Goal: Task Accomplishment & Management: Complete application form

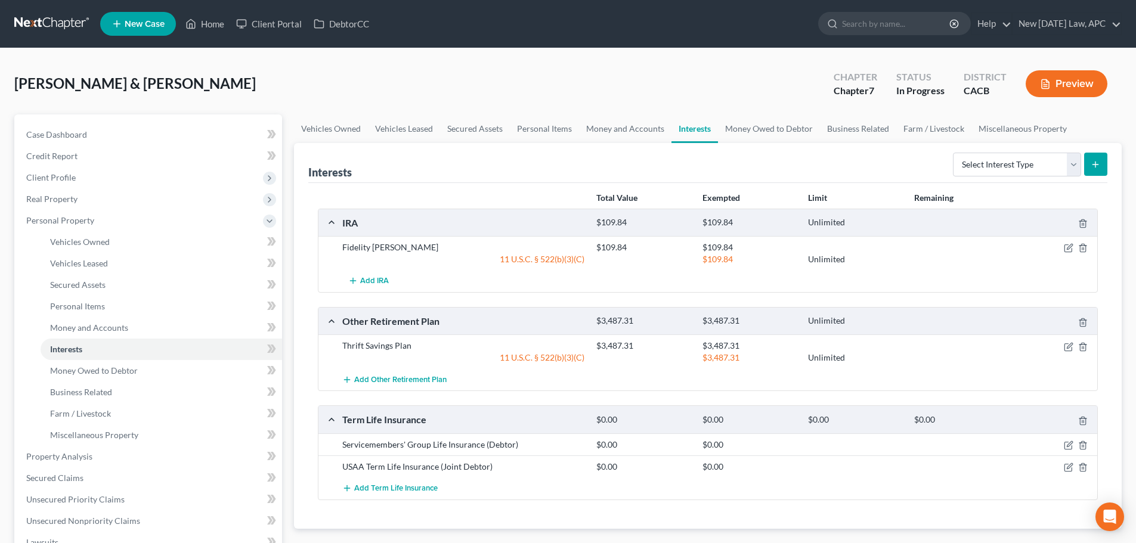
click at [57, 32] on link at bounding box center [52, 23] width 76 height 21
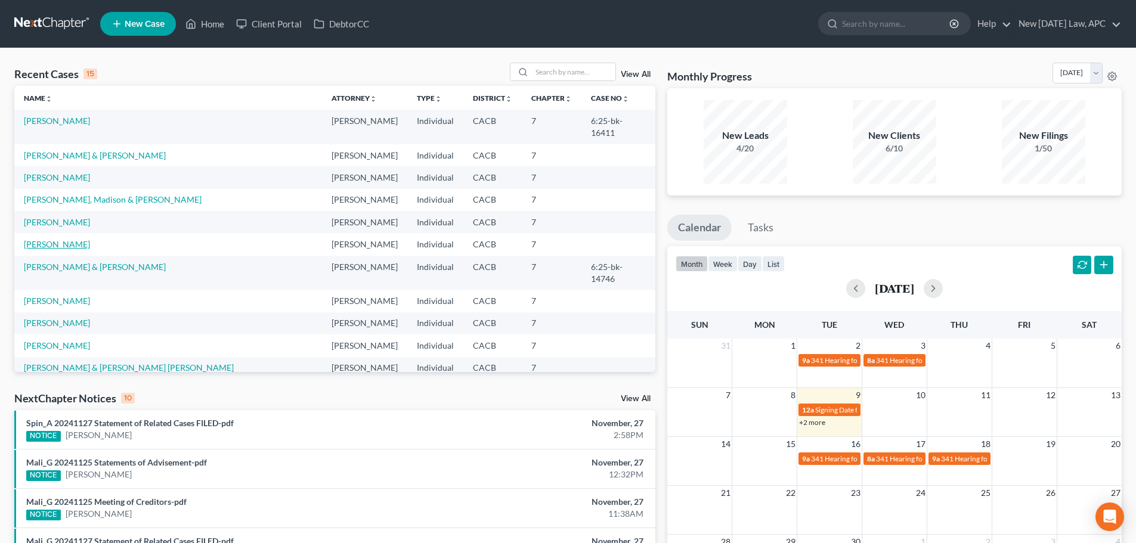
click at [38, 239] on link "[PERSON_NAME]" at bounding box center [57, 244] width 66 height 10
select select "4"
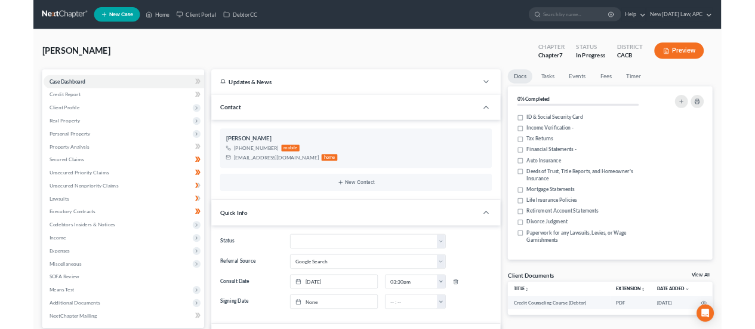
scroll to position [526, 0]
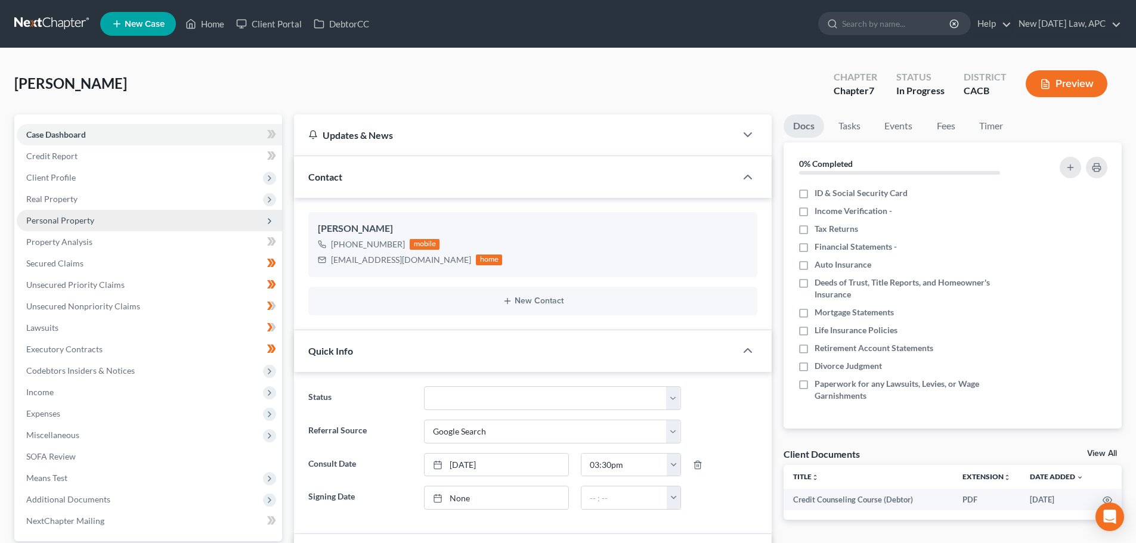
click at [61, 218] on span "Personal Property" at bounding box center [60, 220] width 68 height 10
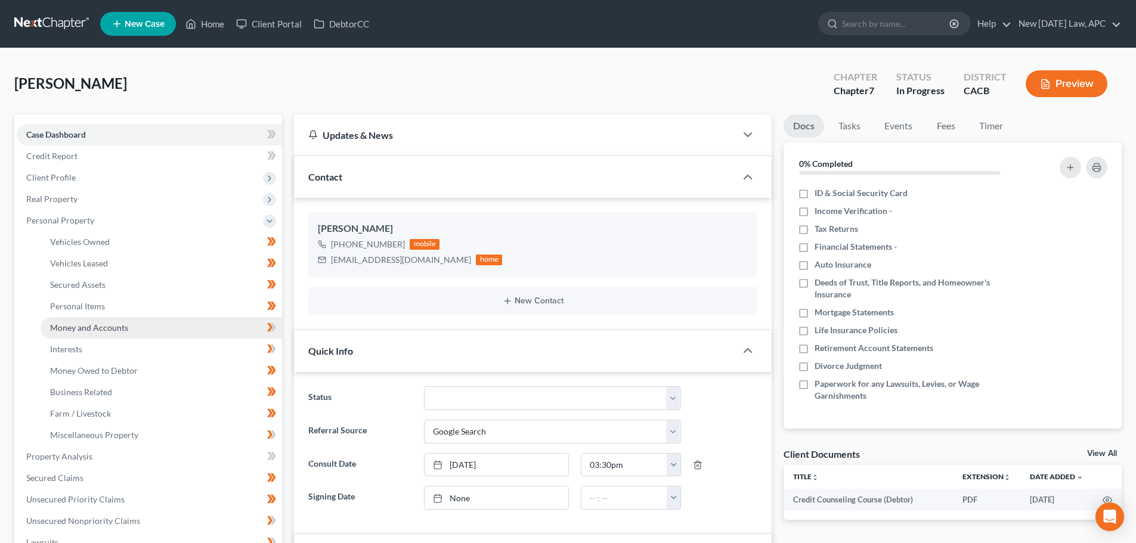
click at [89, 326] on span "Money and Accounts" at bounding box center [89, 328] width 78 height 10
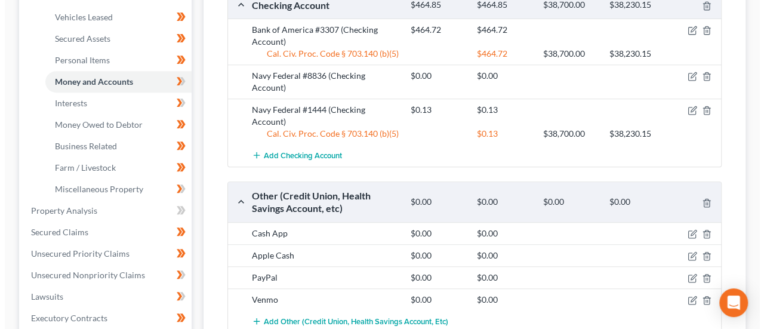
scroll to position [179, 0]
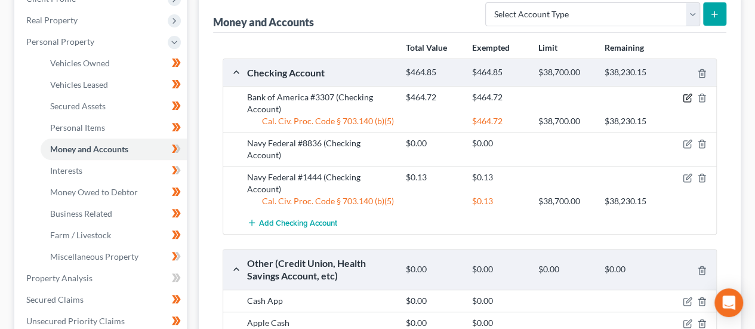
click at [685, 95] on icon "button" at bounding box center [686, 98] width 7 height 7
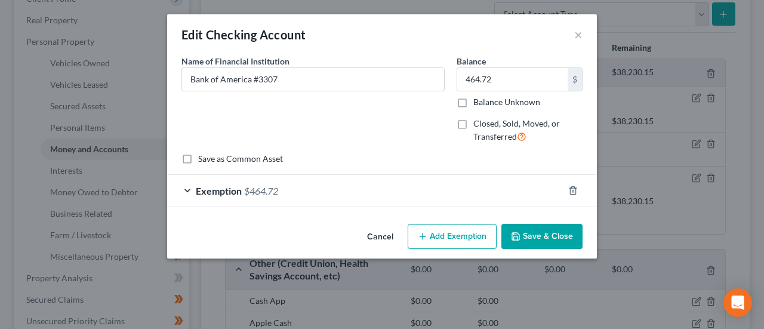
click at [365, 190] on div "Exemption $464.72" at bounding box center [365, 191] width 396 height 32
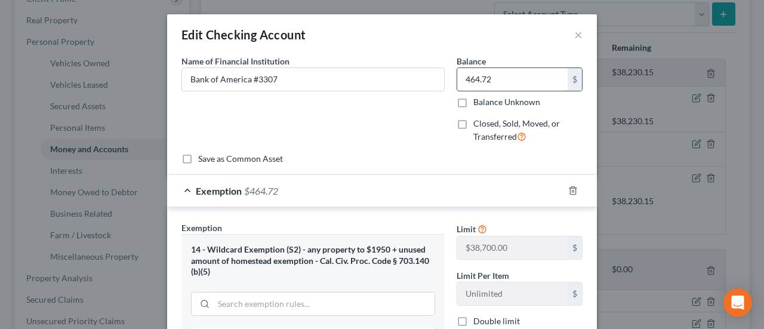
click at [484, 82] on input "464.72" at bounding box center [512, 79] width 110 height 23
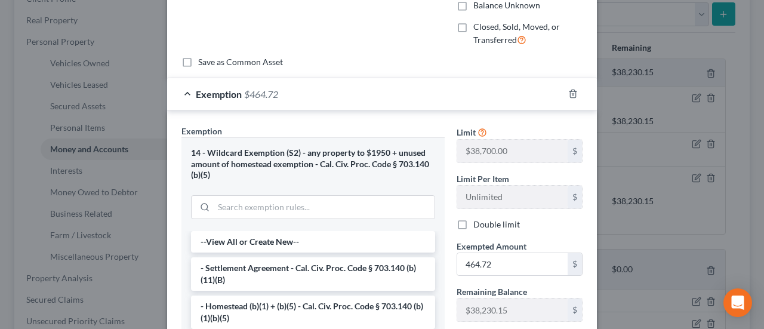
scroll to position [119, 0]
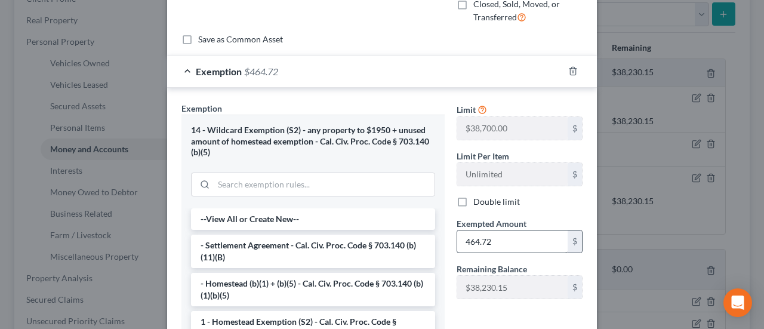
type input "1,529.08"
click at [495, 246] on input "464.72" at bounding box center [512, 241] width 110 height 23
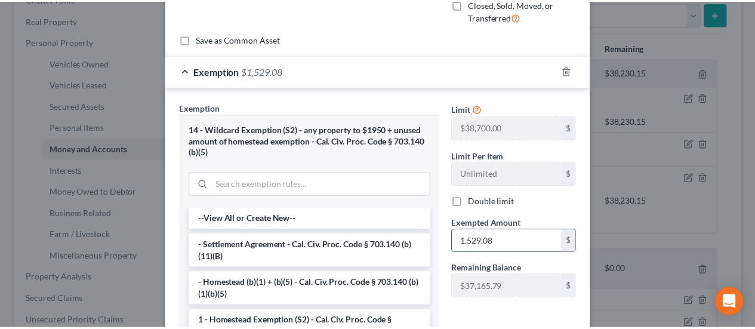
scroll to position [273, 0]
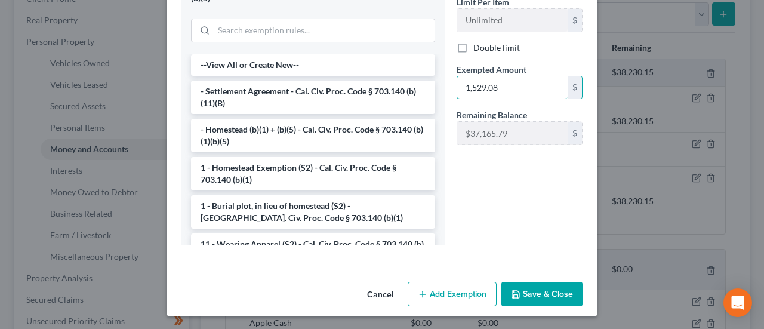
type input "1,529.08"
click at [535, 283] on button "Save & Close" at bounding box center [541, 294] width 81 height 25
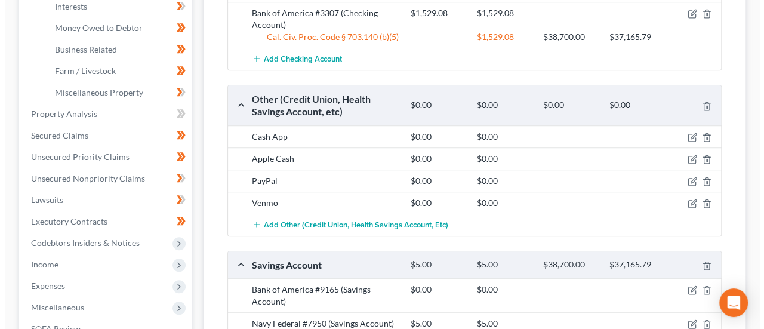
scroll to position [418, 0]
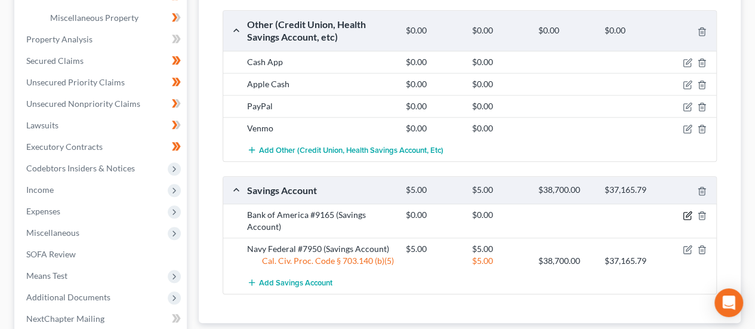
click at [686, 212] on icon "button" at bounding box center [687, 214] width 5 height 5
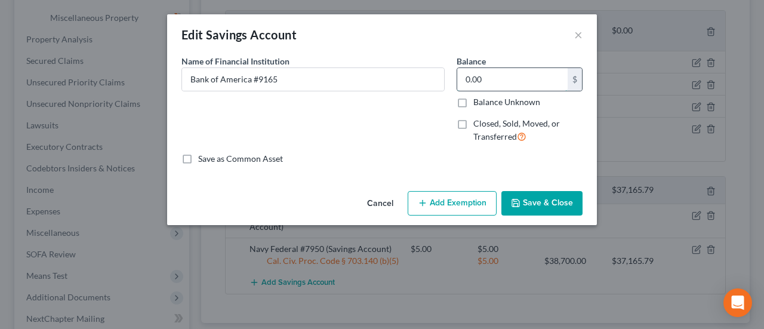
click at [489, 83] on input "0.00" at bounding box center [512, 79] width 110 height 23
type input "4.09"
click at [463, 208] on button "Add Exemption" at bounding box center [451, 203] width 89 height 25
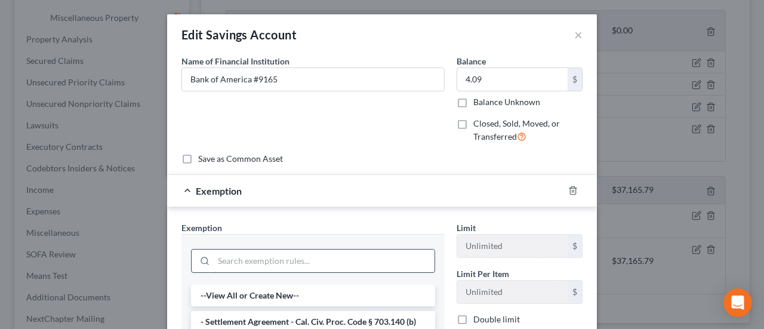
click at [234, 252] on input "search" at bounding box center [324, 260] width 221 height 23
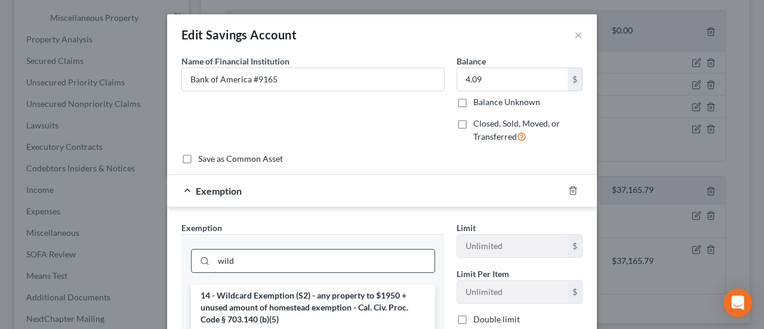
scroll to position [60, 0]
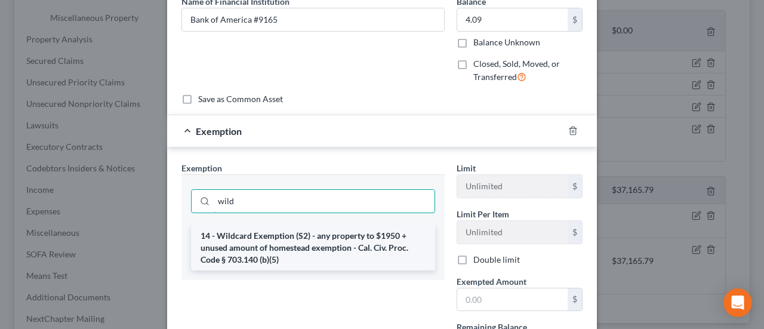
type input "wild"
click at [272, 244] on li "14 - Wildcard Exemption (S2) - any property to $1950 + unused amount of homeste…" at bounding box center [313, 247] width 244 height 45
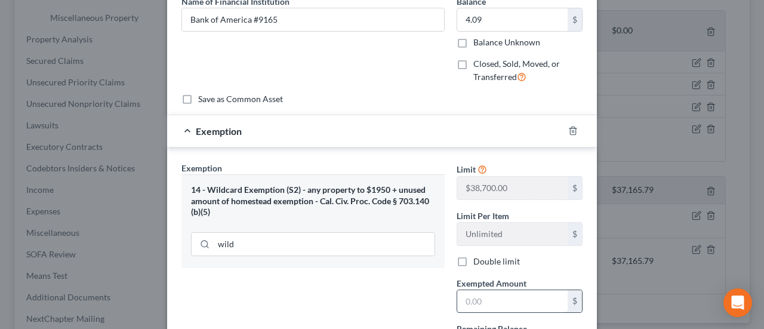
click at [472, 298] on input "text" at bounding box center [512, 301] width 110 height 23
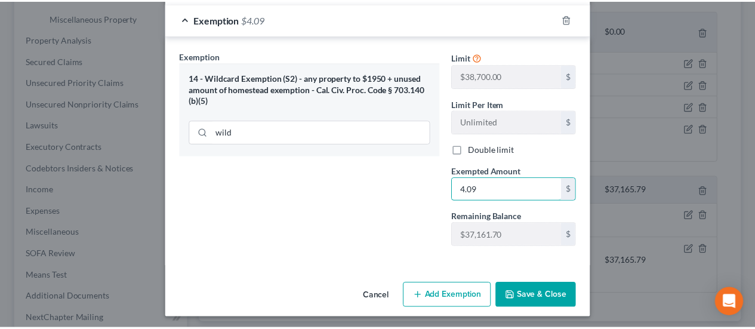
scroll to position [172, 0]
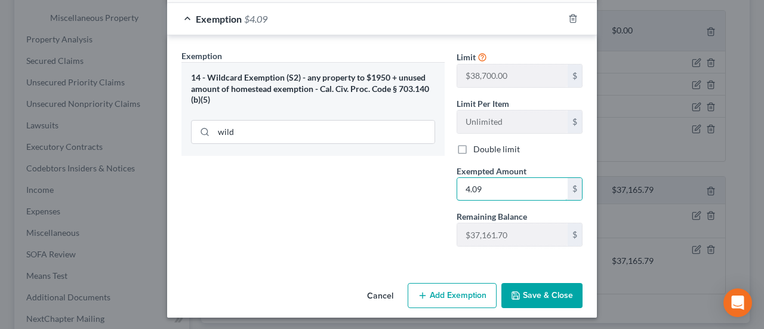
type input "4.09"
click at [548, 283] on button "Save & Close" at bounding box center [541, 295] width 81 height 25
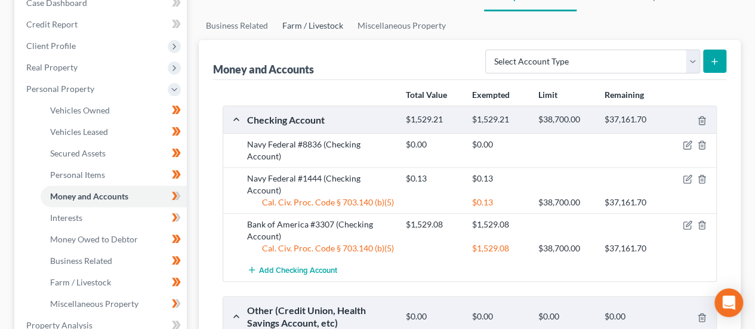
scroll to position [0, 0]
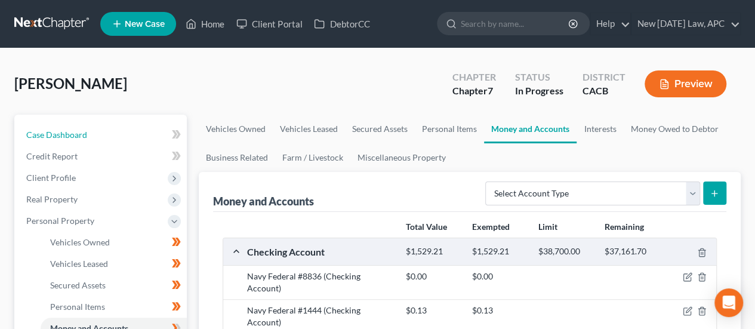
drag, startPoint x: 101, startPoint y: 126, endPoint x: 131, endPoint y: 113, distance: 33.1
click at [101, 126] on link "Case Dashboard" at bounding box center [102, 134] width 170 height 21
select select "4"
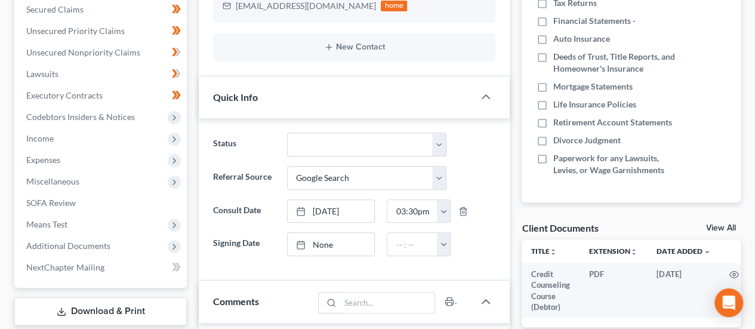
scroll to position [725, 0]
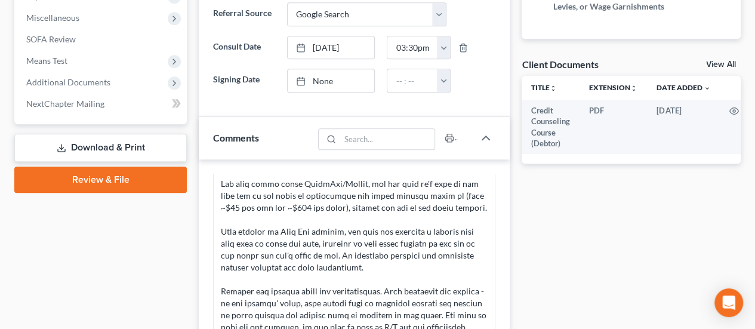
click at [131, 143] on link "Download & Print" at bounding box center [100, 148] width 172 height 28
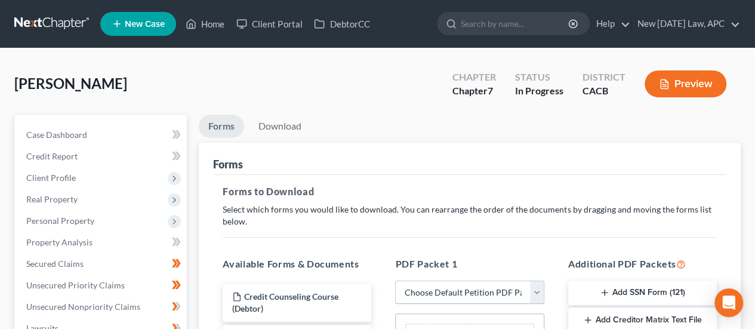
click at [480, 291] on select "Choose Default Petition PDF Packet Complete Bankruptcy Petition (all forms and …" at bounding box center [469, 292] width 149 height 24
select select "0"
click at [395, 280] on select "Choose Default Petition PDF Packet Complete Bankruptcy Petition (all forms and …" at bounding box center [469, 292] width 149 height 24
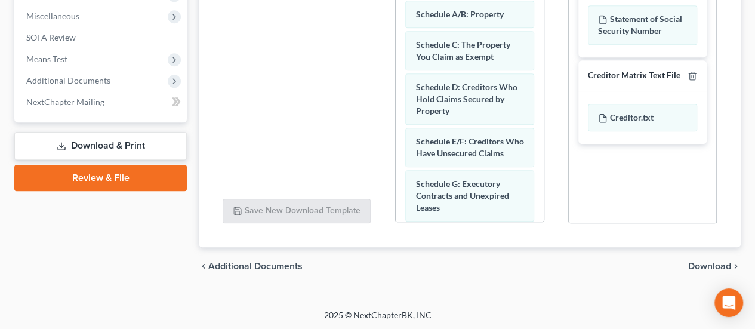
click at [703, 264] on span "Download" at bounding box center [709, 266] width 43 height 10
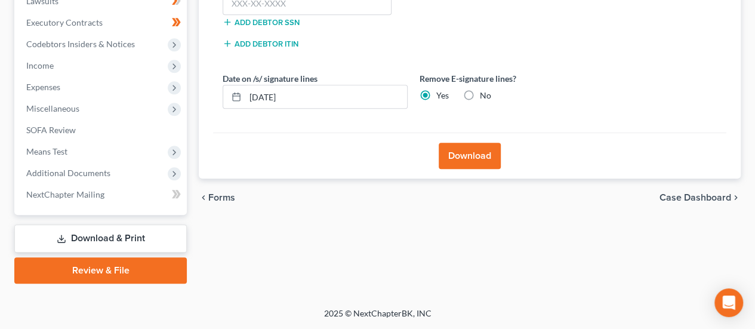
scroll to position [325, 0]
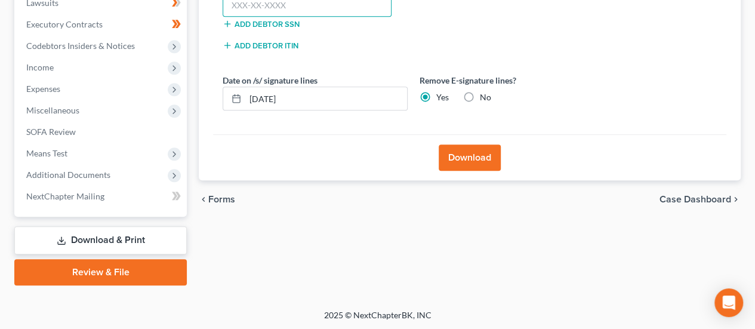
click at [308, 7] on input "text" at bounding box center [307, 5] width 169 height 24
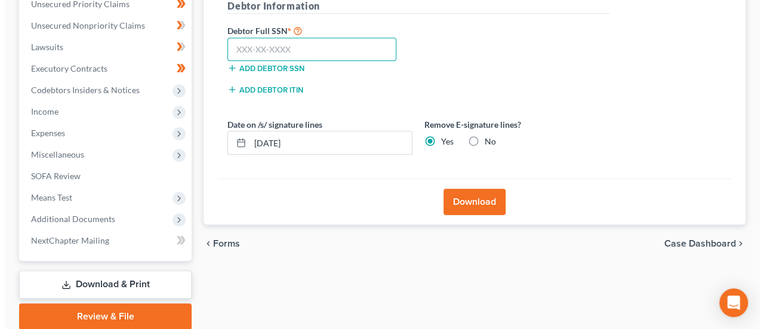
scroll to position [265, 0]
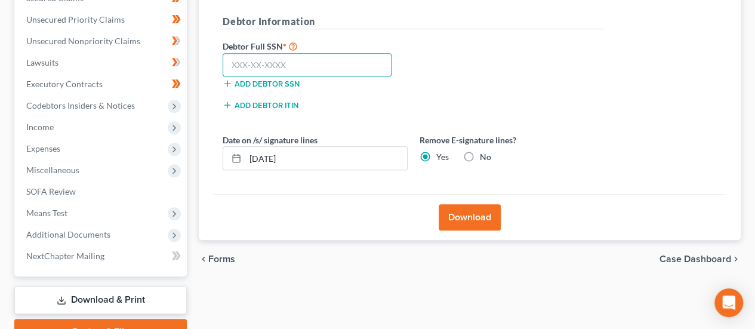
click at [253, 63] on input "text" at bounding box center [307, 65] width 169 height 24
type input "609-35-9424"
click at [456, 217] on button "Download" at bounding box center [469, 217] width 62 height 26
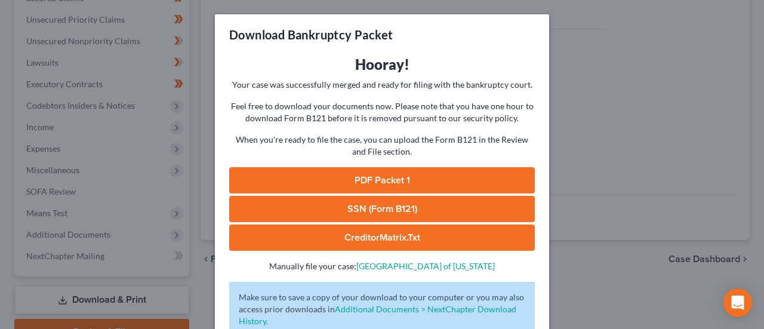
click at [403, 178] on link "PDF Packet 1" at bounding box center [381, 180] width 305 height 26
click at [330, 215] on link "SSN (Form B121)" at bounding box center [381, 209] width 305 height 26
click at [372, 230] on link "CreditorMatrix.txt" at bounding box center [381, 237] width 305 height 26
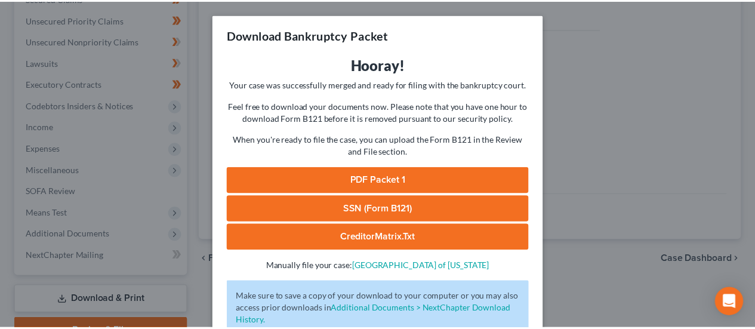
scroll to position [81, 0]
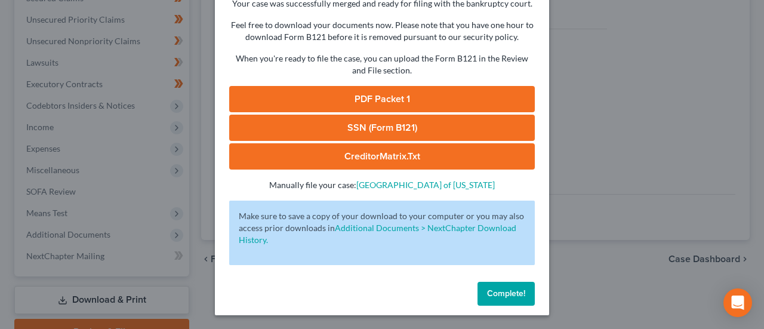
click at [500, 298] on button "Complete!" at bounding box center [505, 294] width 57 height 24
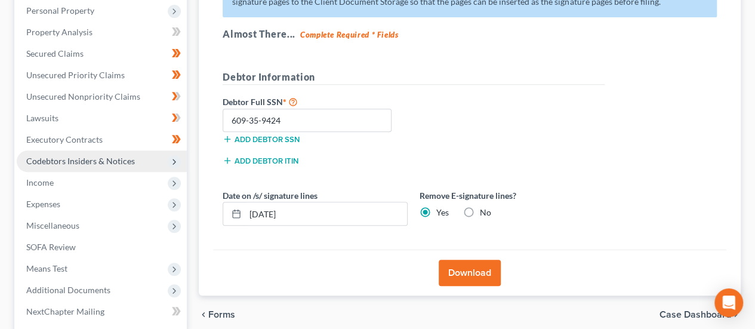
scroll to position [146, 0]
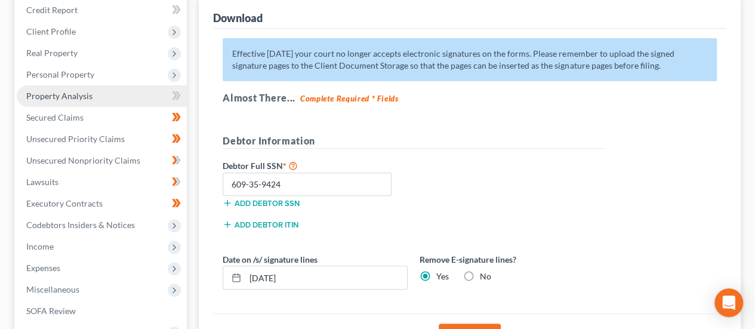
click at [66, 98] on span "Property Analysis" at bounding box center [59, 96] width 66 height 10
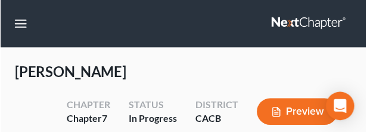
scroll to position [258, 341]
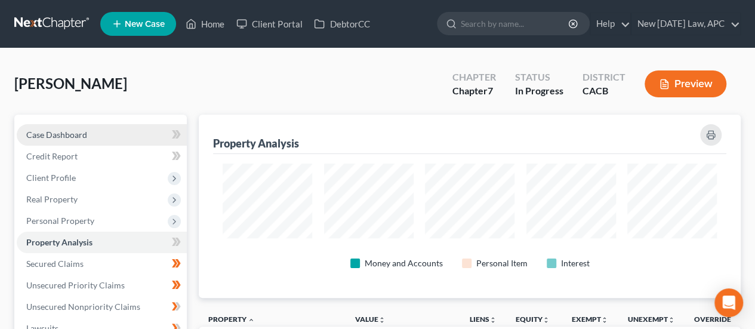
click at [101, 127] on link "Case Dashboard" at bounding box center [102, 134] width 170 height 21
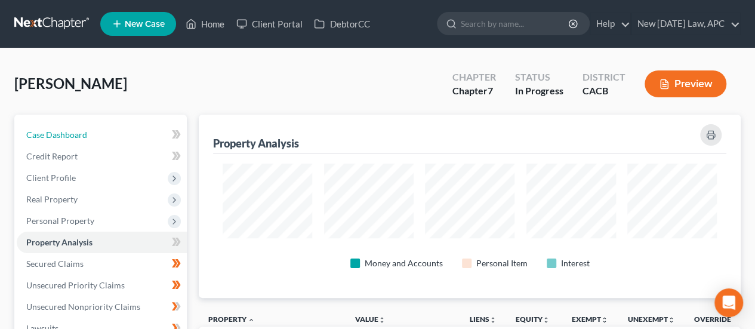
select select "4"
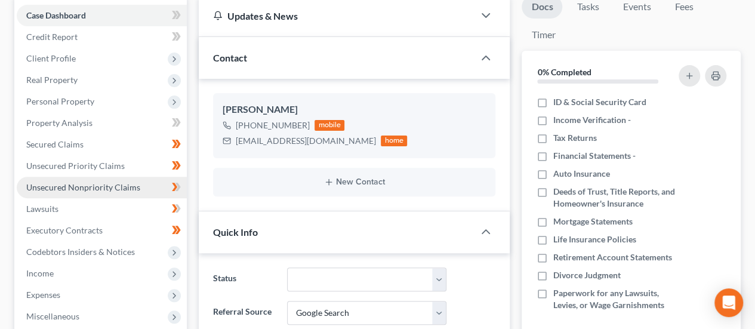
click at [76, 191] on span "Unsecured Nonpriority Claims" at bounding box center [83, 187] width 114 height 10
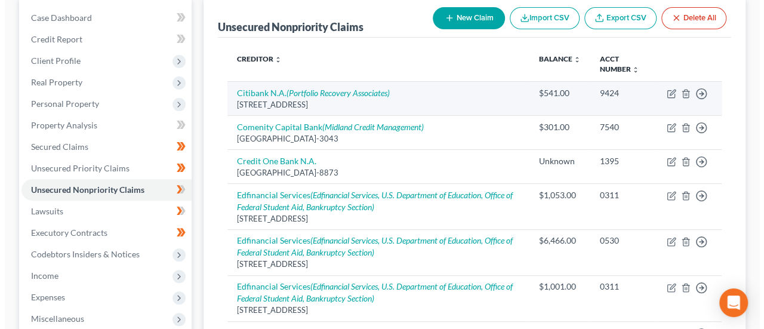
scroll to position [119, 0]
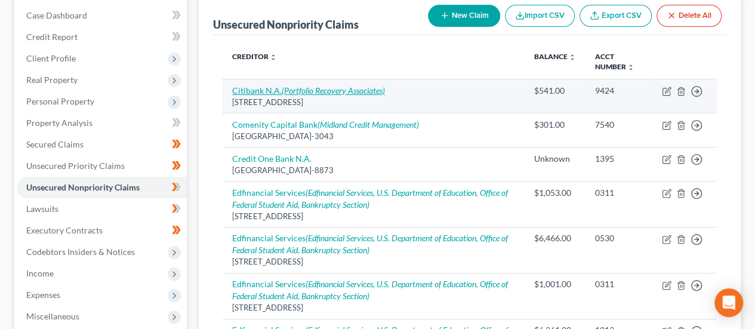
click at [325, 86] on icon "(Portfolio Recovery Associates)" at bounding box center [333, 90] width 103 height 10
select select "43"
select select "1"
select select "0"
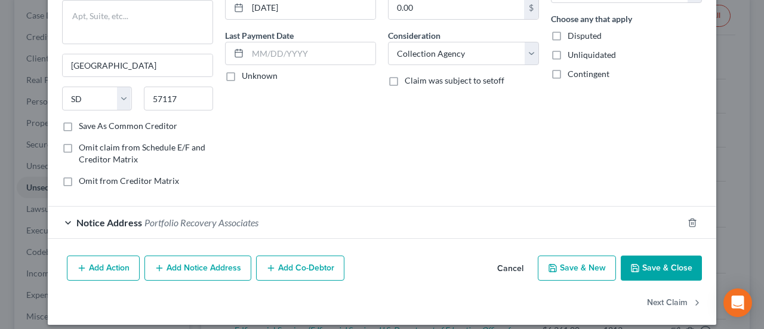
scroll to position [141, 0]
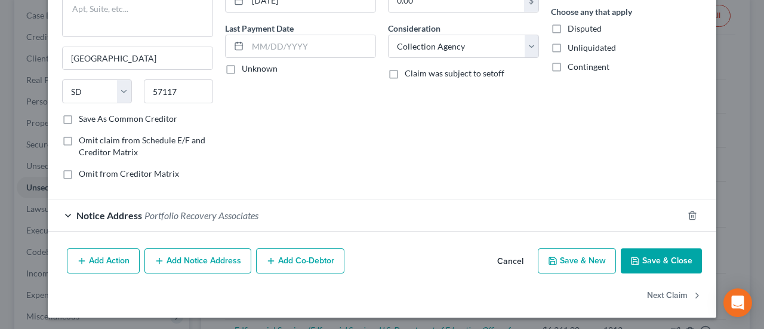
click at [212, 216] on span "Portfolio Recovery Associates" at bounding box center [201, 214] width 114 height 11
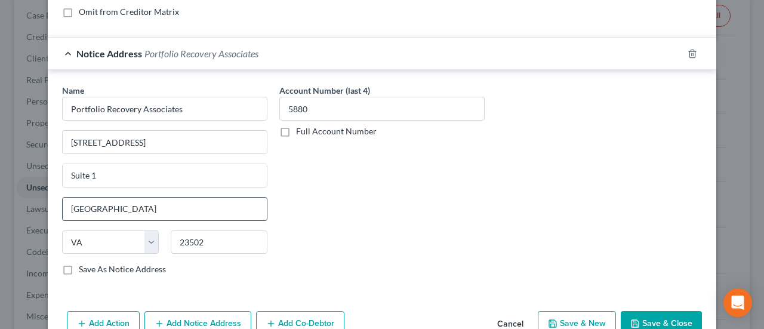
scroll to position [320, 0]
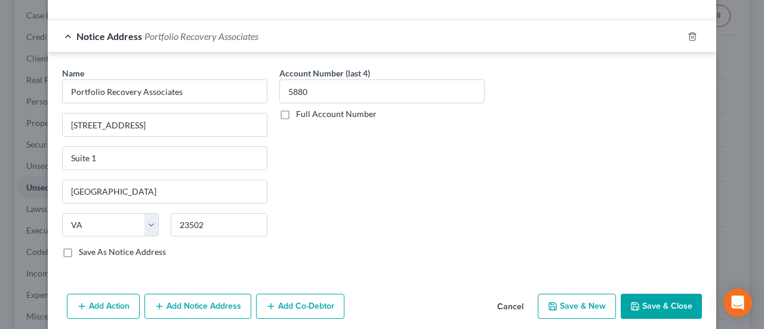
click at [199, 306] on button "Add Notice Address" at bounding box center [197, 306] width 107 height 25
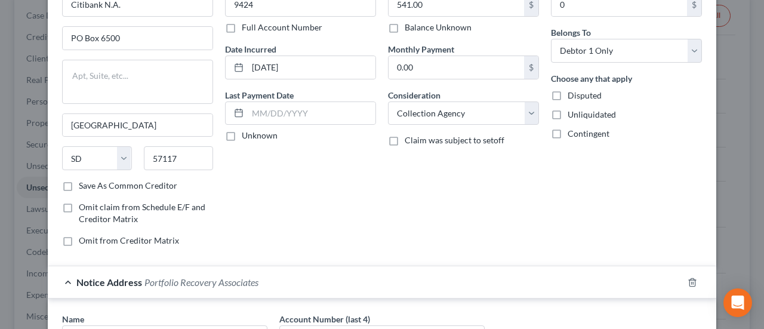
scroll to position [22, 0]
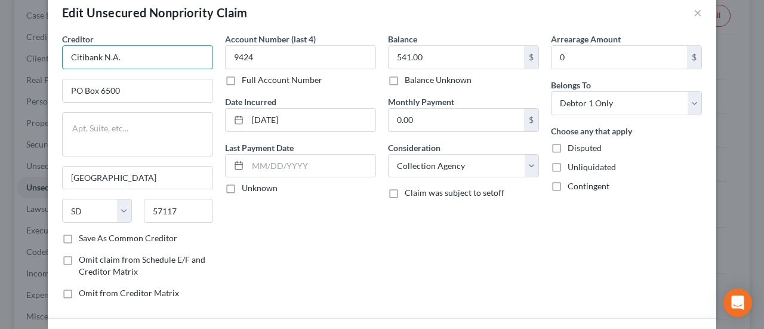
drag, startPoint x: 149, startPoint y: 56, endPoint x: 52, endPoint y: 57, distance: 96.6
click at [56, 57] on div "Creditor * Citibank N.A. PO Box 6500 Sioux Falls State AL AK AR AZ CA CO CT DE …" at bounding box center [137, 171] width 163 height 276
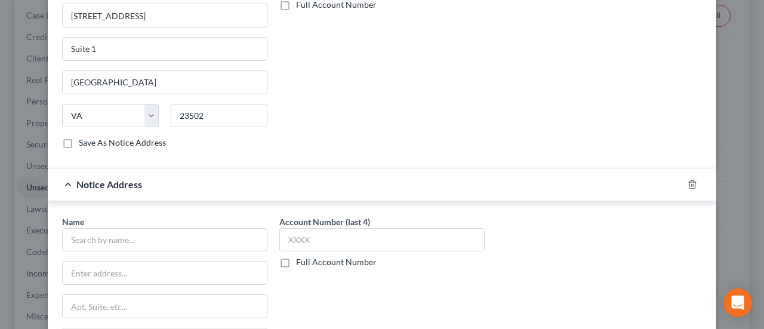
scroll to position [559, 0]
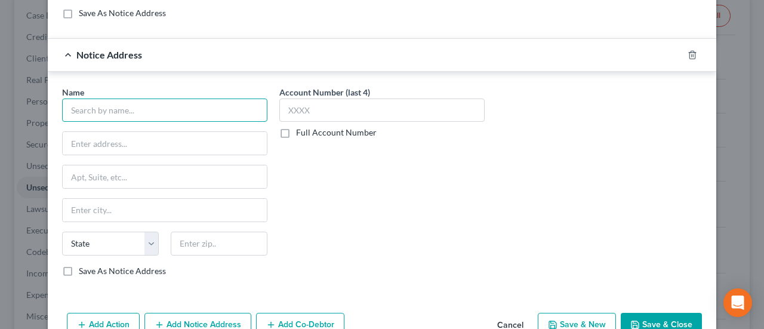
click at [109, 114] on input "text" at bounding box center [164, 110] width 205 height 24
paste input "Citibank N.A."
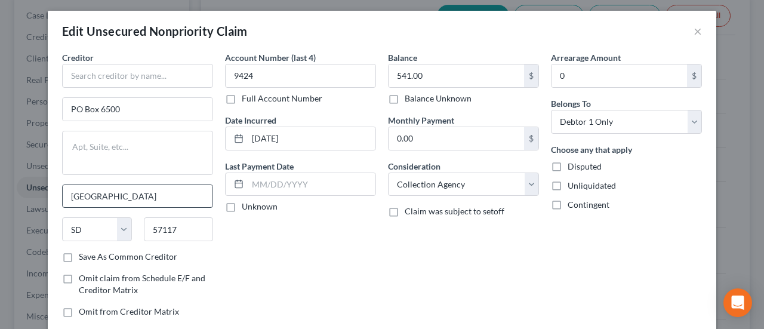
scroll to position [0, 0]
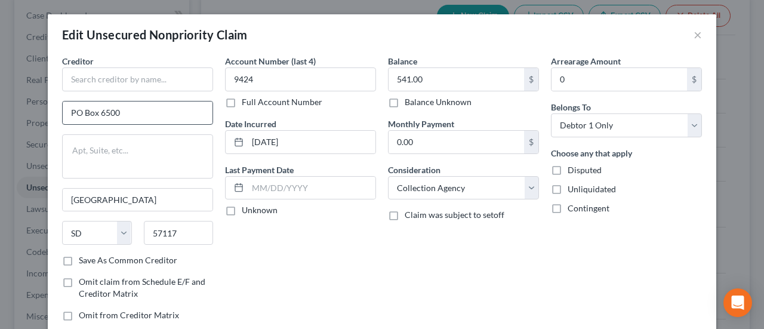
type input "Citibank N.A."
drag, startPoint x: 125, startPoint y: 112, endPoint x: 52, endPoint y: 110, distance: 72.8
click at [56, 110] on div "Creditor * PO Box 6500 Sioux Falls State AL AK AR AZ CA CO CT DE DC FL GA GU HI…" at bounding box center [137, 193] width 163 height 276
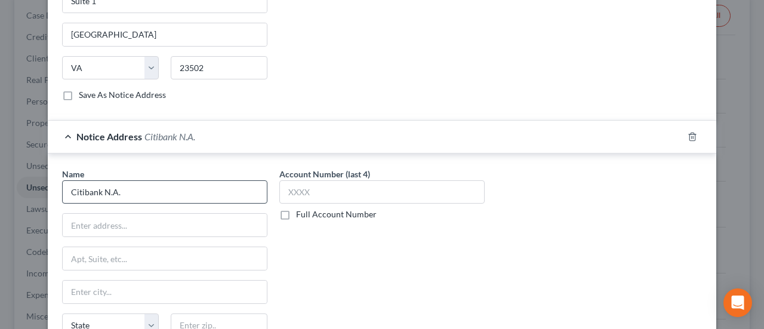
scroll to position [597, 0]
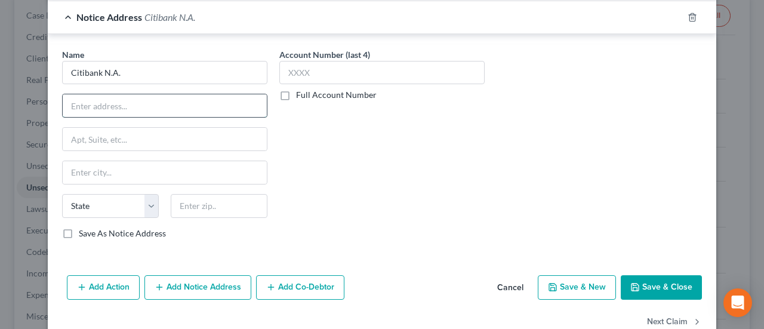
click at [96, 112] on input "text" at bounding box center [165, 105] width 204 height 23
paste input "PO Box 6500"
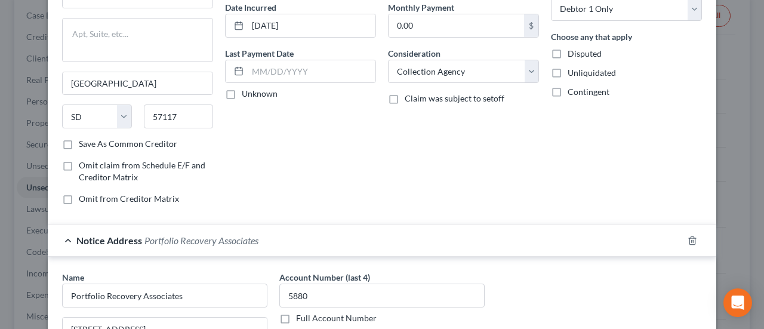
scroll to position [119, 0]
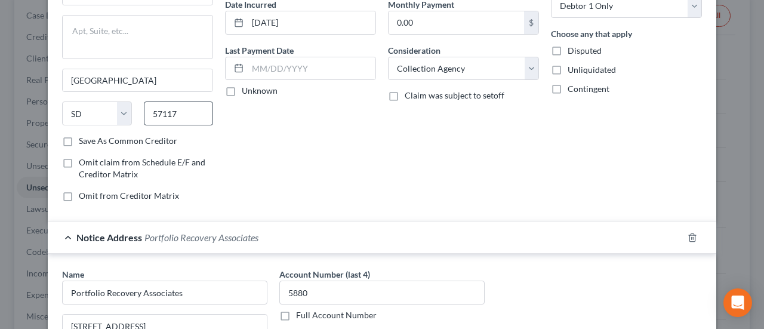
type input "PO Box 6500"
drag, startPoint x: 191, startPoint y: 102, endPoint x: 132, endPoint y: 107, distance: 59.3
click at [132, 107] on div "State AL AK AR AZ CA CO CT DE DC FL GA GU HI ID IL IN IA KS KY LA ME MD MA MI M…" at bounding box center [137, 117] width 163 height 33
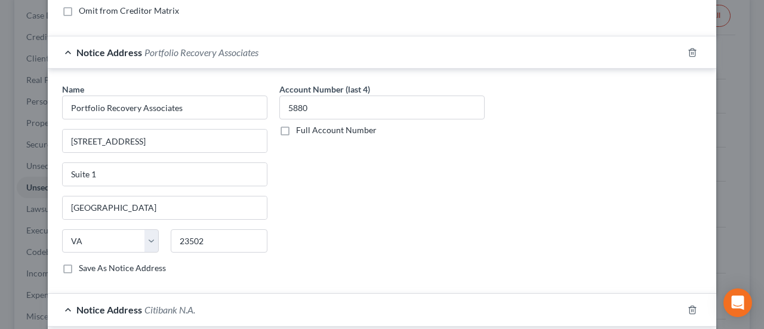
scroll to position [418, 0]
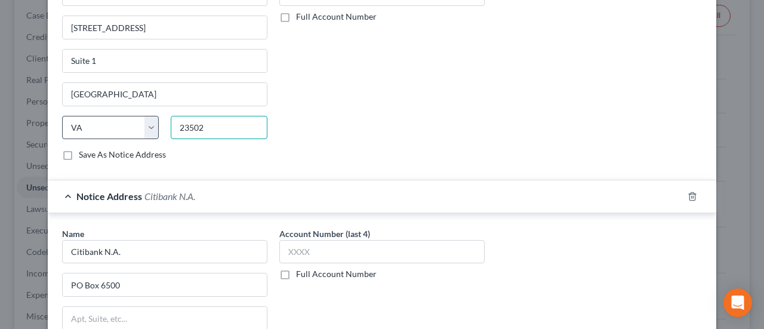
drag, startPoint x: 225, startPoint y: 124, endPoint x: 152, endPoint y: 121, distance: 73.5
click at [152, 121] on div "State AL AK AR AZ CA CO CT DE DC FL GA GU HI ID IL IN IA KS KY LA ME MD MA MI M…" at bounding box center [164, 132] width 217 height 33
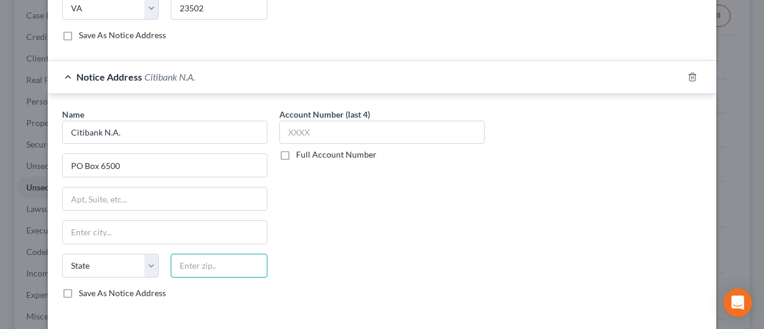
click at [198, 258] on input "text" at bounding box center [219, 266] width 97 height 24
paste input "57117"
type input "57117"
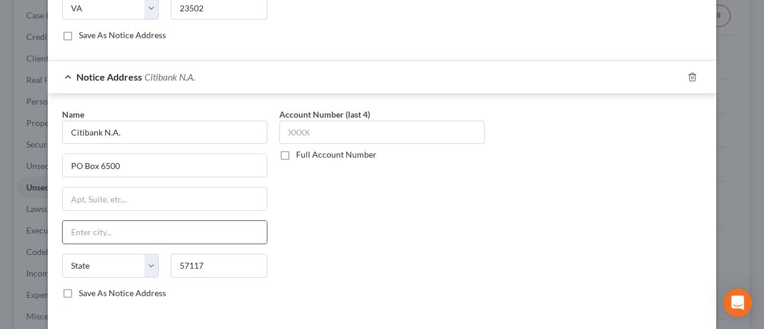
click at [204, 230] on input "text" at bounding box center [165, 232] width 204 height 23
type input "Sioux Falls"
select select "43"
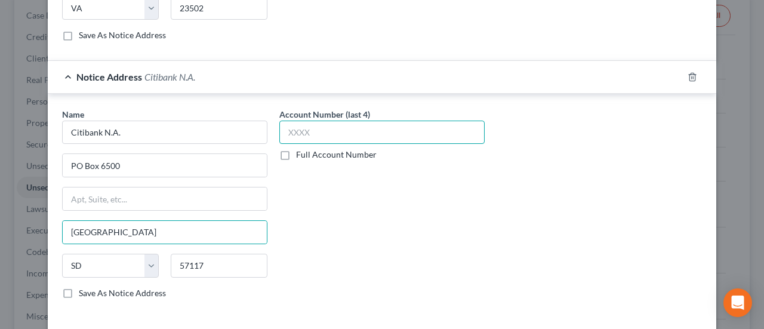
click at [339, 122] on input "text" at bounding box center [381, 133] width 205 height 24
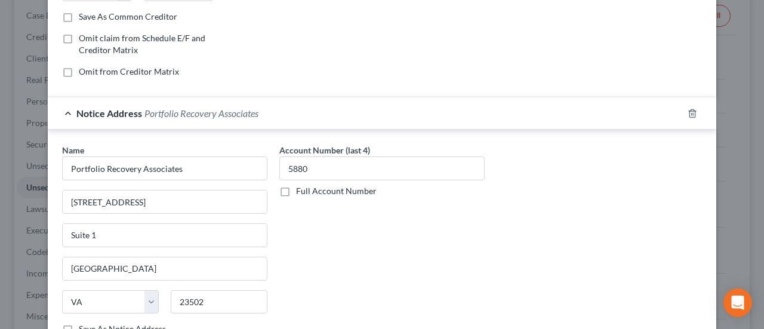
scroll to position [239, 0]
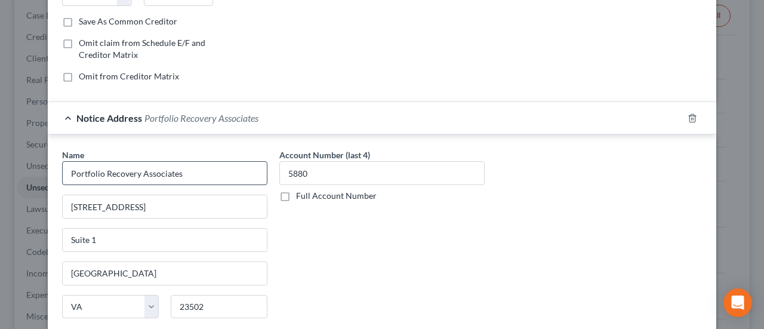
type input "5880"
drag, startPoint x: 190, startPoint y: 171, endPoint x: 4, endPoint y: 165, distance: 186.2
click at [4, 165] on div "Edit Unsecured Nonpriority Claim × Creditor * Sioux Falls State AL AK AR AZ CA …" at bounding box center [382, 164] width 764 height 329
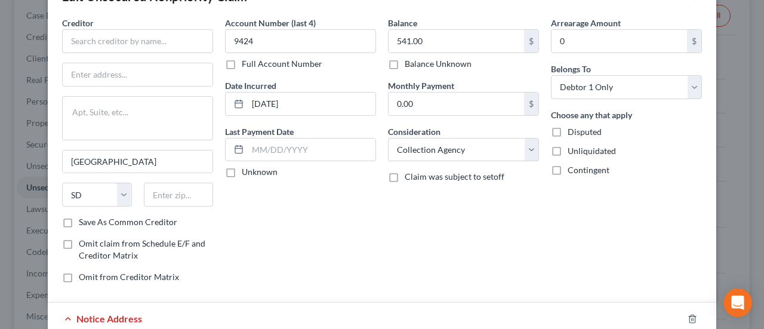
scroll to position [0, 0]
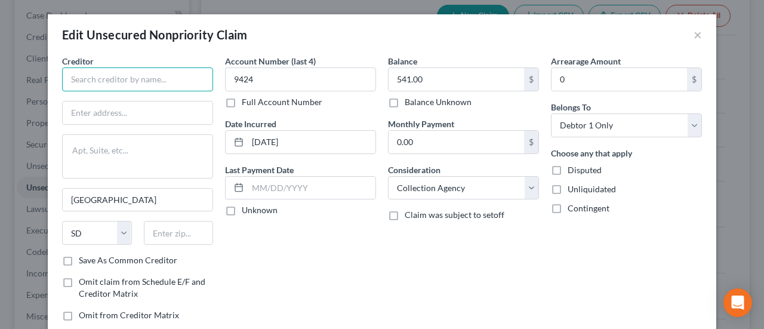
click at [94, 76] on input "text" at bounding box center [137, 79] width 151 height 24
paste input "Portfolio Recovery Associates"
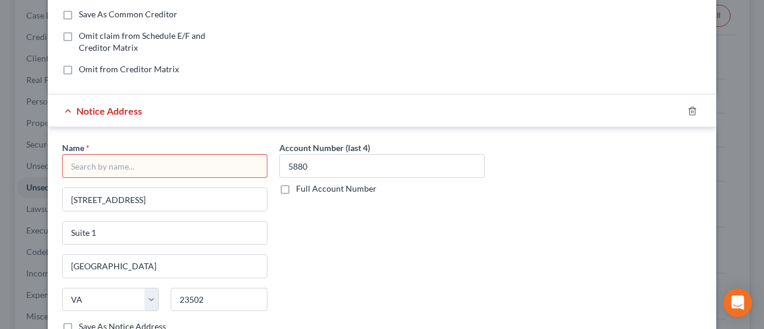
scroll to position [298, 0]
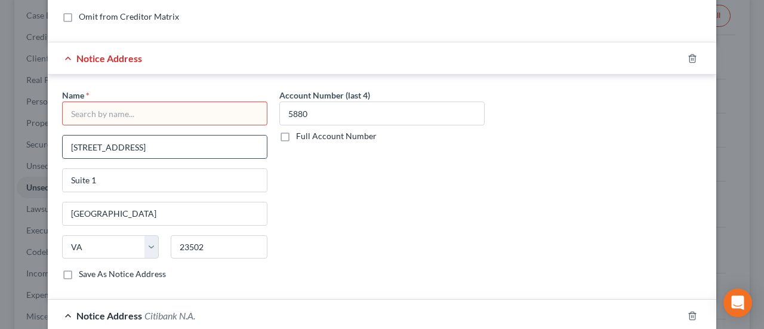
type input "Portfolio Recovery Associates"
drag, startPoint x: 150, startPoint y: 149, endPoint x: 5, endPoint y: 138, distance: 145.4
click at [5, 138] on div "Edit Unsecured Nonpriority Claim × Creditor * Portfolio Recovery Associates Sio…" at bounding box center [382, 164] width 764 height 329
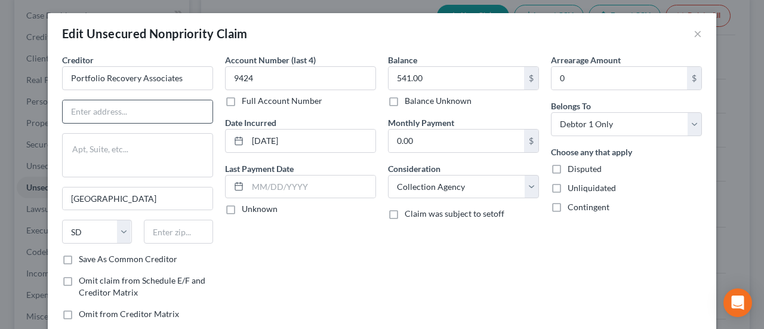
scroll to position [0, 0]
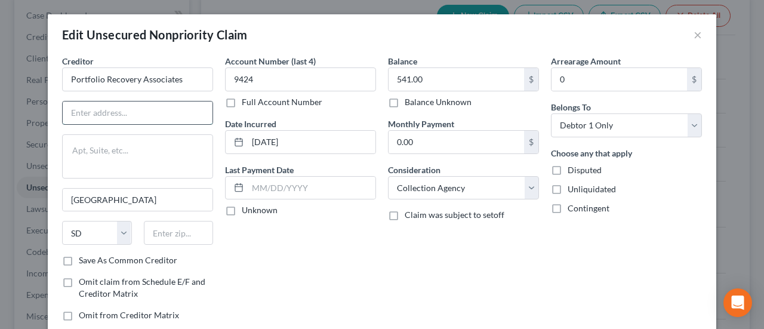
click at [94, 115] on input "text" at bounding box center [138, 112] width 150 height 23
paste input "120 Corporate Blvd"
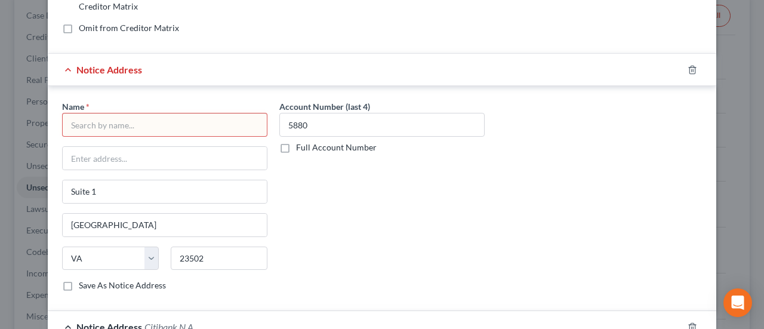
scroll to position [298, 0]
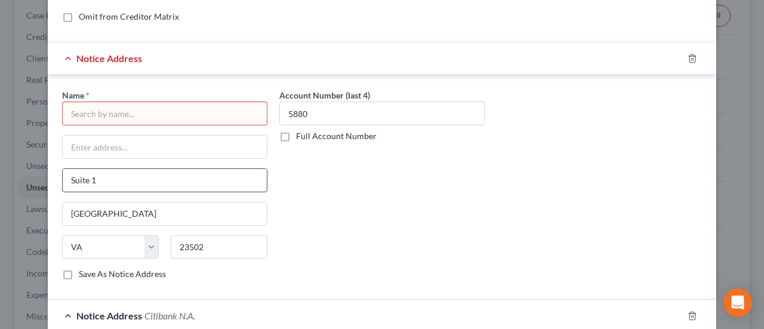
type input "120 Corporate Blvd"
drag, startPoint x: 115, startPoint y: 177, endPoint x: 30, endPoint y: 176, distance: 84.7
click at [30, 176] on div "Edit Unsecured Nonpriority Claim × Creditor * Portfolio Recovery Associates 120…" at bounding box center [382, 164] width 764 height 329
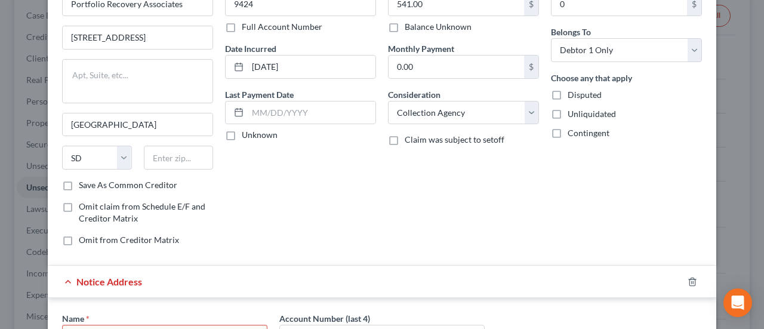
scroll to position [60, 0]
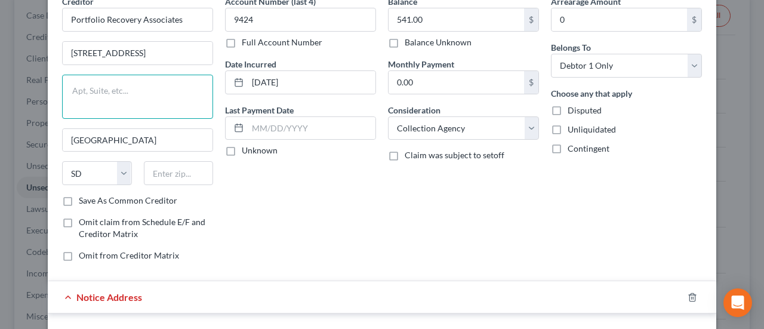
click at [110, 92] on textarea at bounding box center [137, 97] width 151 height 44
paste textarea "Suite 1"
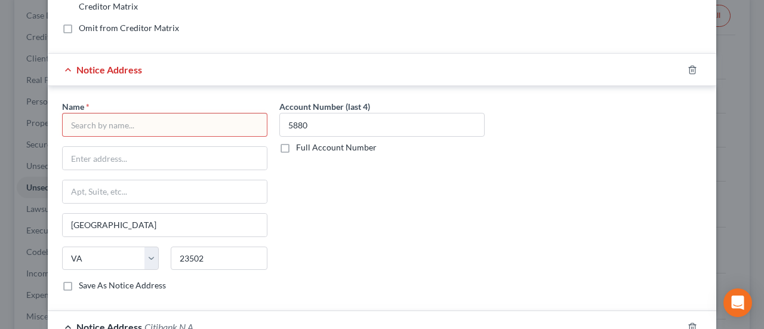
scroll to position [298, 0]
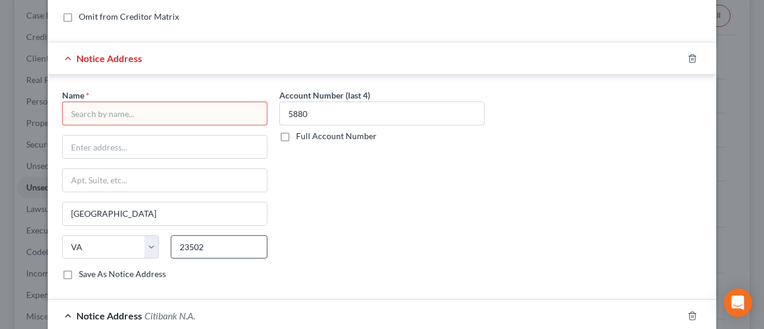
type textarea "Suite 1"
drag, startPoint x: 202, startPoint y: 245, endPoint x: 160, endPoint y: 238, distance: 42.3
click at [165, 238] on div "23502" at bounding box center [219, 247] width 109 height 24
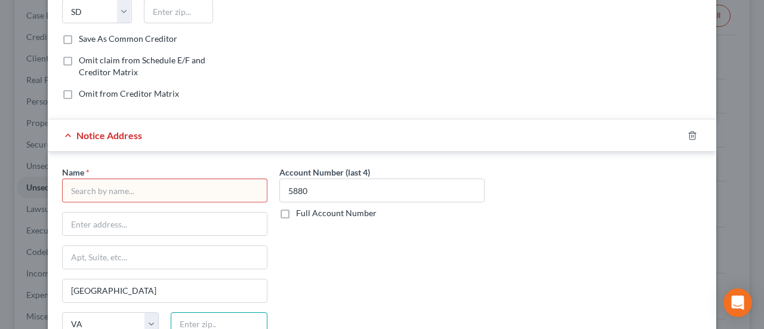
scroll to position [60, 0]
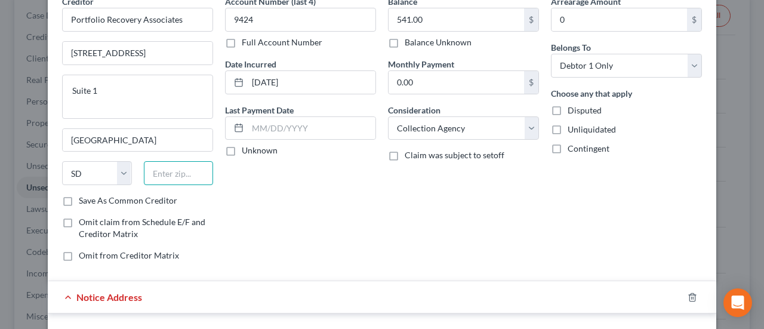
click at [194, 170] on input "text" at bounding box center [179, 173] width 70 height 24
paste input "23502"
type input "23502"
click at [179, 146] on input "Sioux Falls" at bounding box center [138, 140] width 150 height 23
type input "Norfolk"
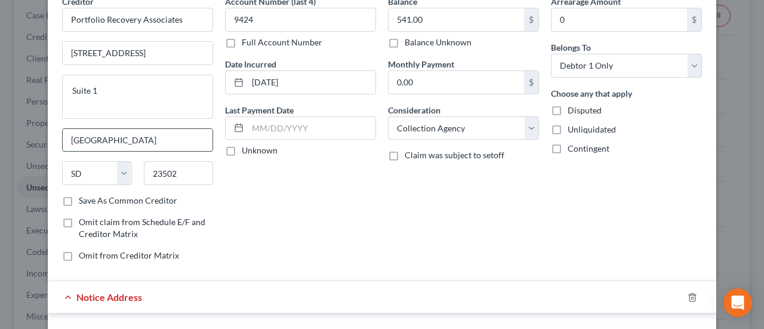
select select "48"
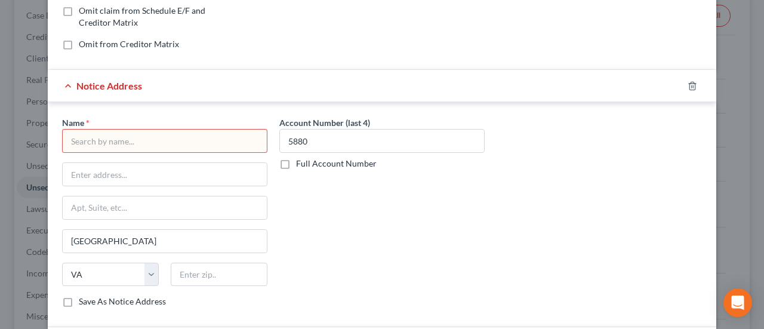
scroll to position [298, 0]
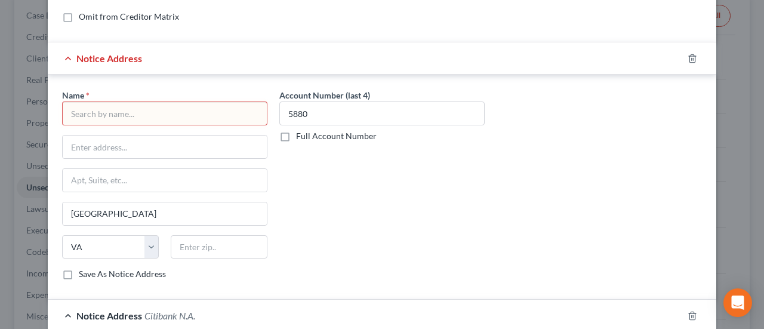
click at [691, 61] on div at bounding box center [698, 58] width 33 height 19
click at [691, 58] on line "button" at bounding box center [691, 59] width 0 height 2
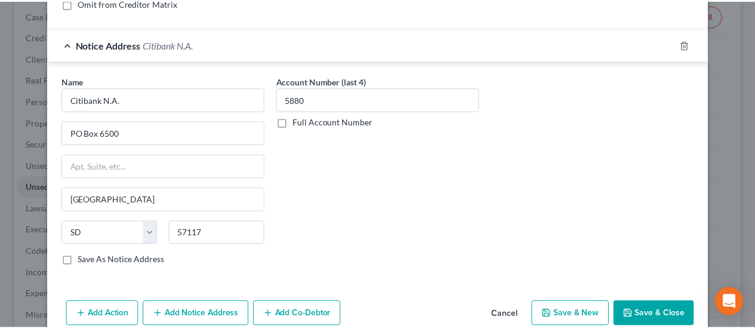
scroll to position [364, 0]
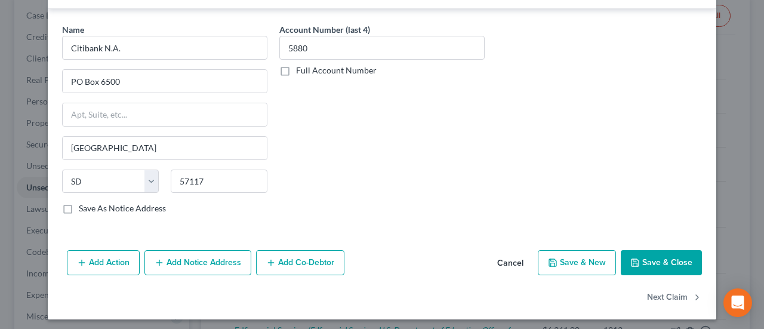
click at [652, 262] on button "Save & Close" at bounding box center [660, 262] width 81 height 25
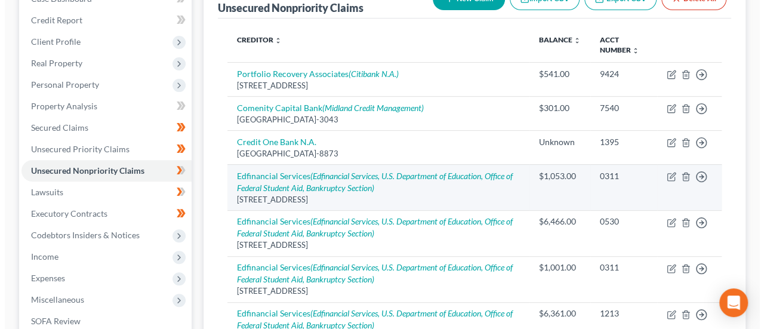
scroll to position [119, 0]
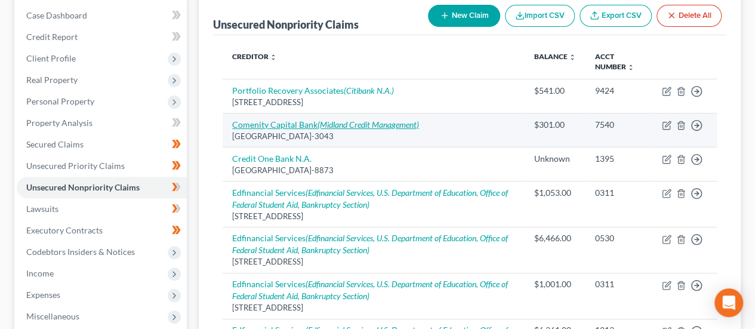
click at [296, 122] on link "Comenity Capital Bank (Midland Credit Management)" at bounding box center [325, 124] width 187 height 10
select select "36"
select select "1"
select select "0"
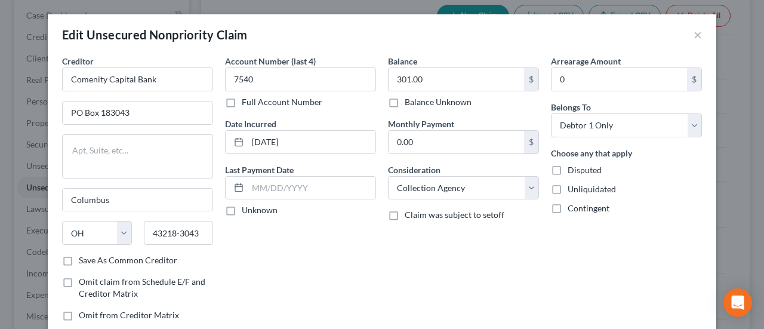
scroll to position [144, 0]
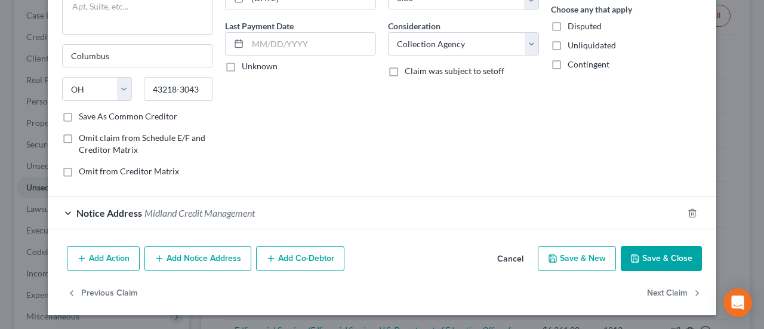
click at [190, 221] on div "Notice Address Midland Credit Management" at bounding box center [365, 213] width 635 height 32
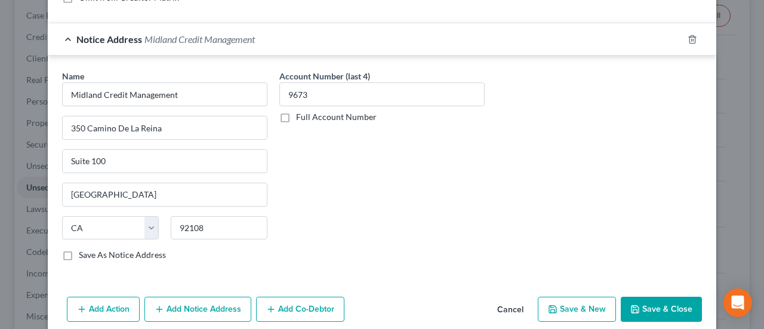
scroll to position [323, 0]
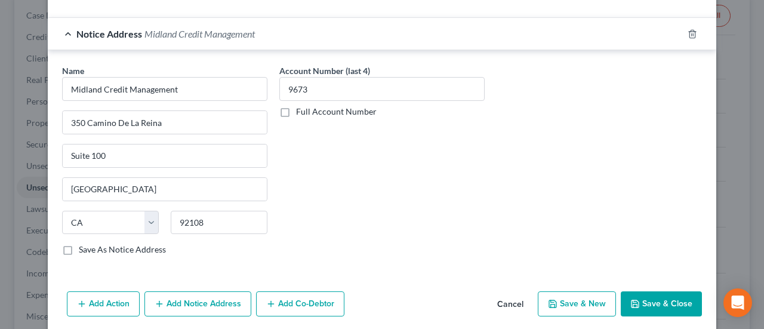
click at [211, 302] on button "Add Notice Address" at bounding box center [197, 303] width 107 height 25
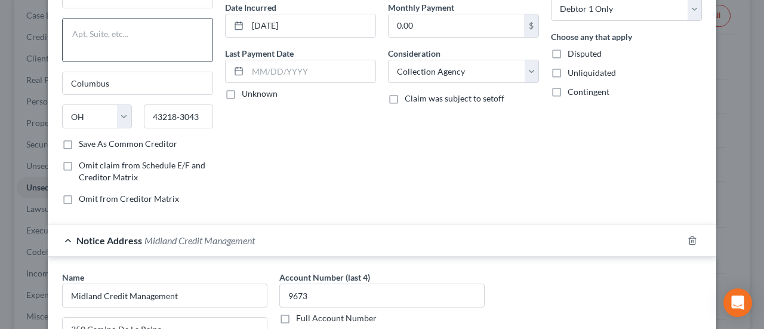
scroll to position [0, 0]
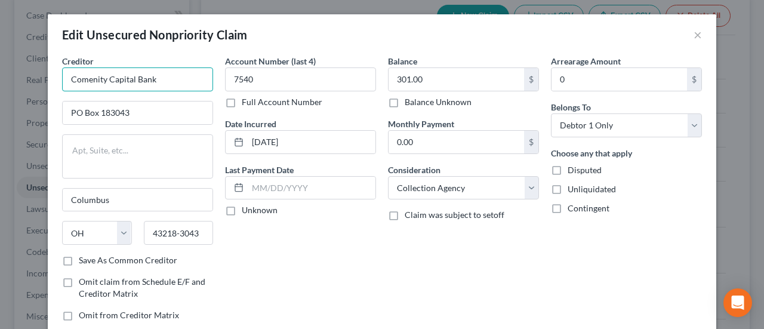
drag, startPoint x: 152, startPoint y: 76, endPoint x: 49, endPoint y: 79, distance: 103.2
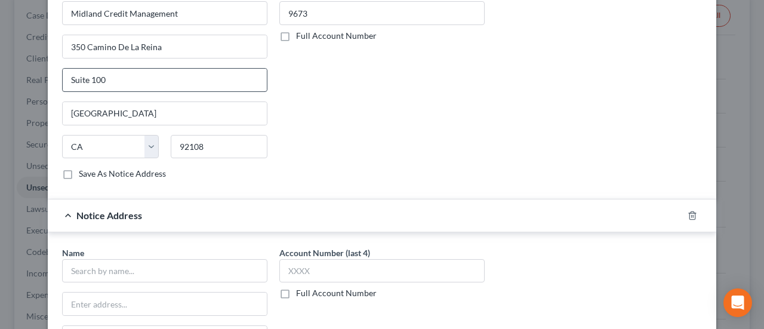
scroll to position [418, 0]
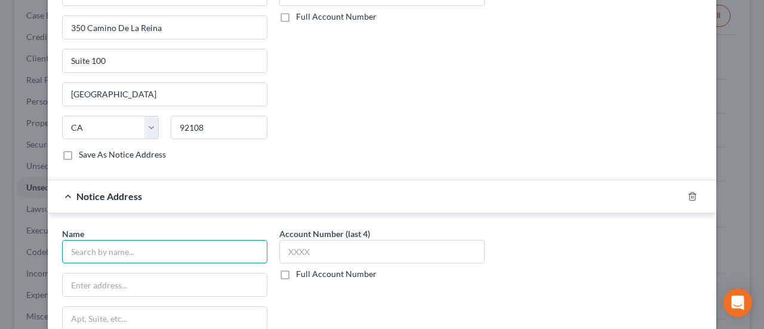
click at [118, 254] on input "text" at bounding box center [164, 252] width 205 height 24
paste input "Comenity Capital Bank"
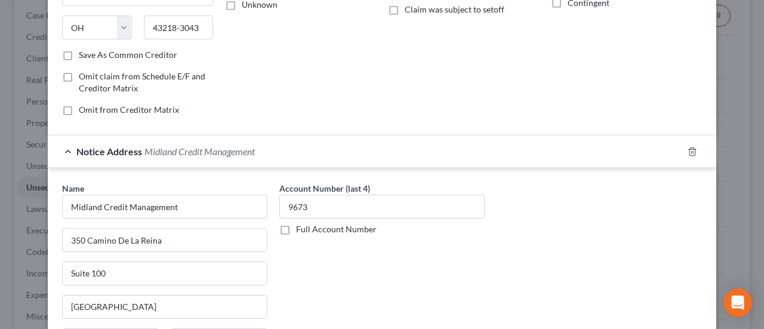
scroll to position [0, 0]
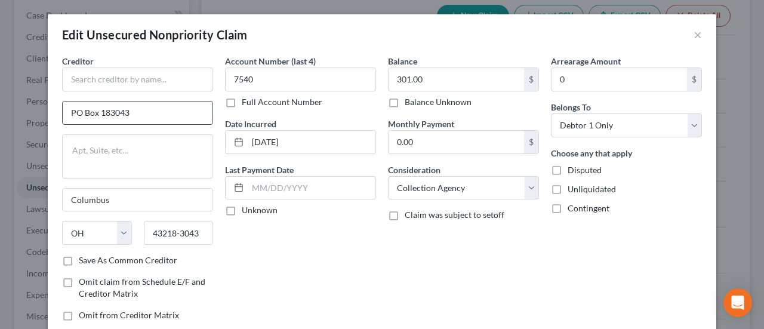
type input "Comenity Capital Bank"
drag, startPoint x: 125, startPoint y: 107, endPoint x: 47, endPoint y: 95, distance: 79.6
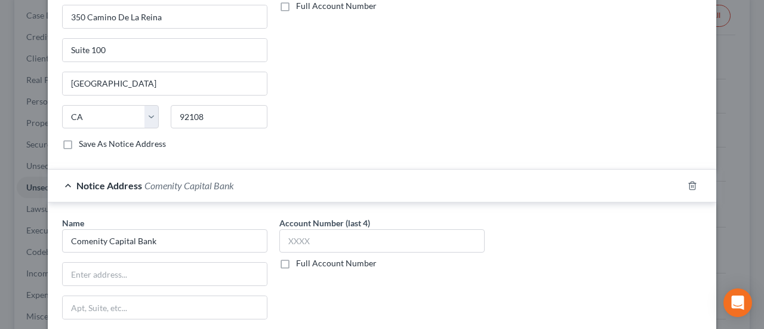
scroll to position [477, 0]
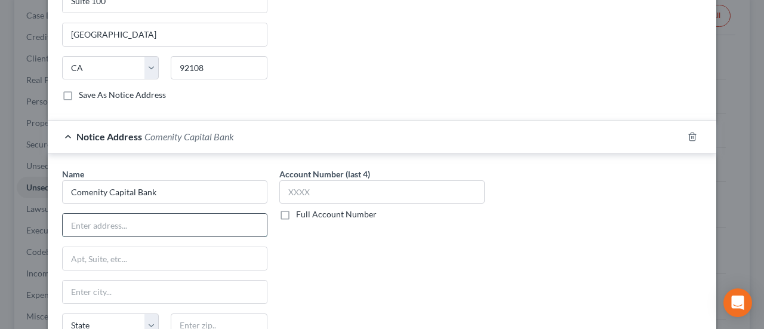
click at [106, 220] on input "text" at bounding box center [165, 225] width 204 height 23
paste input "PO Box 183043"
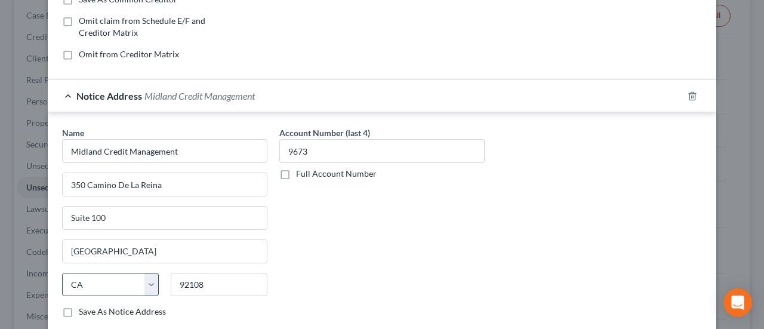
scroll to position [60, 0]
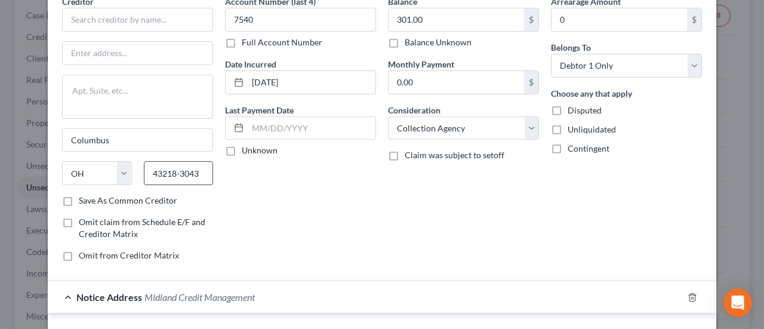
type input "PO Box 183043"
drag, startPoint x: 197, startPoint y: 174, endPoint x: 135, endPoint y: 175, distance: 62.6
click at [138, 175] on div "43218-3043" at bounding box center [179, 173] width 82 height 24
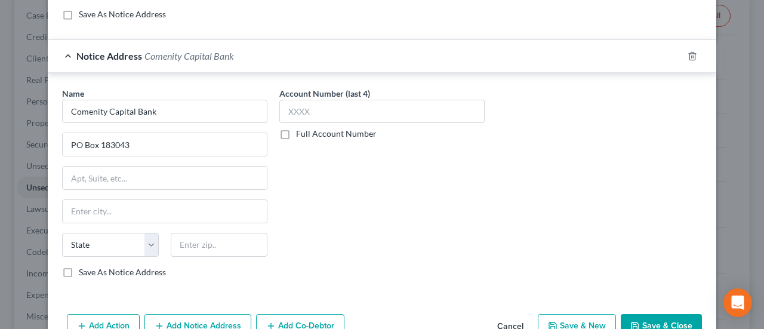
scroll to position [597, 0]
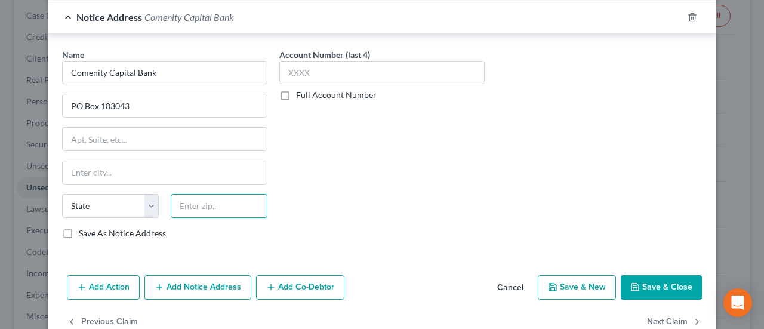
click at [219, 209] on input "text" at bounding box center [219, 206] width 97 height 24
paste input "43218-3043"
click at [155, 169] on input "text" at bounding box center [165, 172] width 204 height 23
click at [233, 207] on input "43218-3043" at bounding box center [219, 206] width 97 height 24
type input "43218"
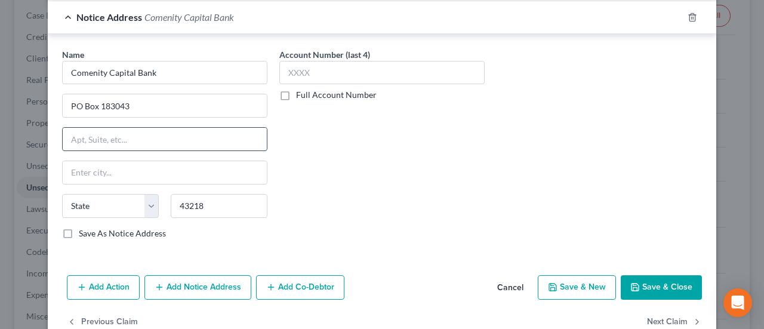
click at [174, 147] on input "text" at bounding box center [165, 139] width 204 height 23
type input "Columbus"
select select "36"
click at [232, 206] on input "43218" at bounding box center [219, 206] width 97 height 24
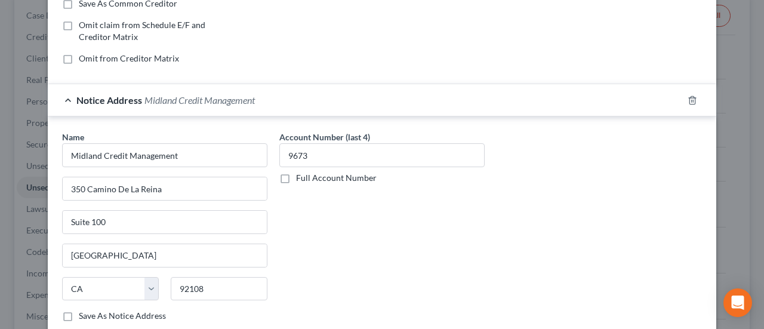
scroll to position [239, 0]
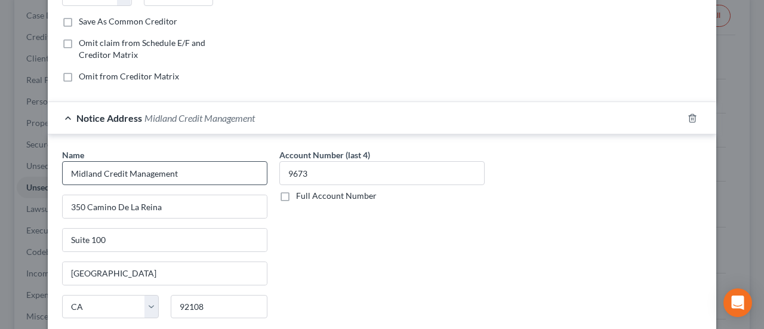
type input "43218-3043"
drag, startPoint x: 210, startPoint y: 171, endPoint x: 50, endPoint y: 166, distance: 159.9
click at [50, 166] on div "Name * Midland Credit Management 350 Camino De La Reina Suite 100 San Diego Sta…" at bounding box center [382, 246] width 668 height 225
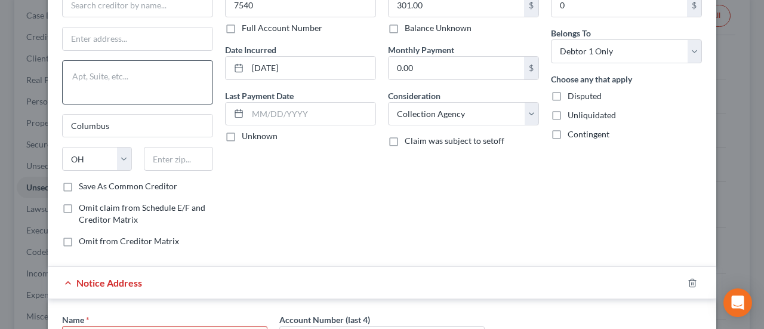
scroll to position [0, 0]
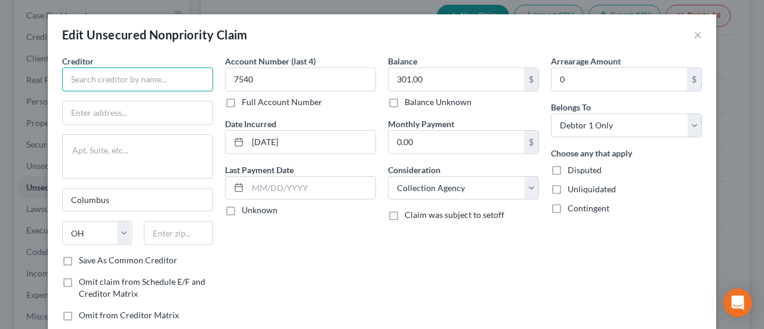
click at [95, 79] on input "text" at bounding box center [137, 79] width 151 height 24
paste input "Midland Credit Management"
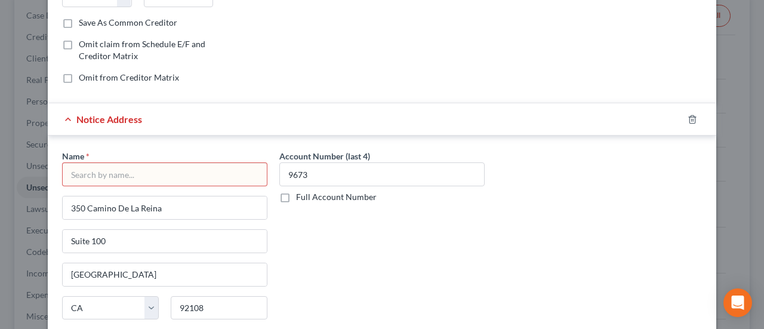
scroll to position [239, 0]
type input "Midland Credit Management"
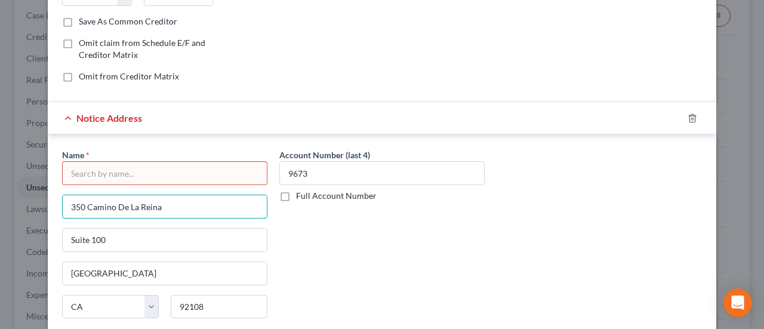
drag, startPoint x: 161, startPoint y: 205, endPoint x: 0, endPoint y: 182, distance: 162.7
click at [0, 182] on div "Edit Unsecured Nonpriority Claim × Creditor * Midland Credit Management Columbu…" at bounding box center [382, 164] width 764 height 329
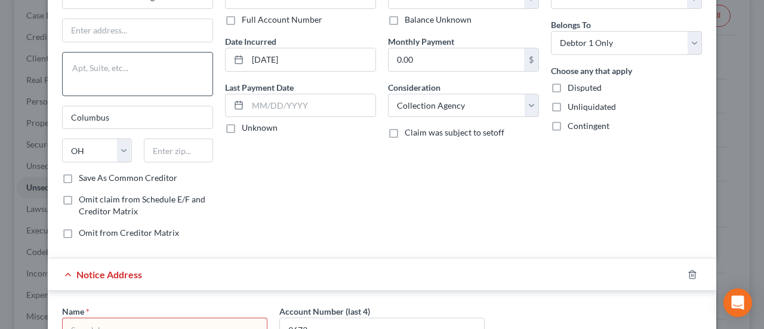
scroll to position [0, 0]
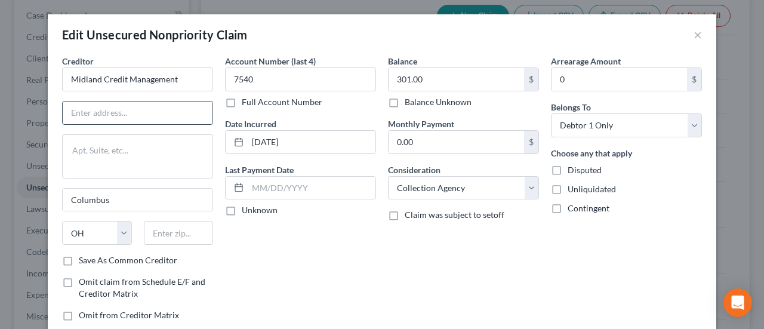
click at [90, 119] on input "text" at bounding box center [138, 112] width 150 height 23
paste input "350 Camino De La Reina"
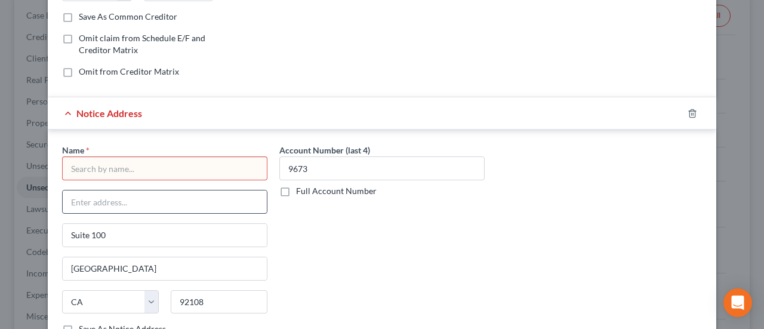
scroll to position [298, 0]
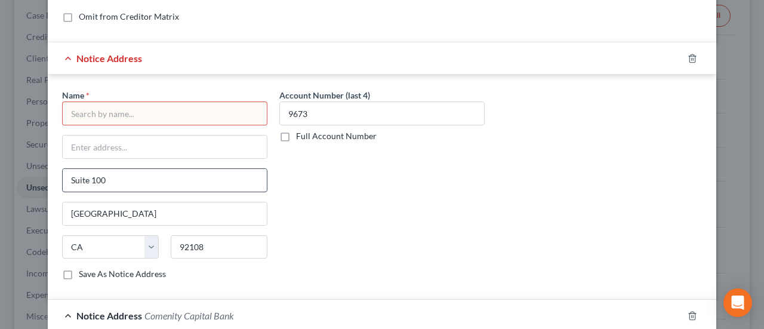
type input "350 Camino De La Reina"
drag, startPoint x: 140, startPoint y: 188, endPoint x: 45, endPoint y: 172, distance: 96.1
click at [48, 172] on div "Name * Suite 100 San Diego State AL AK AR AZ CA CO CT DE DC FL GA GU HI ID IL I…" at bounding box center [382, 187] width 668 height 225
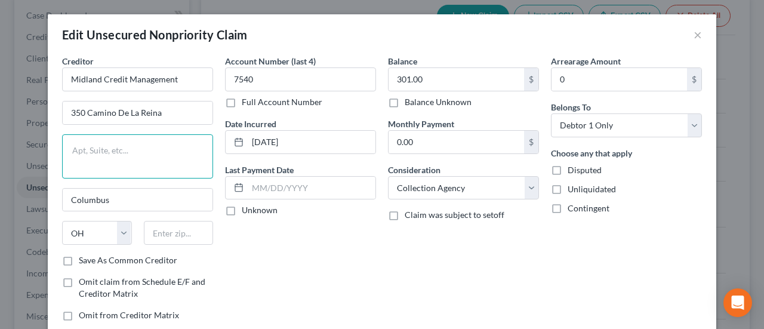
click at [91, 147] on textarea at bounding box center [137, 156] width 151 height 44
paste textarea "Suite 100"
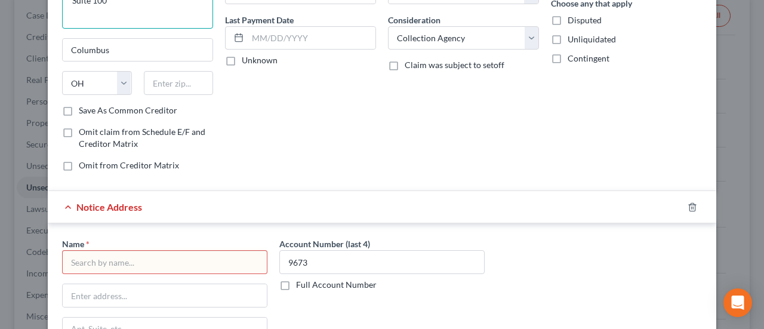
scroll to position [239, 0]
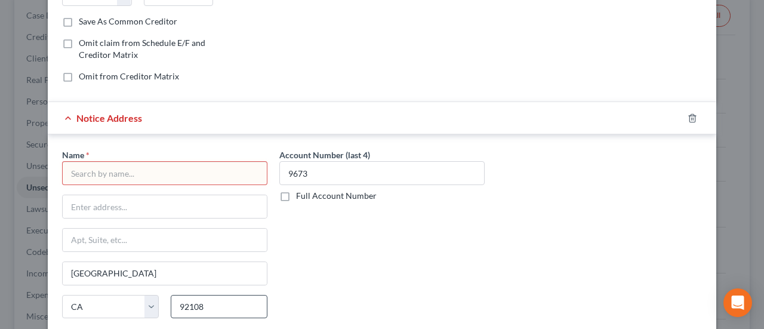
type textarea "Suite 100"
drag, startPoint x: 218, startPoint y: 304, endPoint x: 167, endPoint y: 305, distance: 50.7
click at [171, 305] on input "92108" at bounding box center [219, 307] width 97 height 24
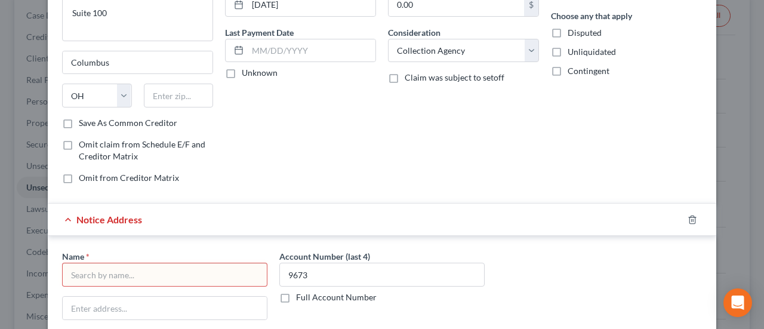
scroll to position [119, 0]
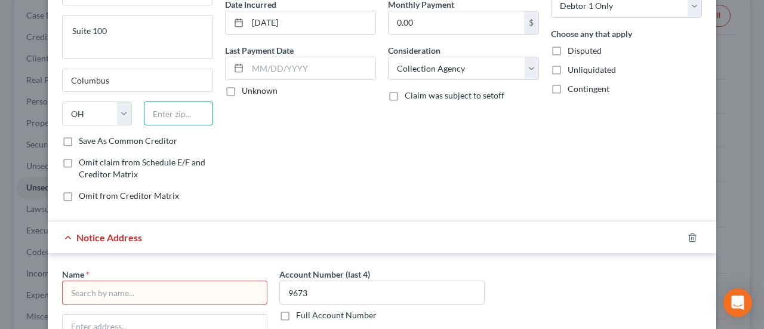
click at [184, 116] on input "text" at bounding box center [179, 113] width 70 height 24
paste input "92108"
type input "92108"
click at [179, 100] on div "Creditor * Midland Credit Management 350 Camino De La Reina Suite 100 Columbus …" at bounding box center [137, 35] width 151 height 199
type input "San Diego"
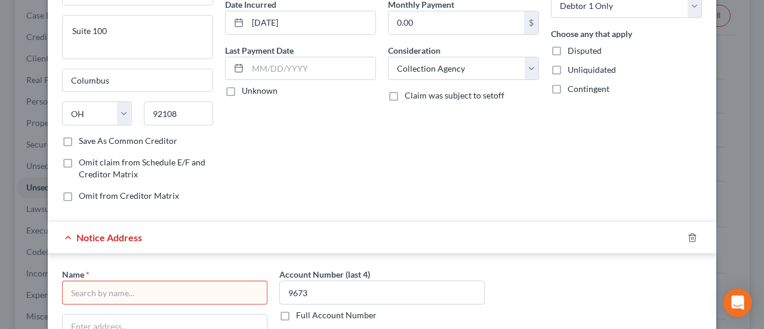
select select "4"
click at [177, 82] on input "San Diego" at bounding box center [138, 80] width 150 height 23
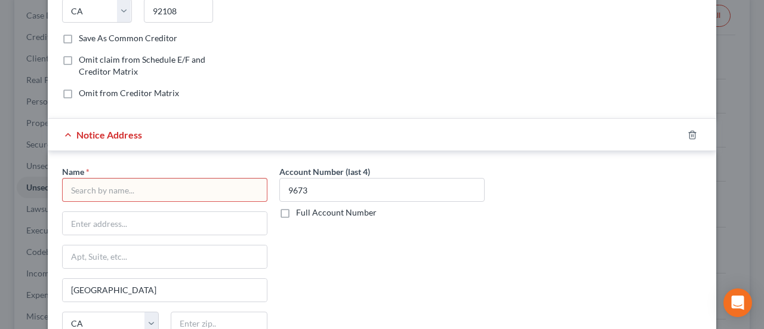
scroll to position [239, 0]
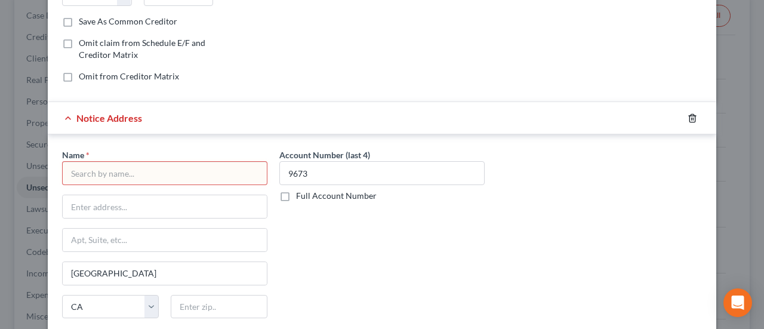
click at [687, 115] on icon "button" at bounding box center [692, 118] width 10 height 10
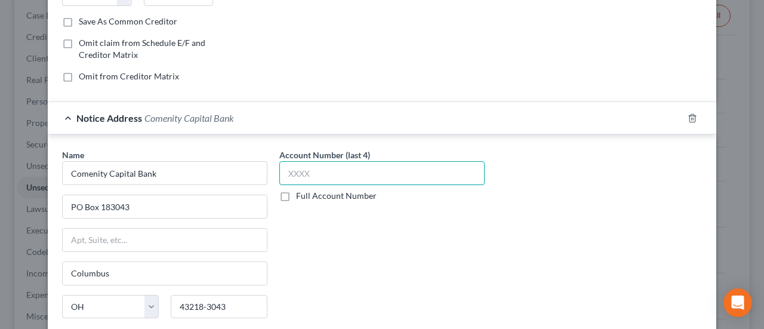
click at [373, 175] on input "text" at bounding box center [381, 173] width 205 height 24
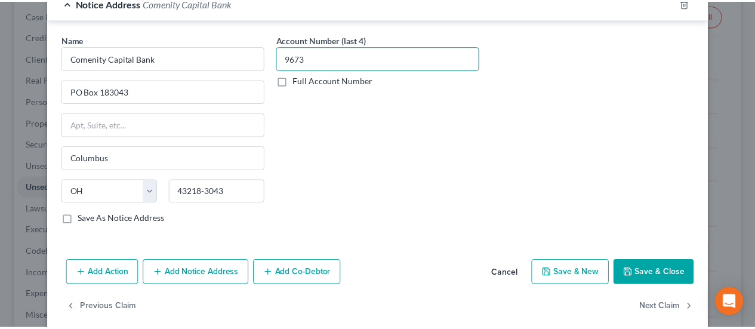
scroll to position [358, 0]
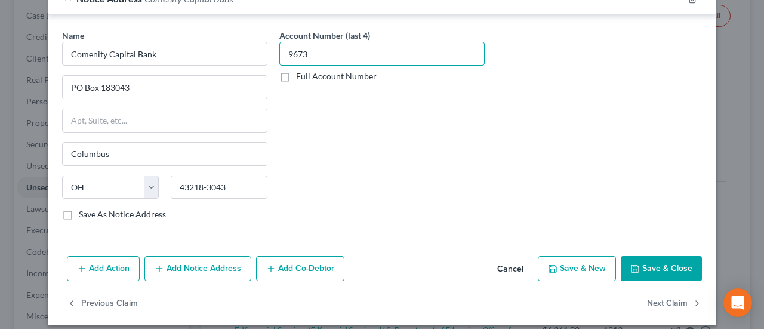
type input "9673"
click at [638, 266] on button "Save & Close" at bounding box center [660, 268] width 81 height 25
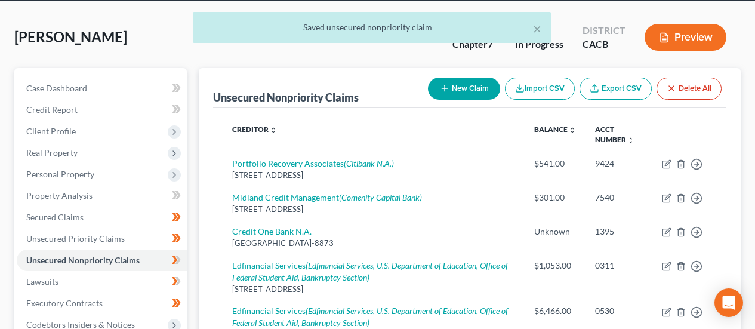
scroll to position [0, 0]
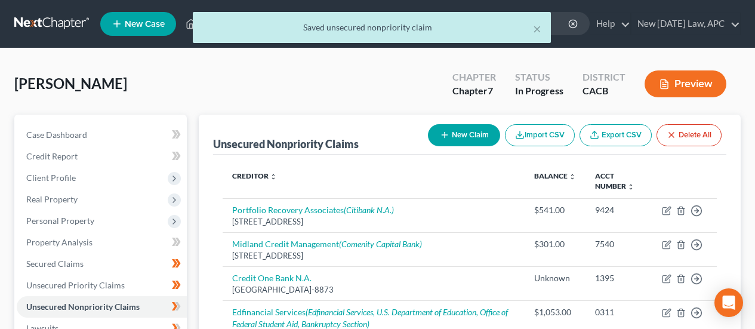
click at [674, 82] on button "Preview" at bounding box center [685, 83] width 82 height 27
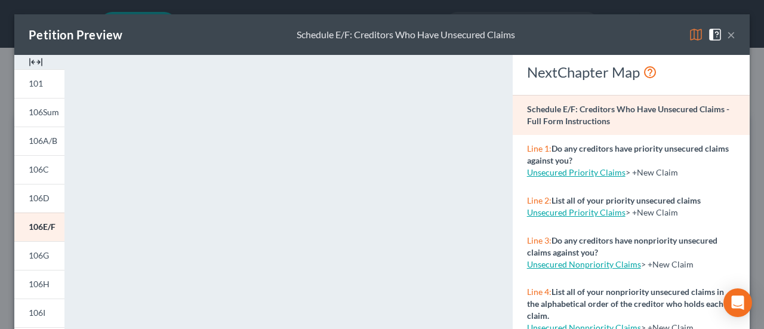
click at [727, 33] on button "×" at bounding box center [731, 34] width 8 height 14
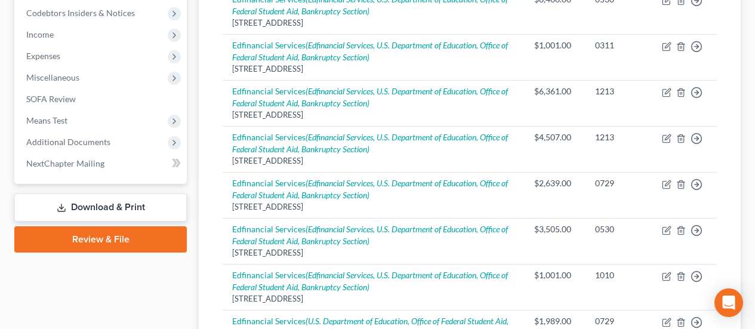
drag, startPoint x: 115, startPoint y: 197, endPoint x: 122, endPoint y: 203, distance: 8.5
click at [115, 197] on link "Download & Print" at bounding box center [100, 207] width 172 height 28
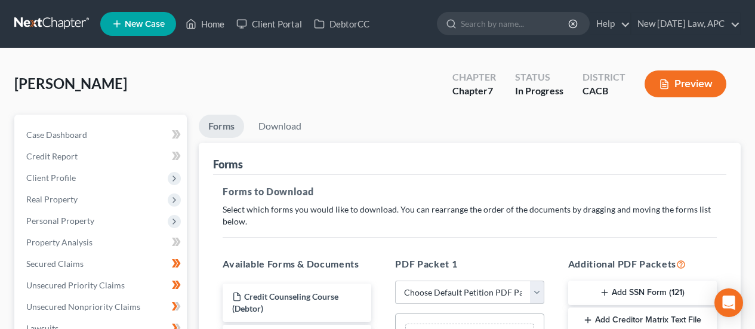
click at [502, 283] on select "Choose Default Petition PDF Packet Complete Bankruptcy Petition (all forms and …" at bounding box center [469, 292] width 149 height 24
select select "0"
click at [395, 280] on select "Choose Default Petition PDF Packet Complete Bankruptcy Petition (all forms and …" at bounding box center [469, 292] width 149 height 24
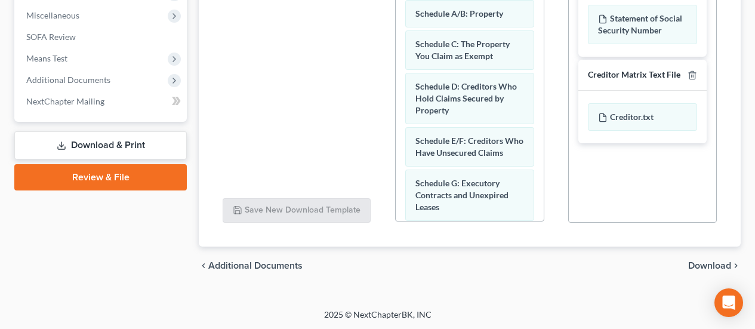
scroll to position [421, 0]
click at [710, 253] on div "chevron_left Additional Documents Download chevron_right" at bounding box center [470, 265] width 542 height 38
drag, startPoint x: 712, startPoint y: 262, endPoint x: 700, endPoint y: 262, distance: 11.9
click at [712, 262] on span "Download" at bounding box center [709, 265] width 43 height 10
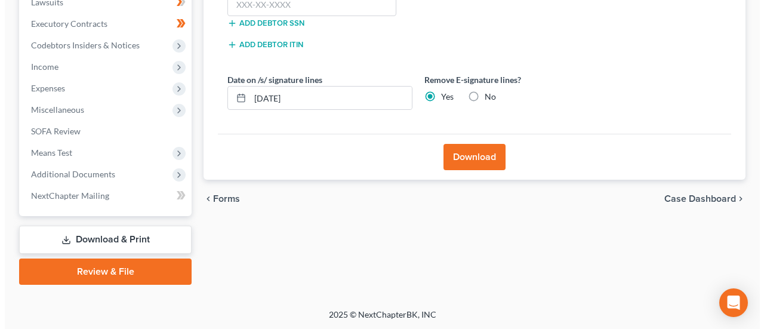
scroll to position [266, 0]
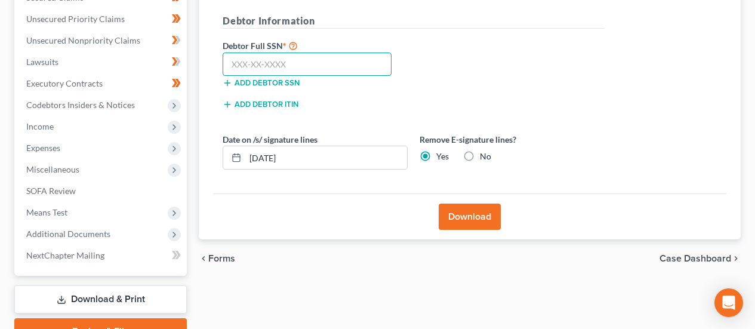
click at [301, 71] on input "text" at bounding box center [307, 64] width 169 height 24
type input "609-35-9424"
click at [465, 203] on button "Download" at bounding box center [469, 216] width 62 height 26
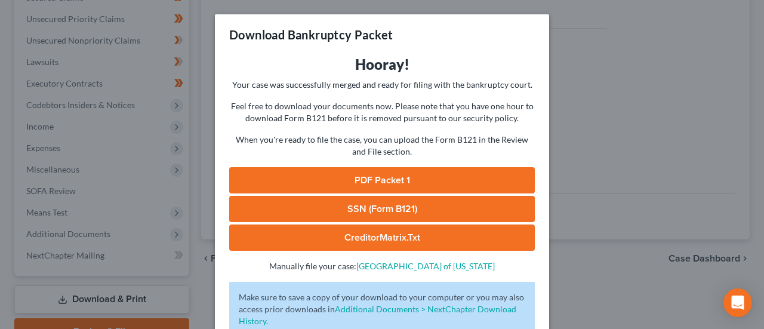
click at [359, 179] on link "PDF Packet 1" at bounding box center [381, 180] width 305 height 26
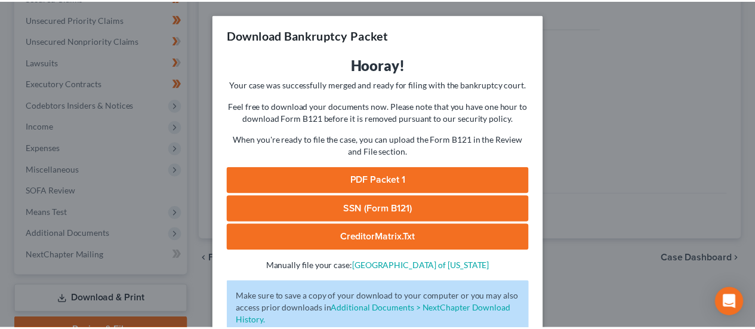
scroll to position [81, 0]
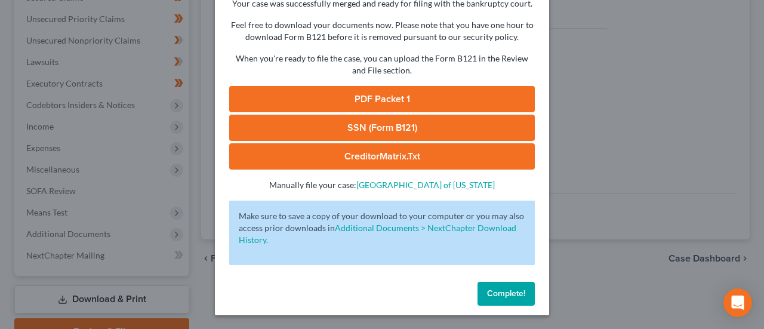
click at [510, 294] on span "Complete!" at bounding box center [506, 293] width 38 height 10
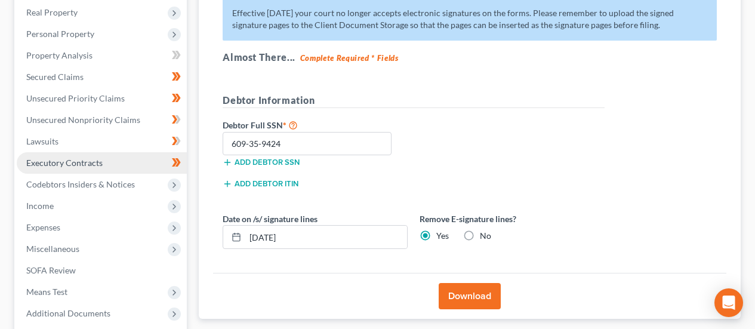
scroll to position [147, 0]
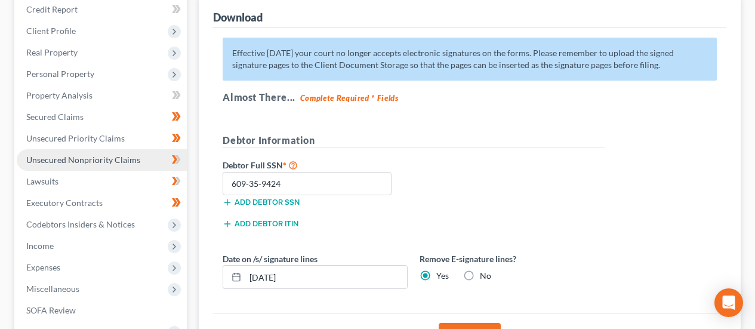
click at [82, 153] on link "Unsecured Nonpriority Claims" at bounding box center [102, 159] width 170 height 21
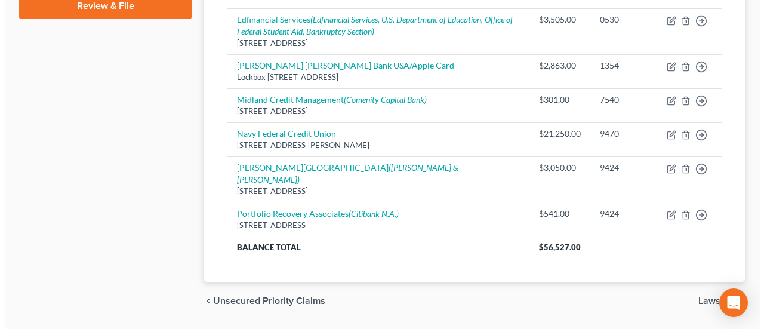
scroll to position [597, 0]
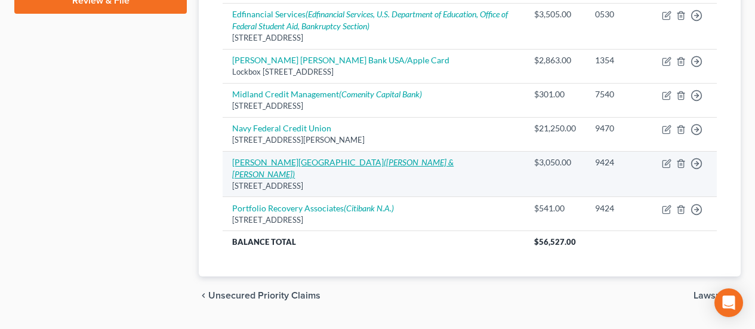
click at [288, 161] on icon "(Caine & Weiner)" at bounding box center [342, 168] width 221 height 22
select select "4"
select select "1"
select select "0"
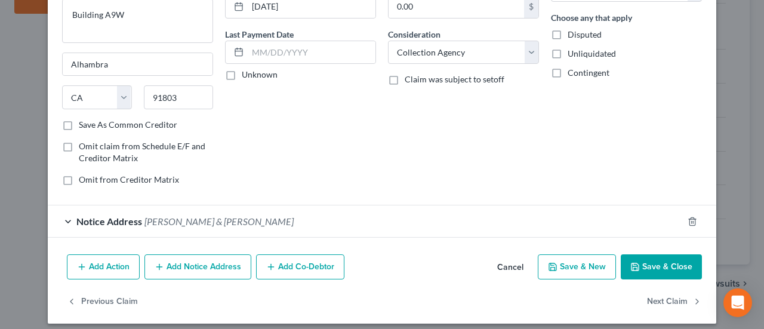
scroll to position [144, 0]
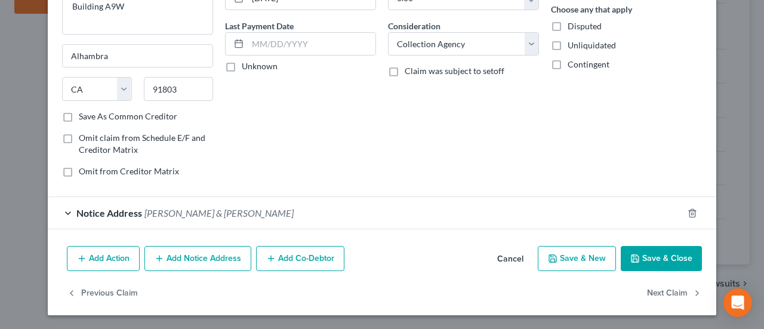
click at [180, 260] on button "Add Notice Address" at bounding box center [197, 258] width 107 height 25
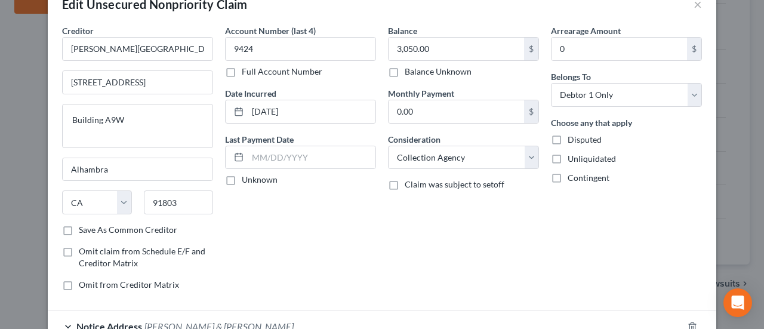
scroll to position [0, 0]
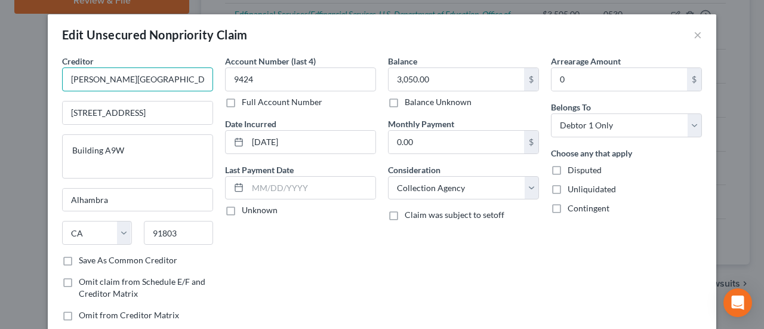
drag, startPoint x: 143, startPoint y: 79, endPoint x: 0, endPoint y: 68, distance: 143.0
click at [0, 68] on div "Edit Unsecured Nonpriority Claim × Creditor * Platt College 1000 South Fremont …" at bounding box center [382, 164] width 764 height 329
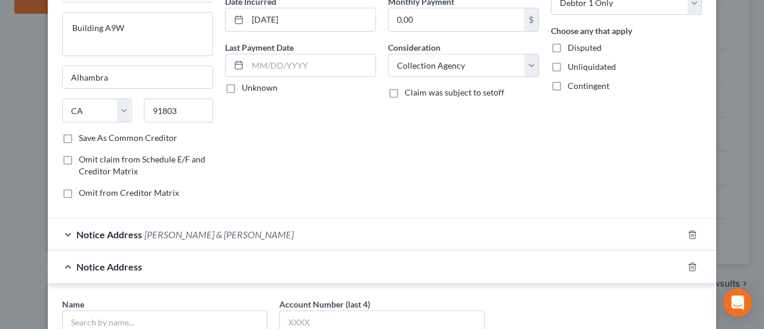
scroll to position [239, 0]
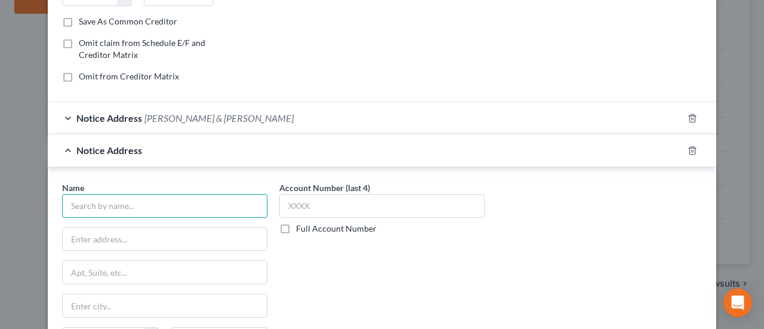
click at [97, 208] on input "text" at bounding box center [164, 206] width 205 height 24
paste input "Platt College"
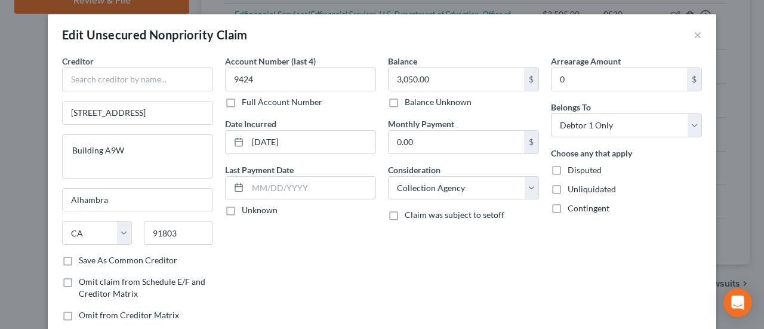
type input "Platt College"
drag, startPoint x: 91, startPoint y: 99, endPoint x: 29, endPoint y: 97, distance: 62.1
click at [29, 97] on div "Edit Unsecured Nonpriority Claim × Creditor * 1000 South Fremont Ave Building A…" at bounding box center [382, 164] width 764 height 329
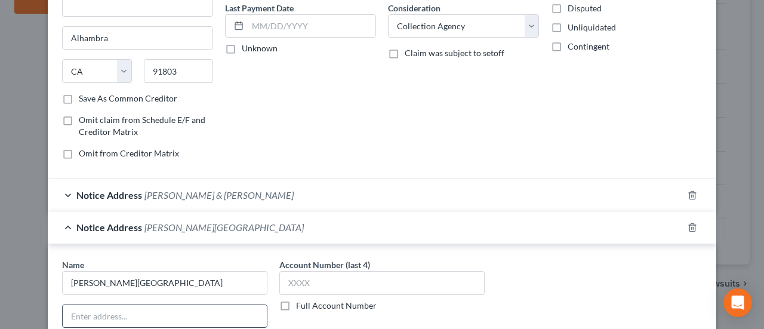
scroll to position [239, 0]
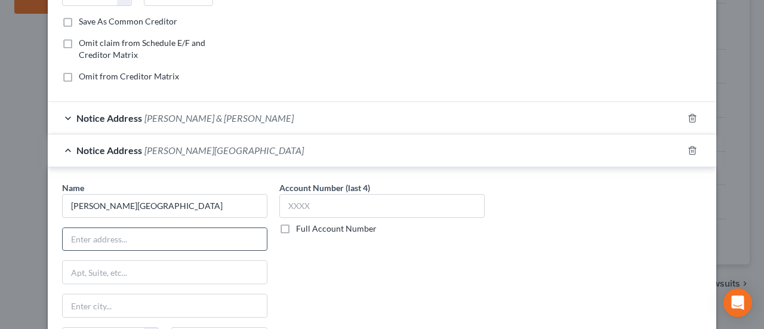
click at [107, 236] on input "text" at bounding box center [165, 239] width 204 height 23
paste input "1000 South Fremont Ave"
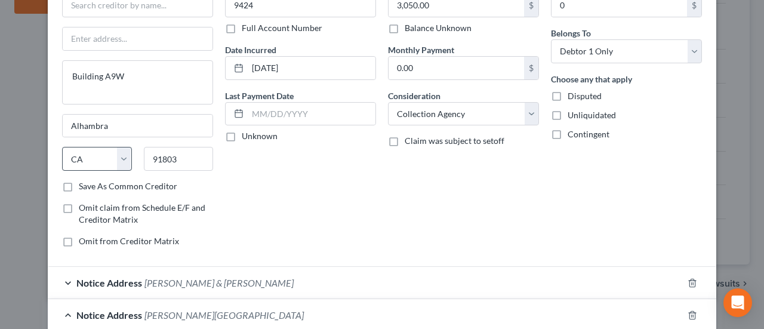
scroll to position [0, 0]
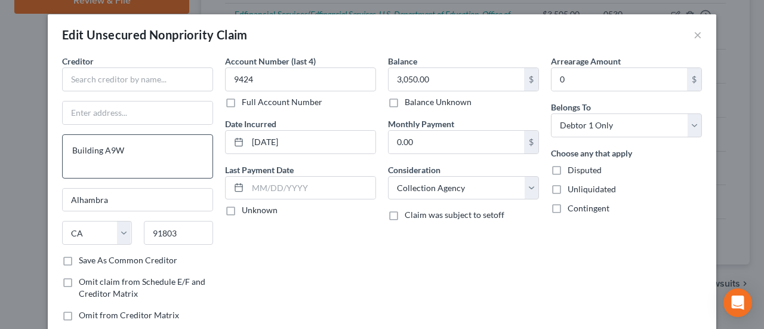
type input "1000 South Fremont Ave"
drag, startPoint x: 130, startPoint y: 154, endPoint x: 41, endPoint y: 147, distance: 89.8
click at [41, 147] on div "Edit Unsecured Nonpriority Claim × Creditor * Building A9W Alhambra State AL AK…" at bounding box center [382, 164] width 764 height 329
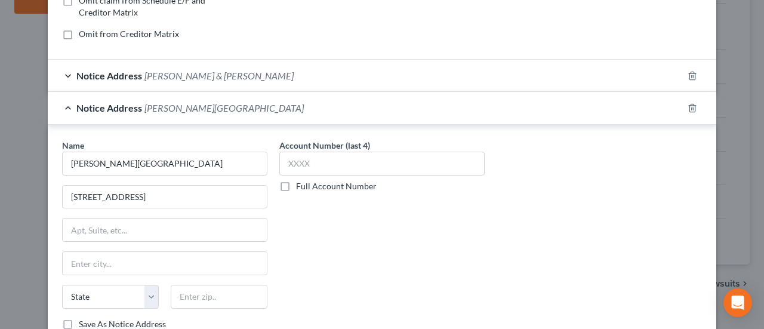
scroll to position [298, 0]
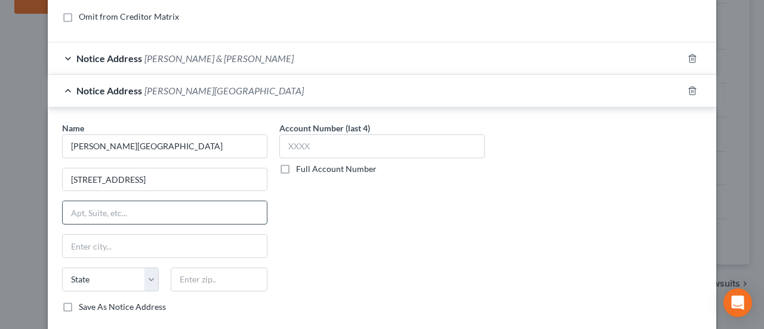
click at [93, 212] on input "text" at bounding box center [165, 212] width 204 height 23
paste input "Building A9W"
type input "Building A9W"
click at [92, 247] on input "text" at bounding box center [165, 245] width 204 height 23
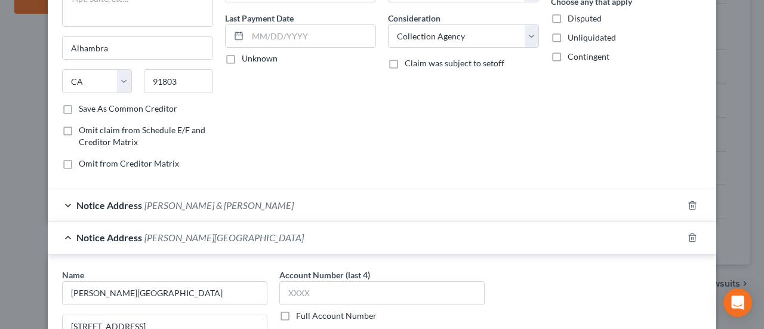
scroll to position [60, 0]
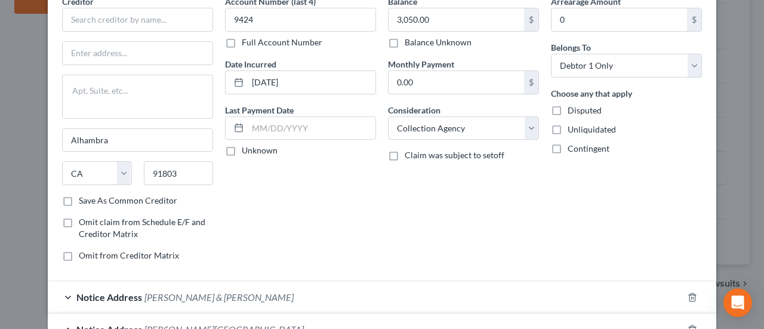
click at [86, 126] on div "Creditor * Alhambra State AL AK AR AZ CA CO CT DE DC FL GA GU HI ID IL IN IA KS…" at bounding box center [137, 94] width 151 height 199
drag, startPoint x: 184, startPoint y: 172, endPoint x: 136, endPoint y: 170, distance: 48.4
click at [138, 170] on div "91803" at bounding box center [179, 173] width 82 height 24
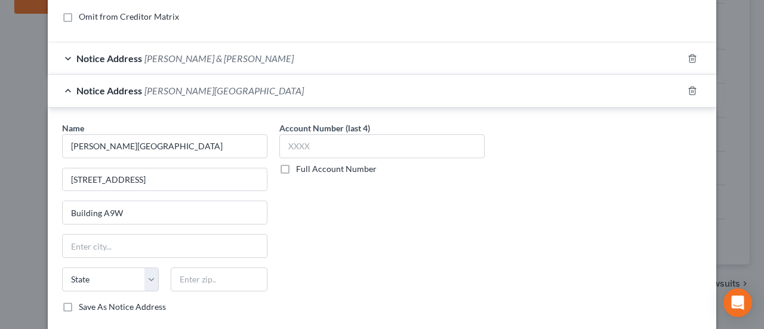
scroll to position [358, 0]
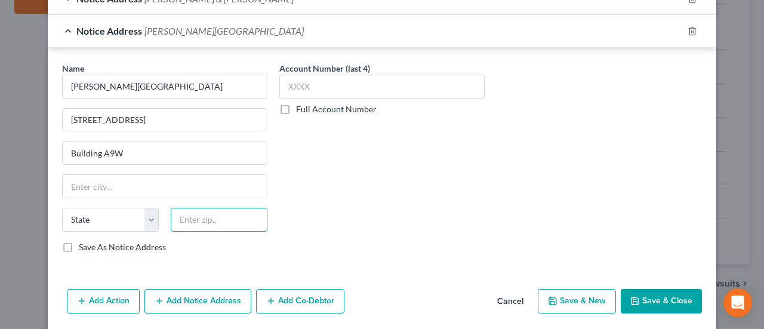
click at [239, 218] on input "text" at bounding box center [219, 220] width 97 height 24
paste input "91803"
type input "91803"
click at [180, 187] on input "text" at bounding box center [165, 186] width 204 height 23
type input "Alhambra"
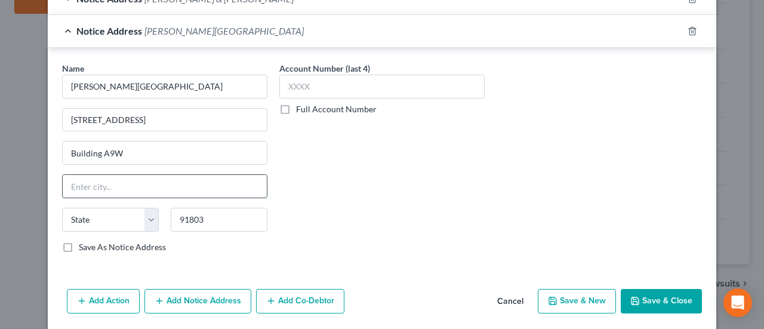
select select "4"
click at [248, 172] on div "Name * Platt College 1000 South Fremont Ave Building A9W Alhambra State AL AK A…" at bounding box center [164, 157] width 205 height 191
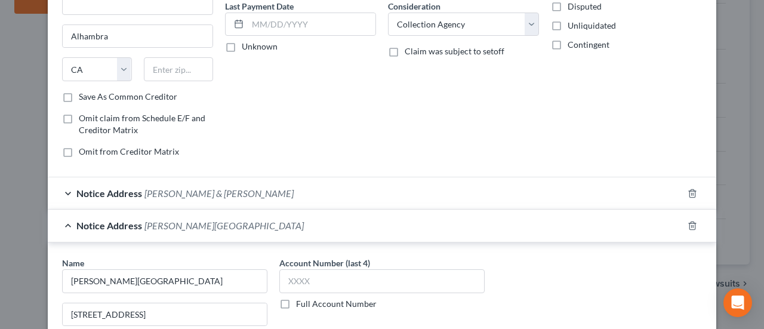
scroll to position [162, 0]
click at [192, 194] on span "Caine & Weiner" at bounding box center [218, 194] width 149 height 11
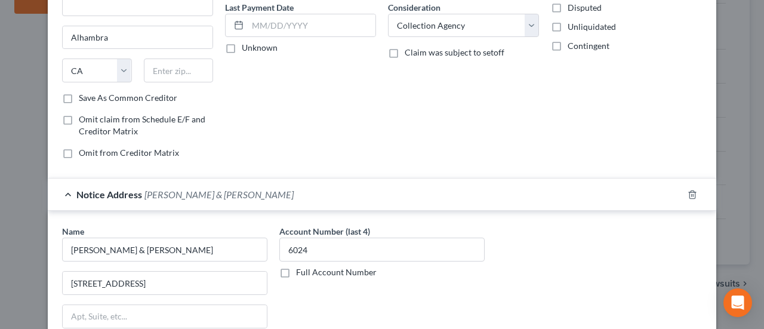
scroll to position [222, 0]
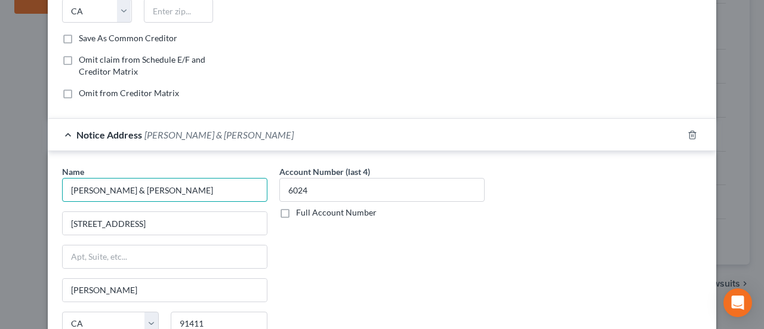
drag, startPoint x: 140, startPoint y: 190, endPoint x: 21, endPoint y: 186, distance: 118.8
click at [21, 186] on div "Edit Unsecured Nonpriority Claim × Creditor * Alhambra State AL AK AR AZ CA CO …" at bounding box center [382, 164] width 764 height 329
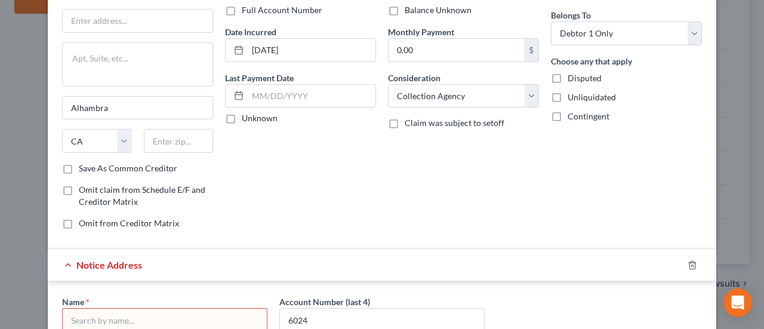
scroll to position [43, 0]
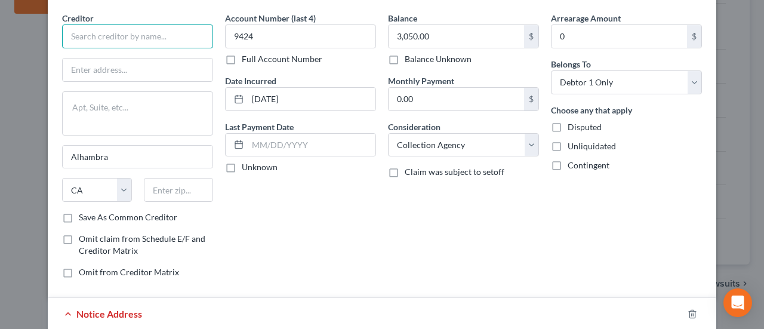
click at [86, 45] on input "text" at bounding box center [137, 36] width 151 height 24
paste input "Caine & Weiner"
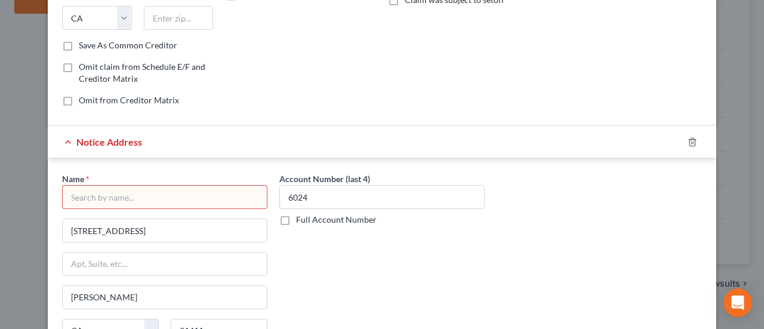
scroll to position [222, 0]
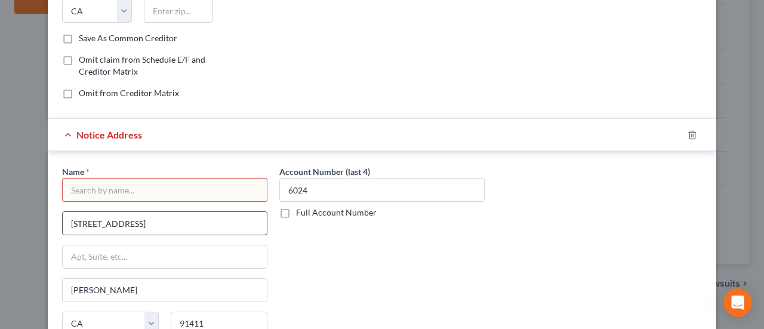
type input "Caine & Weiner"
drag, startPoint x: 142, startPoint y: 223, endPoint x: 50, endPoint y: 217, distance: 92.1
click at [50, 218] on div "Name * 15025 Oxnard St Van Nuys State AL AK AR AZ CA CO CT DE DC FL GA GU HI ID…" at bounding box center [382, 263] width 668 height 225
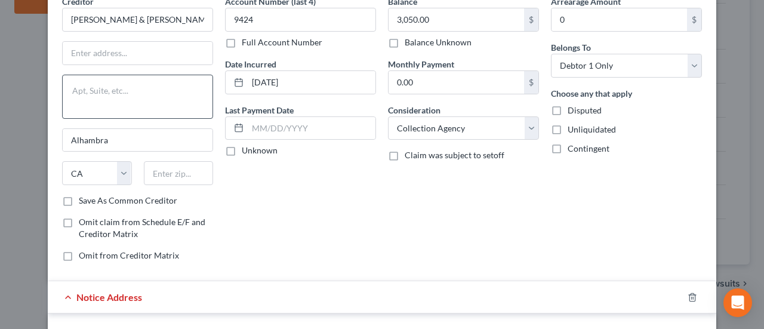
scroll to position [0, 0]
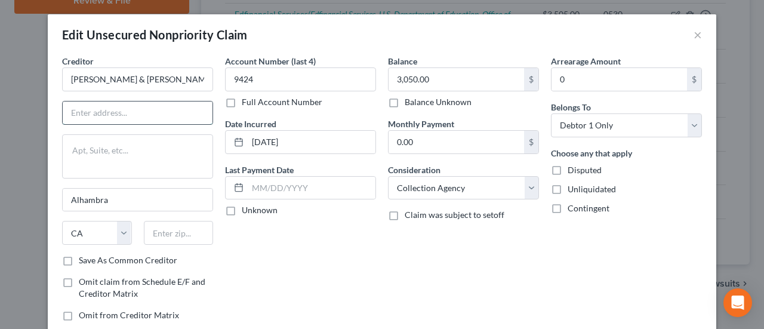
click at [107, 119] on input "text" at bounding box center [138, 112] width 150 height 23
paste input "15025 Oxnard St"
type input "15025 Oxnard St"
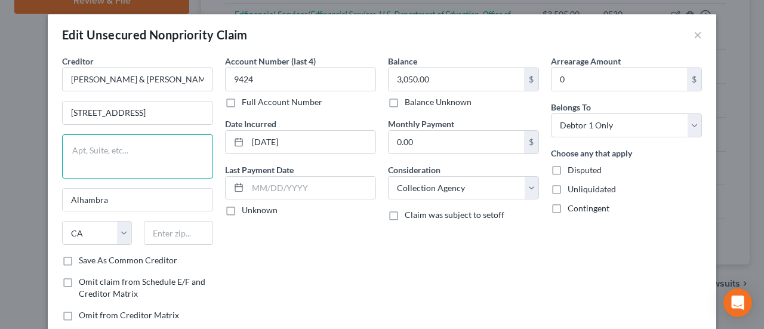
click at [119, 151] on textarea at bounding box center [137, 156] width 151 height 44
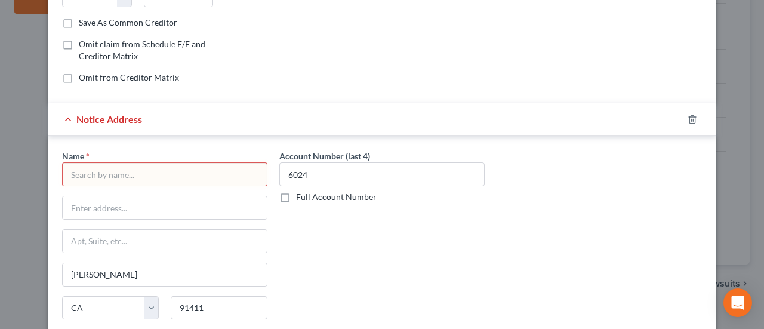
scroll to position [239, 0]
drag, startPoint x: 112, startPoint y: 268, endPoint x: 84, endPoint y: 270, distance: 28.1
click at [84, 270] on input "Van Nuys" at bounding box center [165, 273] width 204 height 23
click at [195, 294] on div "Name * Van Nuys State AL AK AR AZ CA CO CT DE DC FL GA GU HI ID IL IN IA KS KY …" at bounding box center [164, 244] width 205 height 191
drag, startPoint x: 209, startPoint y: 299, endPoint x: 166, endPoint y: 300, distance: 43.6
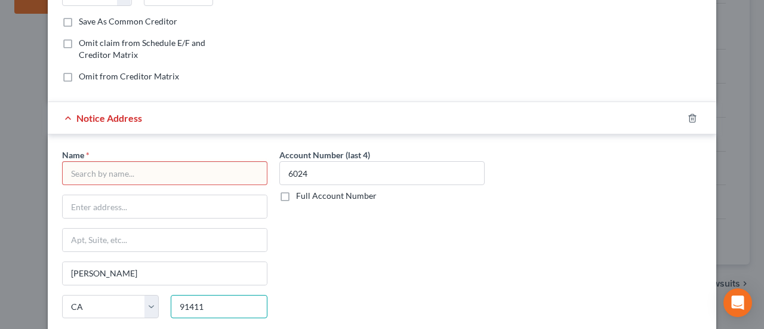
click at [171, 300] on input "91411" at bounding box center [219, 307] width 97 height 24
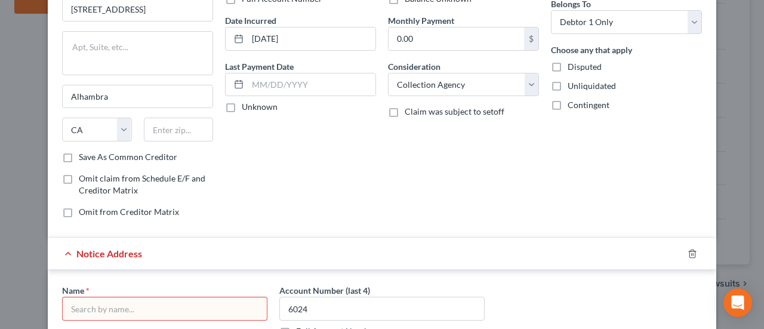
scroll to position [60, 0]
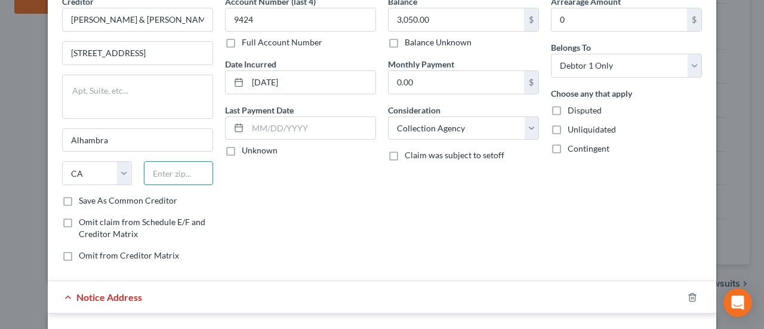
click at [166, 168] on input "text" at bounding box center [179, 173] width 70 height 24
paste input "91411"
type input "91411"
click at [138, 111] on textarea at bounding box center [137, 97] width 151 height 44
type input "Van Nuys"
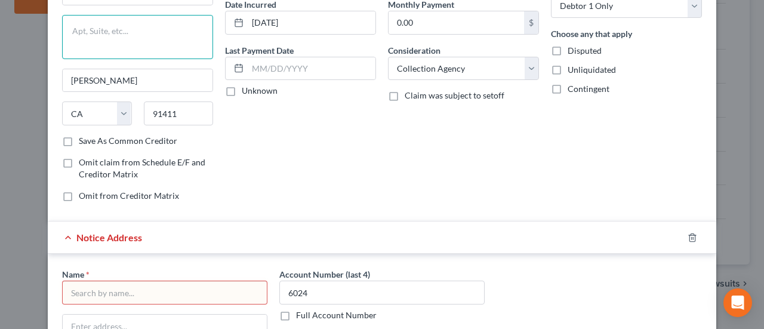
scroll to position [0, 0]
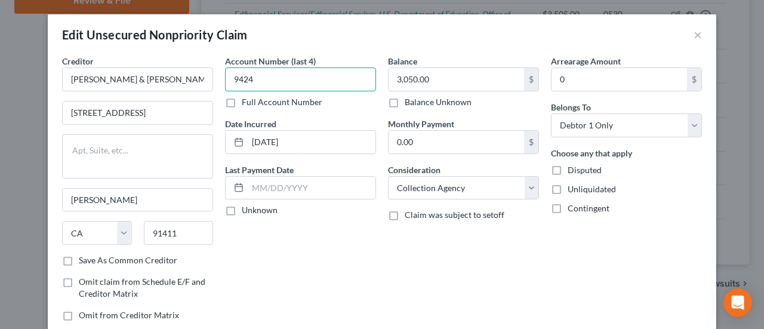
click at [277, 79] on input "9424" at bounding box center [300, 79] width 151 height 24
drag, startPoint x: 276, startPoint y: 79, endPoint x: 223, endPoint y: 79, distance: 53.1
click at [225, 79] on input "9424" at bounding box center [300, 79] width 151 height 24
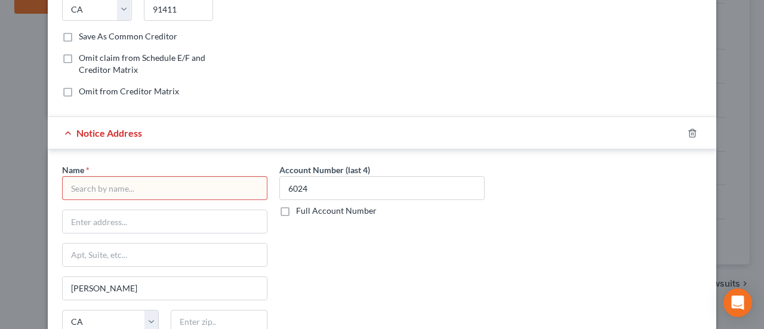
scroll to position [298, 0]
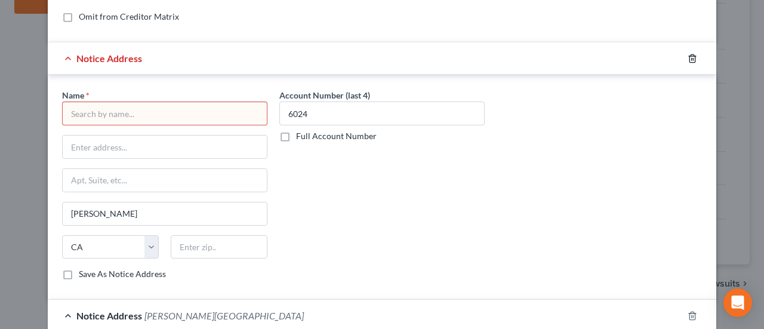
type input "6024"
click at [687, 59] on icon "button" at bounding box center [692, 59] width 10 height 10
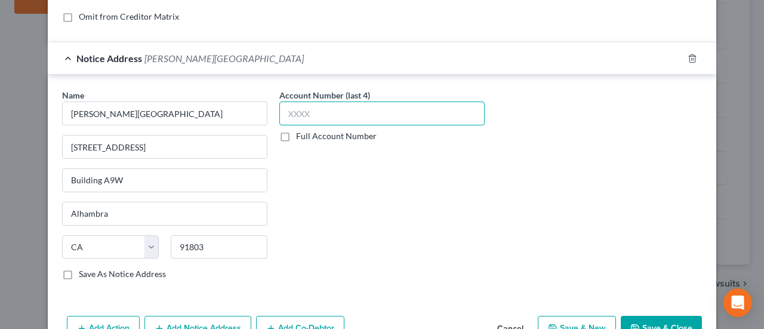
click at [359, 108] on input "text" at bounding box center [381, 113] width 205 height 24
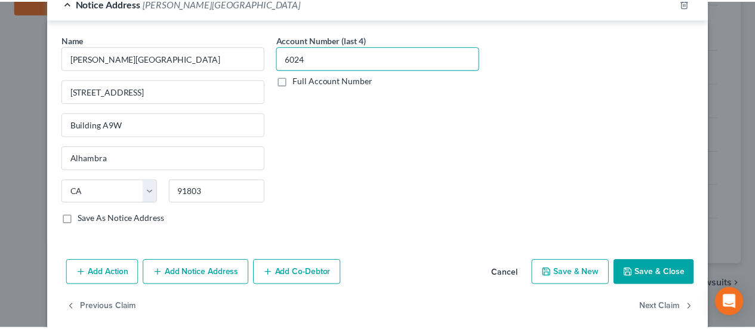
scroll to position [368, 0]
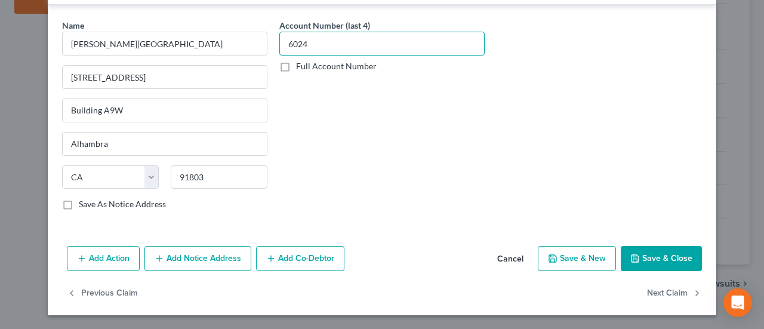
type input "6024"
click at [662, 246] on button "Save & Close" at bounding box center [660, 258] width 81 height 25
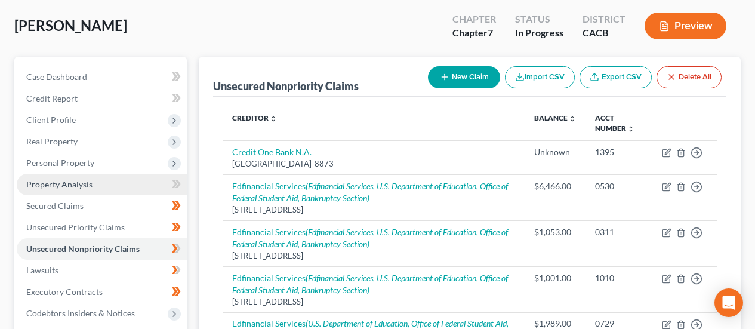
scroll to position [119, 0]
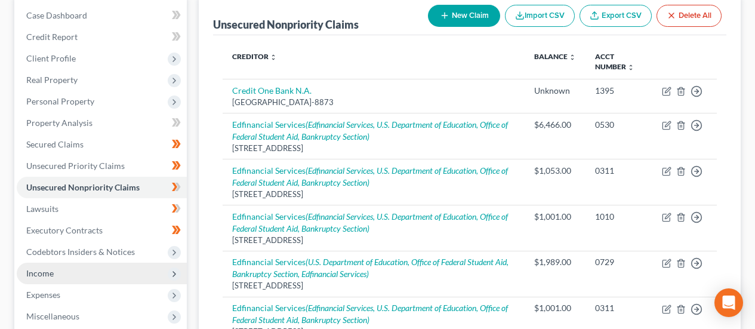
click at [66, 268] on span "Income" at bounding box center [102, 272] width 170 height 21
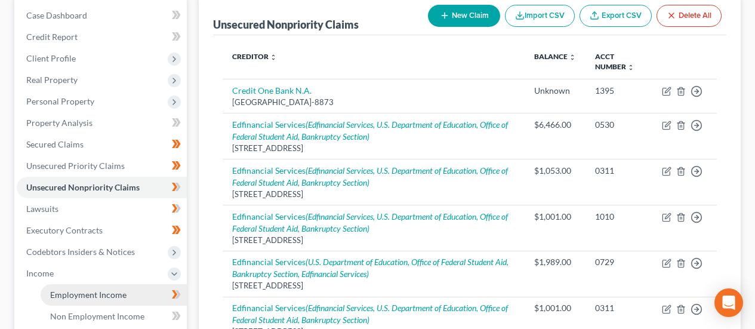
click at [113, 297] on span "Employment Income" at bounding box center [88, 294] width 76 height 10
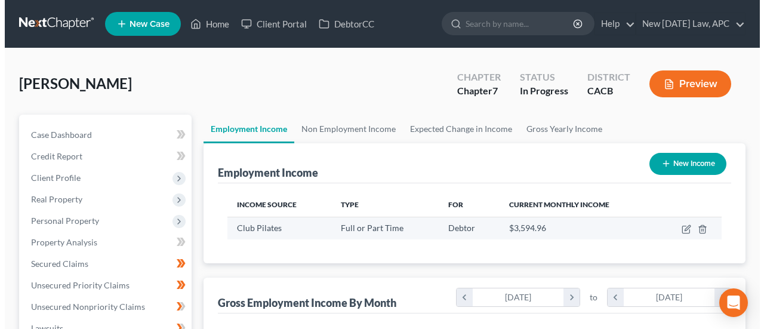
scroll to position [214, 302]
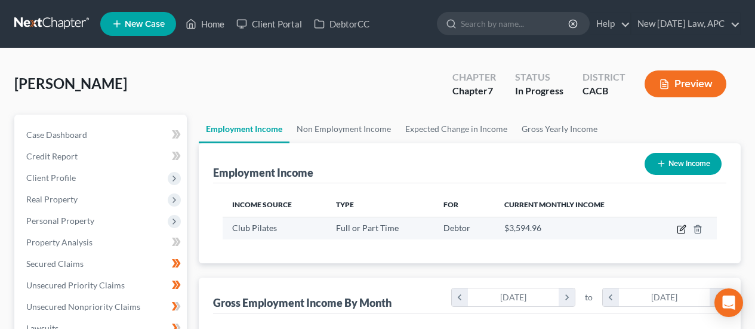
click at [679, 230] on icon "button" at bounding box center [681, 227] width 5 height 5
select select "0"
select select "4"
select select "1"
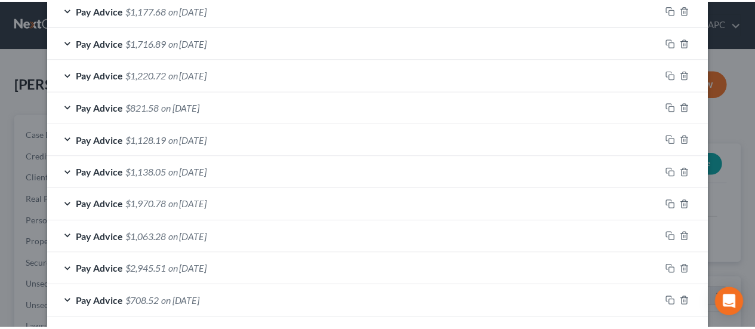
scroll to position [756, 0]
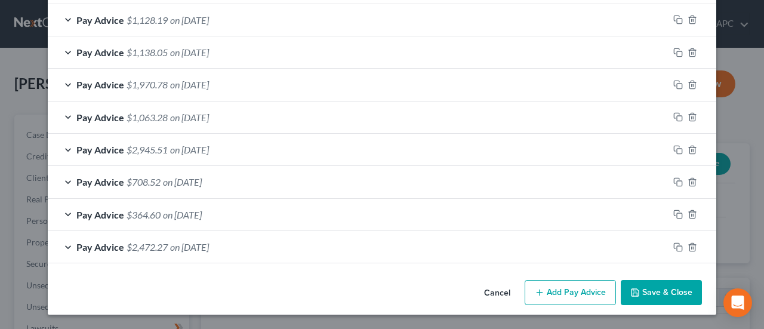
click at [501, 291] on button "Cancel" at bounding box center [496, 293] width 45 height 24
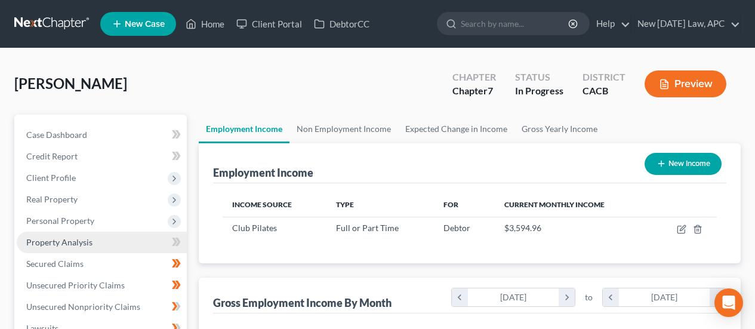
scroll to position [60, 0]
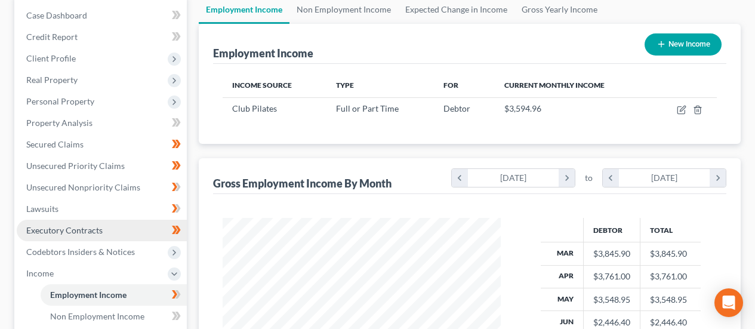
click at [75, 225] on span "Executory Contracts" at bounding box center [64, 230] width 76 height 10
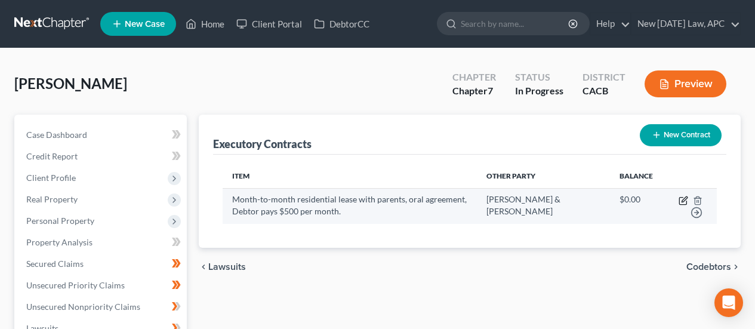
click at [682, 199] on icon "button" at bounding box center [683, 201] width 10 height 10
select select "4"
select select "0"
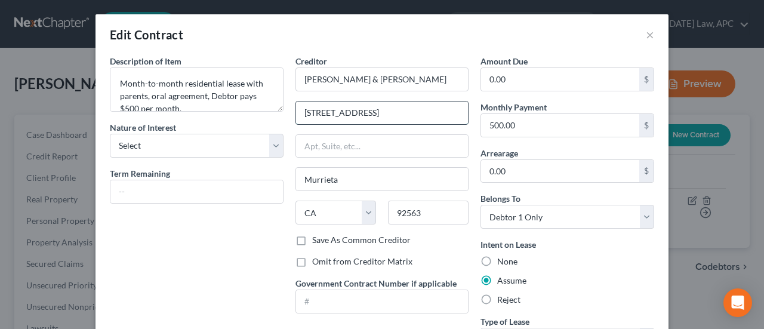
click at [396, 117] on input "39713 Savanna Way" at bounding box center [382, 112] width 172 height 23
drag, startPoint x: 401, startPoint y: 116, endPoint x: 273, endPoint y: 116, distance: 127.7
click at [273, 116] on div "Description of non-residential real property * Description of Item * Month-to-m…" at bounding box center [382, 208] width 556 height 306
type input "36821 Doreen Dr."
drag, startPoint x: 409, startPoint y: 117, endPoint x: 286, endPoint y: 117, distance: 122.9
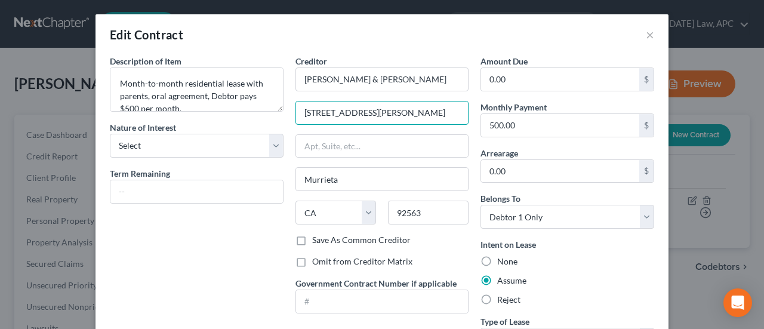
click at [289, 117] on div "Creditor * Marina Sanchez & Ismael Sandoval 36821 Doreen Dr. Murrieta State AL …" at bounding box center [382, 208] width 186 height 306
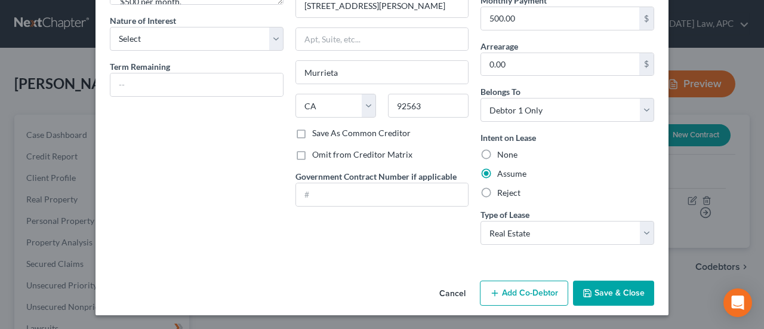
click at [597, 294] on button "Save & Close" at bounding box center [613, 292] width 81 height 25
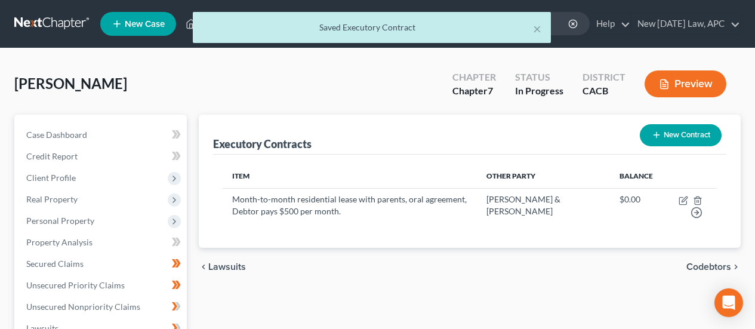
click at [682, 79] on button "Preview" at bounding box center [685, 83] width 82 height 27
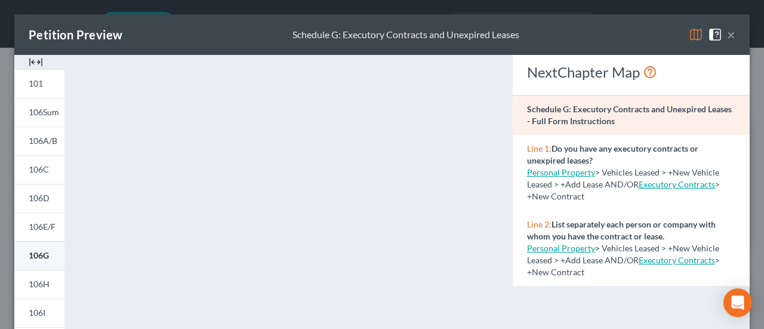
click at [44, 252] on span "106G" at bounding box center [39, 255] width 20 height 10
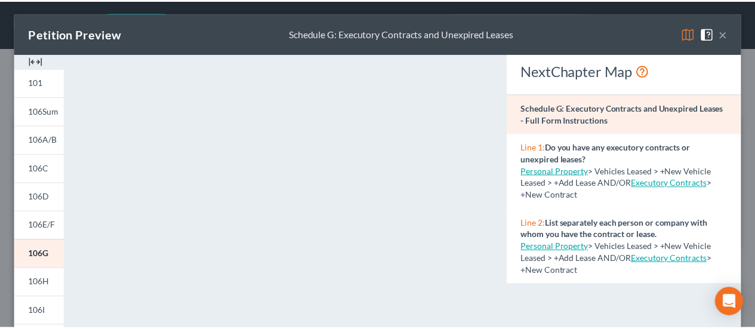
scroll to position [0, 0]
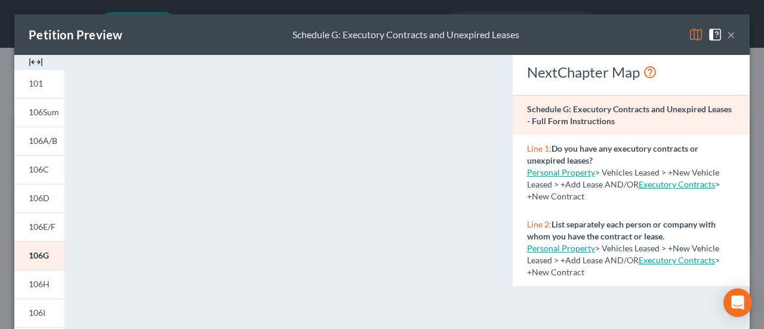
click at [727, 36] on button "×" at bounding box center [731, 34] width 8 height 14
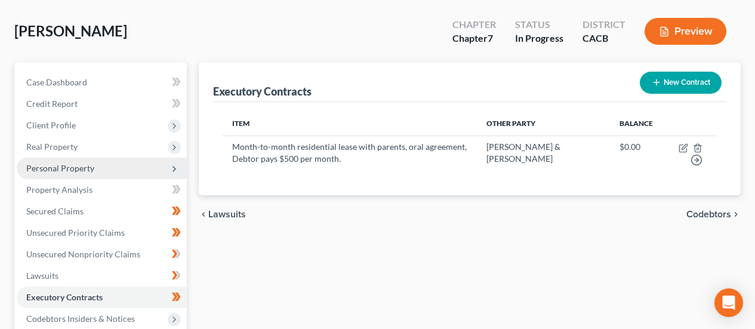
scroll to position [119, 0]
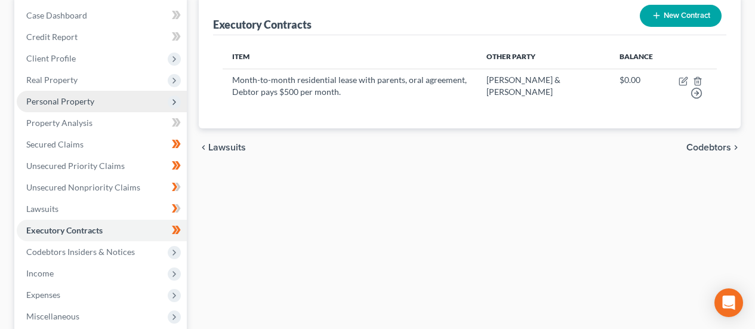
click at [68, 104] on span "Personal Property" at bounding box center [60, 101] width 68 height 10
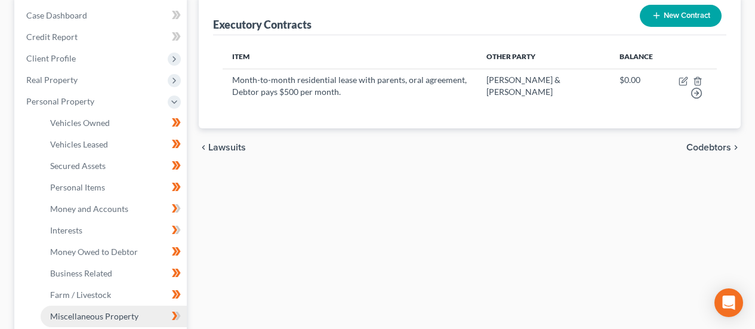
click at [93, 311] on span "Miscellaneous Property" at bounding box center [94, 316] width 88 height 10
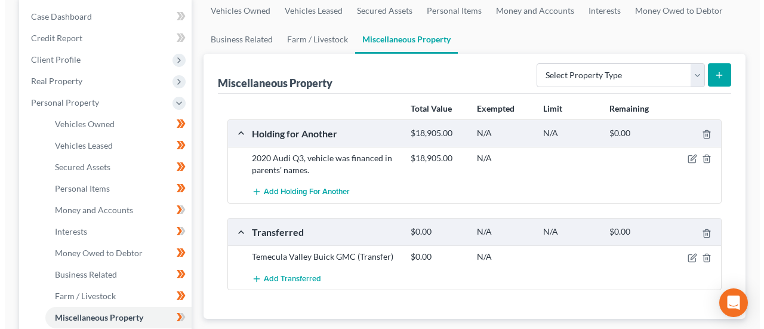
scroll to position [119, 0]
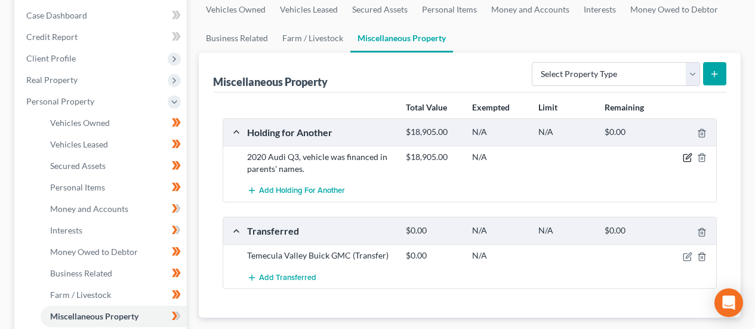
click at [684, 160] on icon "button" at bounding box center [687, 158] width 10 height 10
select select "4"
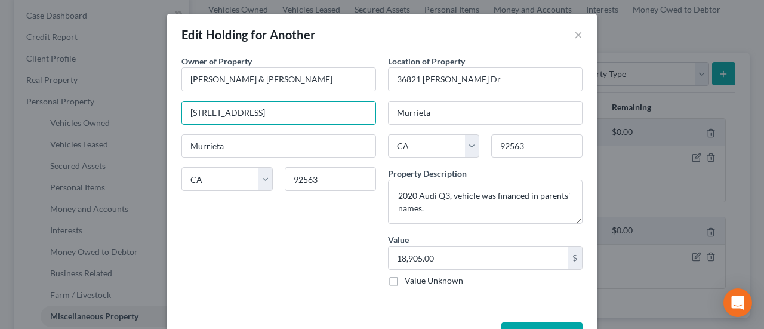
drag, startPoint x: 314, startPoint y: 107, endPoint x: 168, endPoint y: 101, distance: 146.9
click at [168, 101] on div "An exemption set must first be selected from the Filing Information section. Ow…" at bounding box center [382, 186] width 430 height 262
paste input "6821 Doreen Dr."
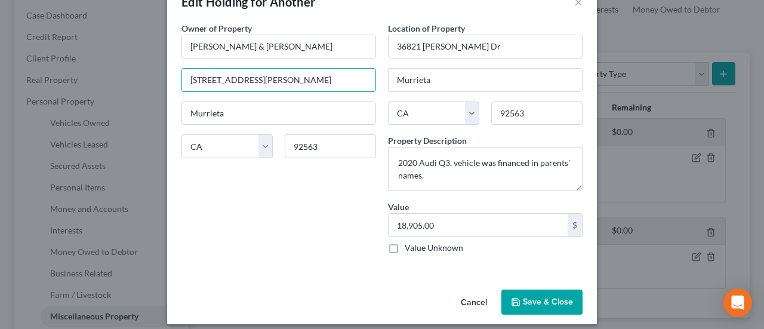
scroll to position [42, 0]
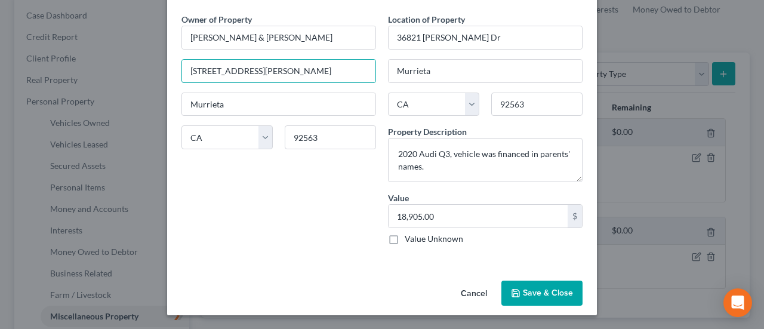
type input "36821 Doreen Dr."
click at [517, 288] on button "Save & Close" at bounding box center [541, 292] width 81 height 25
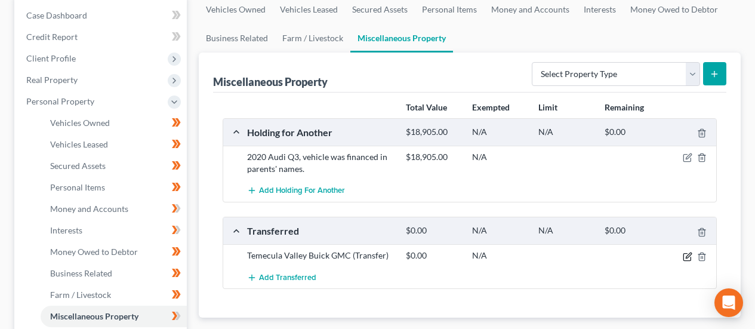
click at [689, 256] on icon "button" at bounding box center [687, 257] width 10 height 10
select select "Ordinary (within 2 years)"
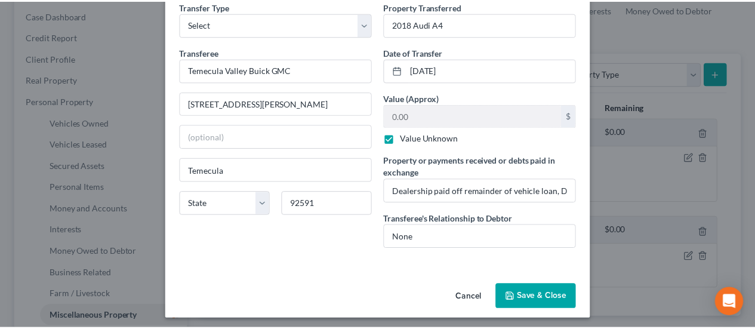
scroll to position [59, 0]
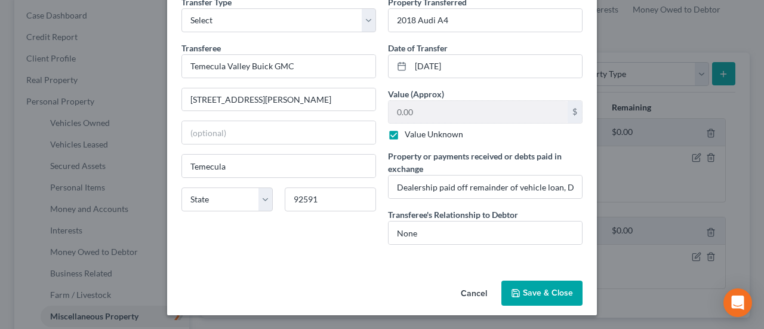
click at [481, 288] on button "Cancel" at bounding box center [473, 294] width 45 height 24
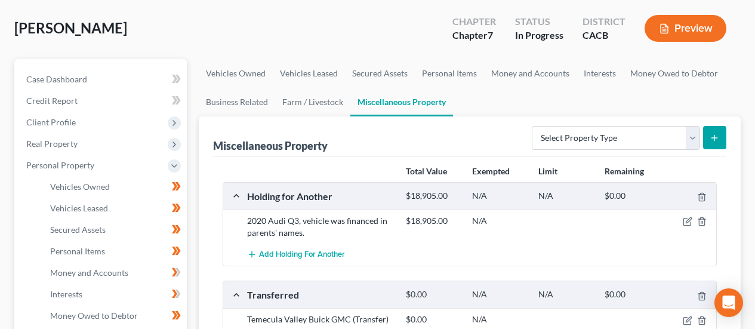
scroll to position [0, 0]
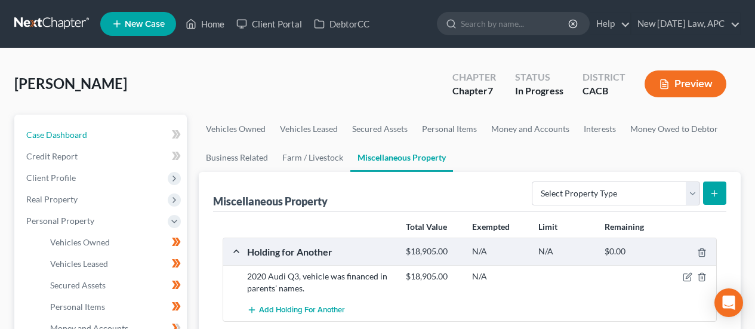
drag, startPoint x: 76, startPoint y: 128, endPoint x: 214, endPoint y: 1, distance: 187.4
click at [76, 128] on link "Case Dashboard" at bounding box center [102, 134] width 170 height 21
select select "4"
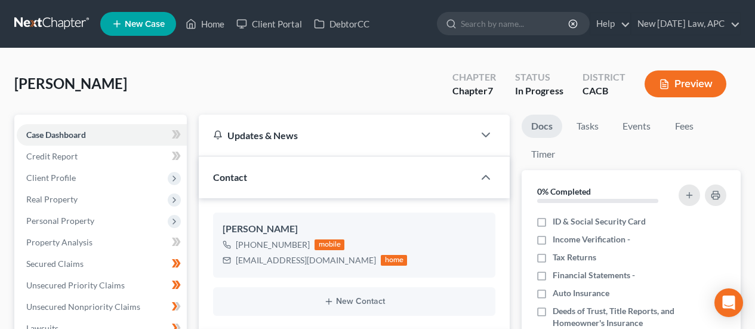
scroll to position [728, 0]
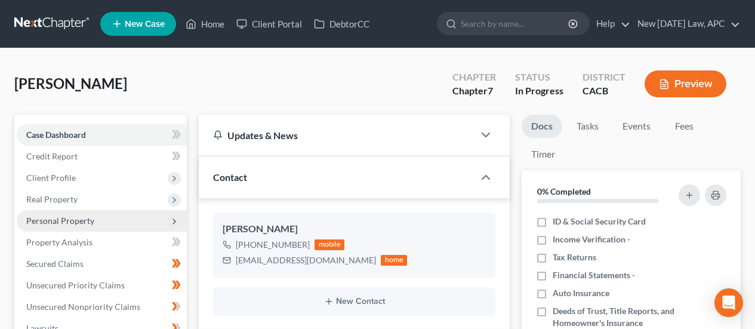
click at [84, 221] on span "Personal Property" at bounding box center [60, 220] width 68 height 10
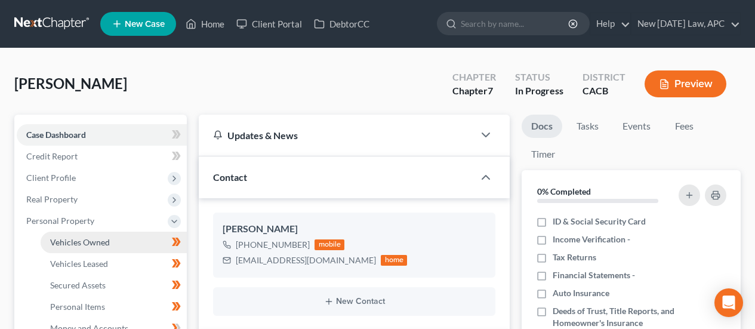
click at [84, 241] on span "Vehicles Owned" at bounding box center [80, 242] width 60 height 10
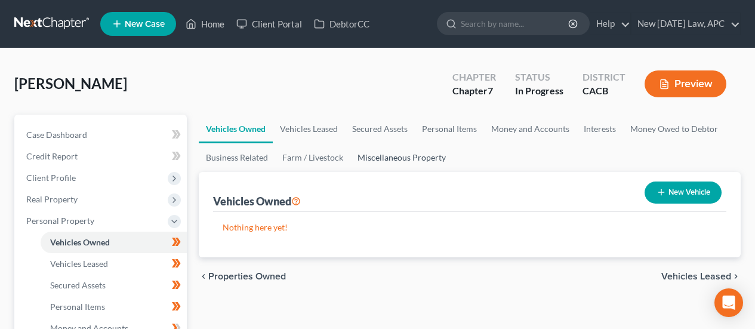
click at [403, 153] on link "Miscellaneous Property" at bounding box center [401, 157] width 103 height 29
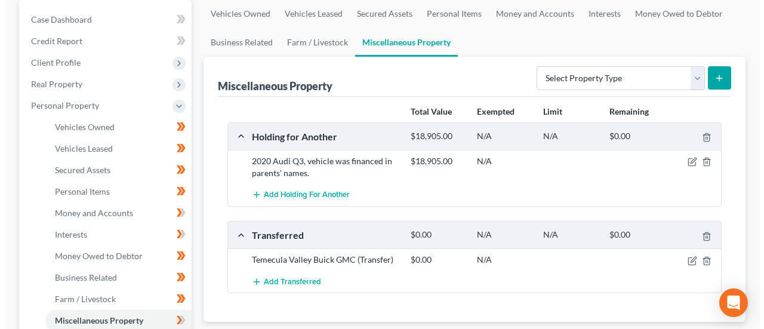
scroll to position [119, 0]
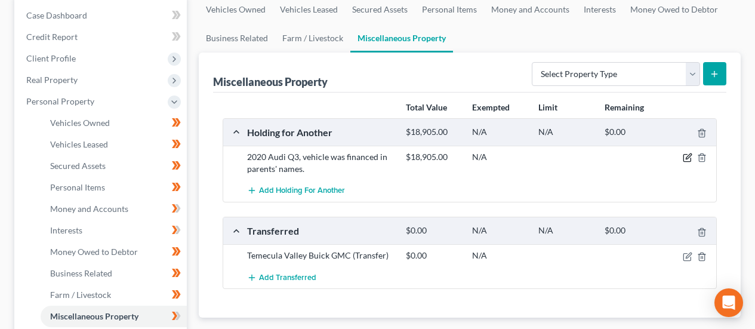
click at [685, 159] on icon "button" at bounding box center [687, 158] width 10 height 10
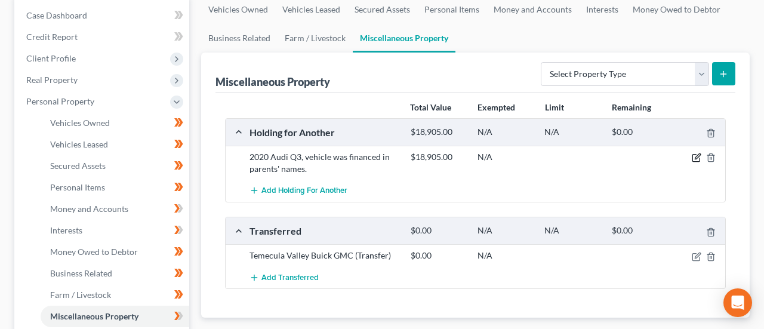
select select "4"
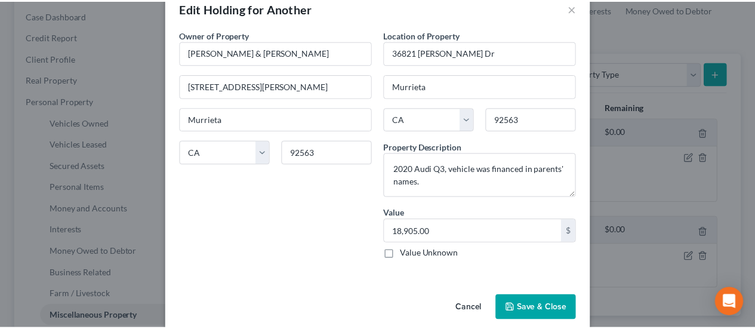
scroll to position [42, 0]
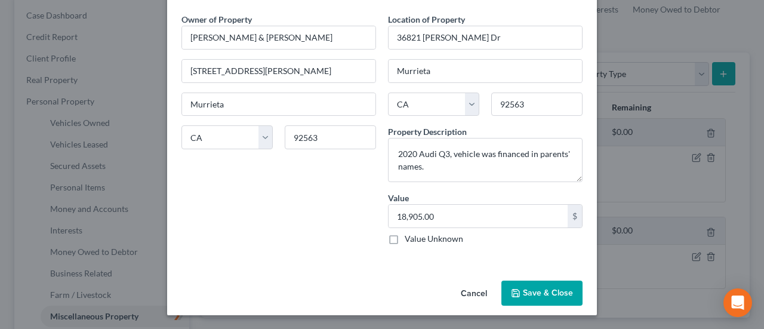
click at [533, 295] on button "Save & Close" at bounding box center [541, 292] width 81 height 25
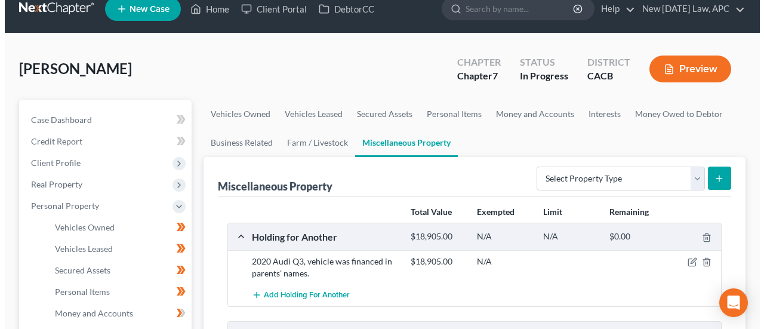
scroll to position [0, 0]
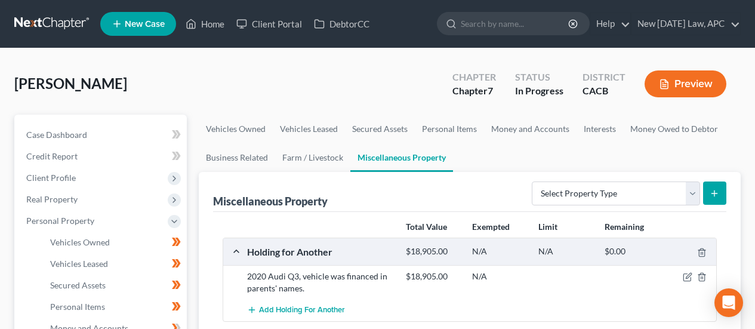
click at [696, 84] on button "Preview" at bounding box center [685, 83] width 82 height 27
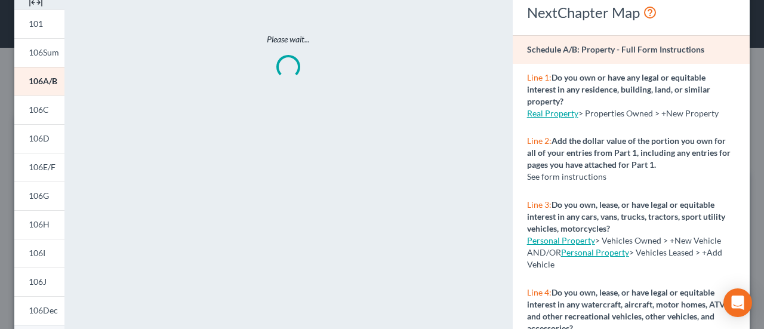
scroll to position [179, 0]
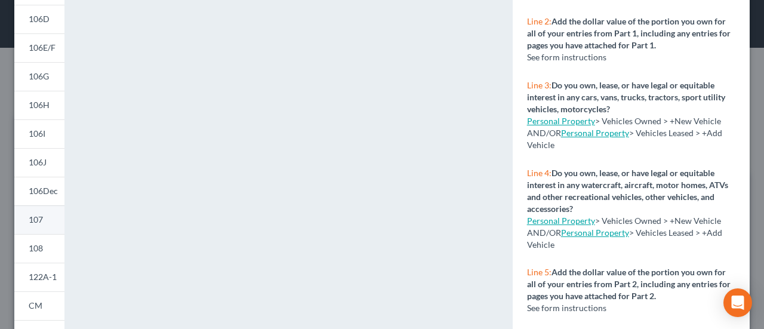
click at [36, 221] on span "107" at bounding box center [36, 219] width 14 height 10
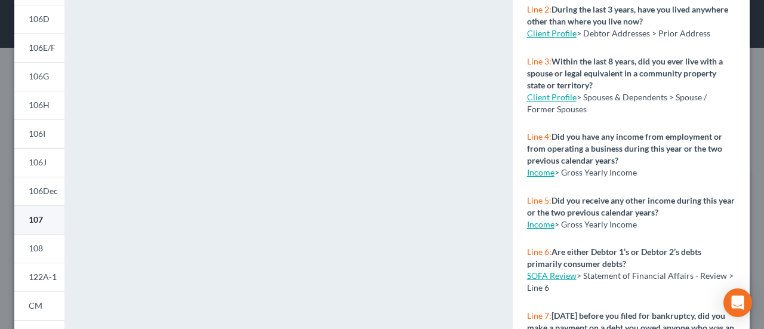
click at [46, 227] on link "107" at bounding box center [39, 219] width 50 height 29
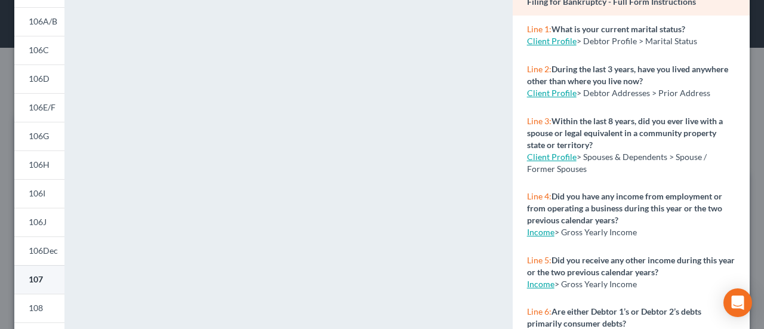
scroll to position [239, 0]
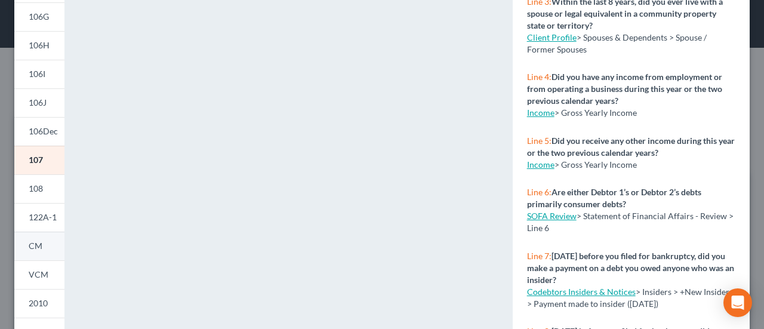
click at [42, 242] on span "CM" at bounding box center [36, 245] width 14 height 10
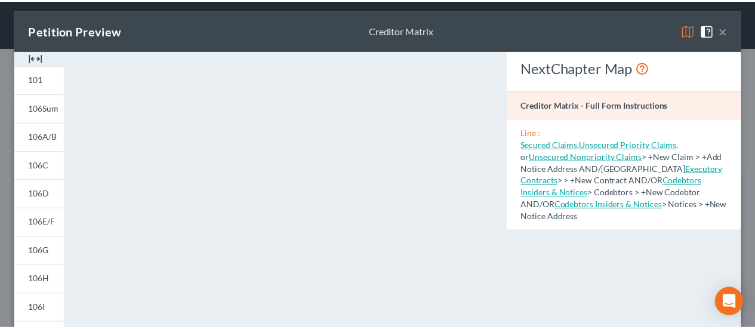
scroll to position [0, 0]
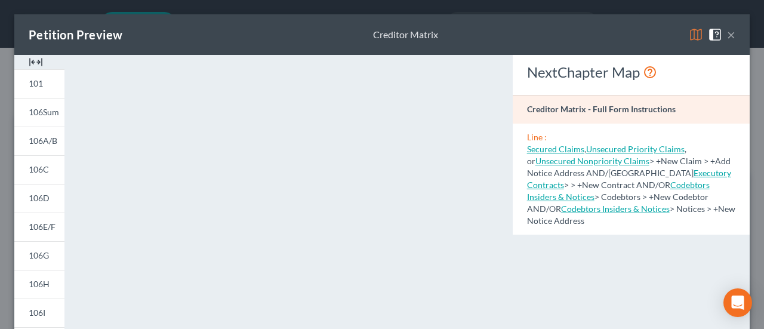
click at [727, 33] on button "×" at bounding box center [731, 34] width 8 height 14
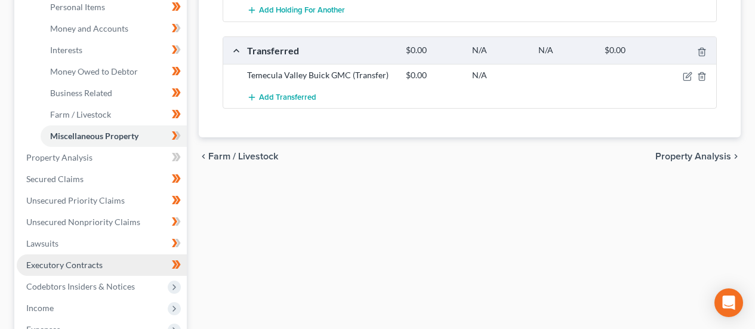
scroll to position [418, 0]
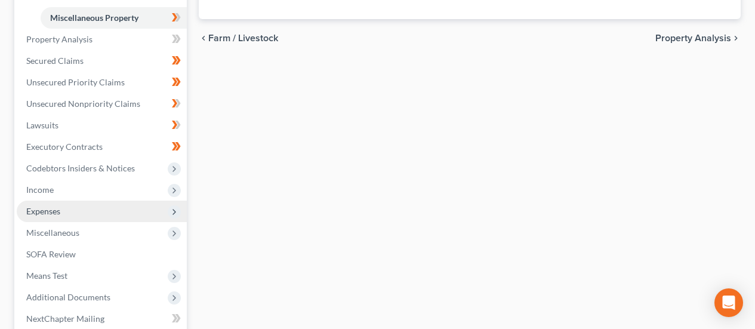
click at [44, 208] on span "Expenses" at bounding box center [43, 211] width 34 height 10
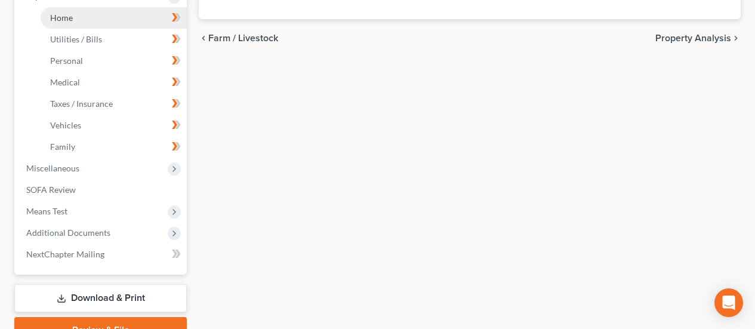
scroll to position [358, 0]
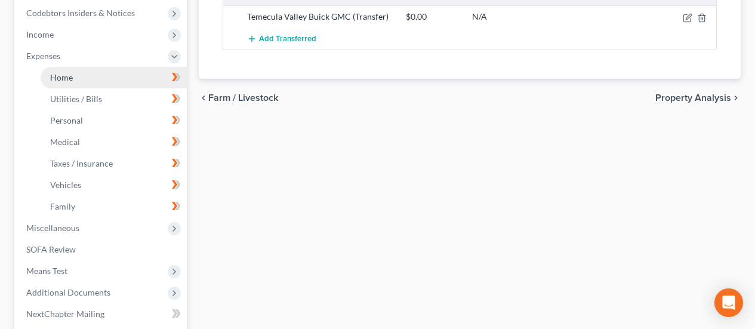
click at [86, 78] on link "Home" at bounding box center [114, 77] width 146 height 21
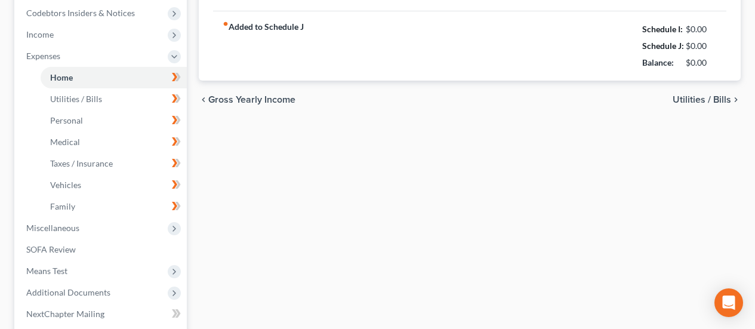
type input "500.00"
type input "0.00"
radio input "true"
type input "0.00"
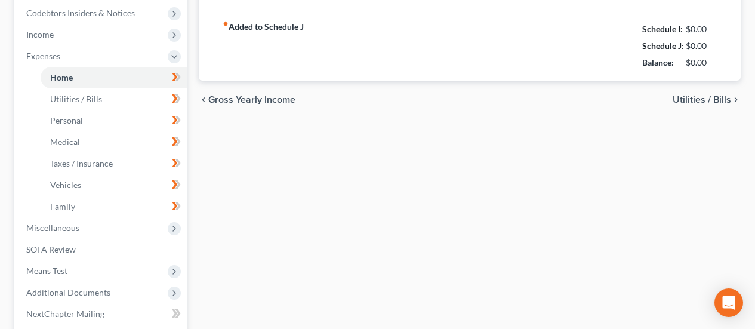
type input "0.00"
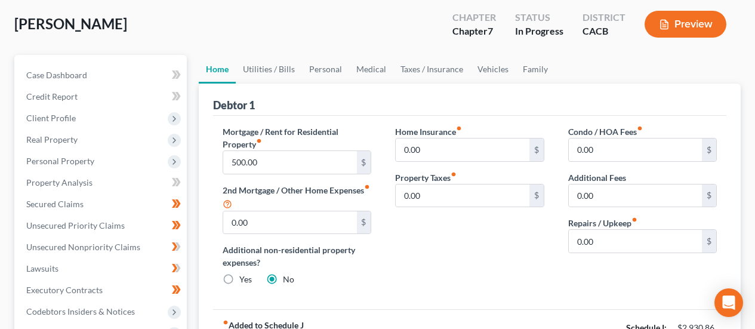
scroll to position [119, 0]
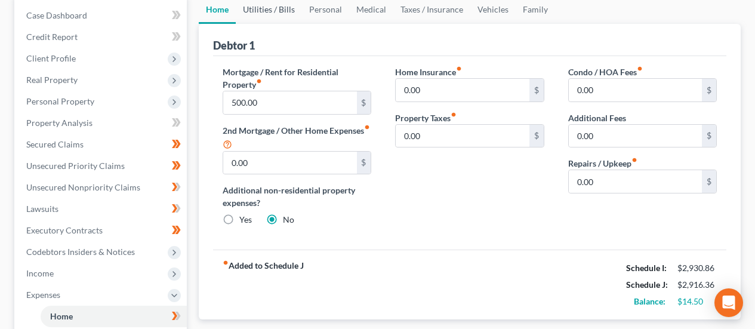
click at [258, 12] on link "Utilities / Bills" at bounding box center [269, 9] width 66 height 29
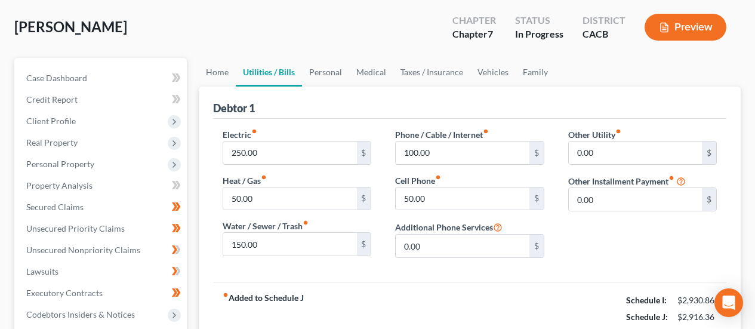
scroll to position [60, 0]
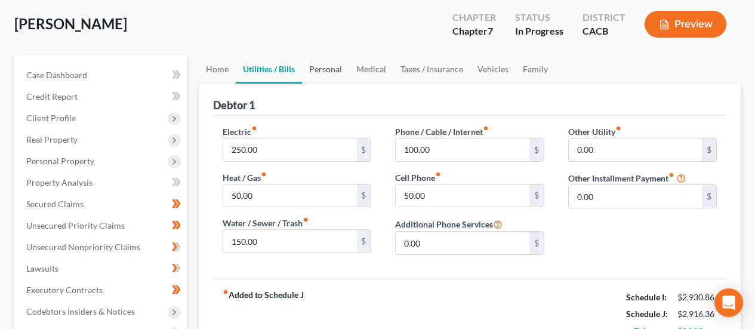
click at [318, 66] on link "Personal" at bounding box center [325, 69] width 47 height 29
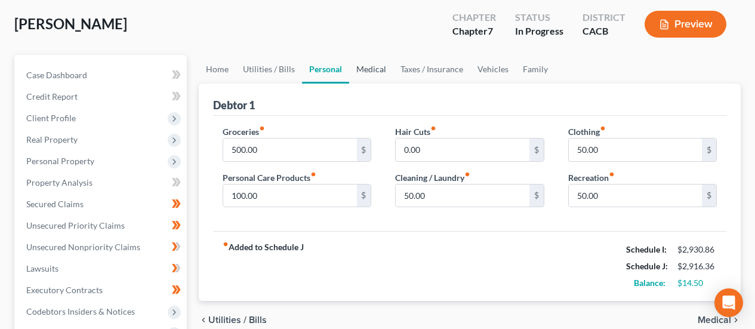
click at [363, 57] on link "Medical" at bounding box center [371, 69] width 44 height 29
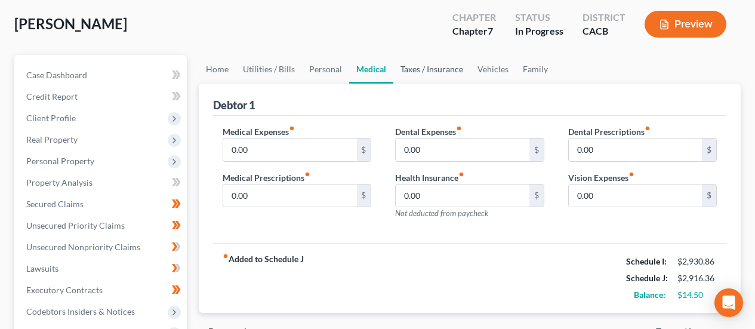
click at [403, 67] on link "Taxes / Insurance" at bounding box center [431, 69] width 77 height 29
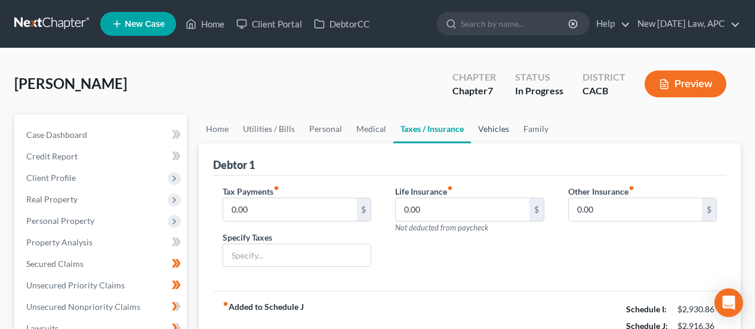
click at [485, 129] on link "Vehicles" at bounding box center [493, 129] width 45 height 29
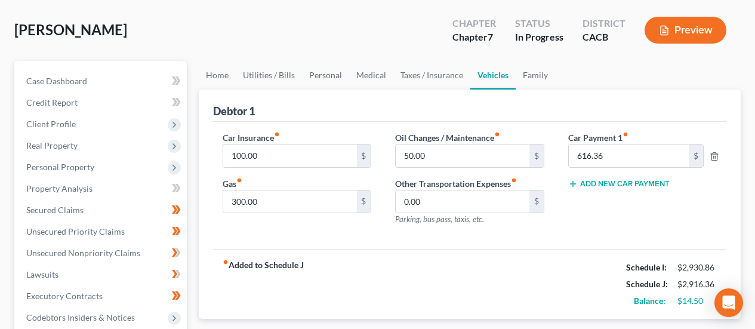
scroll to position [60, 0]
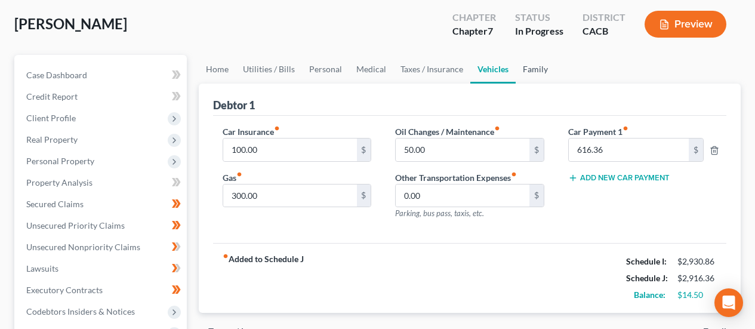
click at [529, 61] on link "Family" at bounding box center [534, 69] width 39 height 29
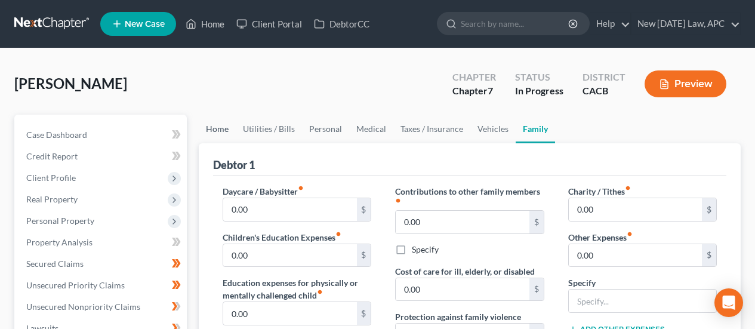
click at [218, 130] on link "Home" at bounding box center [217, 129] width 37 height 29
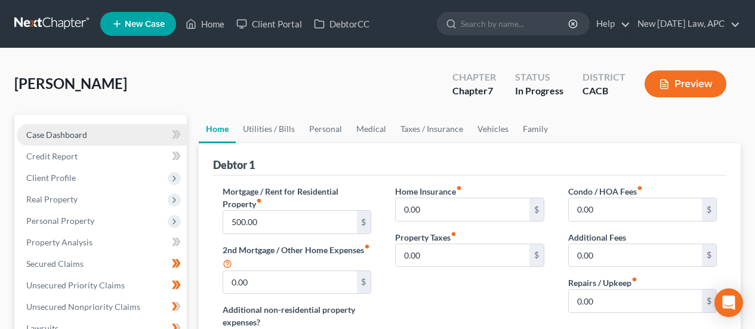
click at [23, 134] on link "Case Dashboard" at bounding box center [102, 134] width 170 height 21
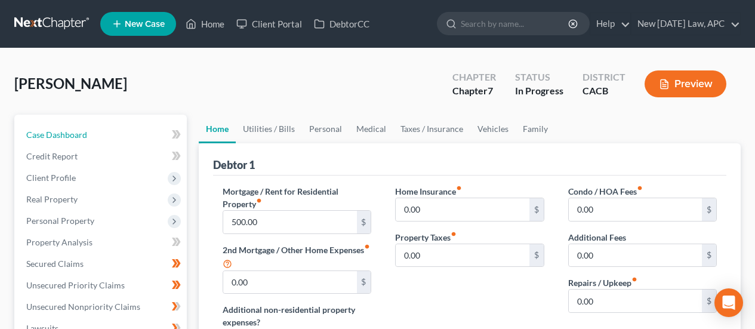
select select "4"
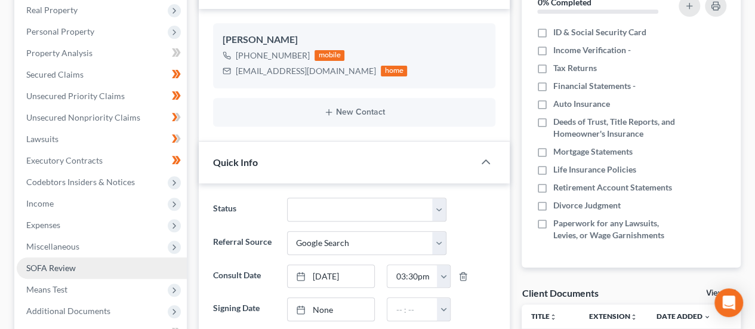
scroll to position [298, 0]
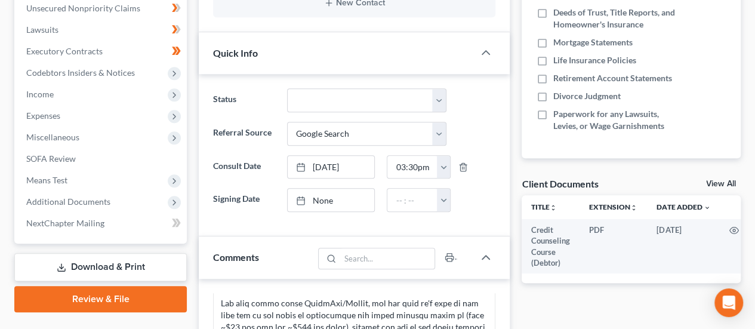
click at [108, 256] on link "Download & Print" at bounding box center [100, 267] width 172 height 28
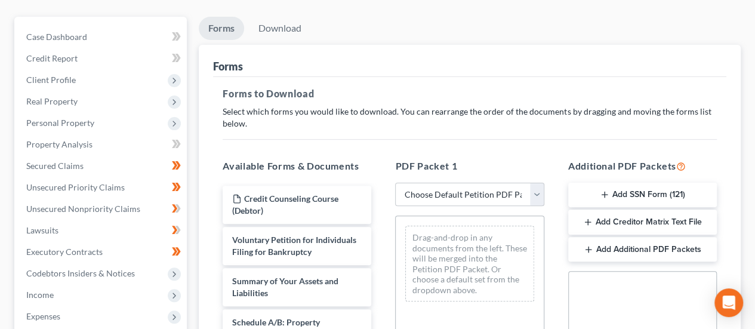
scroll to position [119, 0]
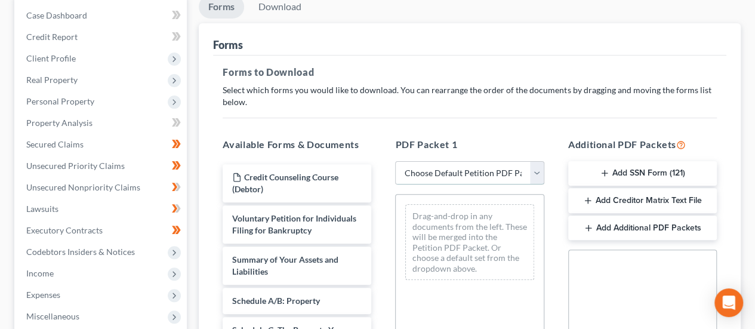
click at [467, 178] on select "Choose Default Petition PDF Packet Complete Bankruptcy Petition (all forms and …" at bounding box center [469, 173] width 149 height 24
select select "3"
click at [395, 161] on select "Choose Default Petition PDF Packet Complete Bankruptcy Petition (all forms and …" at bounding box center [469, 173] width 149 height 24
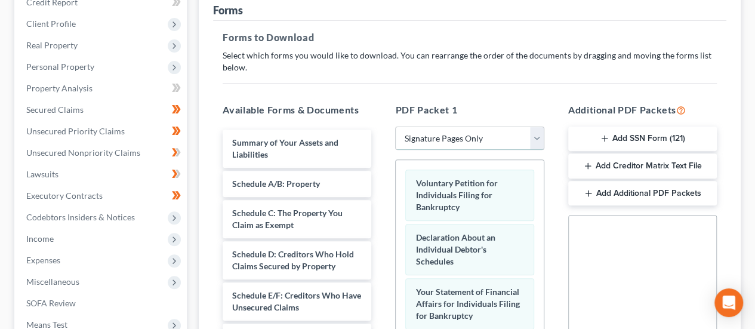
scroll to position [179, 0]
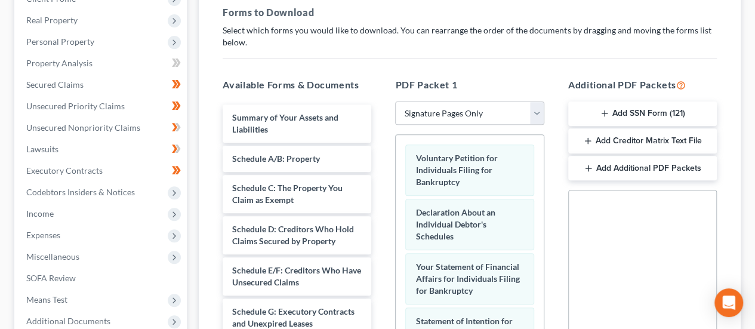
click at [630, 112] on button "Add SSN Form (121)" at bounding box center [642, 113] width 149 height 25
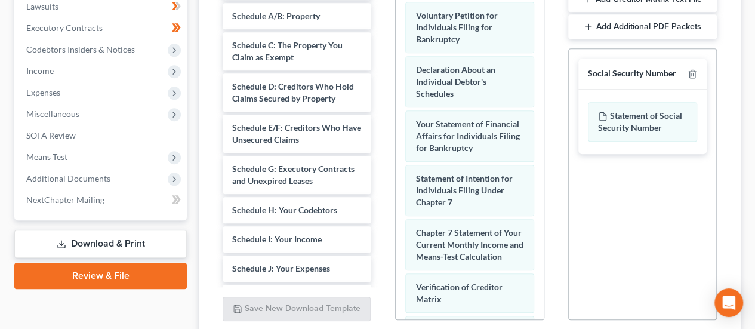
scroll to position [419, 0]
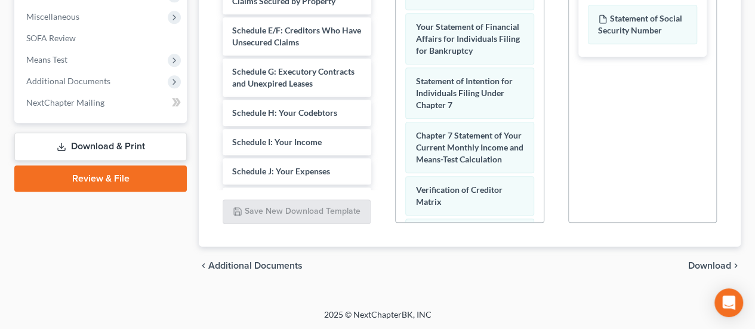
click at [710, 262] on span "Download" at bounding box center [709, 266] width 43 height 10
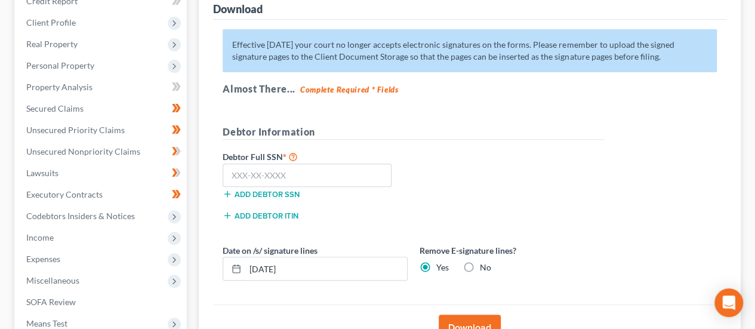
scroll to position [146, 0]
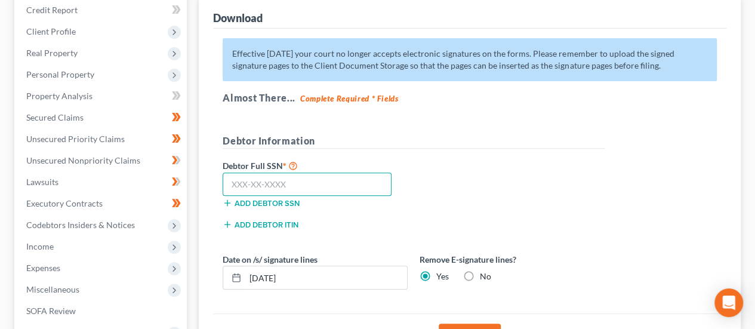
click at [311, 181] on input "text" at bounding box center [307, 184] width 169 height 24
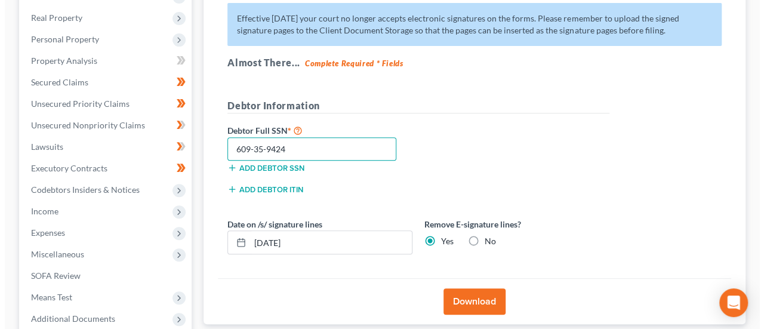
scroll to position [206, 0]
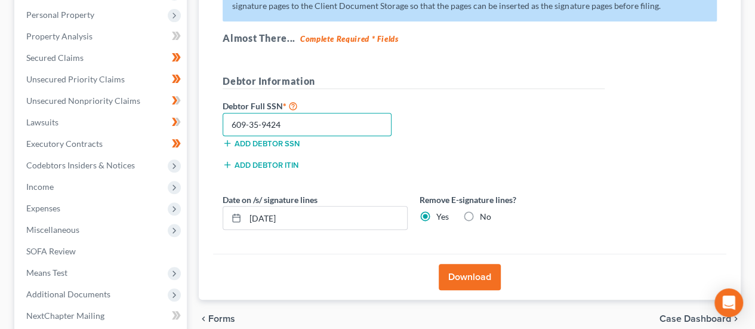
type input "609-35-9424"
click at [443, 274] on button "Download" at bounding box center [469, 277] width 62 height 26
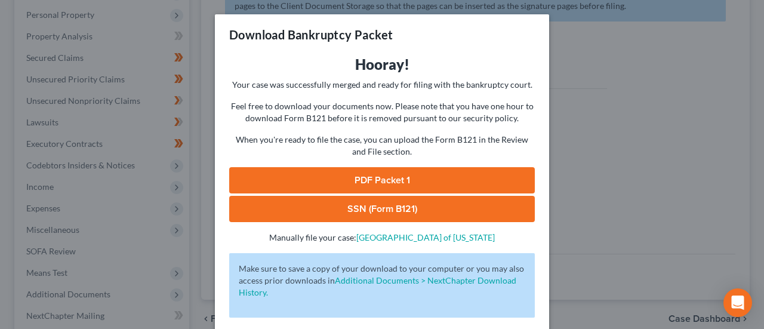
click at [366, 176] on link "PDF Packet 1" at bounding box center [381, 180] width 305 height 26
click at [341, 204] on link "SSN (Form B121)" at bounding box center [381, 209] width 305 height 26
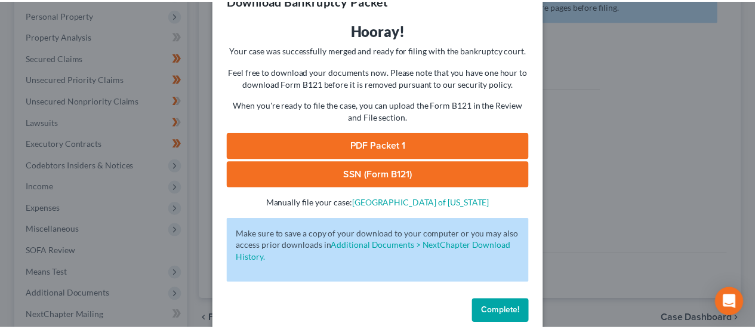
scroll to position [52, 0]
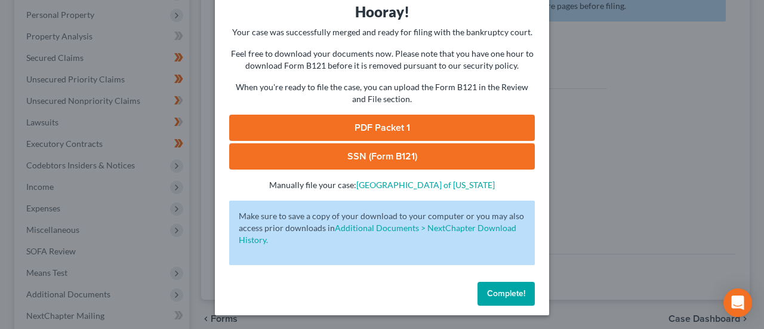
click at [511, 288] on span "Complete!" at bounding box center [506, 293] width 38 height 10
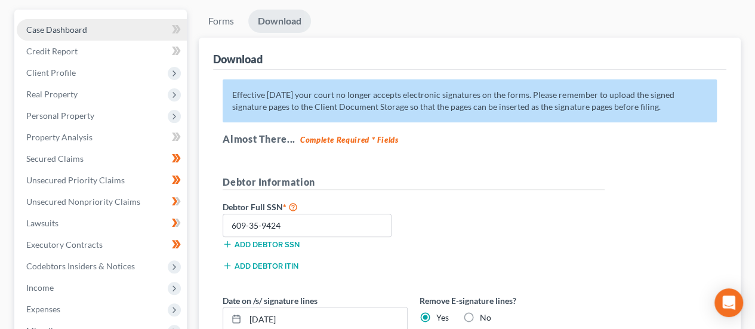
scroll to position [0, 0]
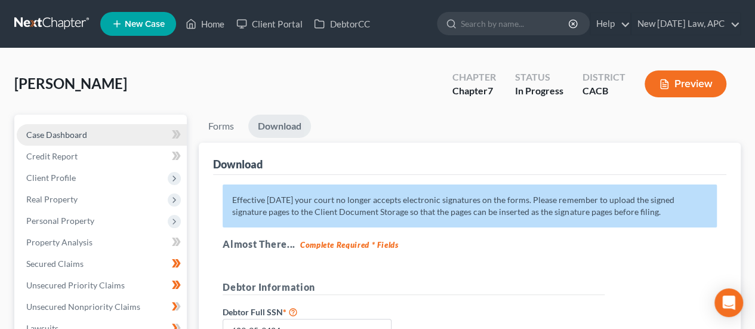
click at [89, 134] on link "Case Dashboard" at bounding box center [102, 134] width 170 height 21
select select "4"
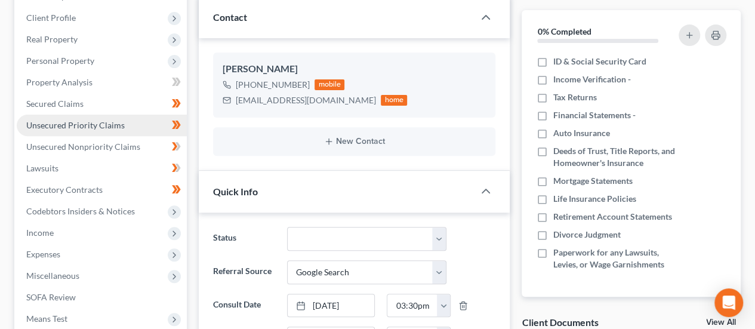
scroll to position [179, 0]
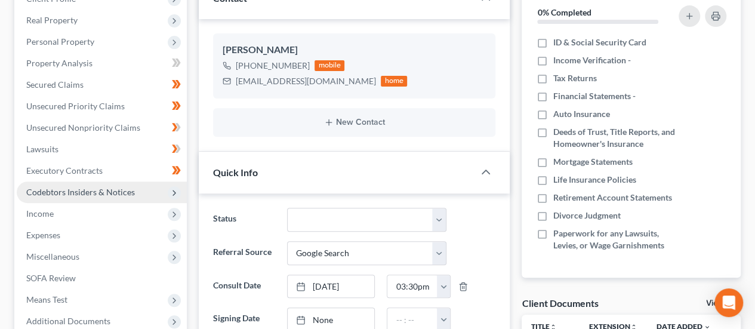
click at [84, 195] on span "Codebtors Insiders & Notices" at bounding box center [80, 192] width 109 height 10
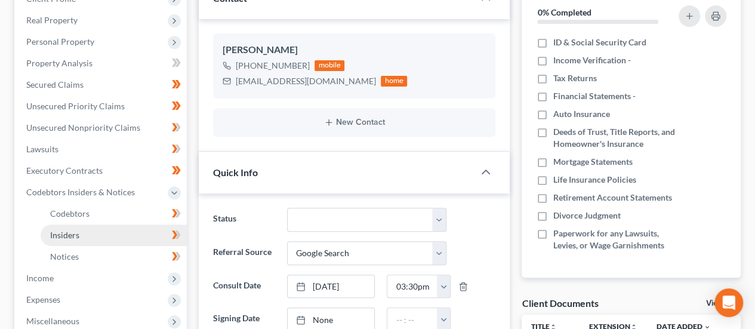
click at [88, 231] on link "Insiders" at bounding box center [114, 234] width 146 height 21
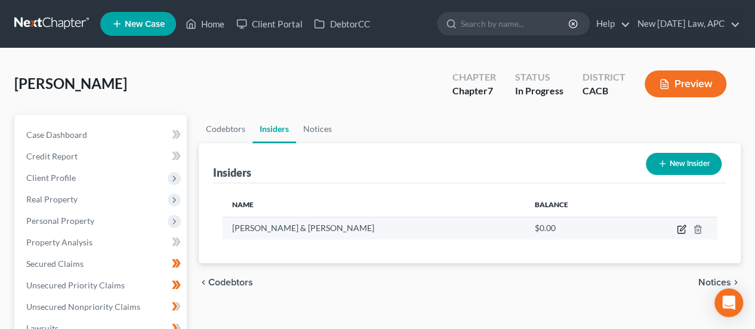
click at [683, 226] on icon "button" at bounding box center [681, 229] width 10 height 10
select select "4"
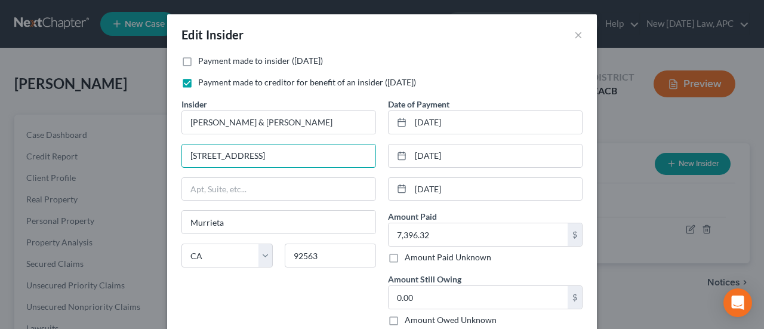
drag, startPoint x: 292, startPoint y: 150, endPoint x: 131, endPoint y: 150, distance: 161.1
click at [131, 150] on div "Edit Insider × Payment made to insider (within 1 year) Payment made to creditor…" at bounding box center [382, 164] width 764 height 329
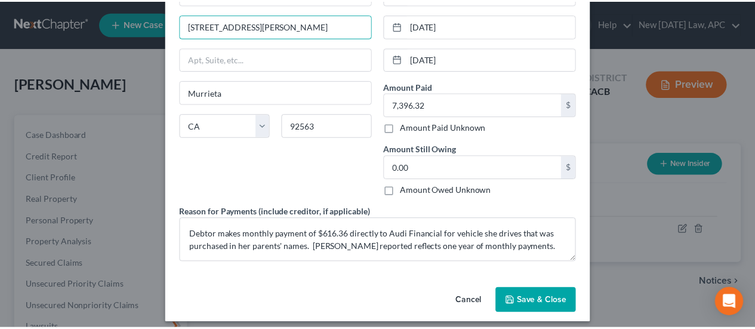
scroll to position [135, 0]
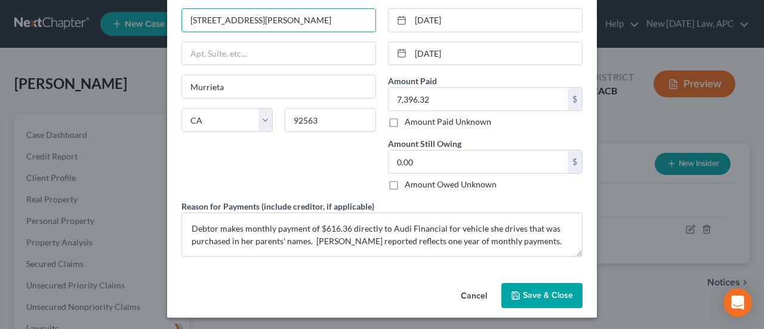
type input "36821 Doreen Dr."
click at [557, 287] on button "Save & Close" at bounding box center [541, 295] width 81 height 25
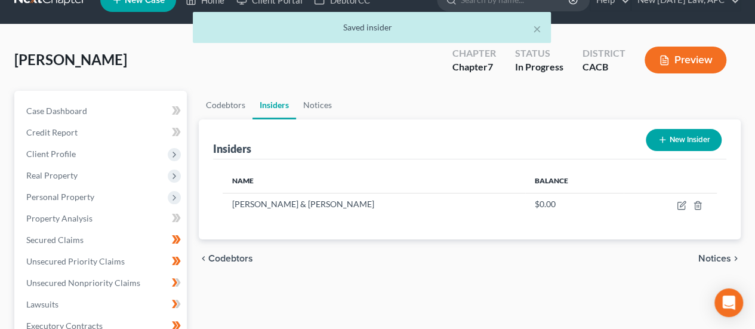
scroll to position [0, 0]
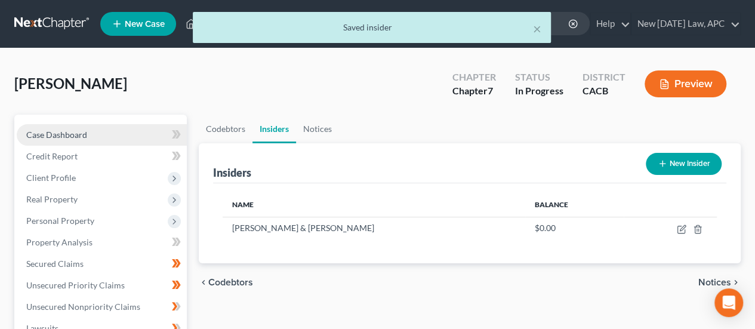
click at [73, 138] on span "Case Dashboard" at bounding box center [56, 134] width 61 height 10
select select "4"
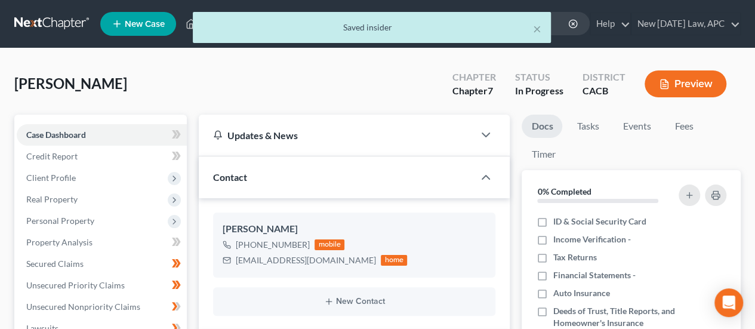
scroll to position [725, 0]
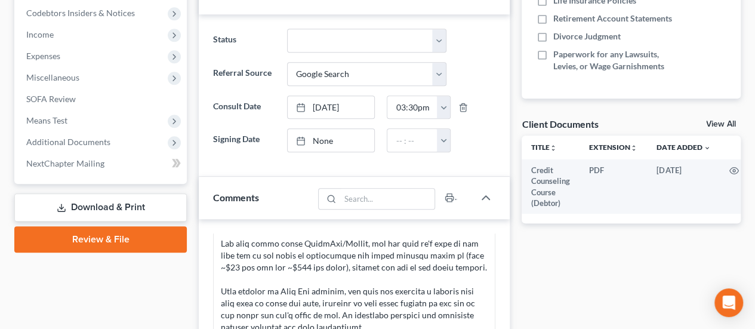
click at [130, 199] on link "Download & Print" at bounding box center [100, 207] width 172 height 28
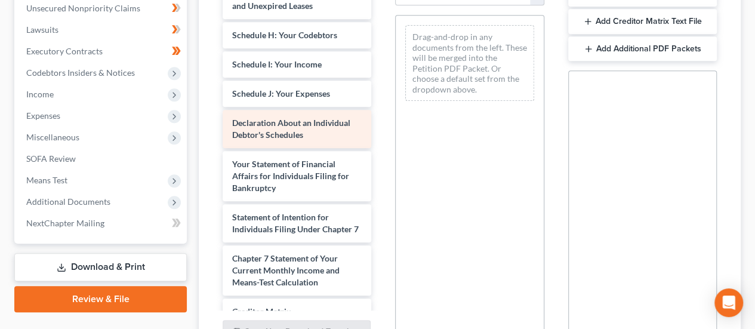
scroll to position [298, 0]
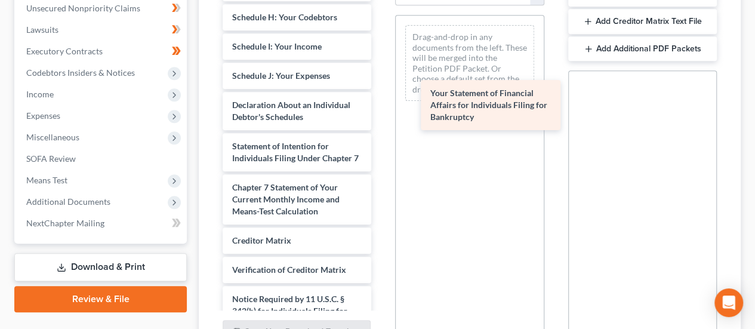
drag, startPoint x: 308, startPoint y: 189, endPoint x: 506, endPoint y: 113, distance: 211.5
click at [381, 113] on div "Your Statement of Financial Affairs for Individuals Filing for Bankruptcy Credi…" at bounding box center [297, 32] width 168 height 690
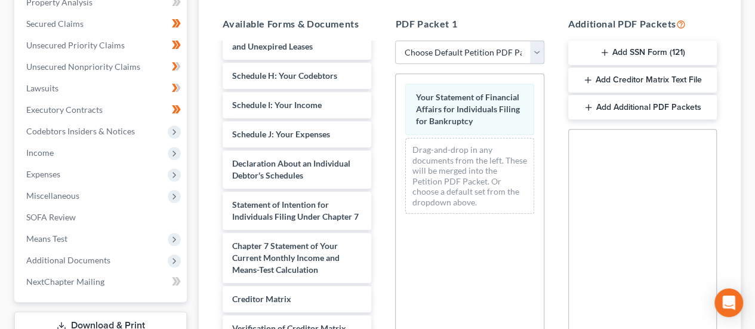
scroll to position [119, 0]
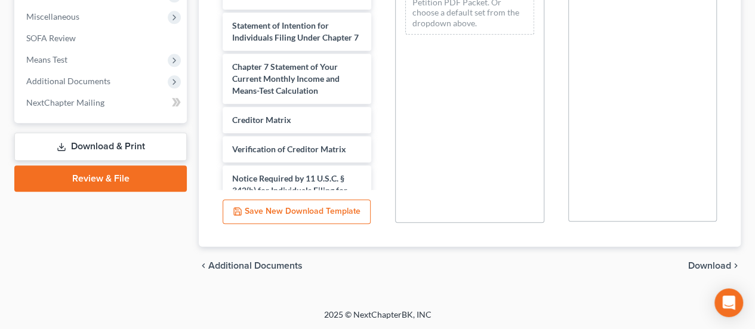
click at [710, 261] on span "Download" at bounding box center [709, 266] width 43 height 10
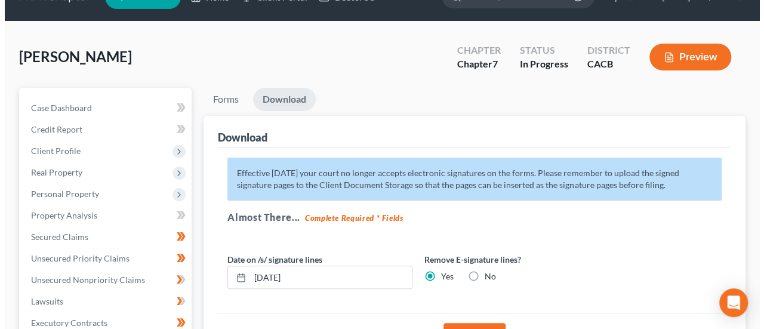
scroll to position [146, 0]
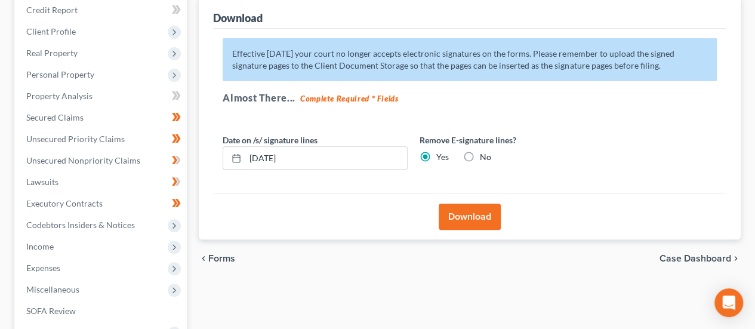
click at [451, 214] on button "Download" at bounding box center [469, 216] width 62 height 26
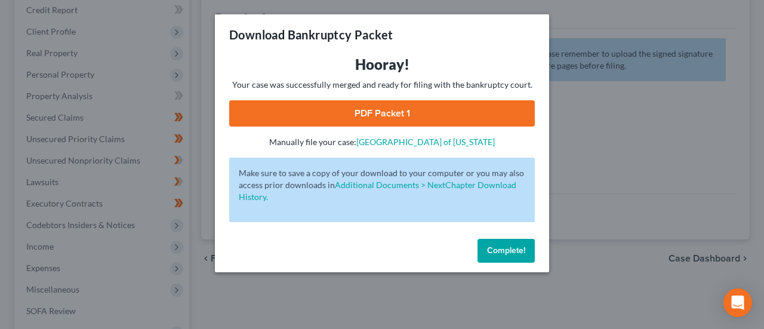
click at [432, 113] on link "PDF Packet 1" at bounding box center [381, 113] width 305 height 26
drag, startPoint x: 511, startPoint y: 244, endPoint x: 431, endPoint y: 234, distance: 81.1
click at [511, 244] on button "Complete!" at bounding box center [505, 251] width 57 height 24
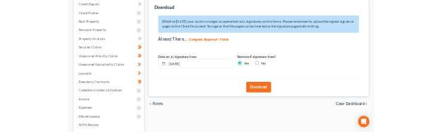
scroll to position [0, 0]
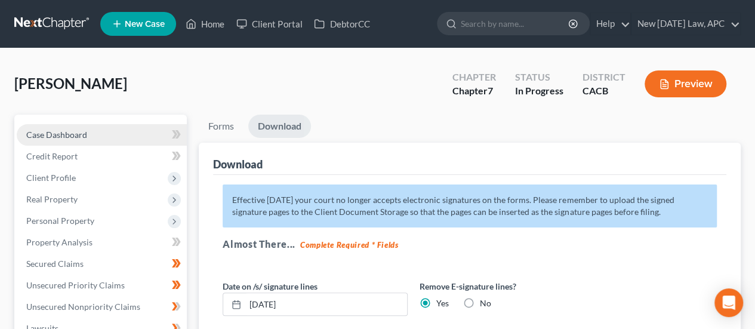
click at [80, 133] on span "Case Dashboard" at bounding box center [56, 134] width 61 height 10
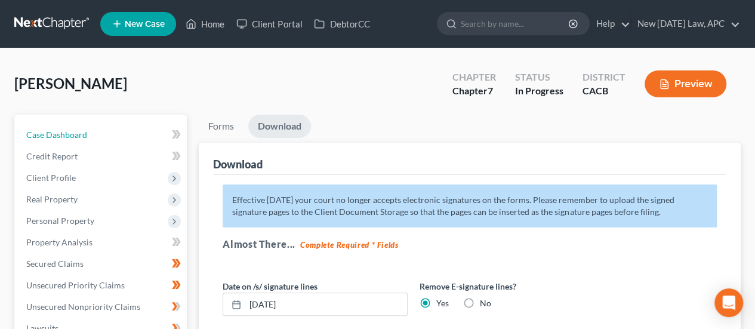
select select "4"
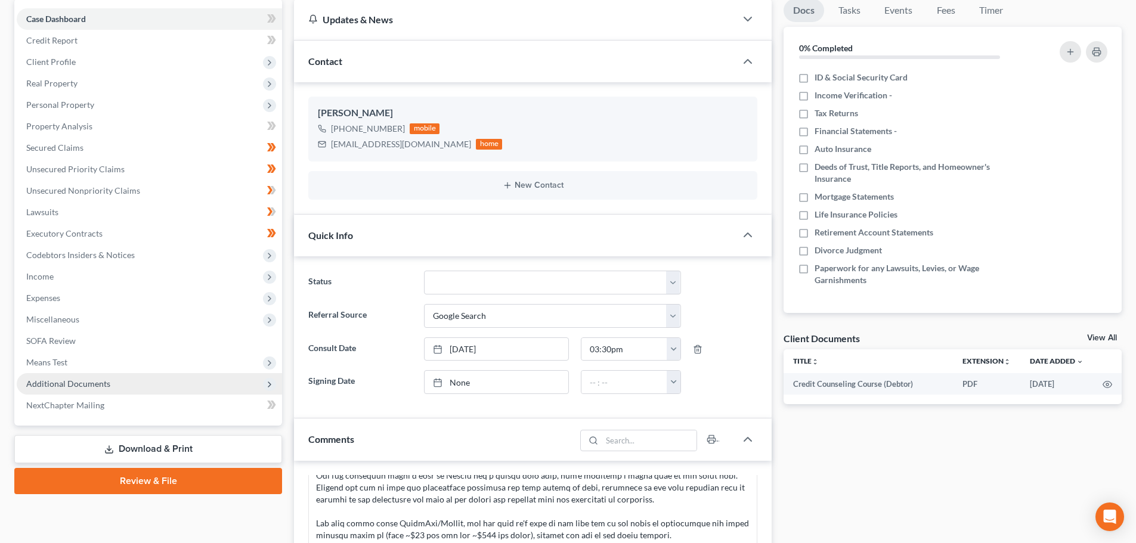
scroll to position [239, 0]
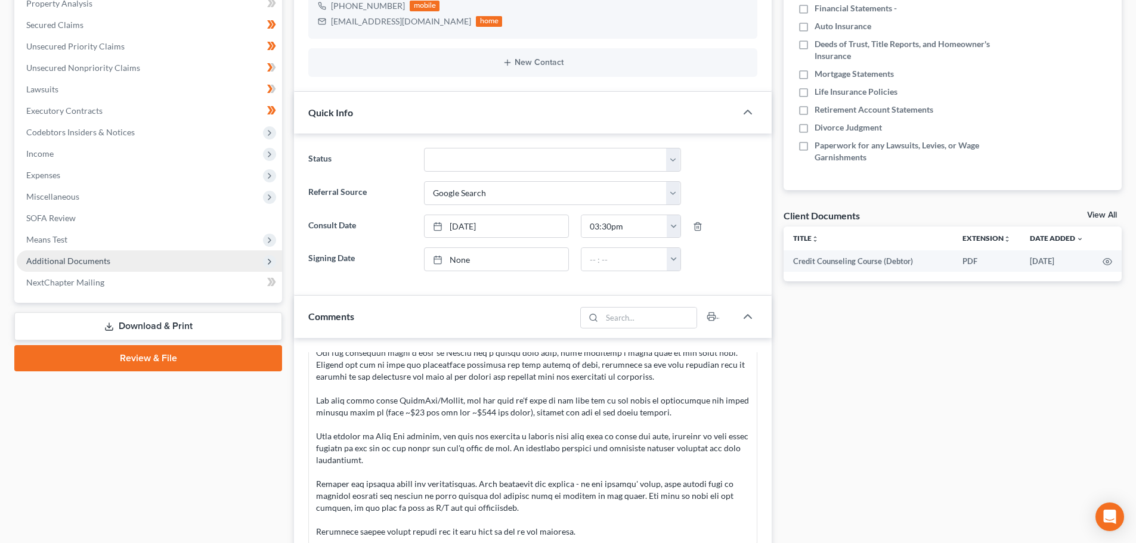
click at [85, 264] on span "Additional Documents" at bounding box center [68, 261] width 84 height 10
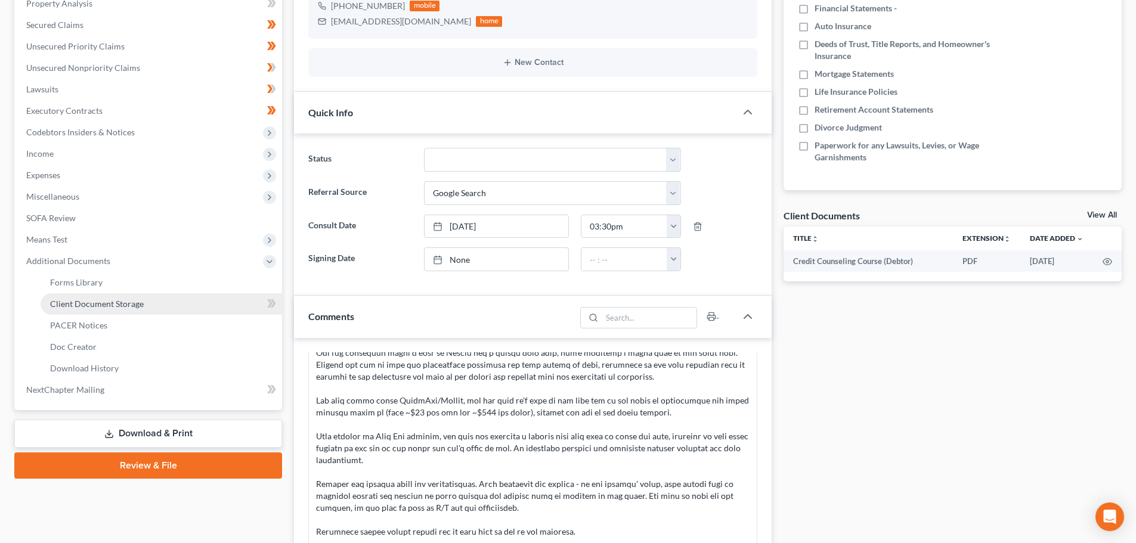
click at [94, 310] on link "Client Document Storage" at bounding box center [162, 304] width 242 height 21
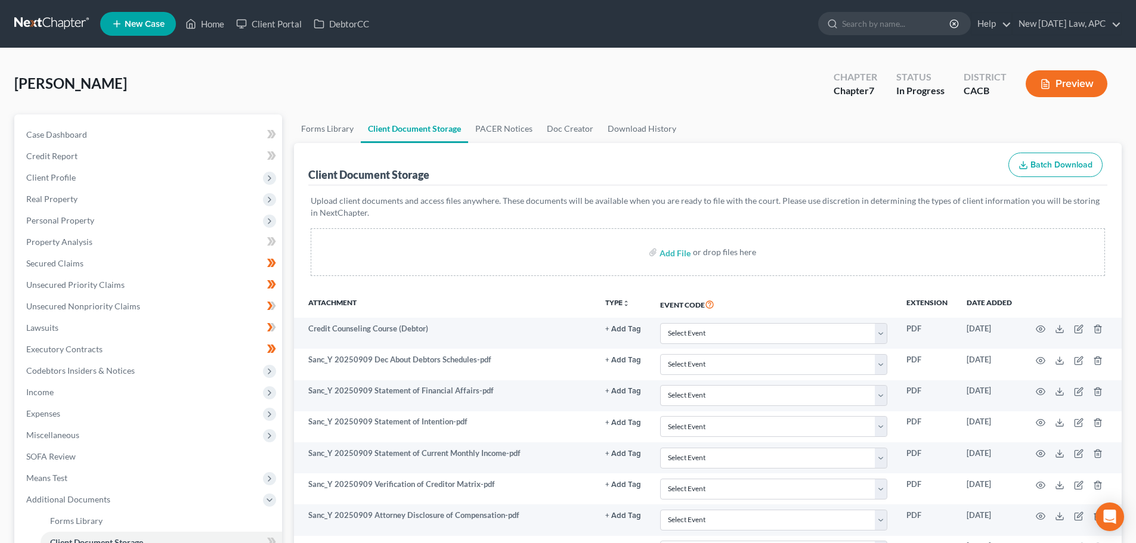
drag, startPoint x: 547, startPoint y: 295, endPoint x: 562, endPoint y: 298, distance: 15.2
click at [547, 295] on th "Attachment" at bounding box center [445, 304] width 302 height 27
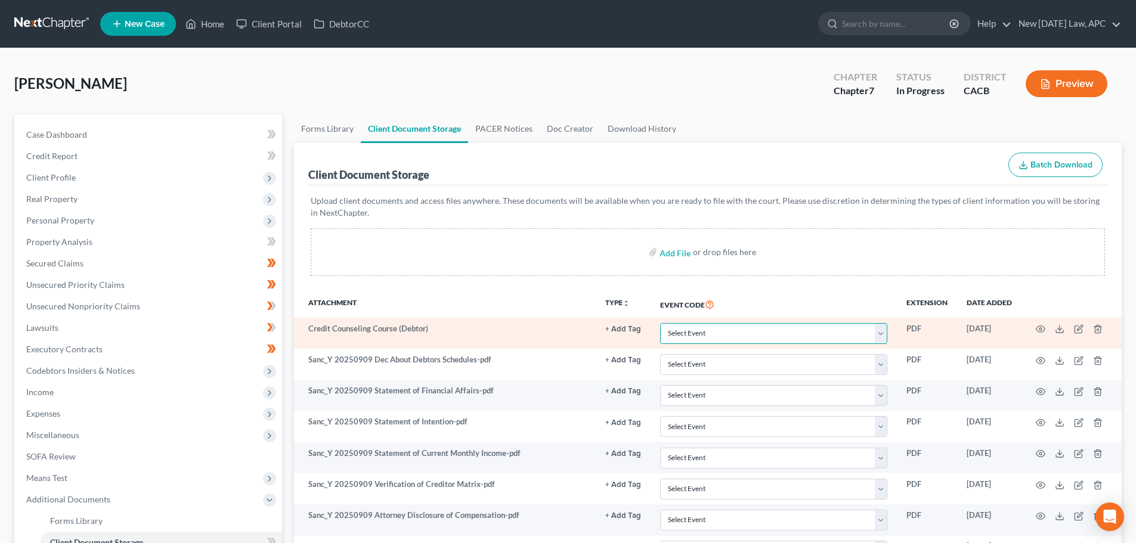
click at [731, 328] on select "Select Event Amended Chapter 11 Plan Amended Chapter 11 Small Business Plan Ame…" at bounding box center [773, 333] width 227 height 21
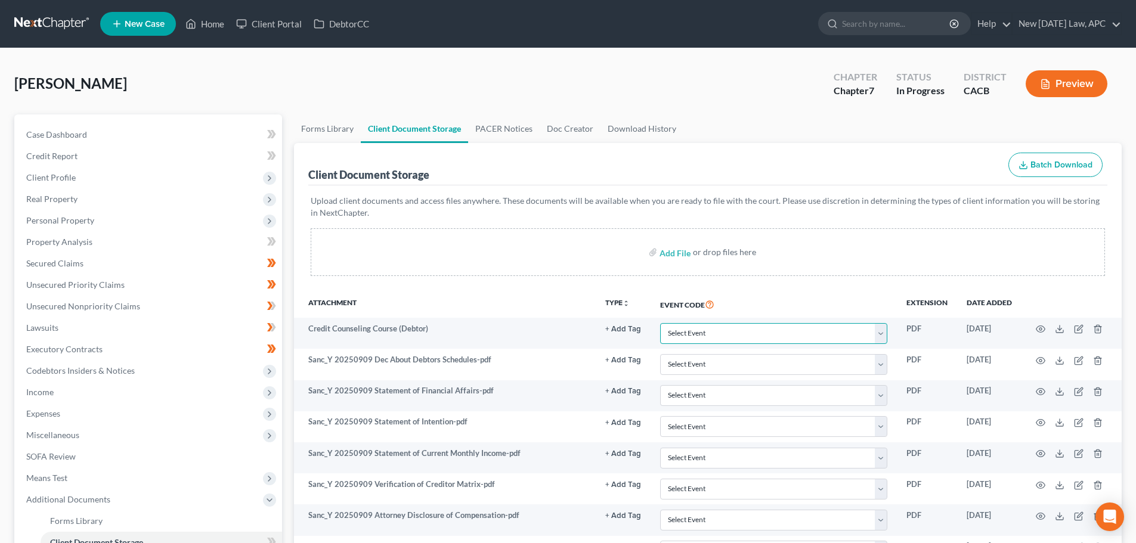
click at [660, 323] on select "Select Event Amended Chapter 11 Plan Amended Chapter 11 Small Business Plan Ame…" at bounding box center [773, 333] width 227 height 21
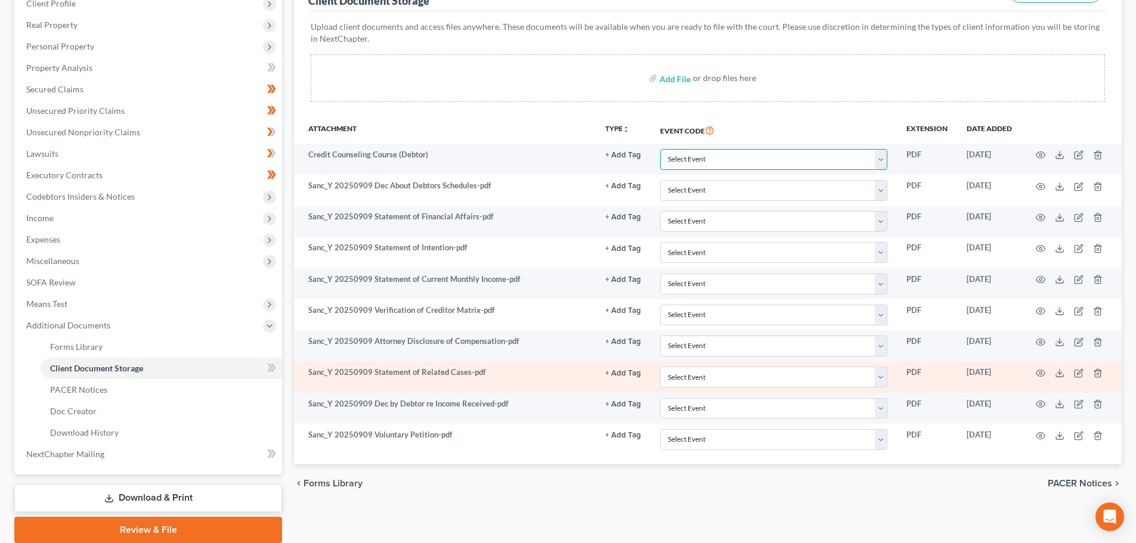
scroll to position [220, 0]
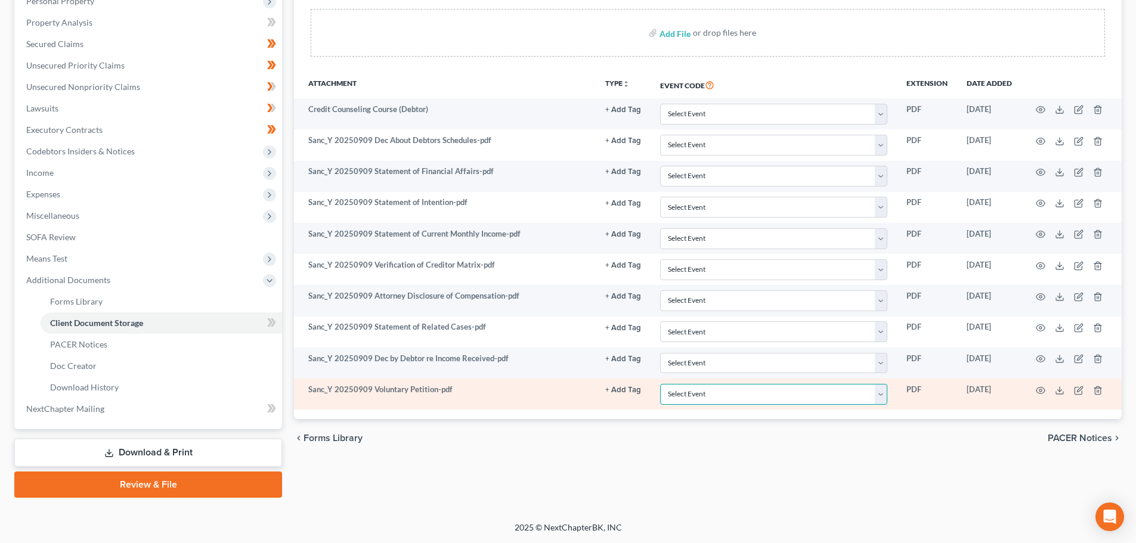
click at [687, 328] on select "Select Event Amended Chapter 11 Plan Amended Chapter 11 Small Business Plan Ame…" at bounding box center [773, 394] width 227 height 21
select select "60"
click at [660, 328] on select "Select Event Amended Chapter 11 Plan Amended Chapter 11 Small Business Plan Ame…" at bounding box center [773, 394] width 227 height 21
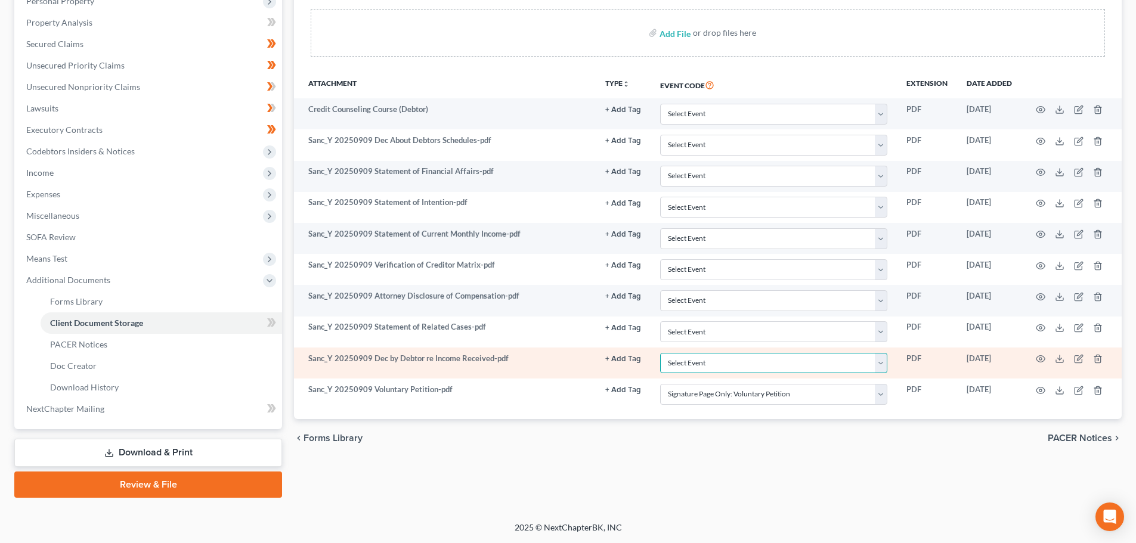
click at [737, 328] on select "Select Event Amended Chapter 11 Plan Amended Chapter 11 Small Business Plan Ame…" at bounding box center [773, 363] width 227 height 21
select select "30"
click at [660, 328] on select "Select Event Amended Chapter 11 Plan Amended Chapter 11 Small Business Plan Ame…" at bounding box center [773, 363] width 227 height 21
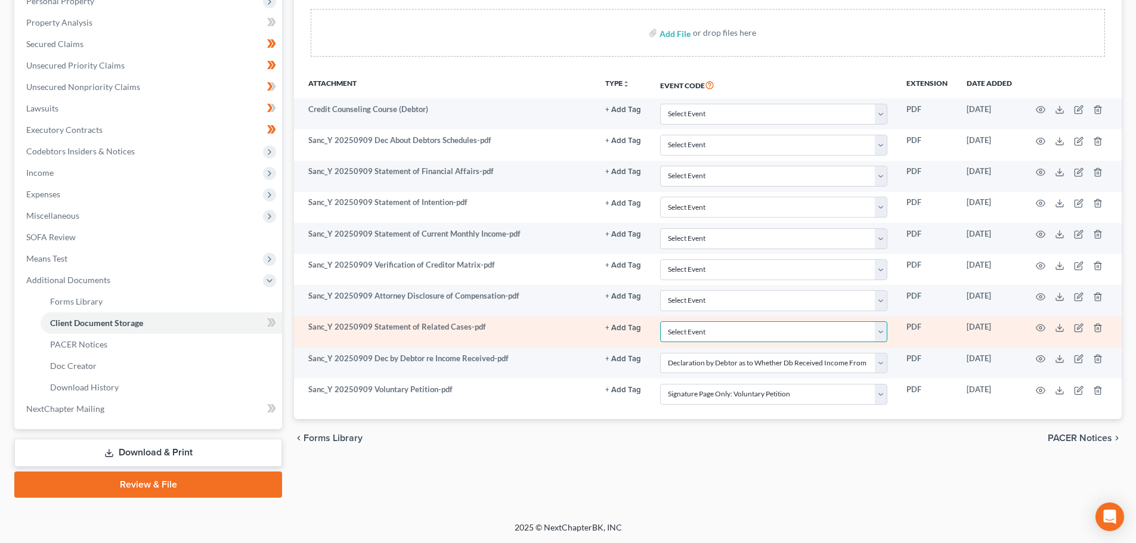
click at [748, 328] on select "Select Event Amended Chapter 11 Plan Amended Chapter 11 Small Business Plan Ame…" at bounding box center [773, 332] width 227 height 21
select select "65"
click at [660, 322] on select "Select Event Amended Chapter 11 Plan Amended Chapter 11 Small Business Plan Ame…" at bounding box center [773, 332] width 227 height 21
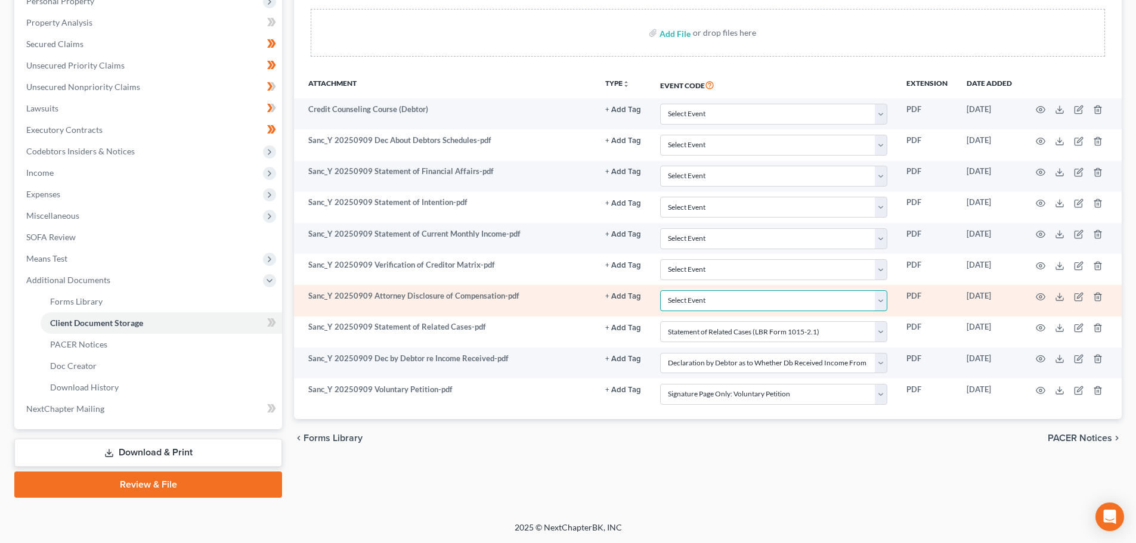
click at [736, 299] on select "Select Event Amended Chapter 11 Plan Amended Chapter 11 Small Business Plan Ame…" at bounding box center [773, 301] width 227 height 21
select select "51"
click at [660, 291] on select "Select Event Amended Chapter 11 Plan Amended Chapter 11 Small Business Plan Ame…" at bounding box center [773, 301] width 227 height 21
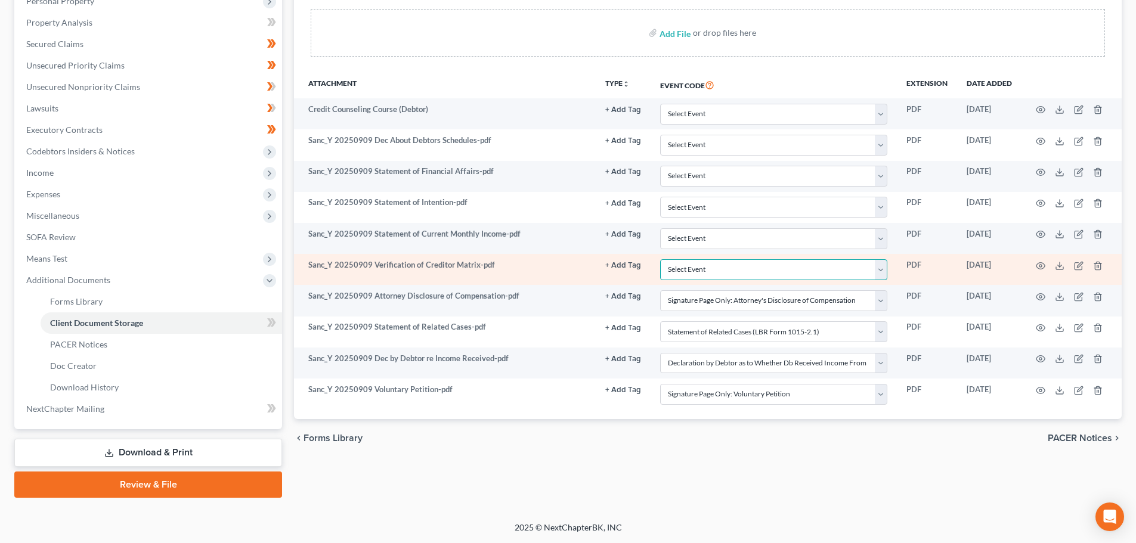
click at [710, 267] on select "Select Event Amended Chapter 11 Plan Amended Chapter 11 Small Business Plan Ame…" at bounding box center [773, 269] width 227 height 21
select select "59"
click at [660, 259] on select "Select Event Amended Chapter 11 Plan Amended Chapter 11 Small Business Plan Ame…" at bounding box center [773, 269] width 227 height 21
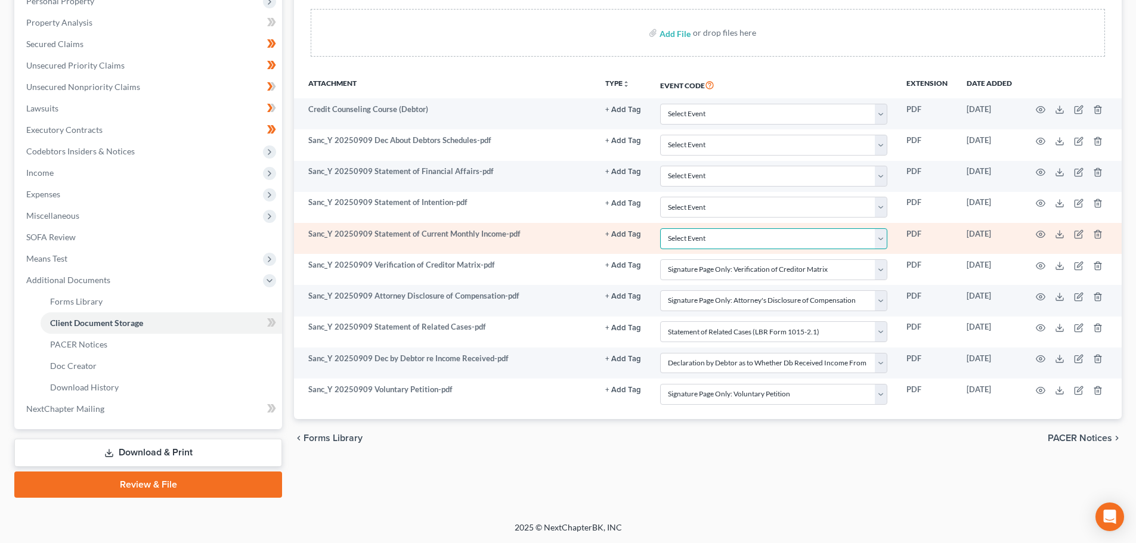
click at [746, 240] on select "Select Event Amended Chapter 11 Plan Amended Chapter 11 Small Business Plan Ame…" at bounding box center [773, 238] width 227 height 21
select select "55"
click at [660, 228] on select "Select Event Amended Chapter 11 Plan Amended Chapter 11 Small Business Plan Ame…" at bounding box center [773, 238] width 227 height 21
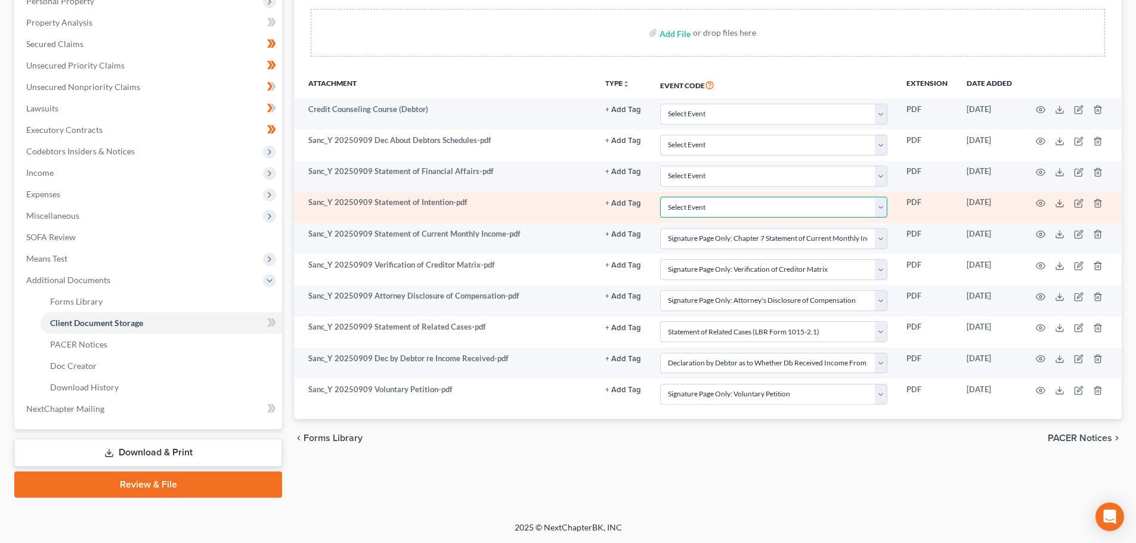
click at [744, 213] on select "Select Event Amended Chapter 11 Plan Amended Chapter 11 Small Business Plan Ame…" at bounding box center [773, 207] width 227 height 21
select select "58"
click at [660, 197] on select "Select Event Amended Chapter 11 Plan Amended Chapter 11 Small Business Plan Ame…" at bounding box center [773, 207] width 227 height 21
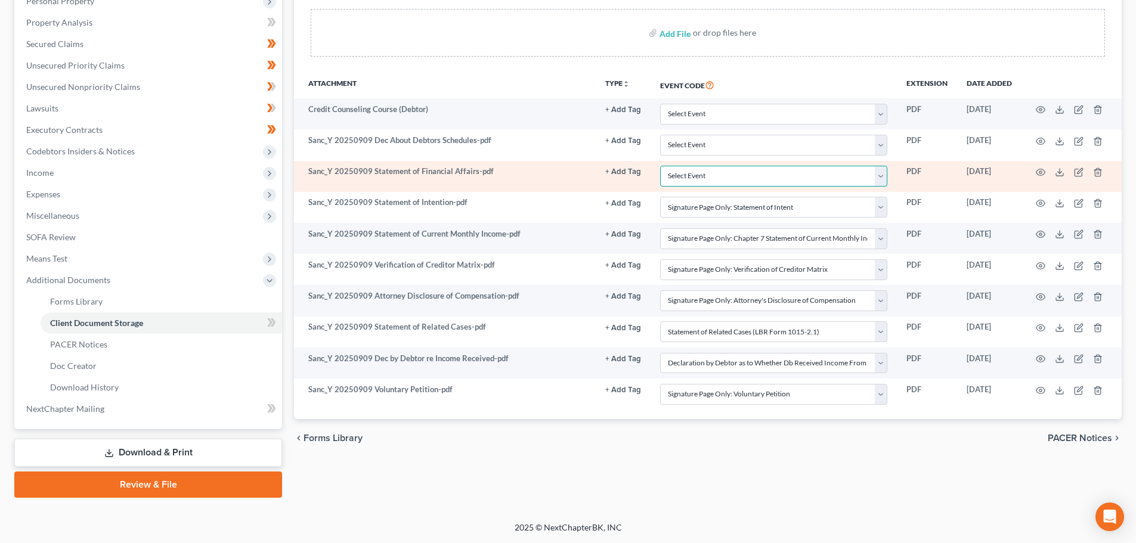
click at [748, 177] on select "Select Event Amended Chapter 11 Plan Amended Chapter 11 Small Business Plan Ame…" at bounding box center [773, 176] width 227 height 21
select select "57"
click at [660, 166] on select "Select Event Amended Chapter 11 Plan Amended Chapter 11 Small Business Plan Ame…" at bounding box center [773, 176] width 227 height 21
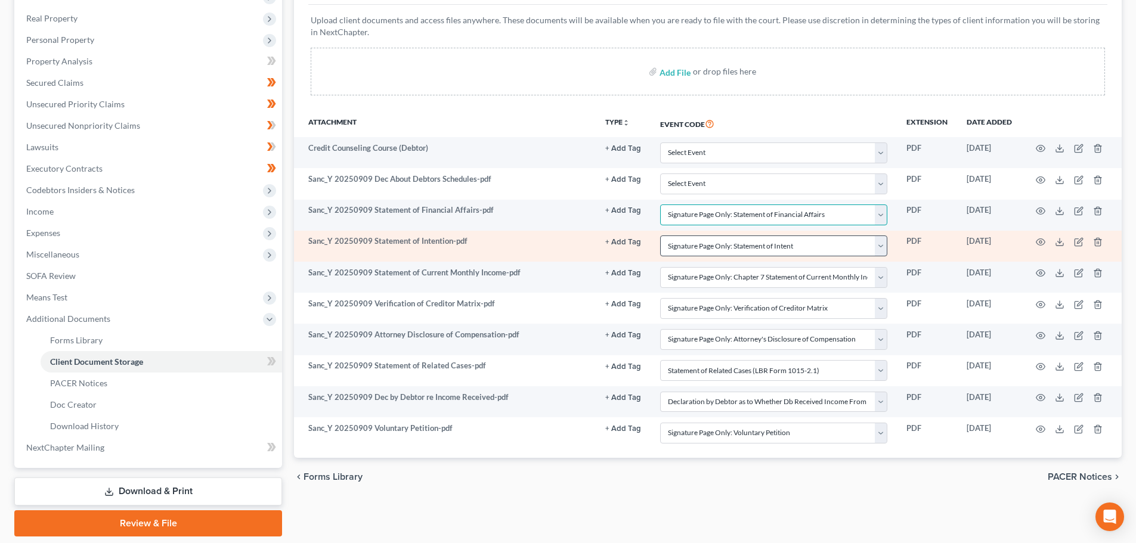
scroll to position [160, 0]
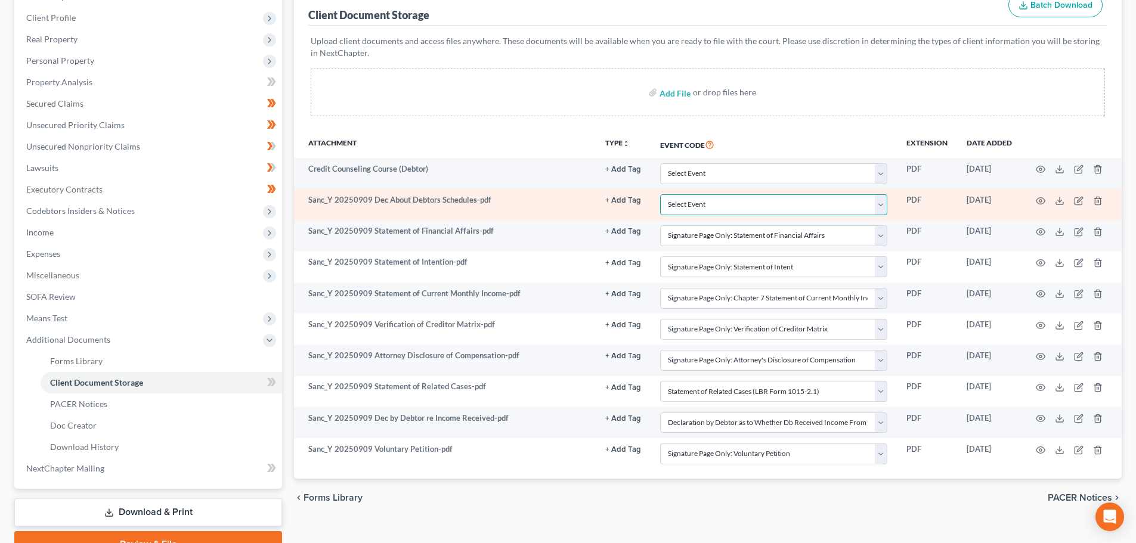
click at [714, 204] on select "Select Event Amended Chapter 11 Plan Amended Chapter 11 Small Business Plan Ame…" at bounding box center [773, 204] width 227 height 21
select select "56"
click at [660, 194] on select "Select Event Amended Chapter 11 Plan Amended Chapter 11 Small Business Plan Ame…" at bounding box center [773, 204] width 227 height 21
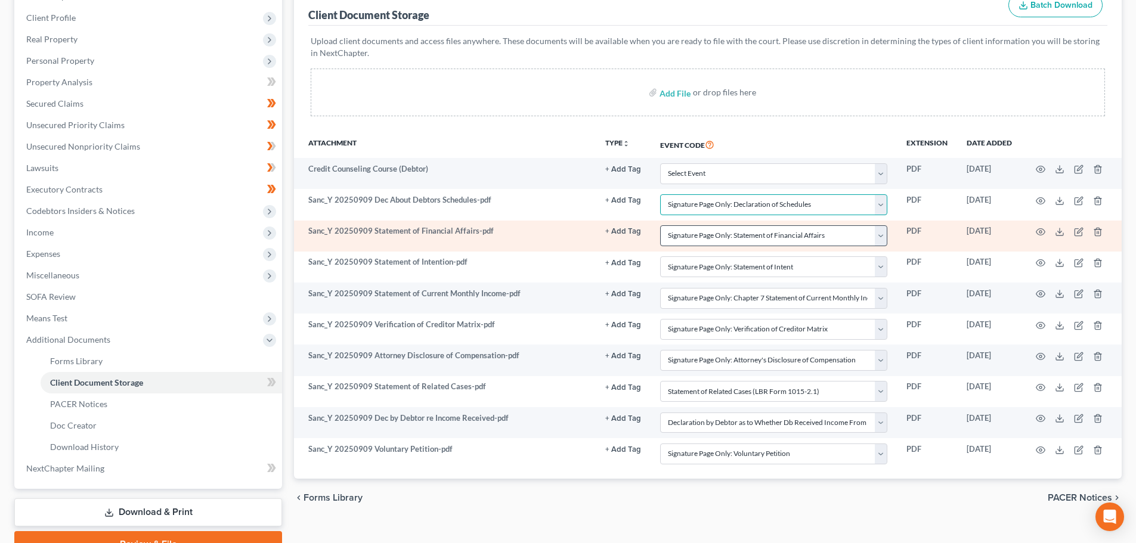
scroll to position [100, 0]
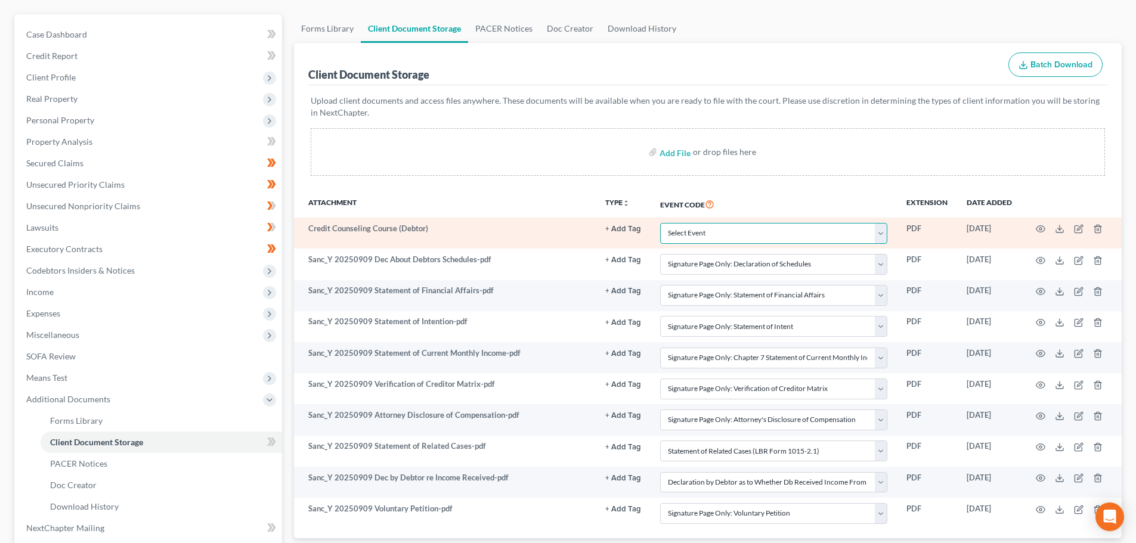
click at [763, 236] on select "Select Event Amended Chapter 11 Plan Amended Chapter 11 Small Business Plan Ame…" at bounding box center [773, 233] width 227 height 21
select select "10"
click at [660, 223] on select "Select Event Amended Chapter 11 Plan Amended Chapter 11 Small Business Plan Ame…" at bounding box center [773, 233] width 227 height 21
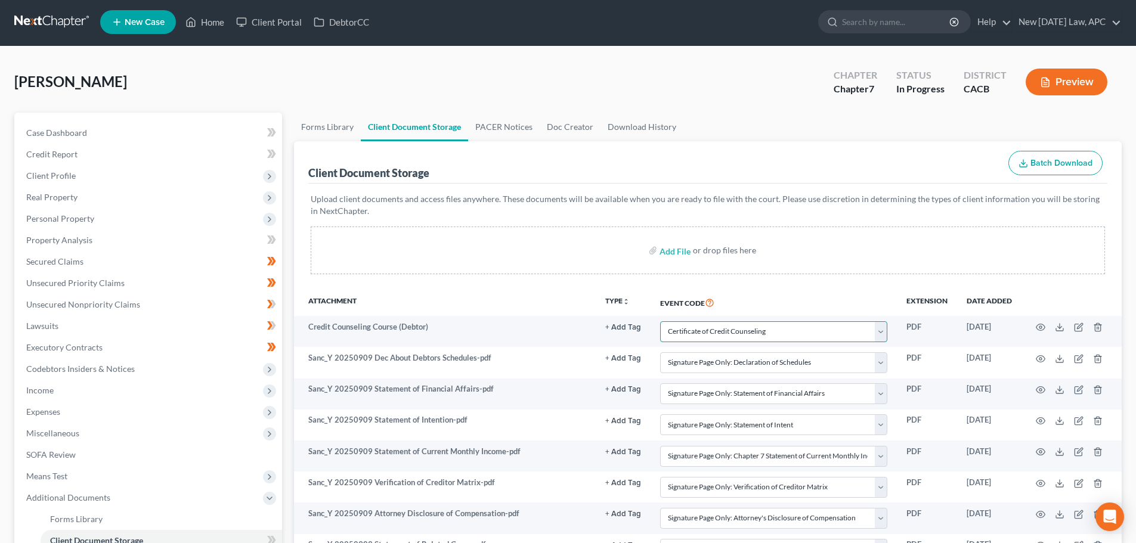
scroll to position [0, 0]
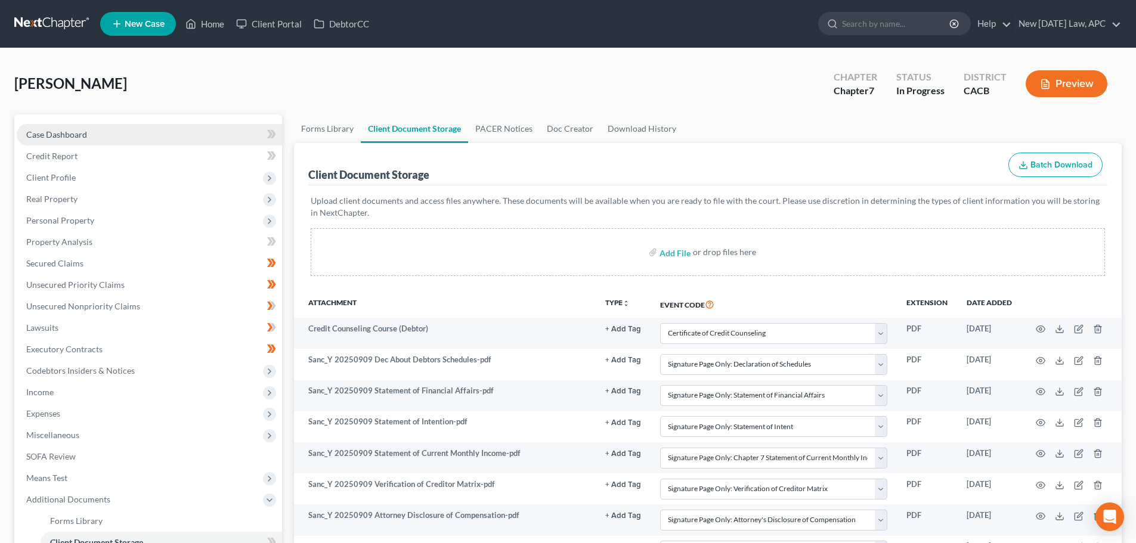
click at [154, 129] on link "Case Dashboard" at bounding box center [149, 134] width 265 height 21
select select "4"
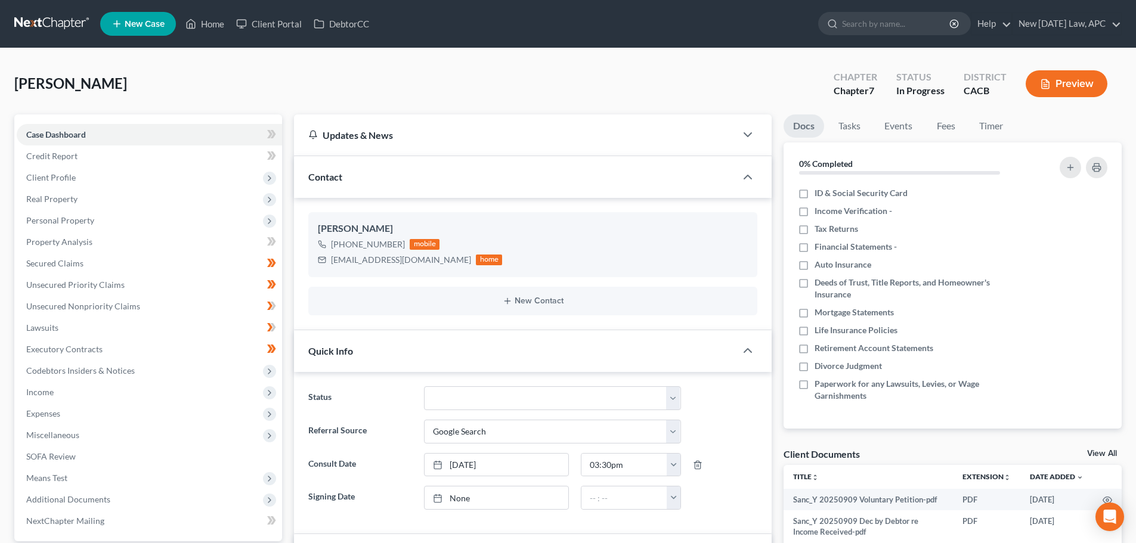
scroll to position [526, 0]
drag, startPoint x: 57, startPoint y: 24, endPoint x: 68, endPoint y: 4, distance: 23.2
click at [57, 24] on link at bounding box center [52, 23] width 76 height 21
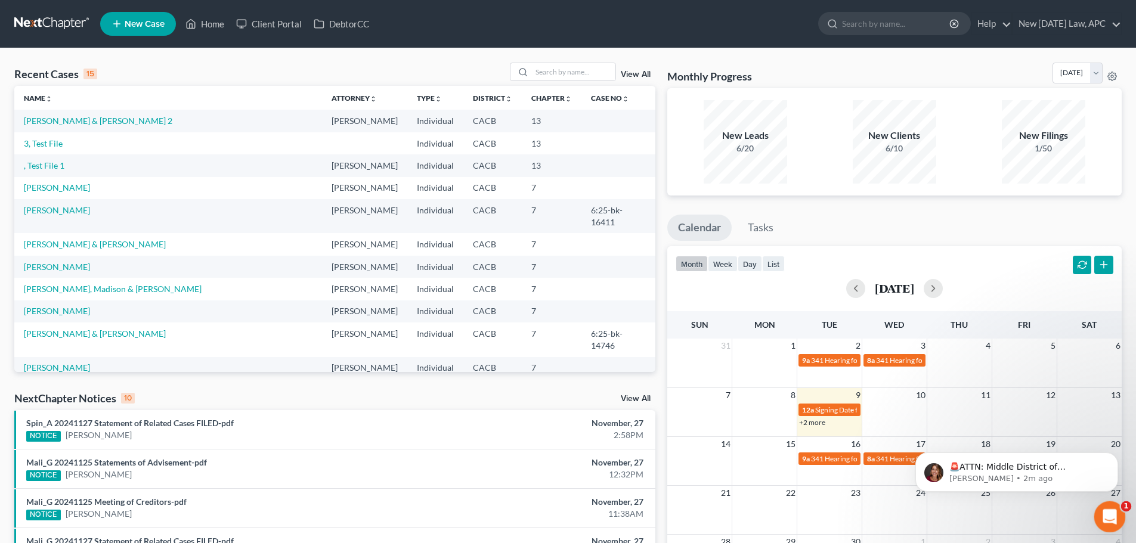
click at [1113, 514] on icon "Open Intercom Messenger" at bounding box center [1109, 516] width 20 height 20
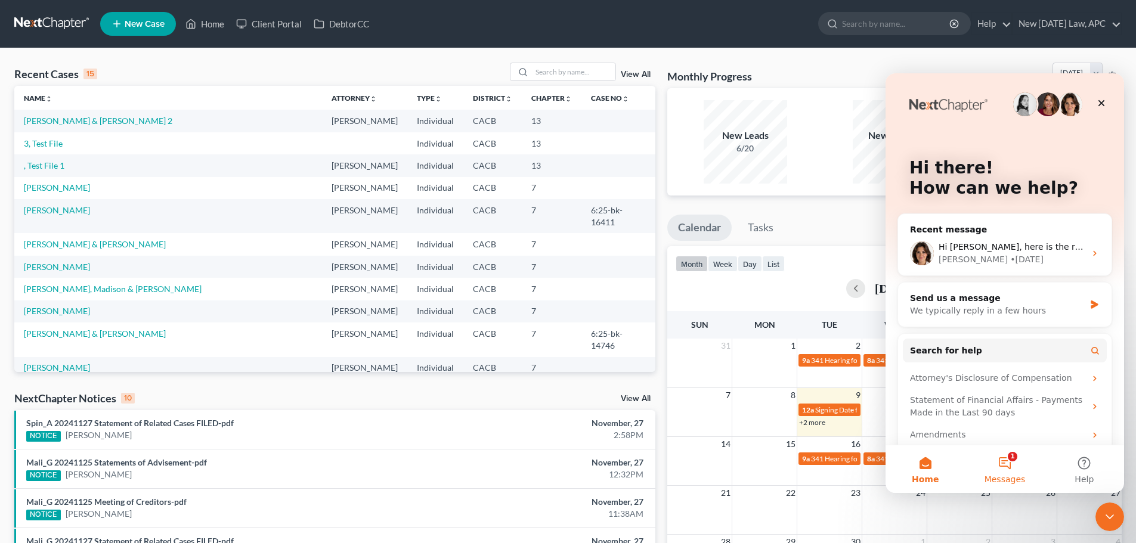
click at [1005, 461] on button "1 Messages" at bounding box center [1004, 470] width 79 height 48
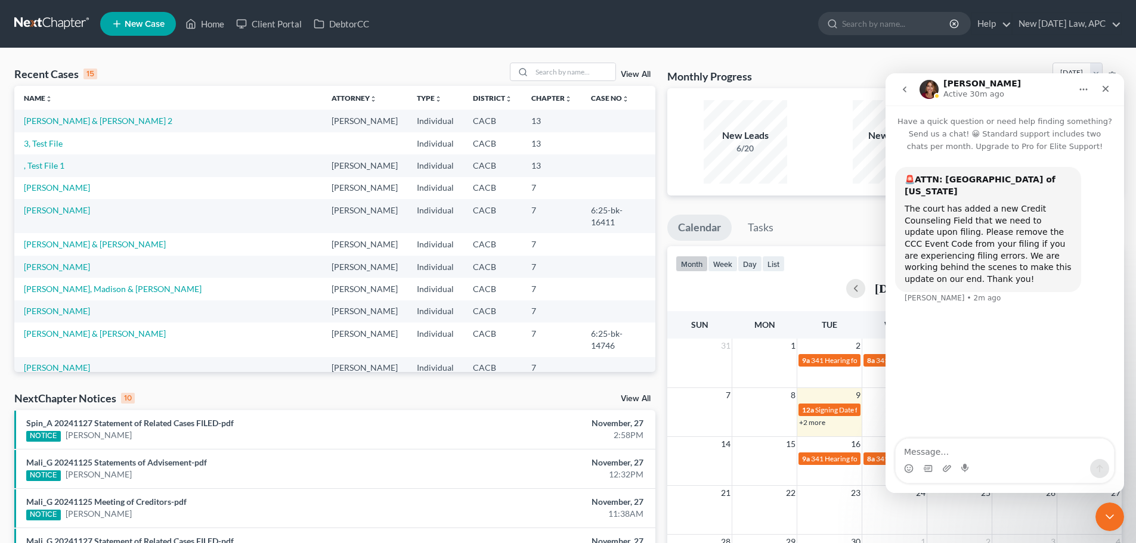
click at [909, 93] on icon "go back" at bounding box center [905, 90] width 10 height 10
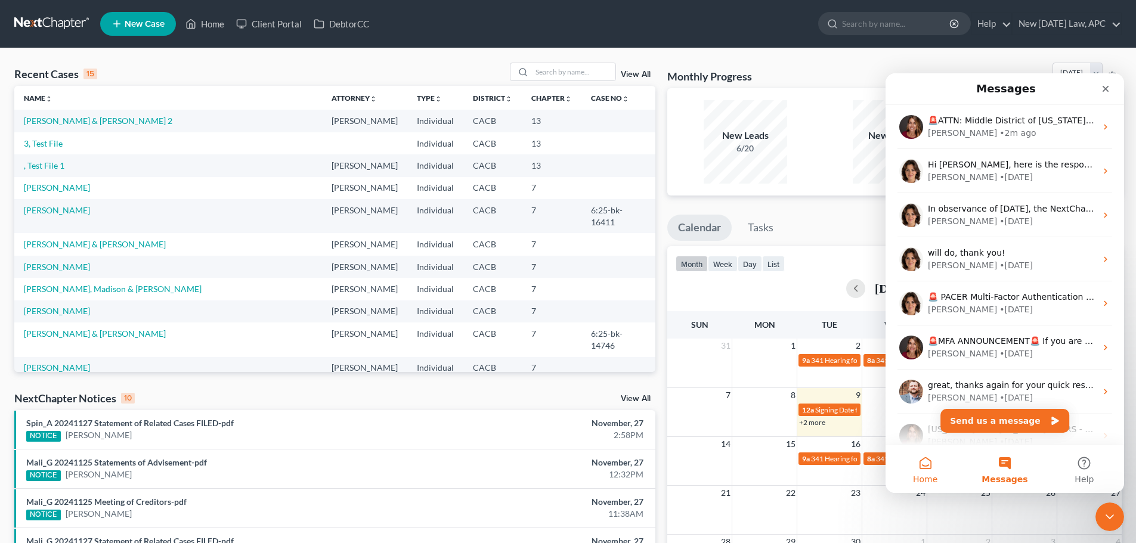
click at [931, 475] on span "Home" at bounding box center [925, 479] width 24 height 8
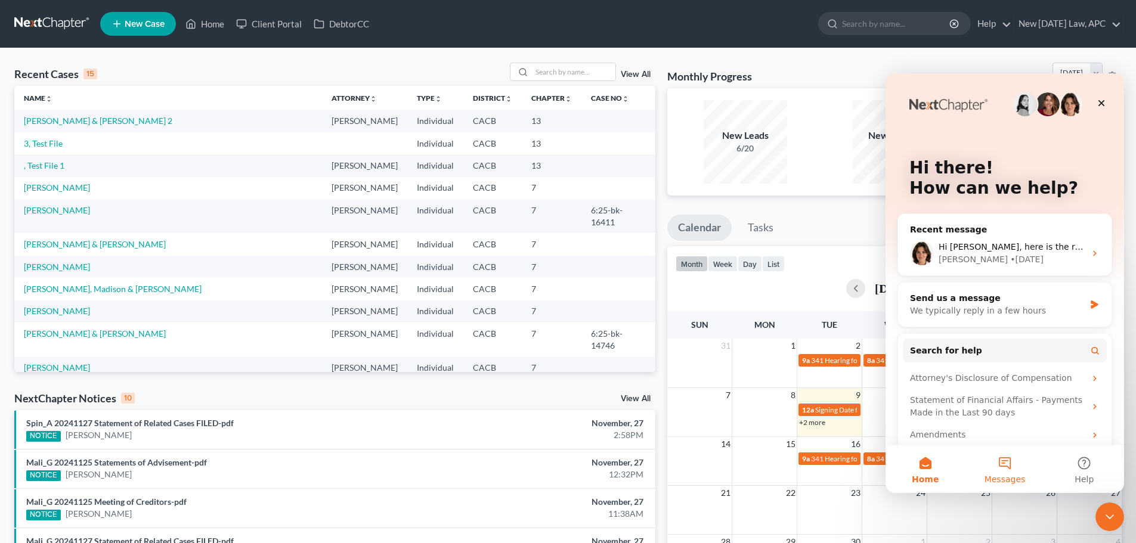
click at [1006, 467] on button "Messages" at bounding box center [1004, 470] width 79 height 48
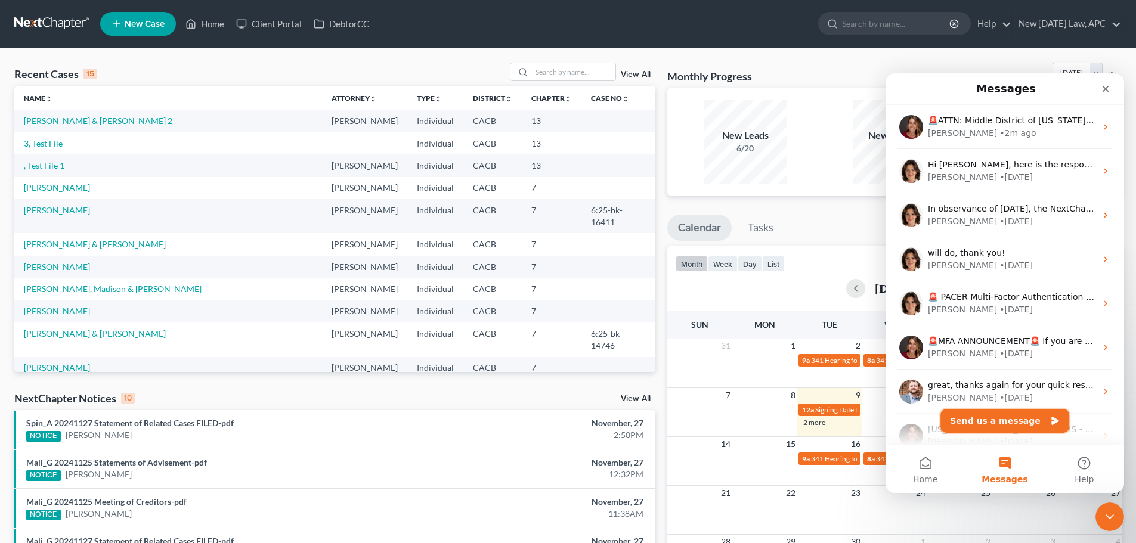
click at [990, 419] on button "Send us a message" at bounding box center [1005, 421] width 129 height 24
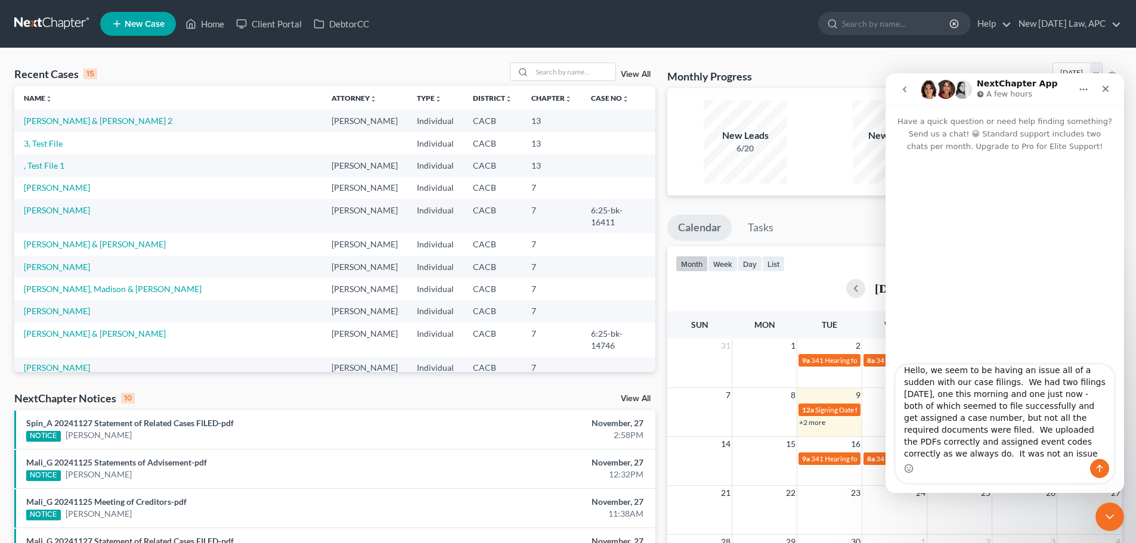
scroll to position [20, 0]
click at [1059, 444] on textarea "Hello, we seem to be having an issue all of a sudden with our case filings. We …" at bounding box center [1005, 412] width 218 height 94
click at [1071, 443] on textarea "Hello, we seem to be having an issue all of a sudden with our case filings. We …" at bounding box center [1005, 412] width 218 height 94
click at [1069, 443] on textarea "Hello, we seem to be having an issue all of a sudden with our case filings. We …" at bounding box center [1005, 412] width 218 height 94
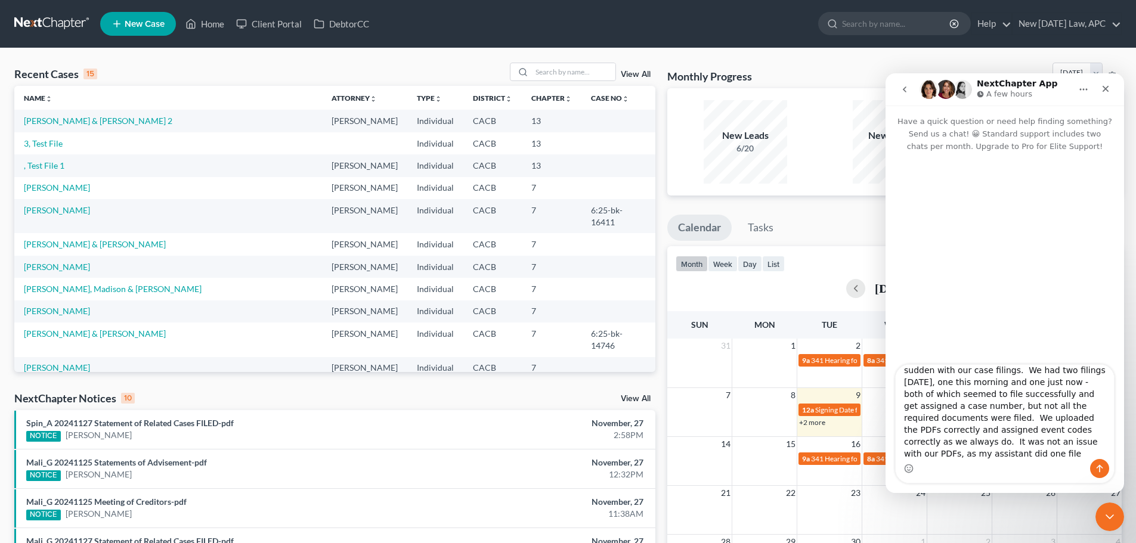
scroll to position [21, 0]
click at [1102, 451] on textarea "Hello, we seem to be having an issue all of a sudden with our case filings. We …" at bounding box center [1005, 412] width 218 height 94
type textarea "Hello, we seem to be having an issue all of a sudden with our case filings. We …"
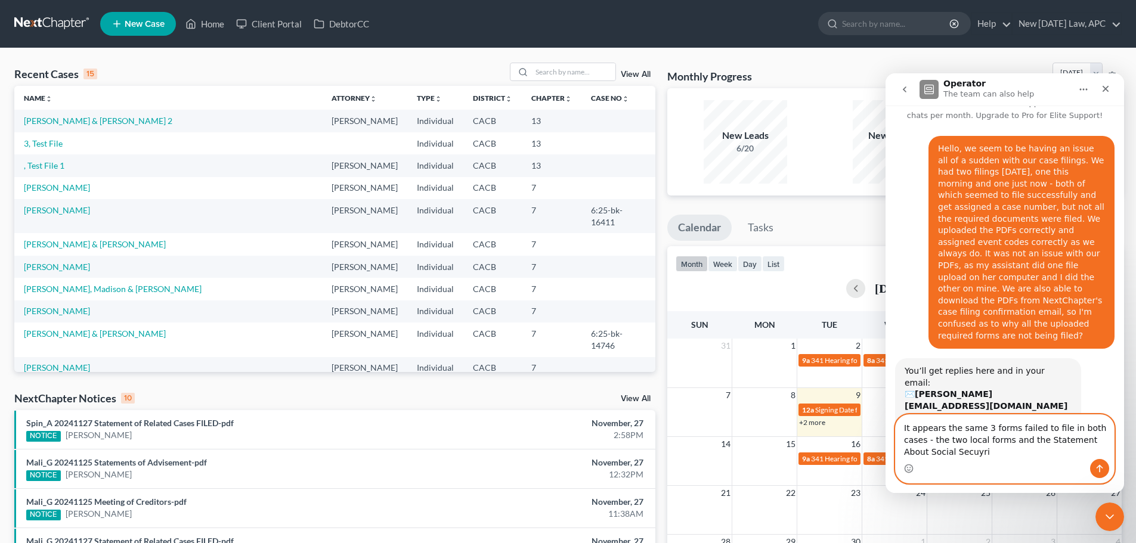
scroll to position [43, 0]
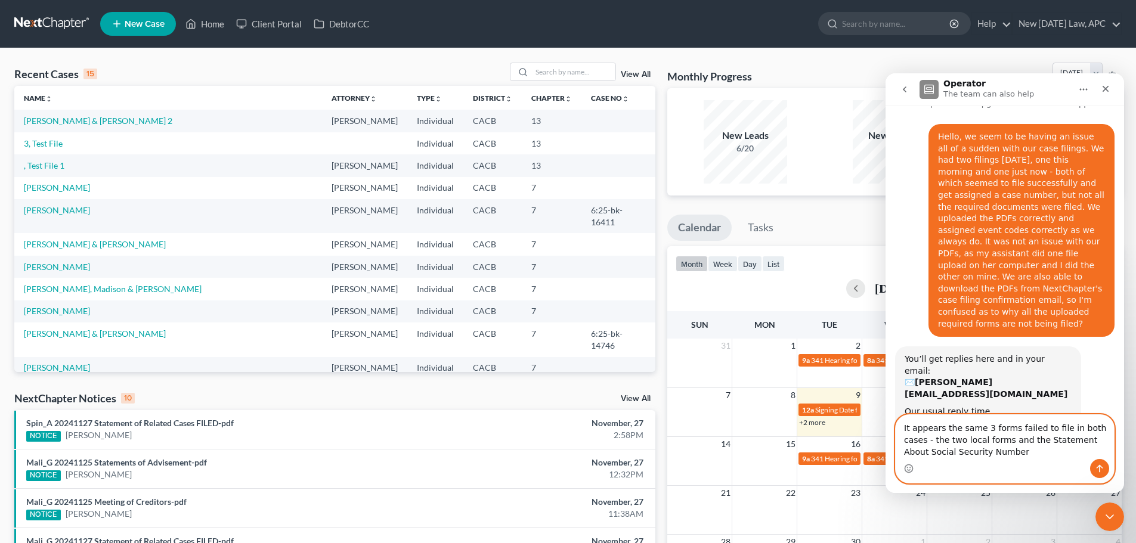
type textarea "It appears the same 3 forms failed to file in both cases - the two local forms …"
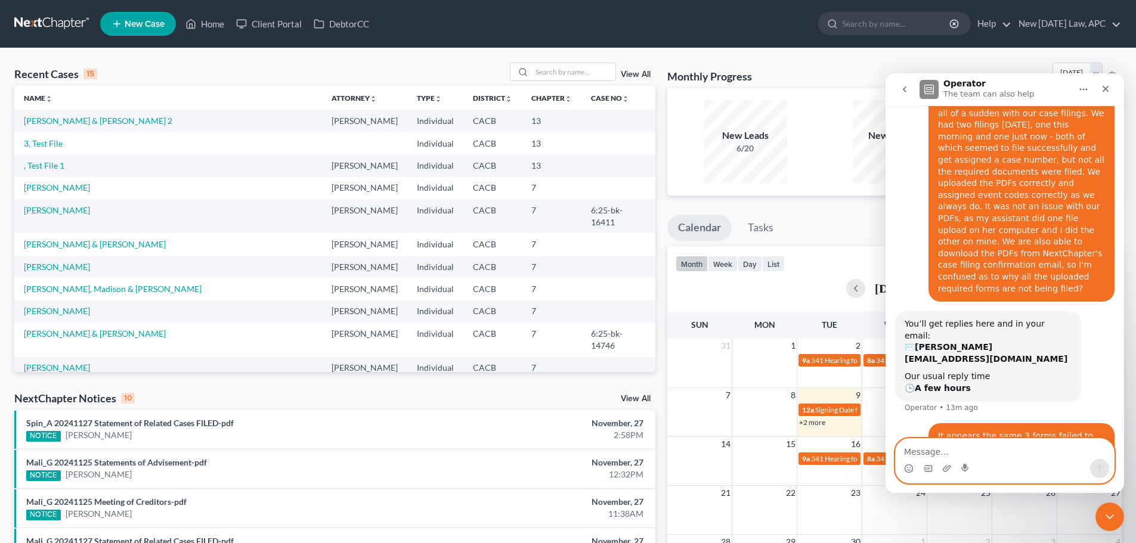
scroll to position [0, 0]
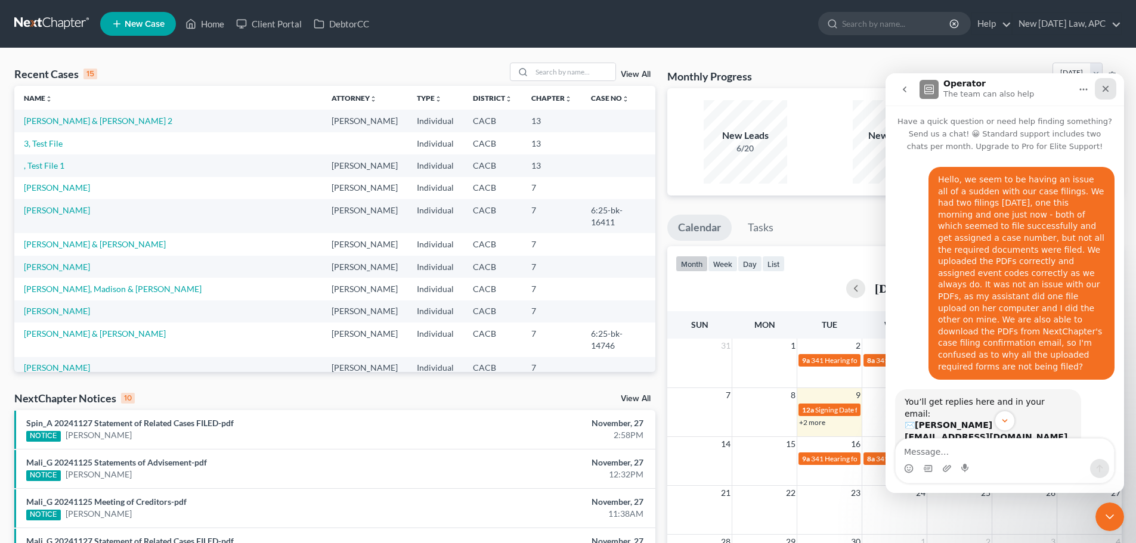
click at [1110, 82] on div "Close" at bounding box center [1105, 88] width 21 height 21
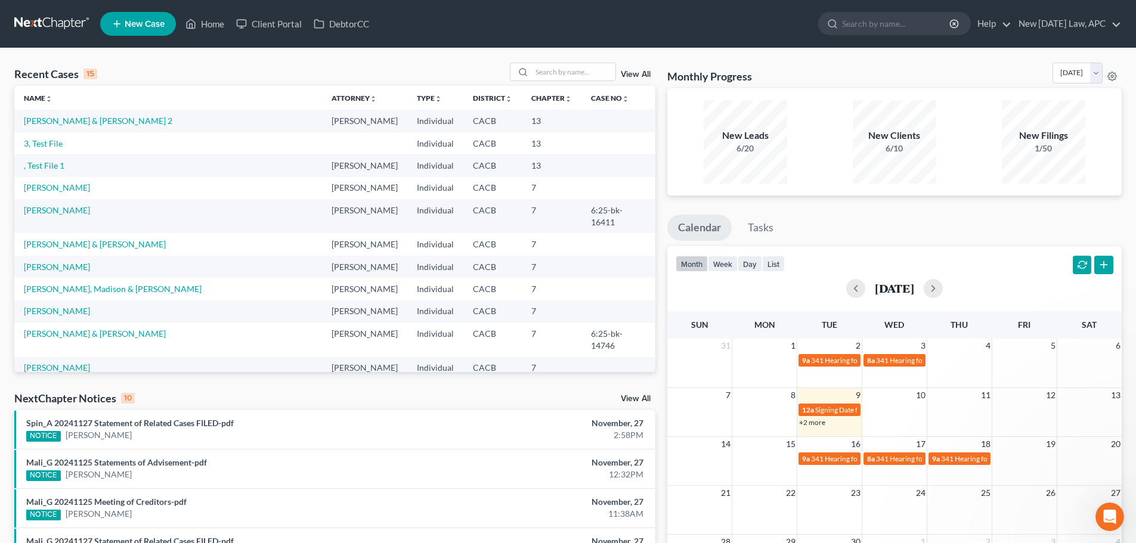
scroll to position [78, 0]
click at [64, 239] on link "[PERSON_NAME] & [PERSON_NAME]" at bounding box center [95, 244] width 142 height 10
select select "4"
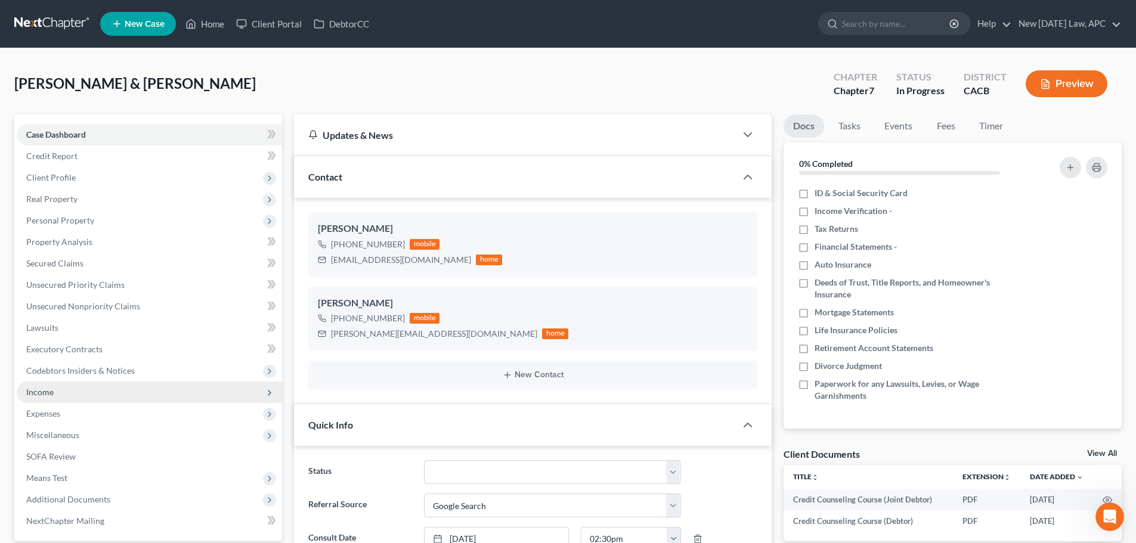
click at [58, 398] on span "Income" at bounding box center [149, 392] width 265 height 21
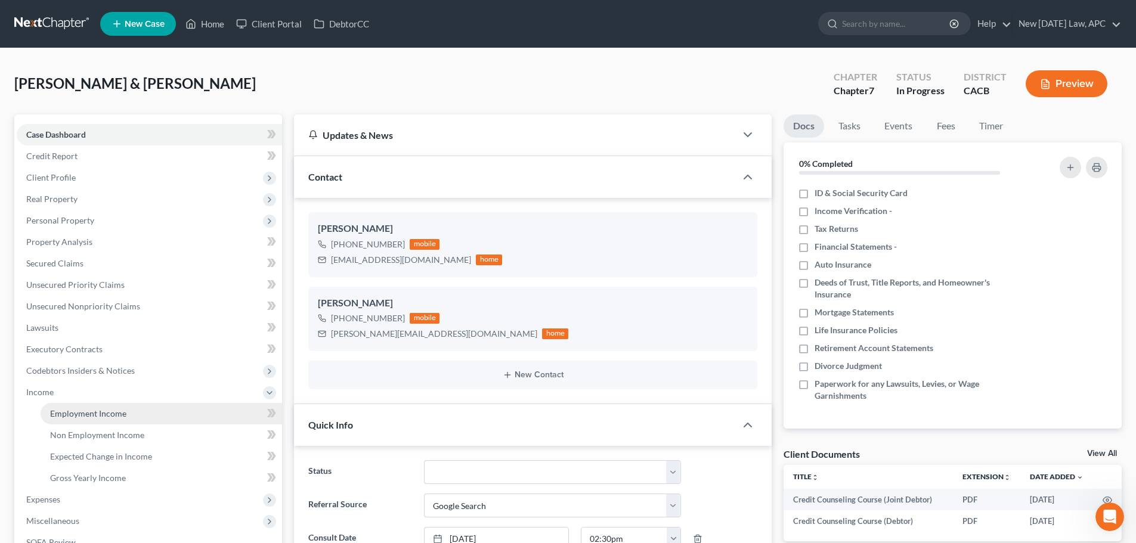
click at [74, 409] on span "Employment Income" at bounding box center [88, 414] width 76 height 10
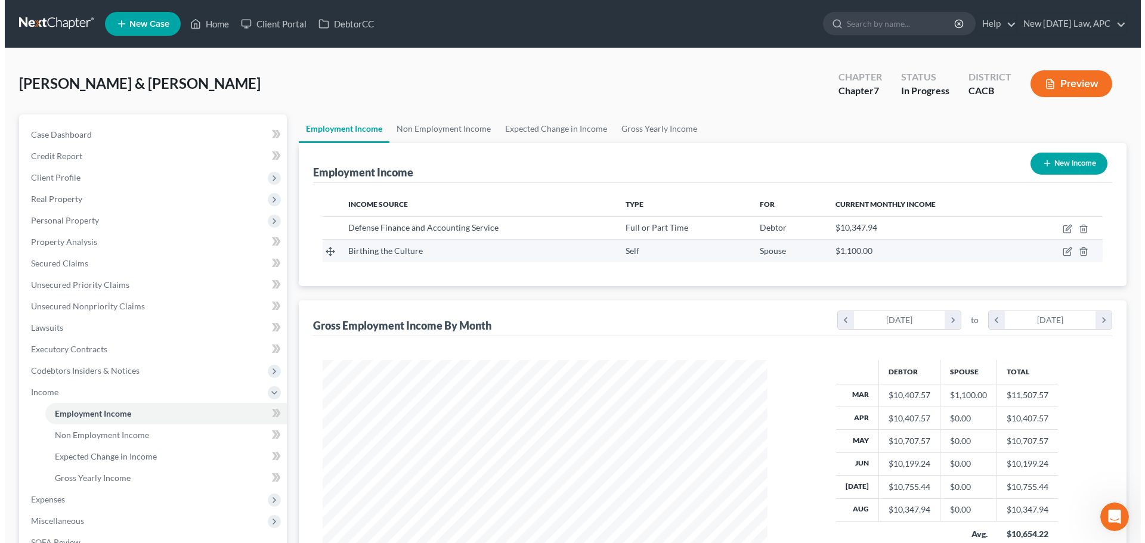
scroll to position [223, 469]
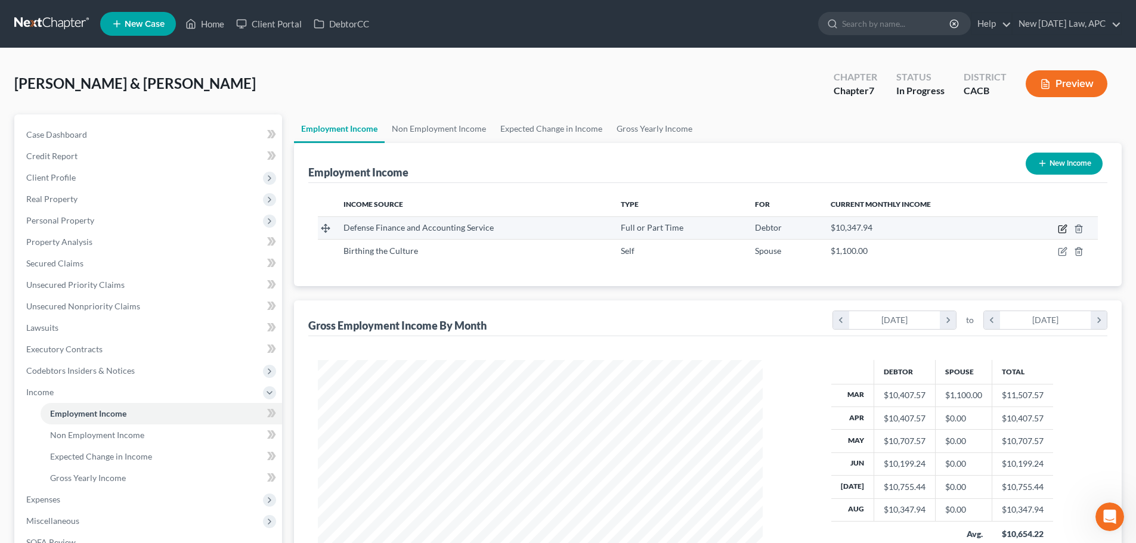
click at [1061, 228] on icon "button" at bounding box center [1063, 229] width 10 height 10
select select "0"
select select "15"
select select "0"
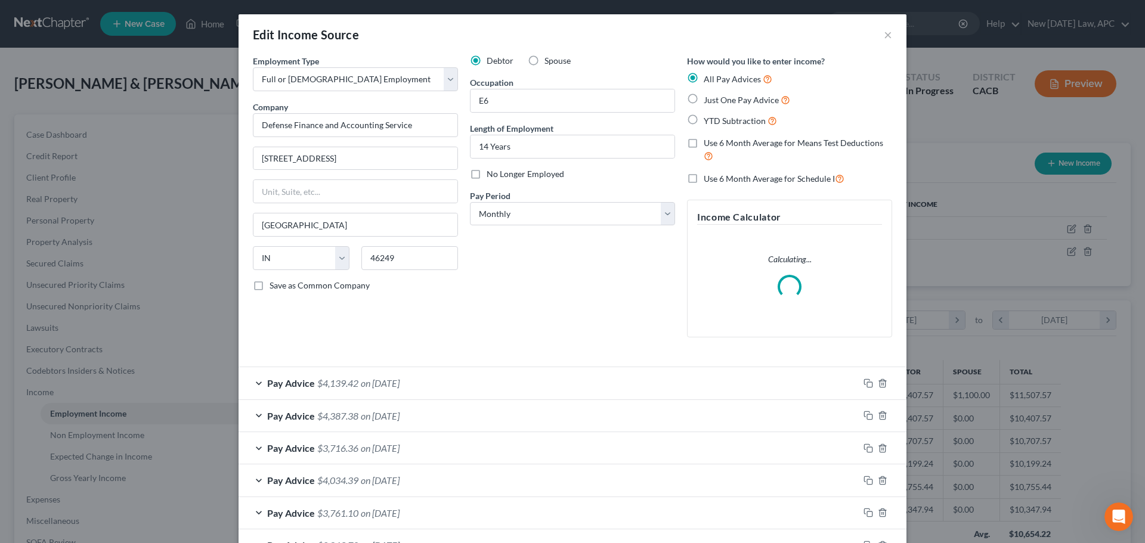
scroll to position [224, 473]
click at [421, 130] on input "Defense Finance and Accounting Service" at bounding box center [355, 125] width 205 height 24
click at [256, 126] on input "Defense Finance and Accounting Service" at bounding box center [355, 125] width 205 height 24
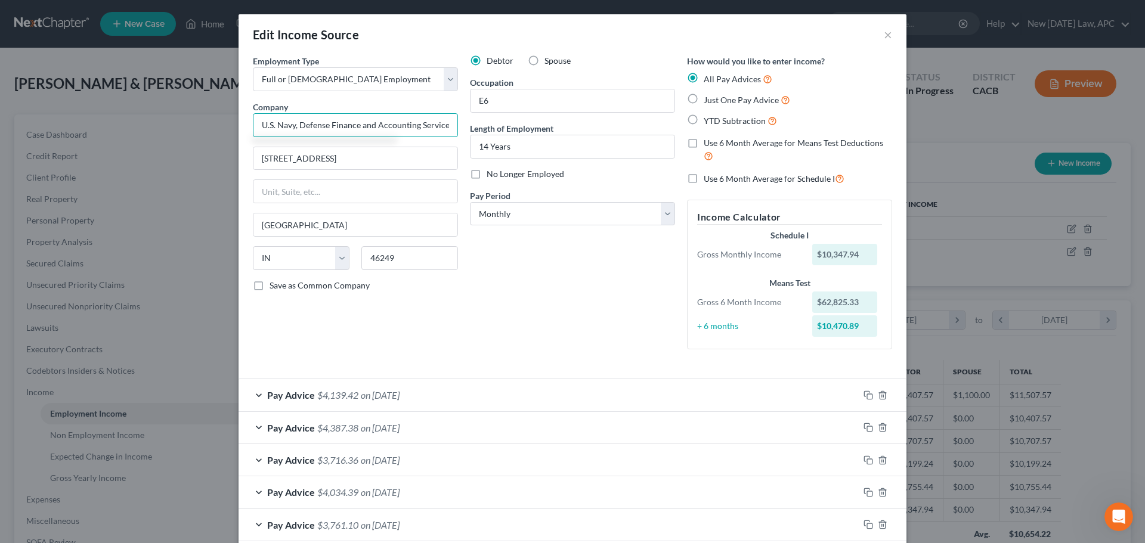
click at [344, 126] on input "U.S. Navy, Defense Finance and Accounting Service" at bounding box center [355, 125] width 205 height 24
type input "U.S. Navy, Defense Finance and Accounting Service"
click at [506, 94] on input "E6" at bounding box center [573, 100] width 204 height 23
drag, startPoint x: 511, startPoint y: 98, endPoint x: 406, endPoint y: 72, distance: 108.2
click at [404, 75] on div "Employment Type * Select Full or Part Time Employment Self Employment Company *…" at bounding box center [572, 212] width 651 height 314
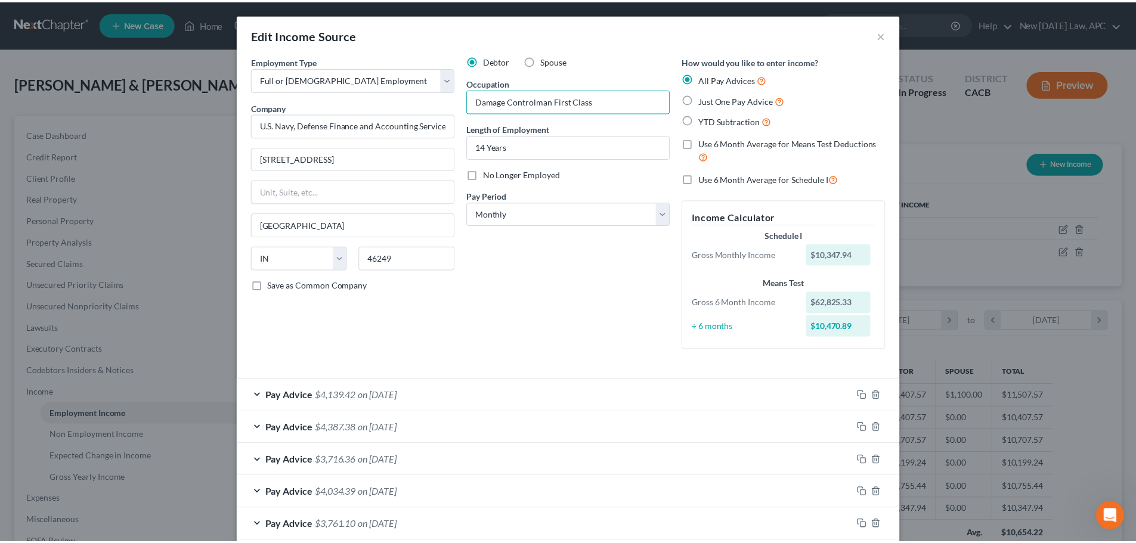
scroll to position [96, 0]
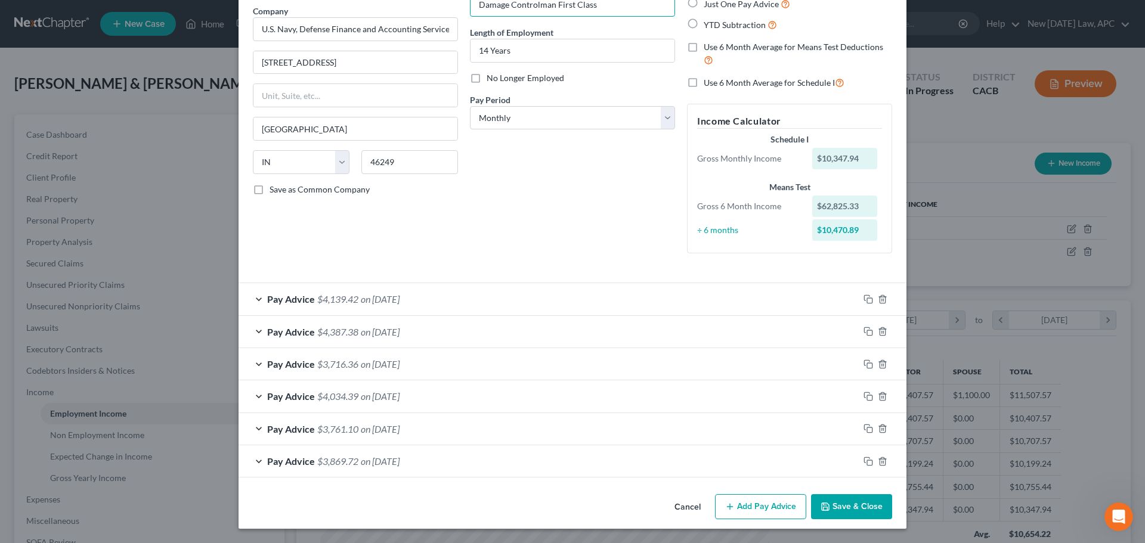
type input "Damage Controlman First Class"
click at [845, 505] on button "Save & Close" at bounding box center [851, 507] width 81 height 25
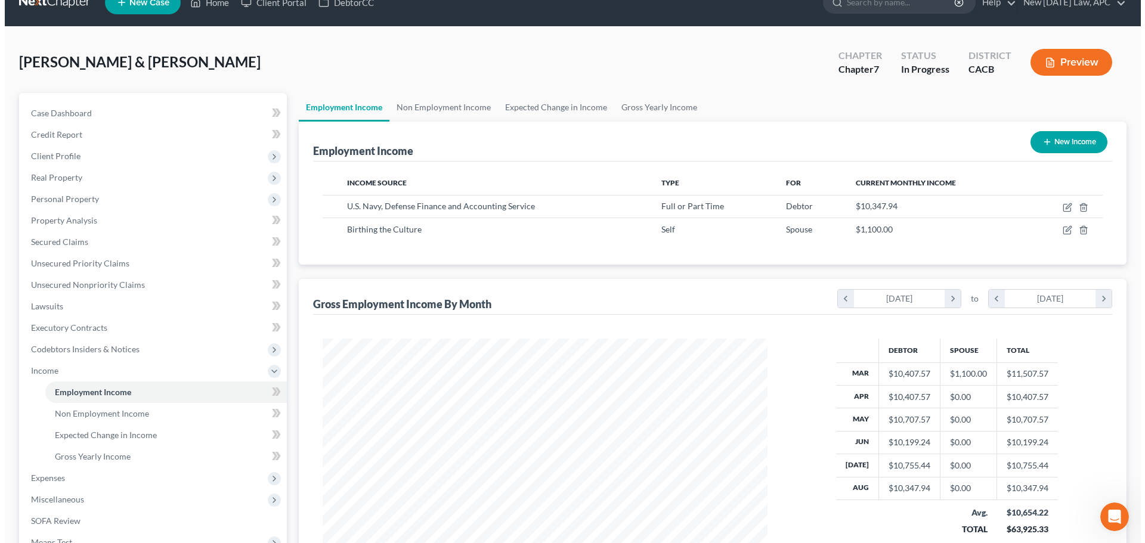
scroll to position [0, 0]
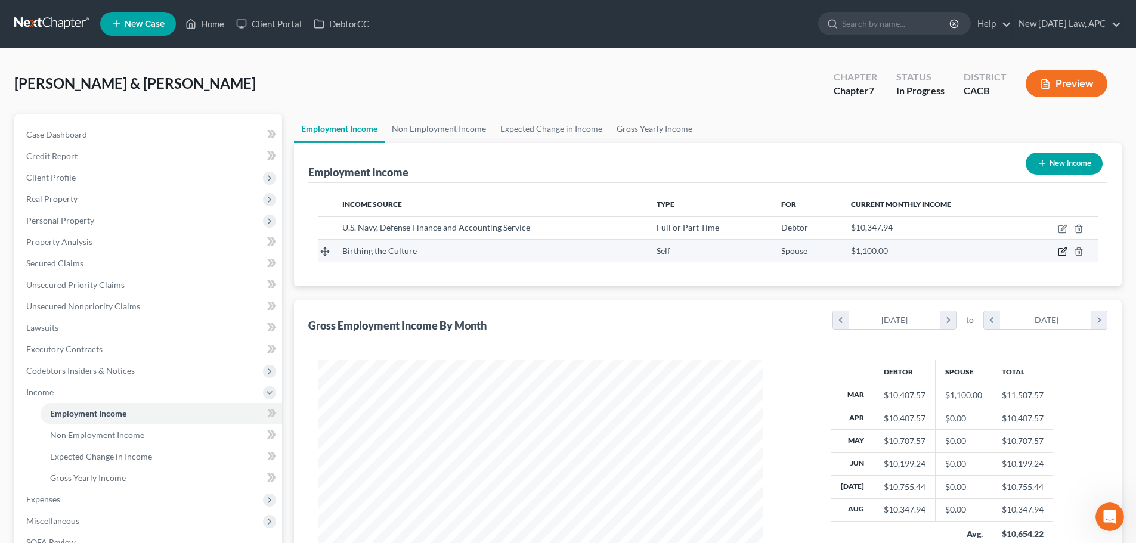
click at [1065, 251] on icon "button" at bounding box center [1063, 252] width 10 height 10
select select "1"
select select "4"
select select "0"
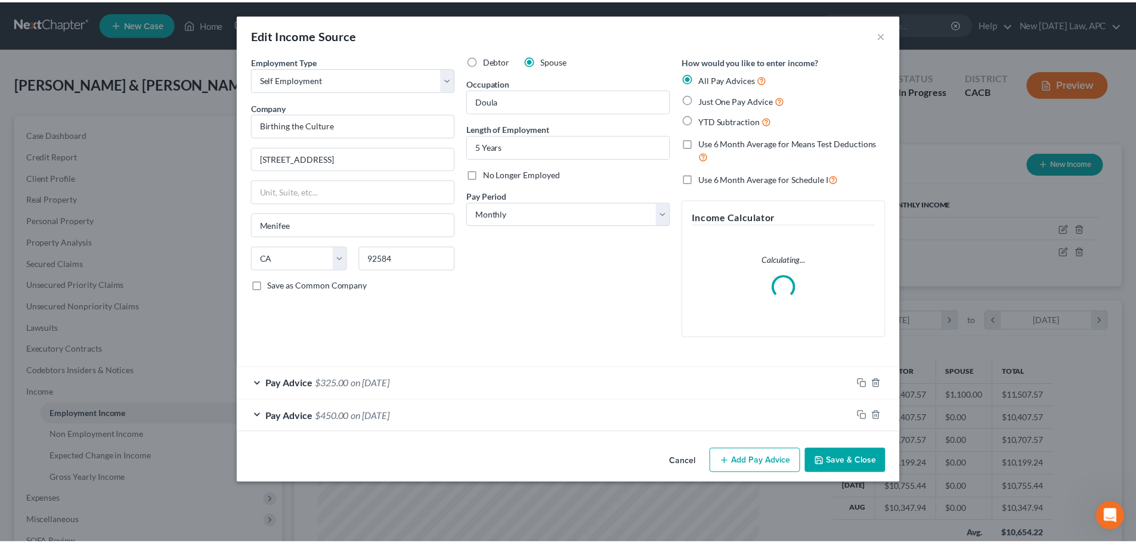
scroll to position [224, 473]
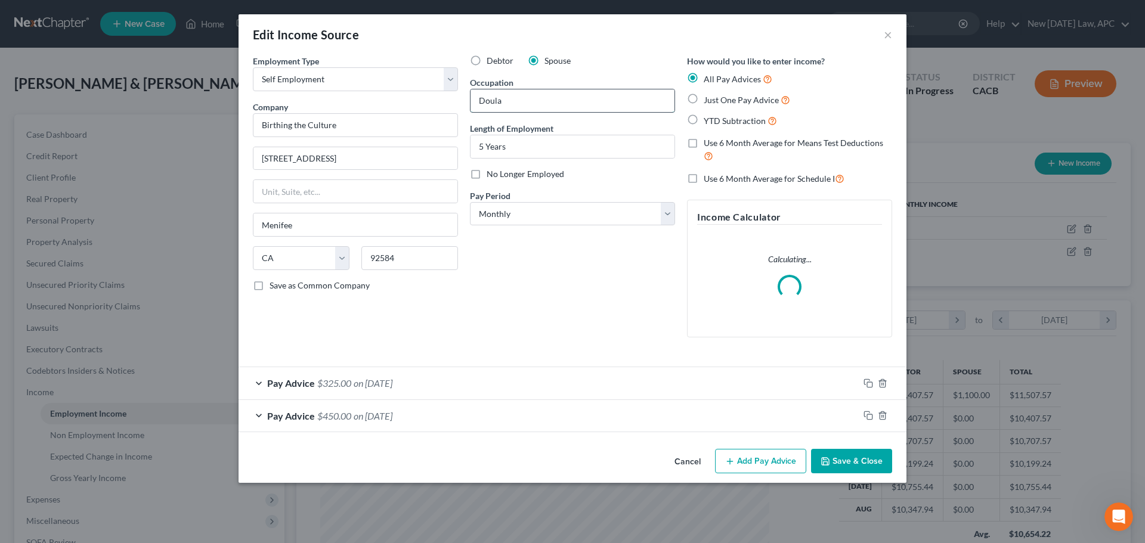
click at [477, 101] on input "Doula" at bounding box center [573, 100] width 204 height 23
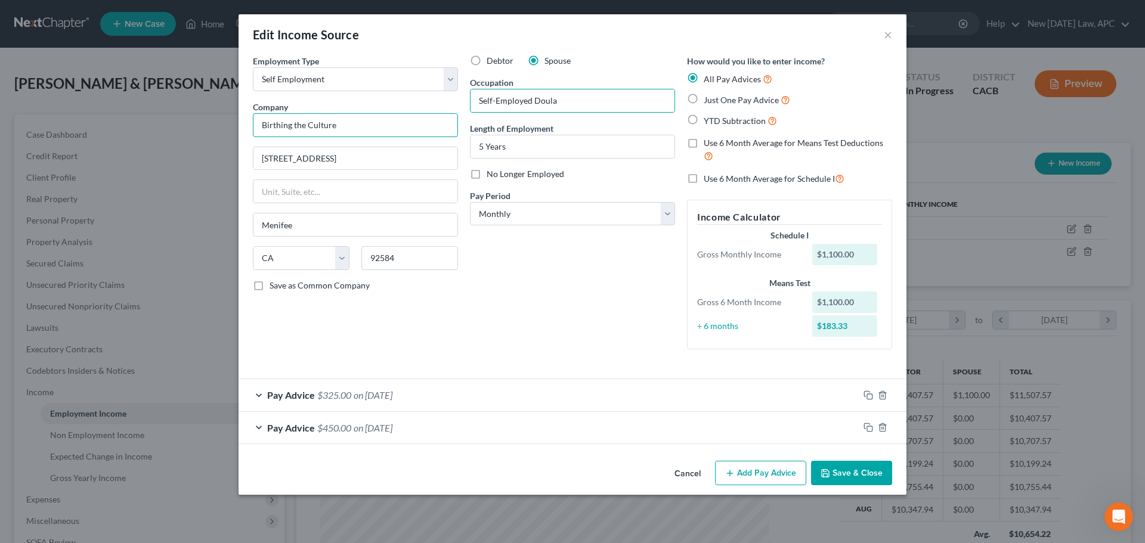
click at [427, 128] on input "Birthing the Culture" at bounding box center [355, 125] width 205 height 24
click at [533, 96] on input "Self-Employed Doula" at bounding box center [573, 100] width 204 height 23
click at [571, 100] on input "Self-Employed (Doula" at bounding box center [573, 100] width 204 height 23
type input "Self-Employed (Doula)"
click at [846, 469] on button "Save & Close" at bounding box center [851, 473] width 81 height 25
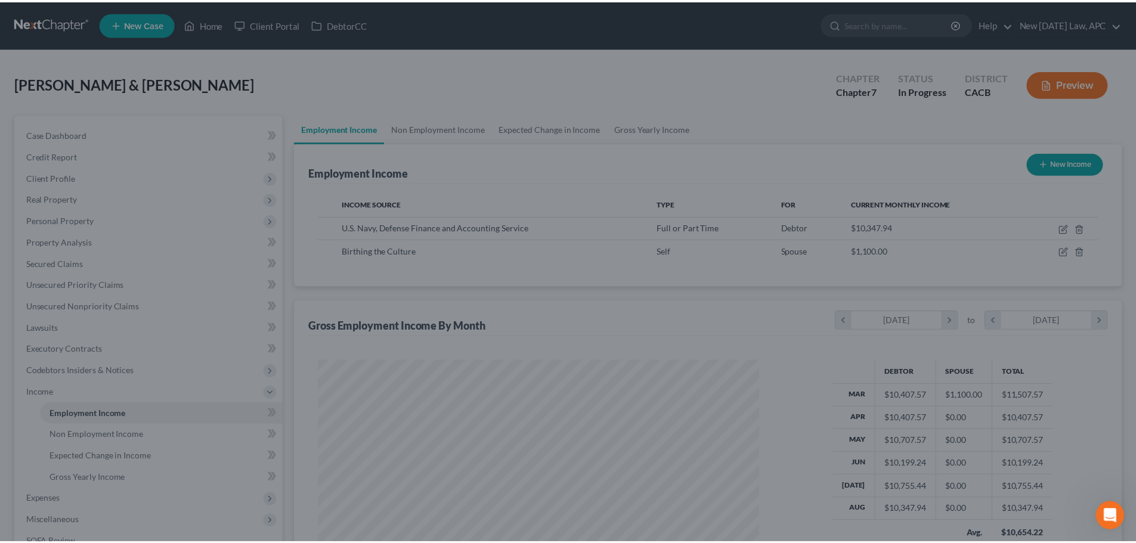
scroll to position [223, 469]
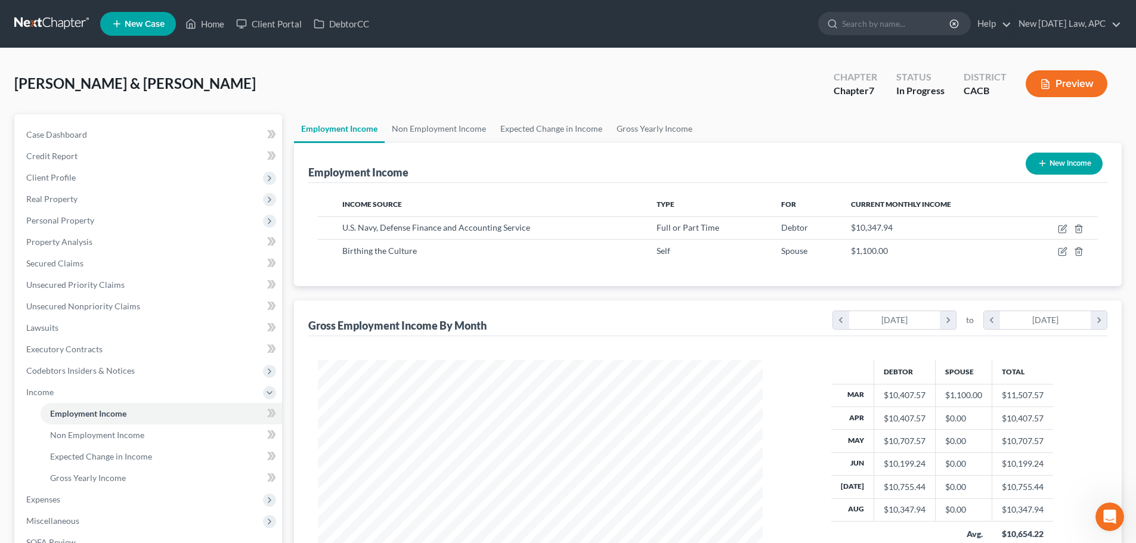
click at [1054, 93] on button "Preview" at bounding box center [1067, 83] width 82 height 27
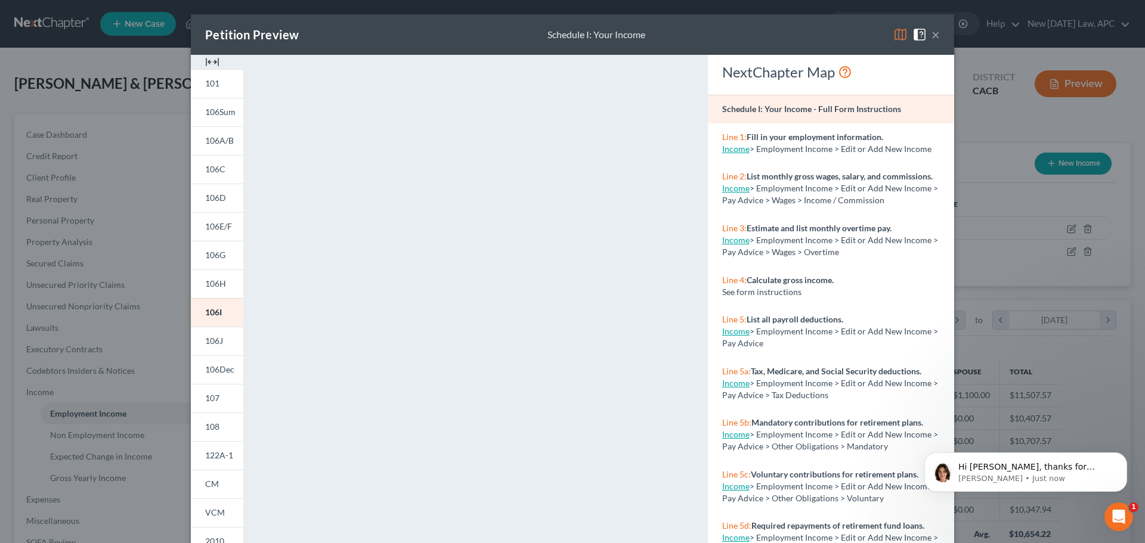
scroll to position [176, 0]
click at [1049, 468] on p "Hi Shalah, thanks for reaching out and sorry to hear this is happening. Could y…" at bounding box center [1036, 468] width 154 height 12
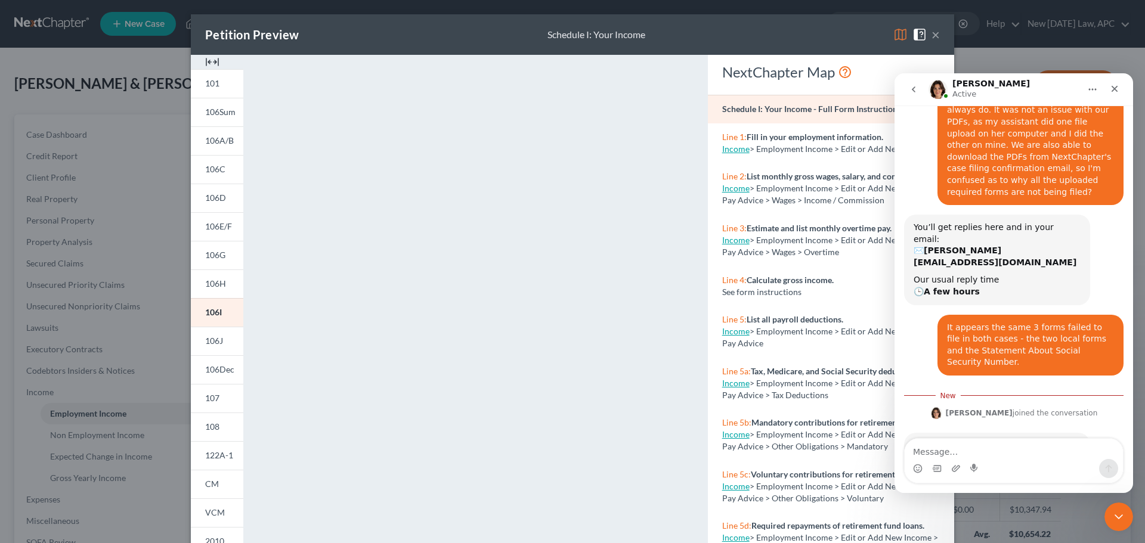
scroll to position [196, 0]
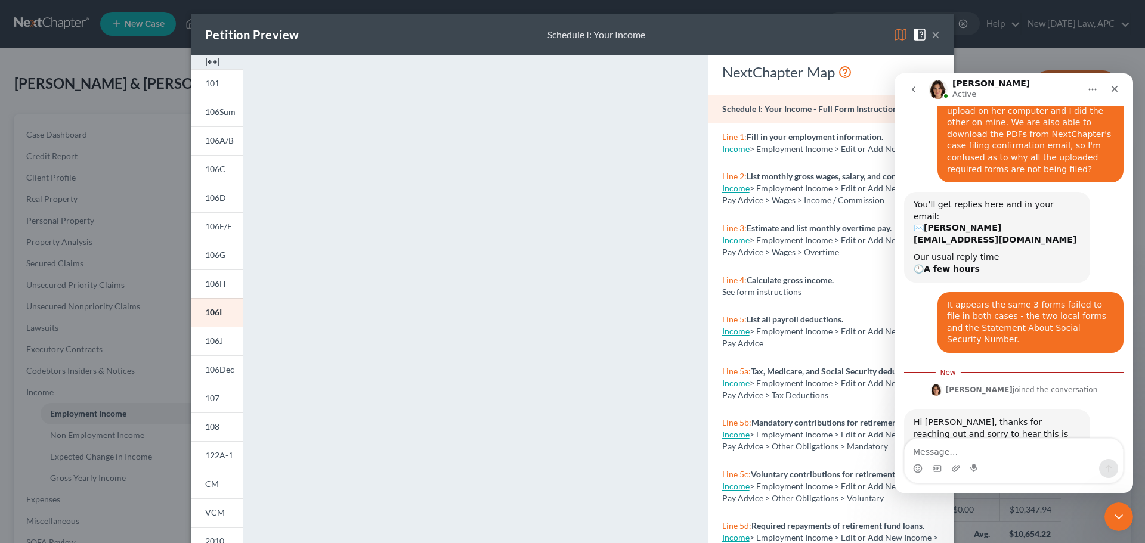
click at [955, 453] on textarea "Message…" at bounding box center [1014, 449] width 218 height 20
type textarea "Jill Tucker and Yareli Sanchez"
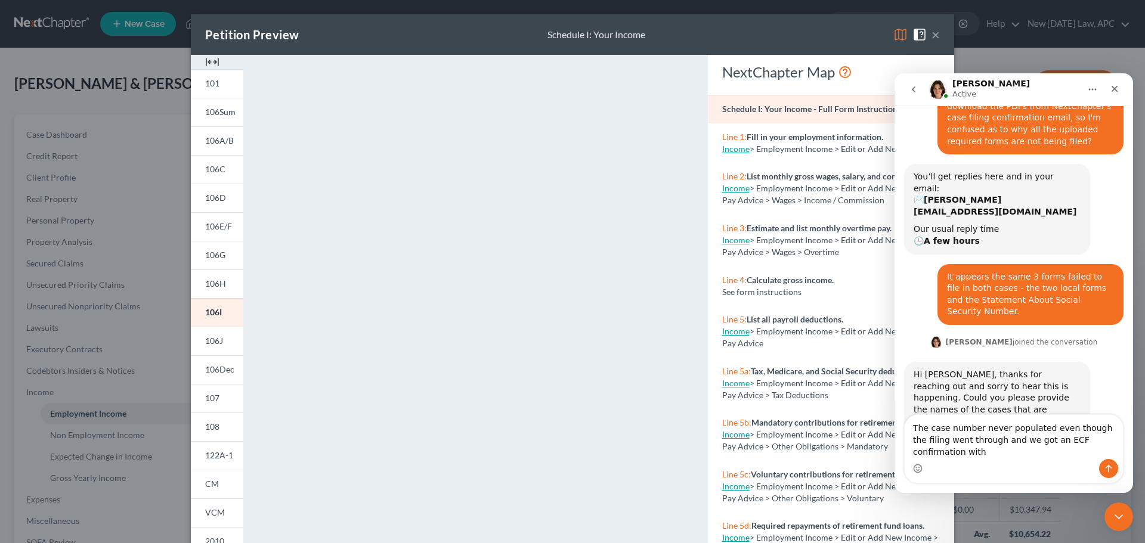
scroll to position [236, 0]
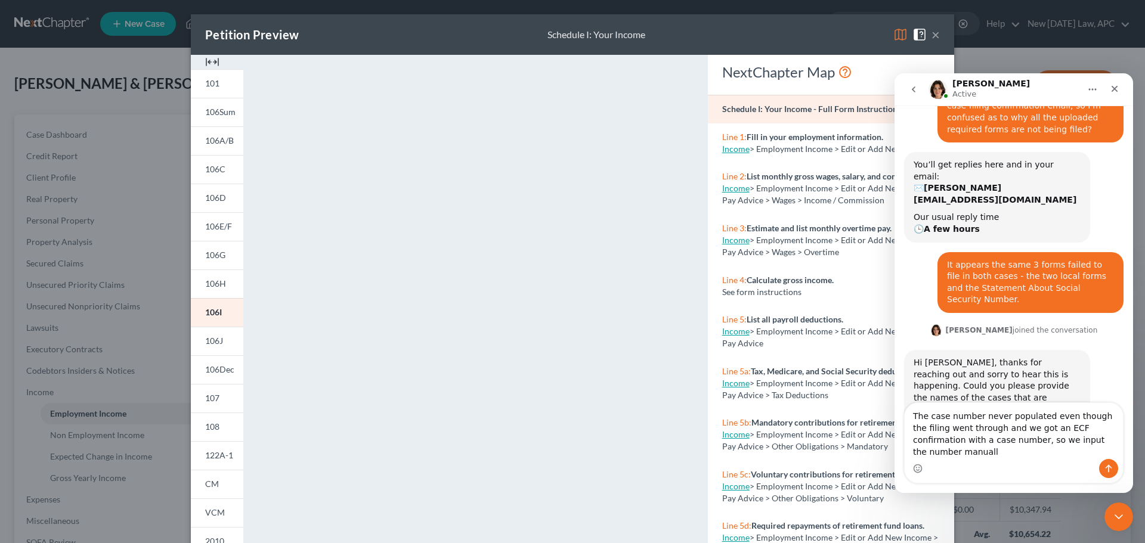
type textarea "The case number never populated even though the filing went through and we got …"
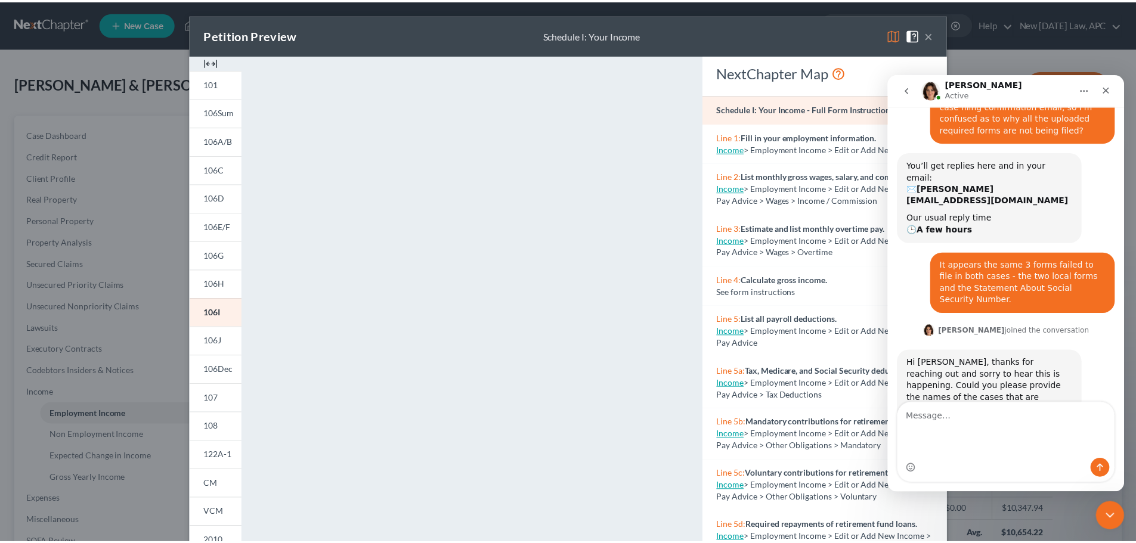
scroll to position [274, 0]
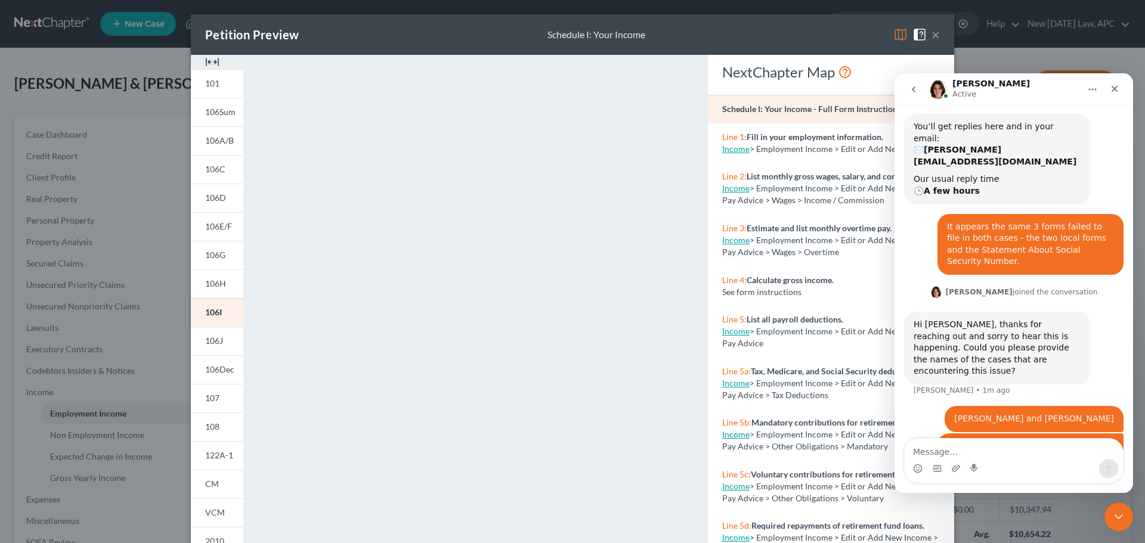
click at [932, 32] on button "×" at bounding box center [936, 34] width 8 height 14
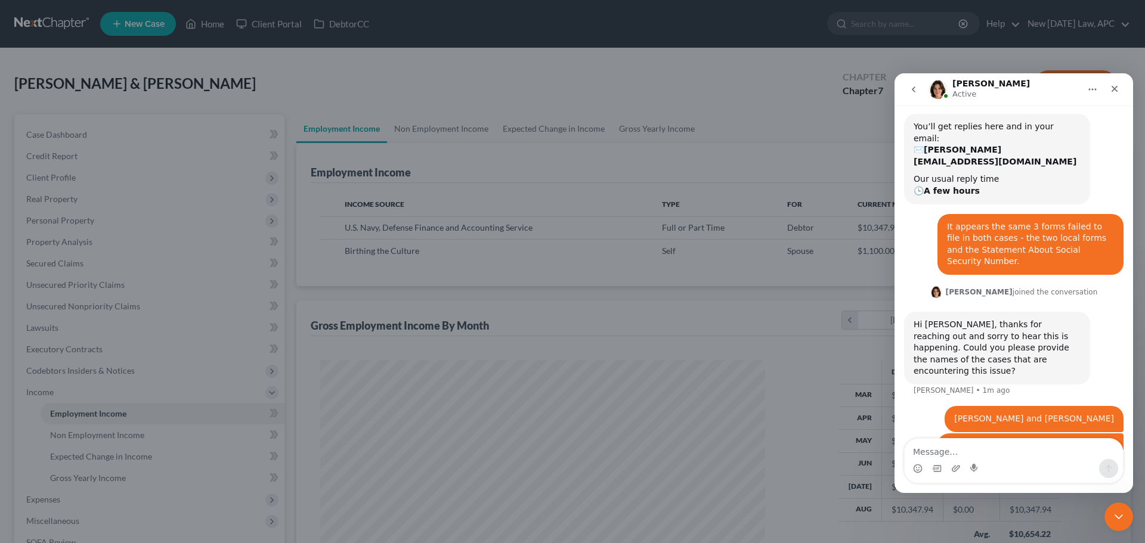
scroll to position [596323, 596077]
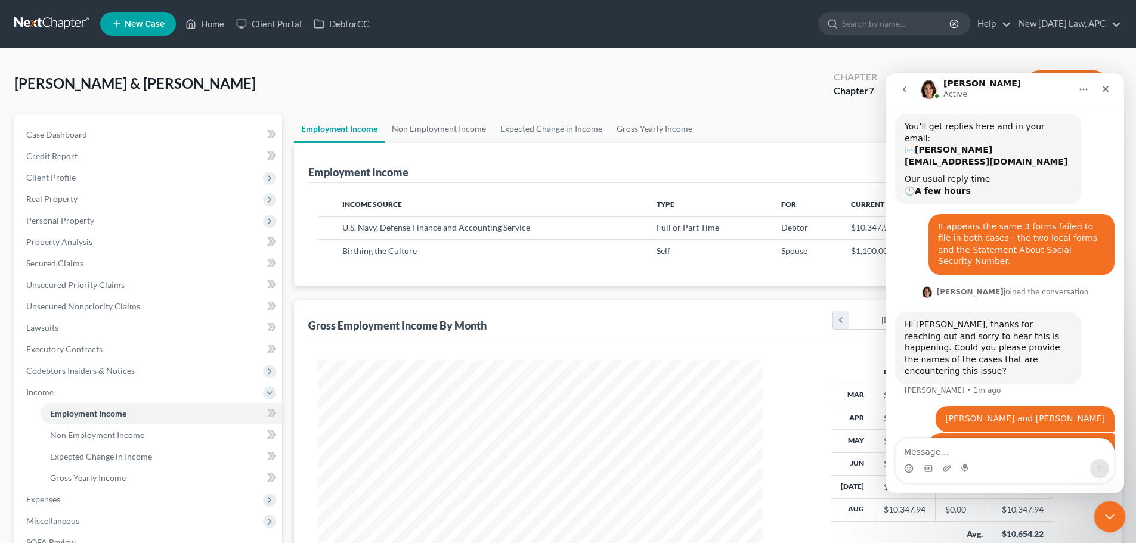
click at [1098, 505] on div "Close Intercom Messenger" at bounding box center [1108, 515] width 29 height 29
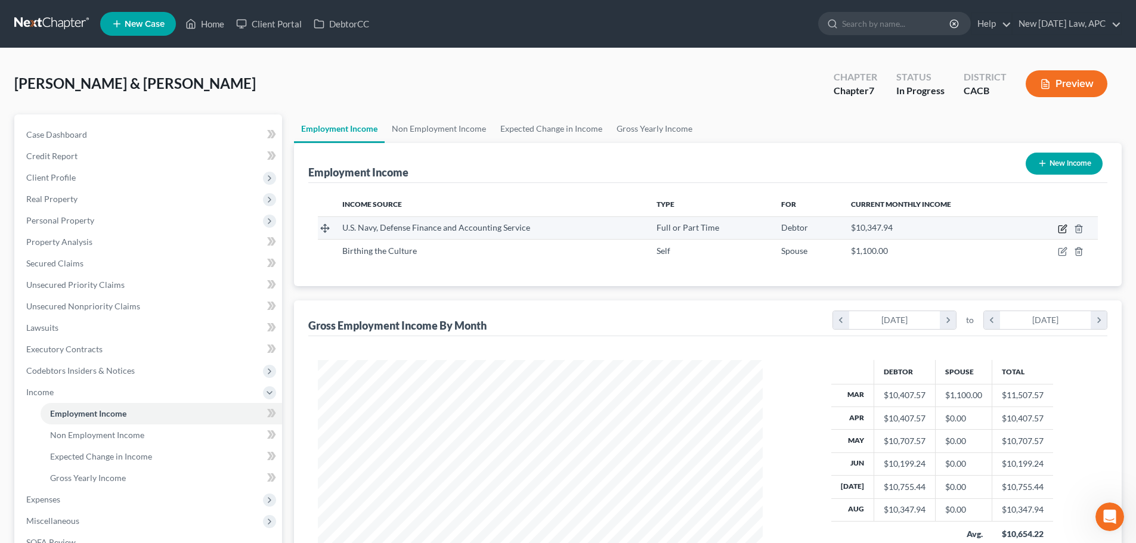
click at [1064, 227] on icon "button" at bounding box center [1063, 227] width 5 height 5
select select "0"
select select "15"
select select "0"
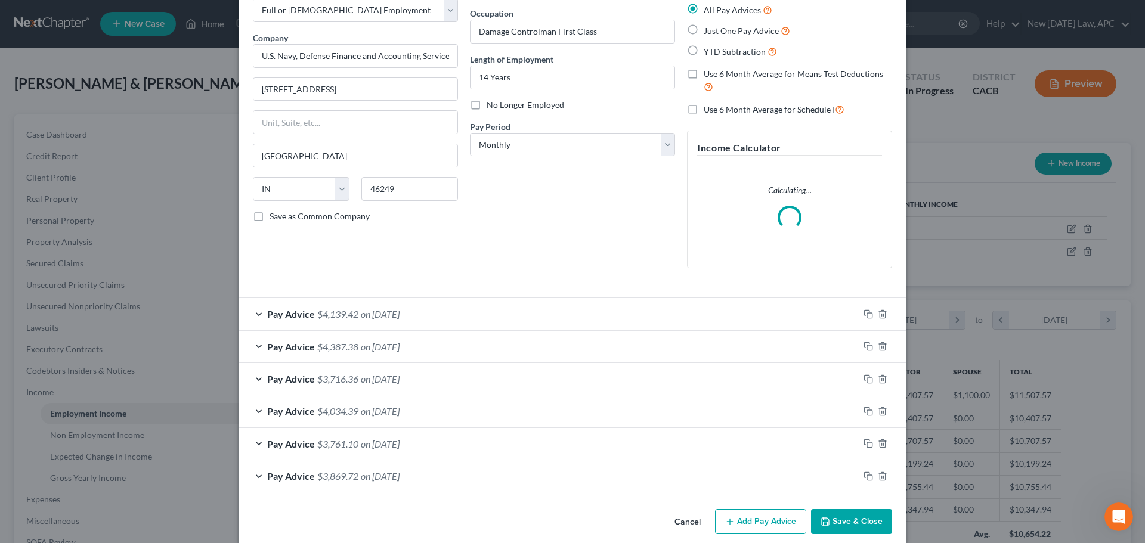
scroll to position [84, 0]
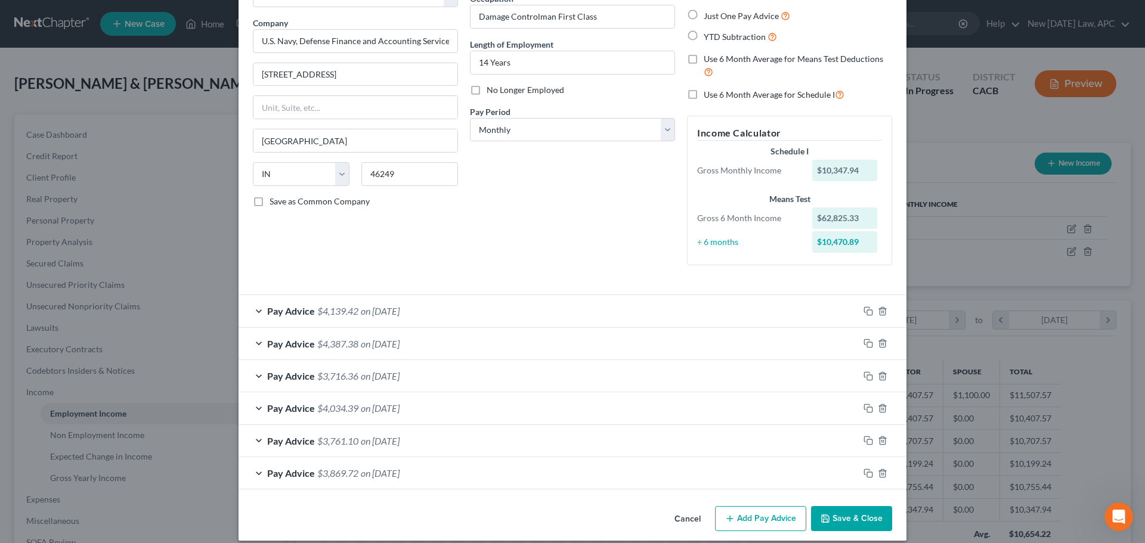
click at [524, 313] on div "Pay Advice $4,139.42 on 08/31/2025" at bounding box center [549, 311] width 620 height 32
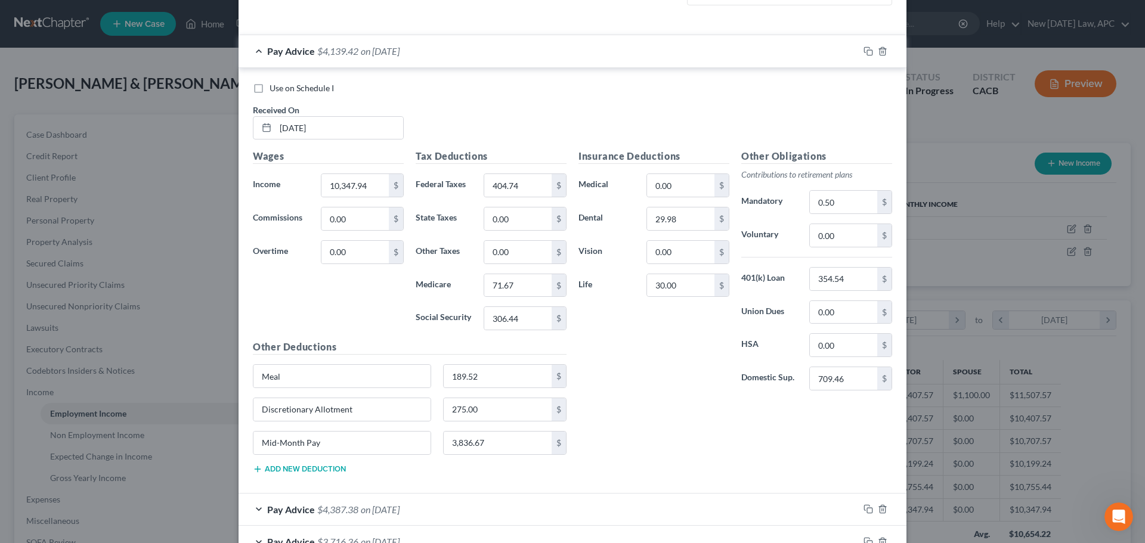
scroll to position [323, 0]
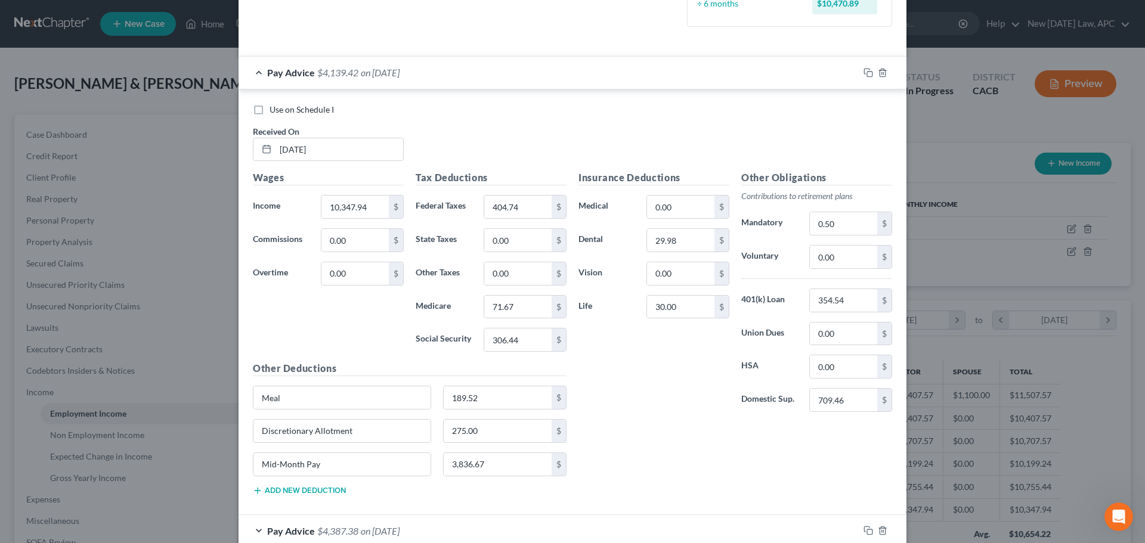
click at [544, 70] on div "Pay Advice $4,139.42 on 08/31/2025" at bounding box center [549, 73] width 620 height 32
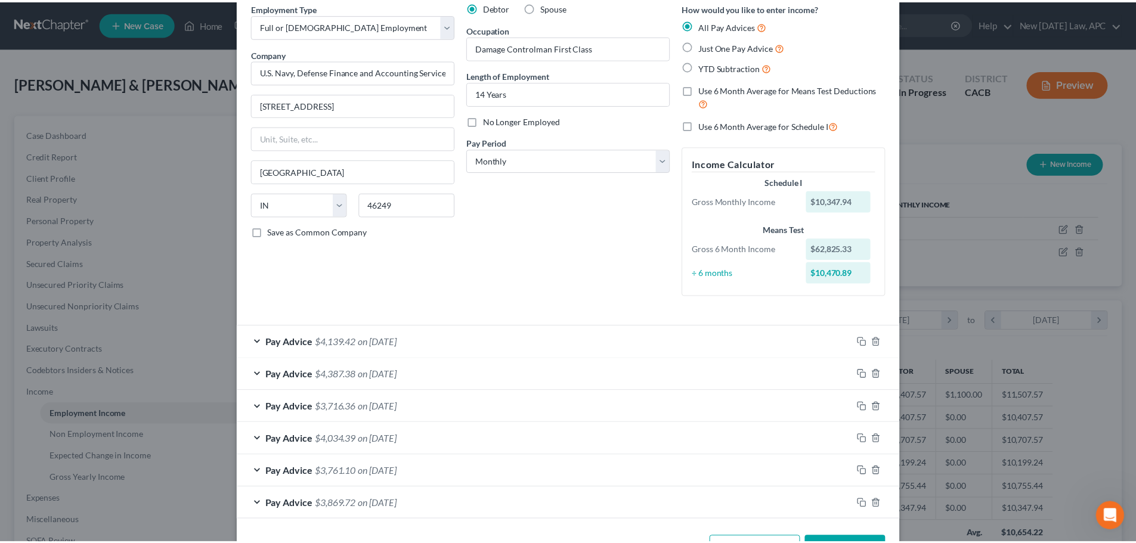
scroll to position [96, 0]
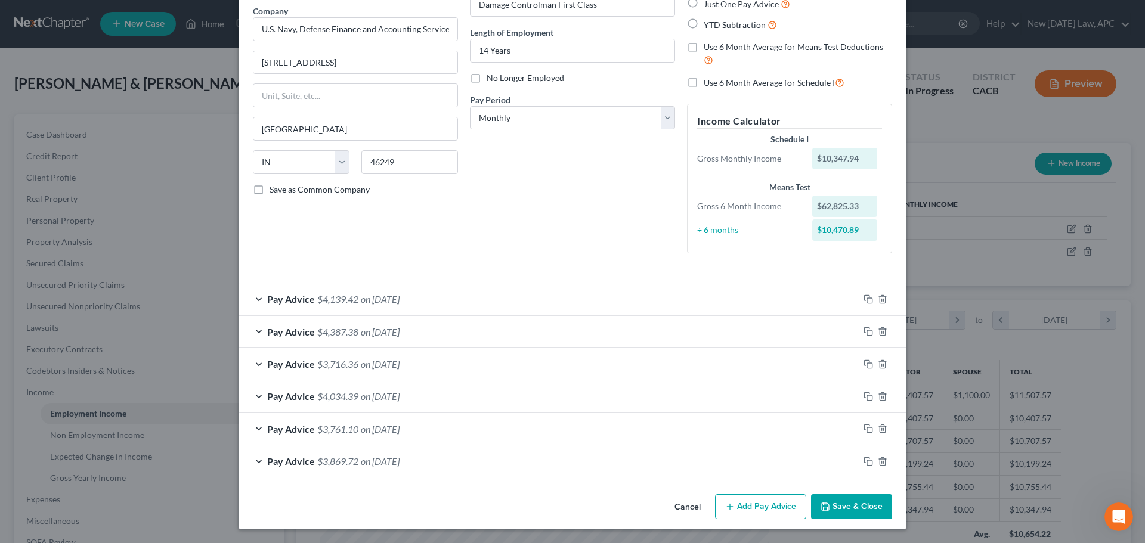
click at [684, 505] on button "Cancel" at bounding box center [687, 508] width 45 height 24
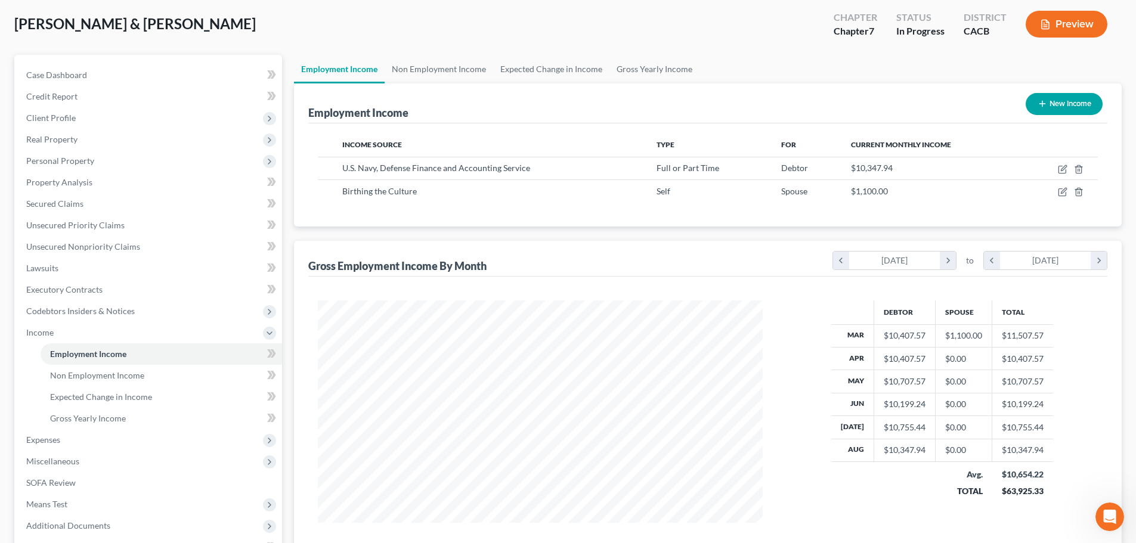
scroll to position [0, 0]
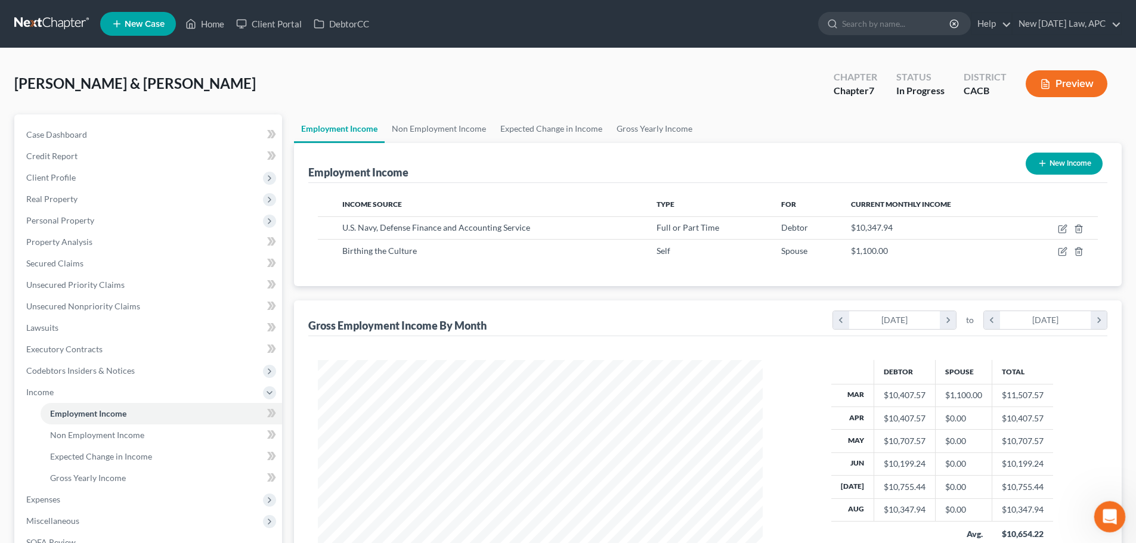
click at [1103, 517] on icon "Open Intercom Messenger" at bounding box center [1109, 516] width 20 height 20
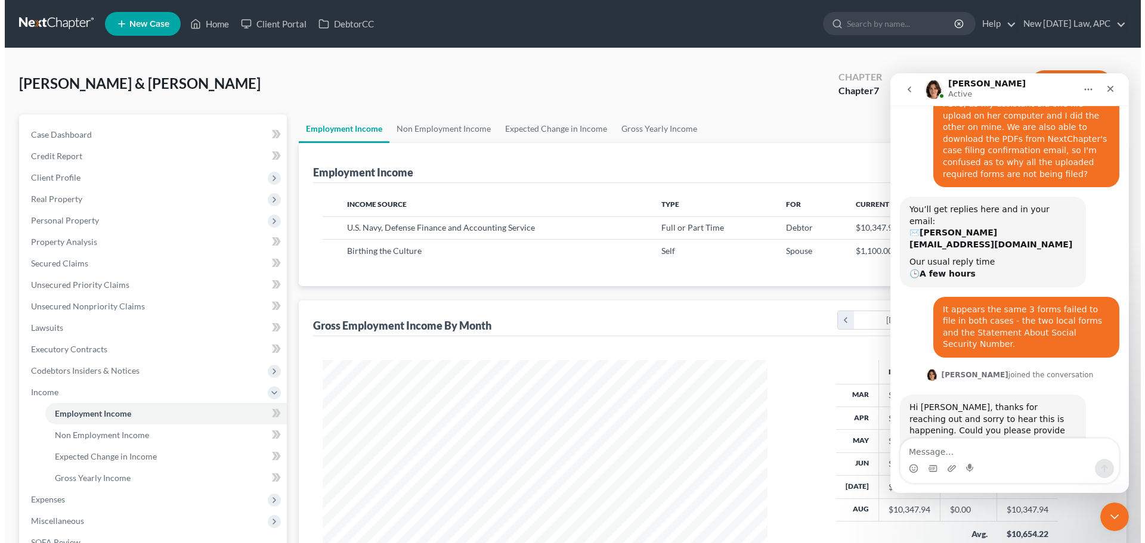
scroll to position [274, 0]
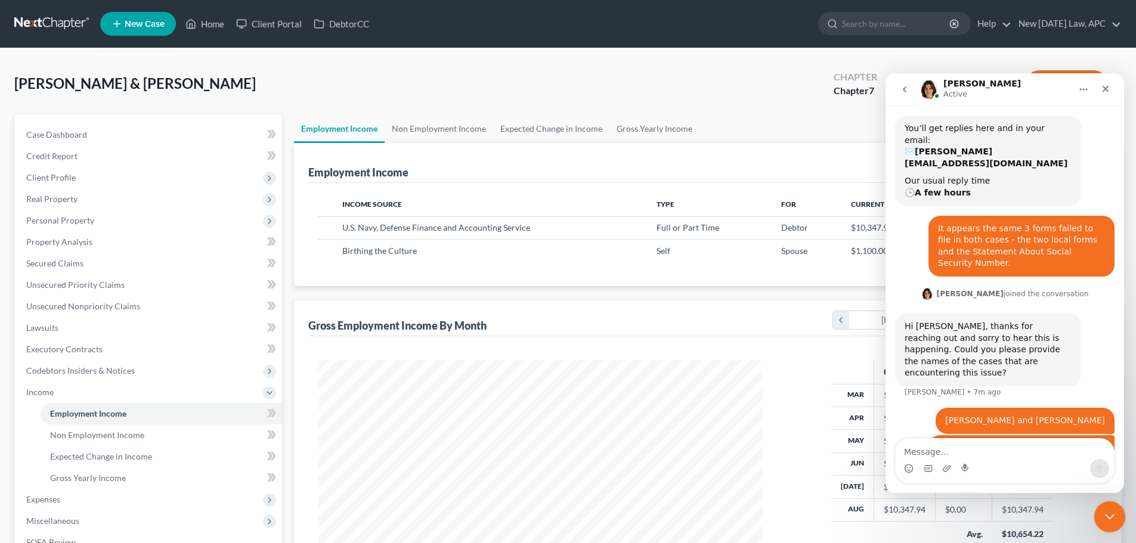
click at [1112, 519] on icon "Close Intercom Messenger" at bounding box center [1108, 515] width 14 height 14
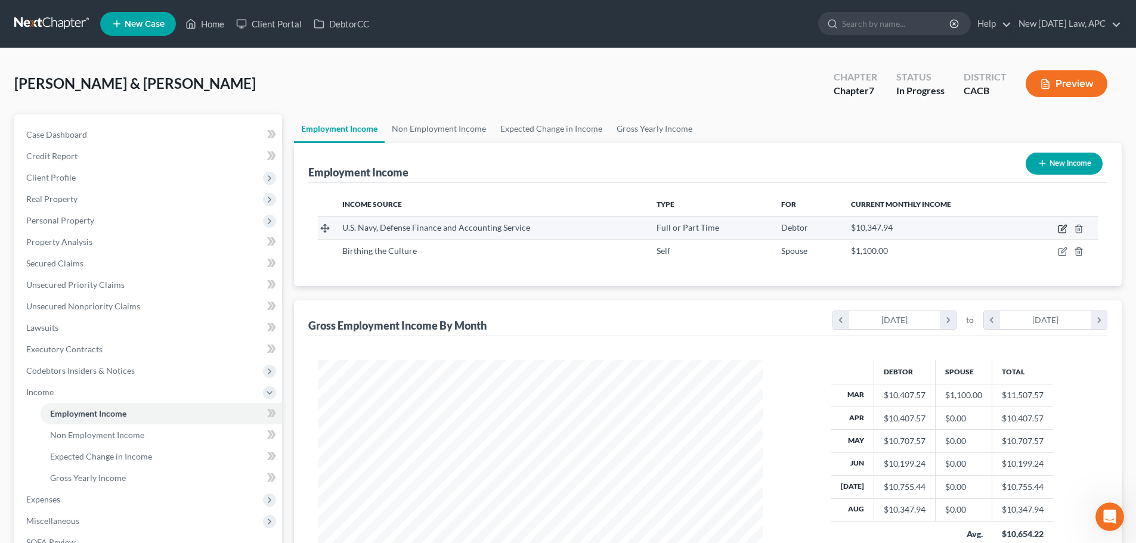
click at [1064, 228] on icon "button" at bounding box center [1063, 229] width 10 height 10
select select "0"
select select "15"
select select "0"
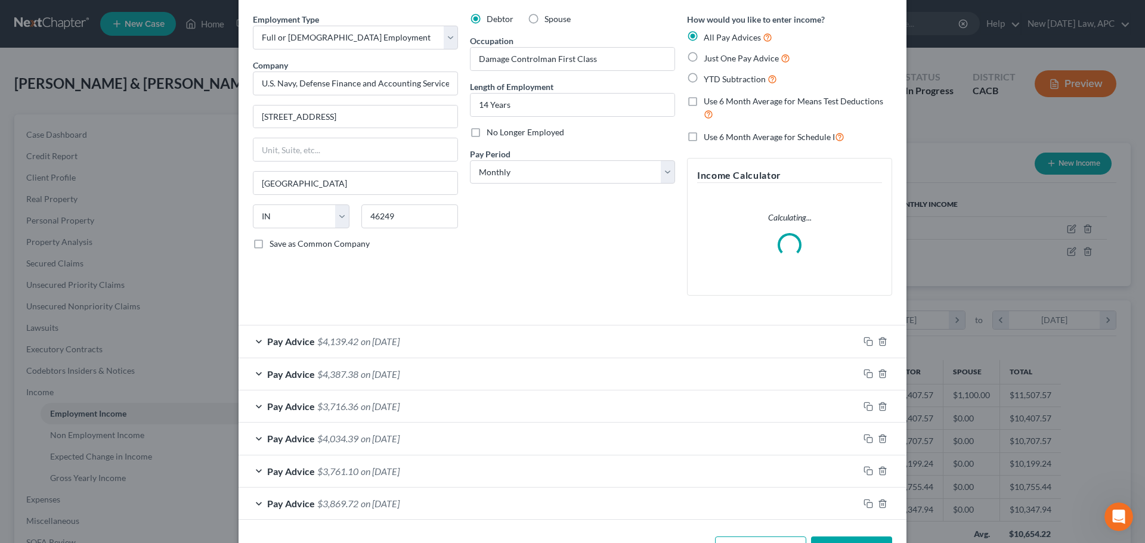
scroll to position [84, 0]
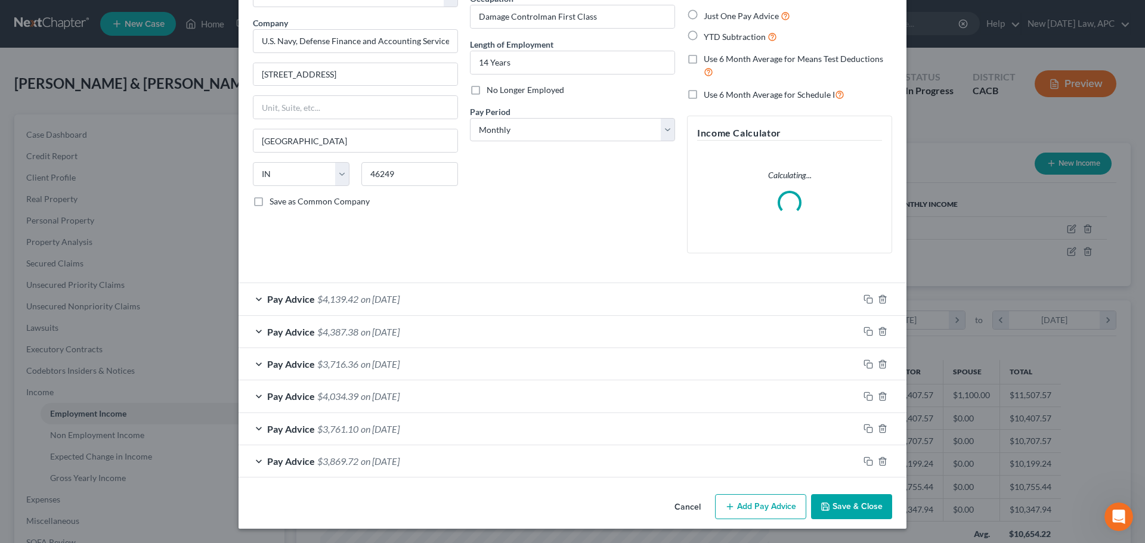
click at [455, 294] on div "Pay Advice $4,139.42 on 08/31/2025" at bounding box center [549, 299] width 620 height 32
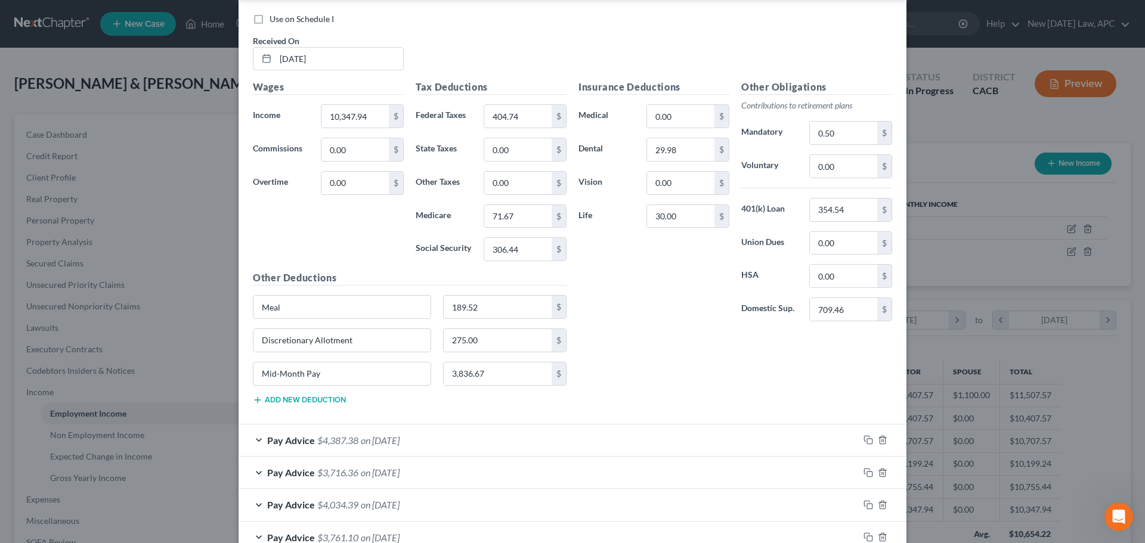
scroll to position [510, 0]
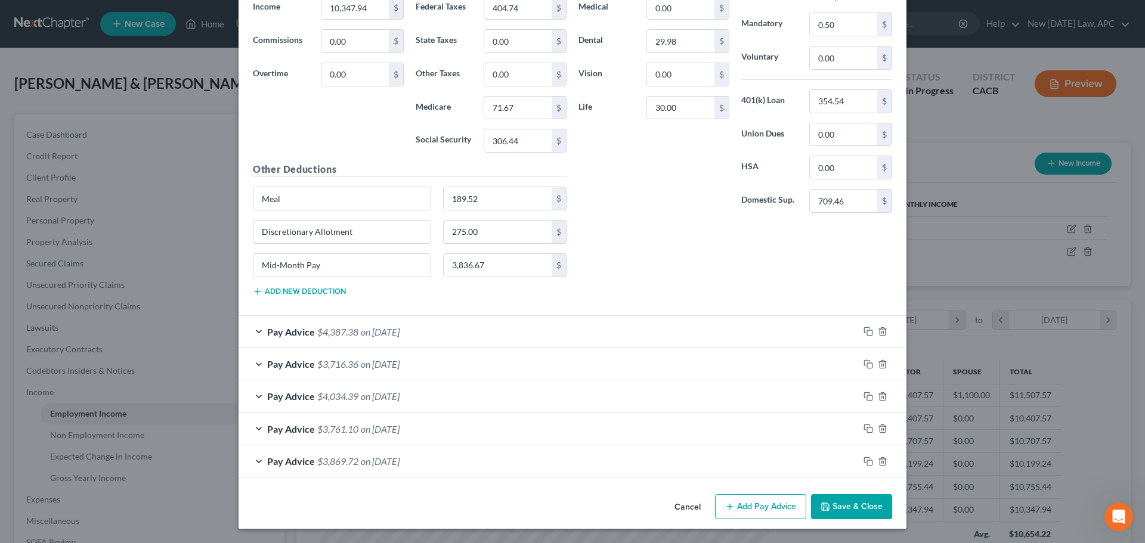
click at [514, 336] on div "Pay Advice $4,387.38 on 07/31/2025" at bounding box center [549, 332] width 620 height 32
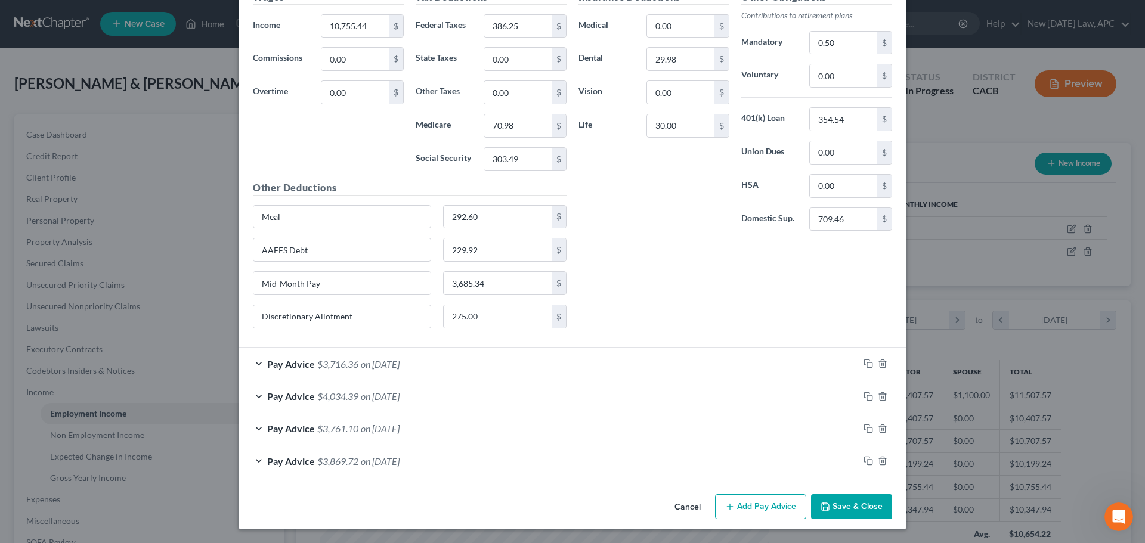
click at [526, 367] on div "Pay Advice $3,716.36 on 06/30/2025" at bounding box center [549, 364] width 620 height 32
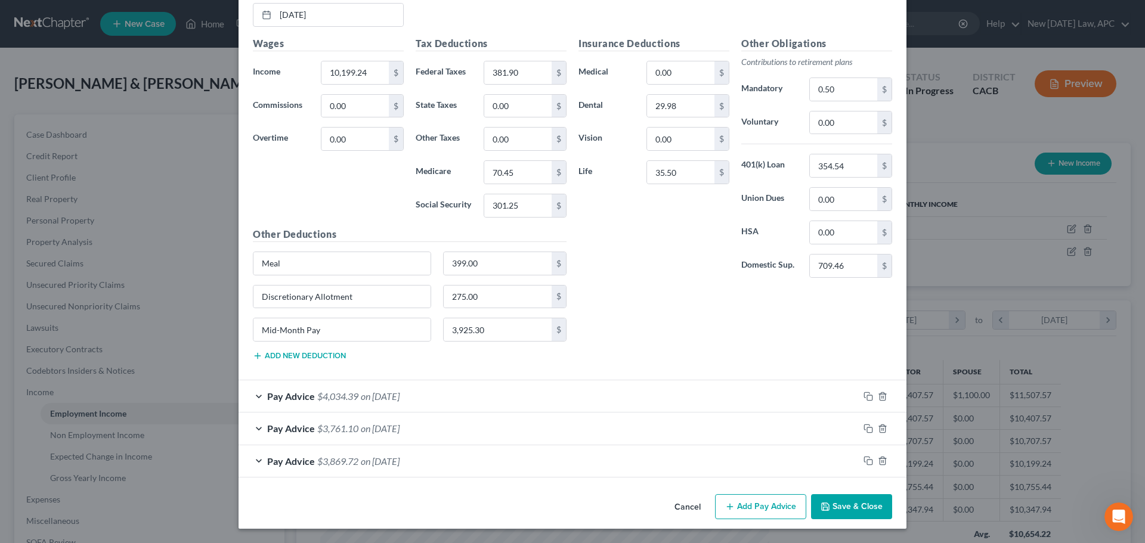
click at [495, 387] on div "Pay Advice $4,034.39 on 05/31/2025" at bounding box center [549, 397] width 620 height 32
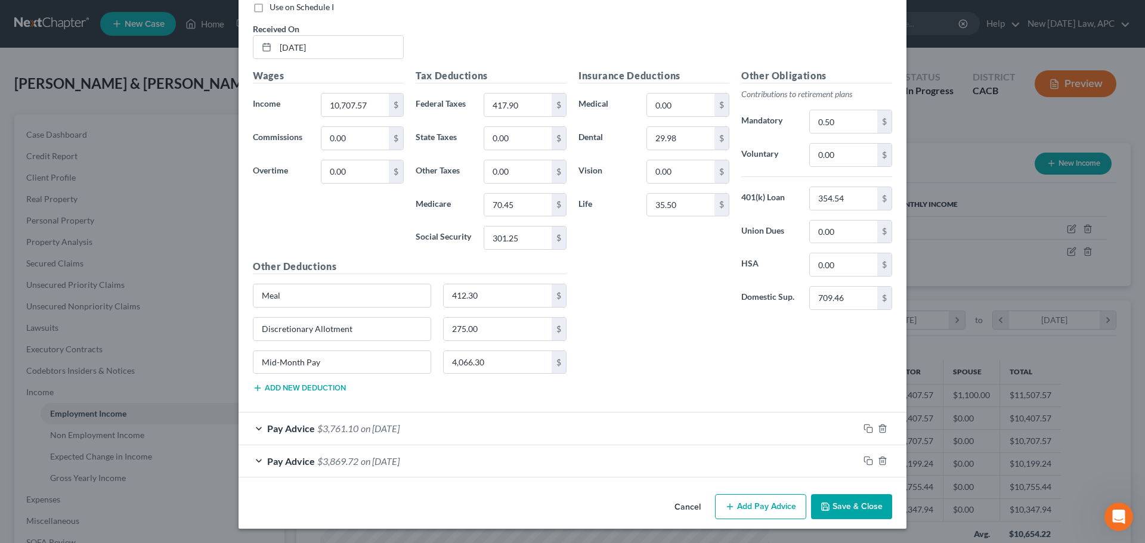
click at [509, 431] on div "Pay Advice $3,761.10 on 04/30/2025" at bounding box center [549, 429] width 620 height 32
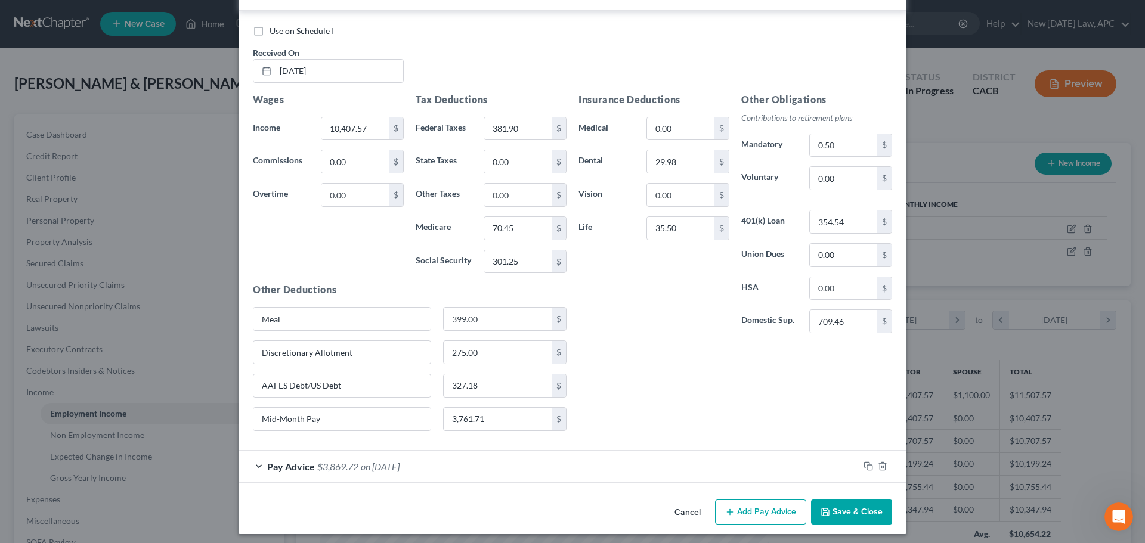
scroll to position [2242, 0]
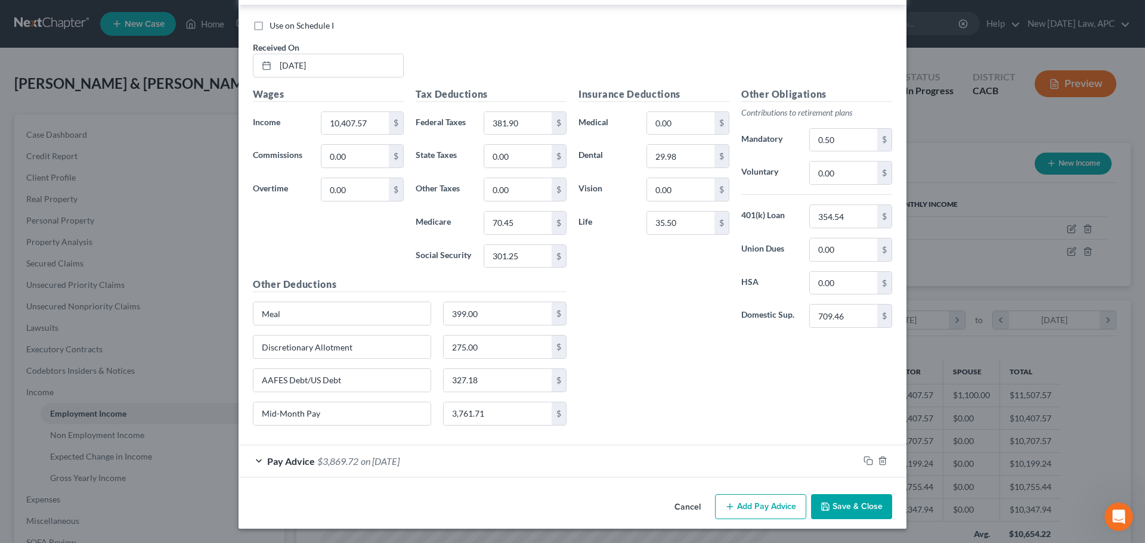
click at [496, 457] on div "Pay Advice $3,869.72 on 03/31/2025" at bounding box center [549, 462] width 620 height 32
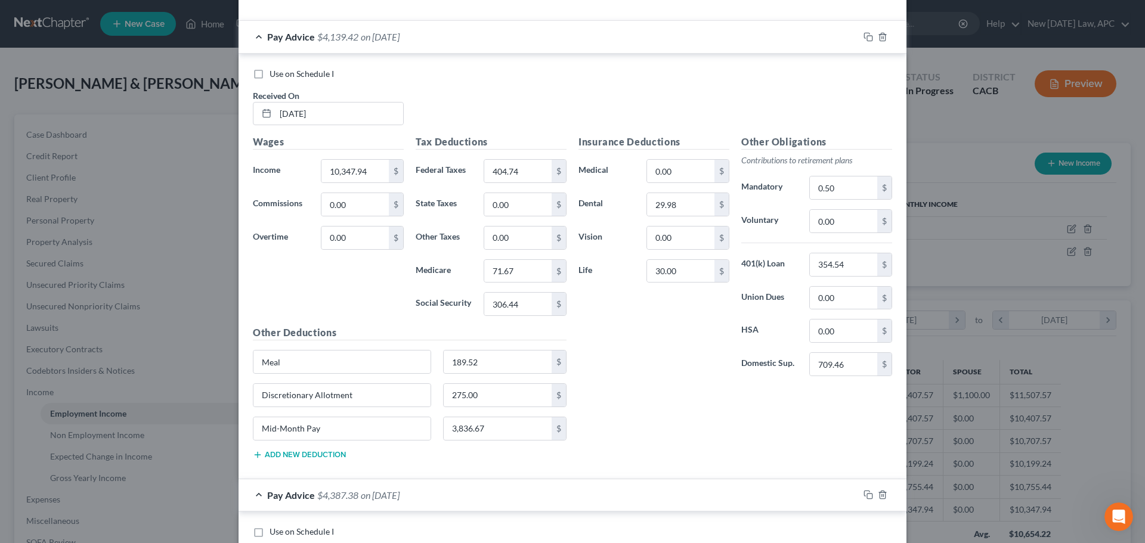
scroll to position [358, 0]
click at [366, 428] on input "Mid-Month Pay" at bounding box center [342, 429] width 177 height 23
drag, startPoint x: 364, startPoint y: 431, endPoint x: 248, endPoint y: 421, distance: 116.8
click at [248, 421] on div "Mid-Month Pay" at bounding box center [342, 430] width 190 height 24
type input "3,836.67"
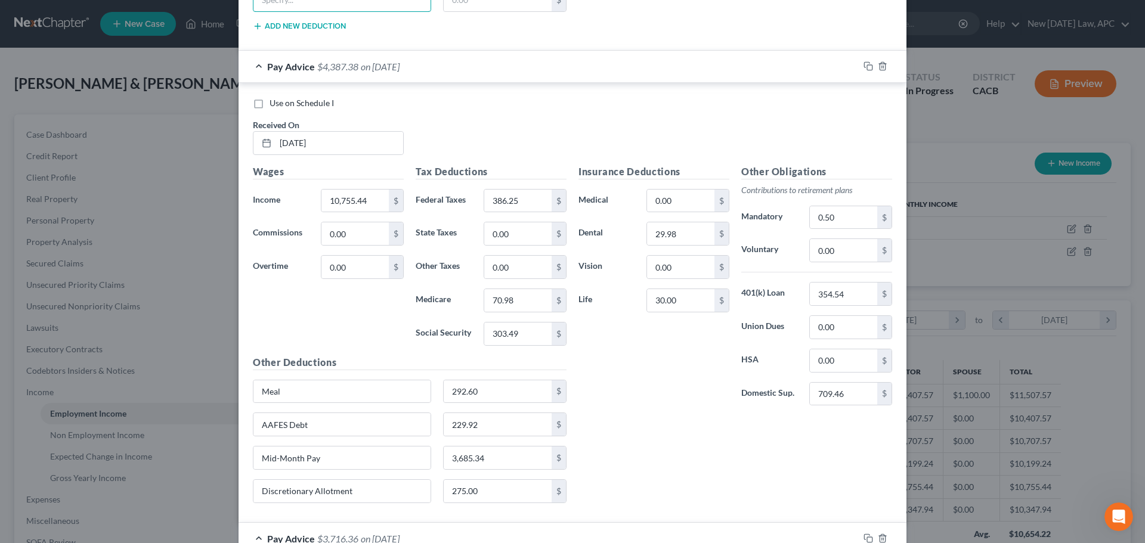
scroll to position [954, 0]
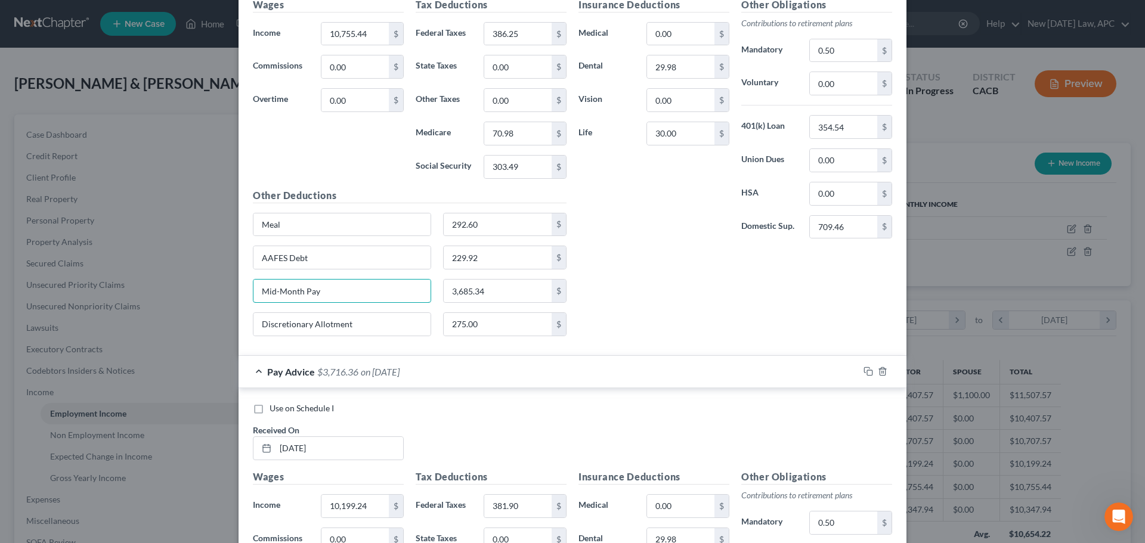
drag, startPoint x: 340, startPoint y: 298, endPoint x: 203, endPoint y: 288, distance: 136.9
click at [203, 288] on div "Edit Income Source × Employment Type * Select Full or Part Time Employment Self…" at bounding box center [572, 271] width 1145 height 543
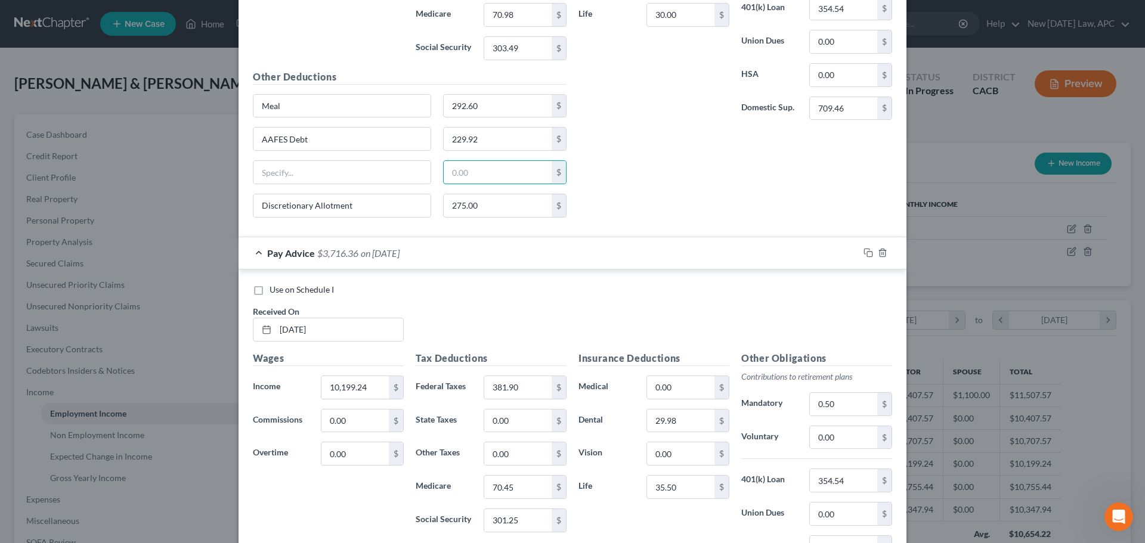
scroll to position [1253, 0]
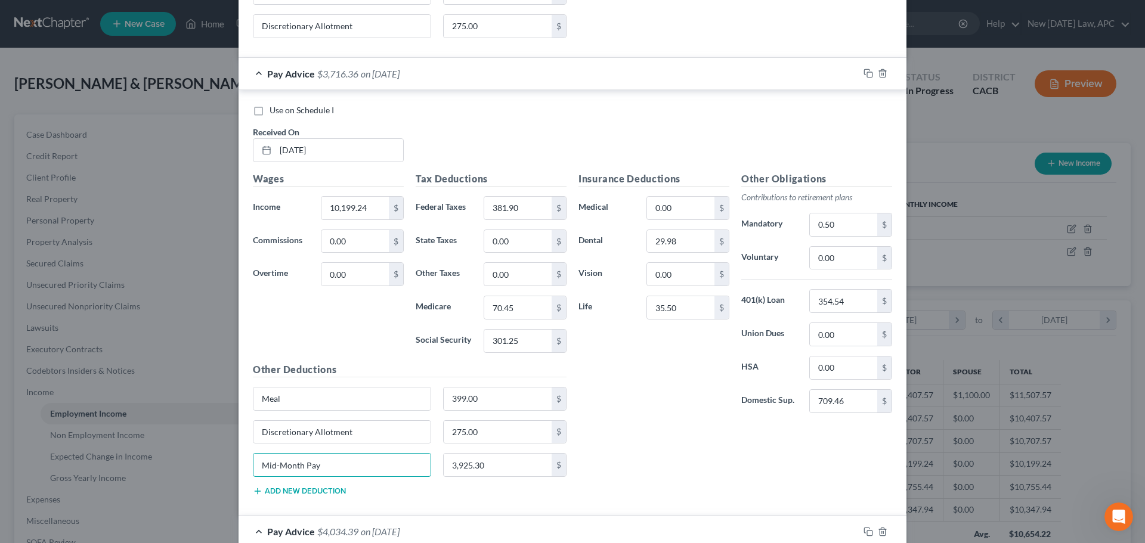
drag, startPoint x: 353, startPoint y: 463, endPoint x: 223, endPoint y: 452, distance: 129.9
click at [223, 452] on div "Edit Income Source × Employment Type * Select Full or Part Time Employment Self…" at bounding box center [572, 271] width 1145 height 543
type input "3,925.30"
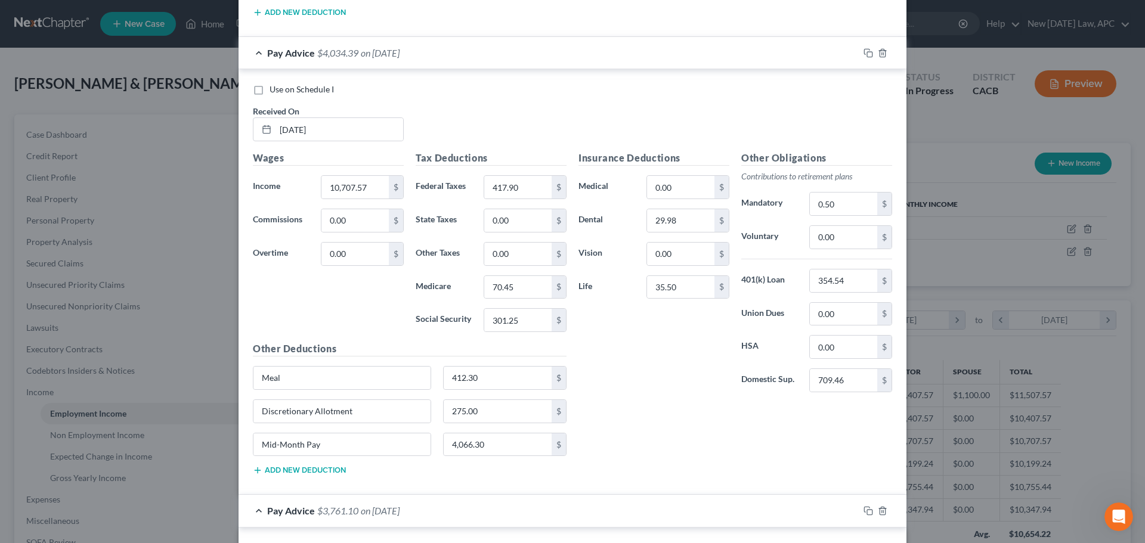
scroll to position [1849, 0]
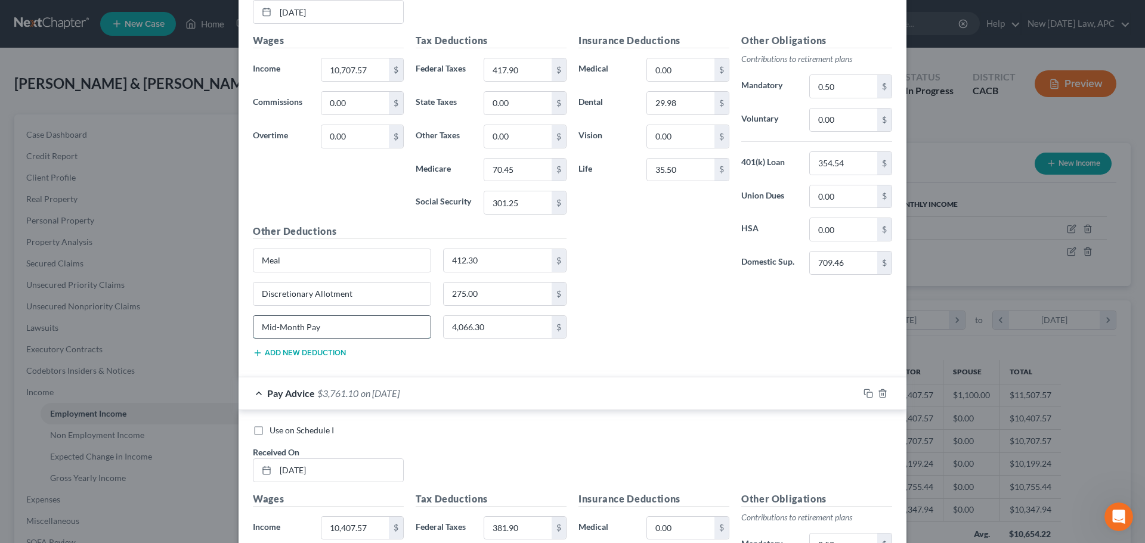
click at [363, 326] on input "Mid-Month Pay" at bounding box center [342, 327] width 177 height 23
drag, startPoint x: 339, startPoint y: 325, endPoint x: 252, endPoint y: 328, distance: 86.6
click at [254, 328] on input "Mid-Month Pay" at bounding box center [342, 327] width 177 height 23
type input "4,066.30"
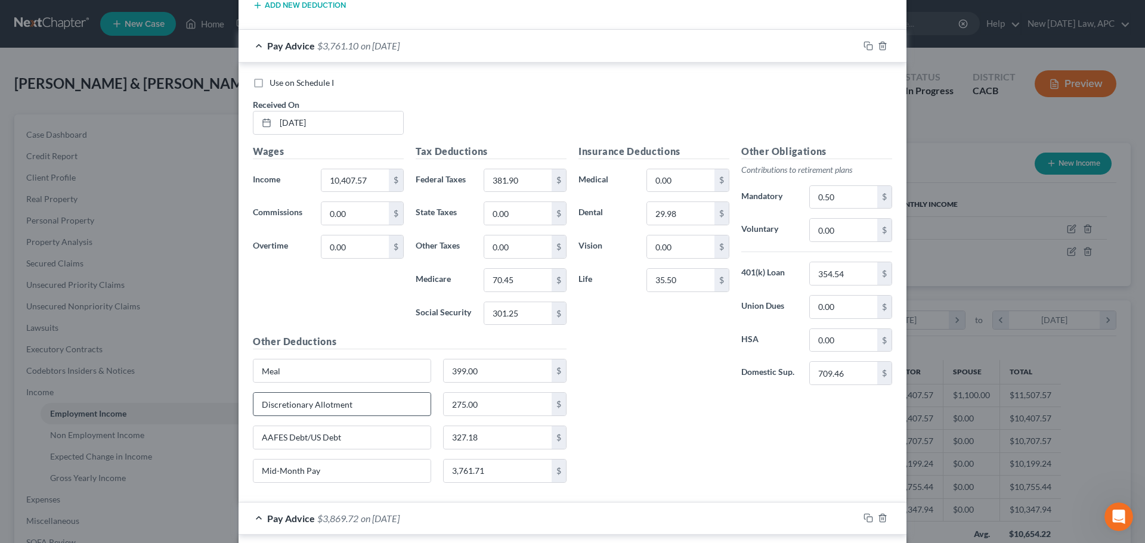
scroll to position [2207, 0]
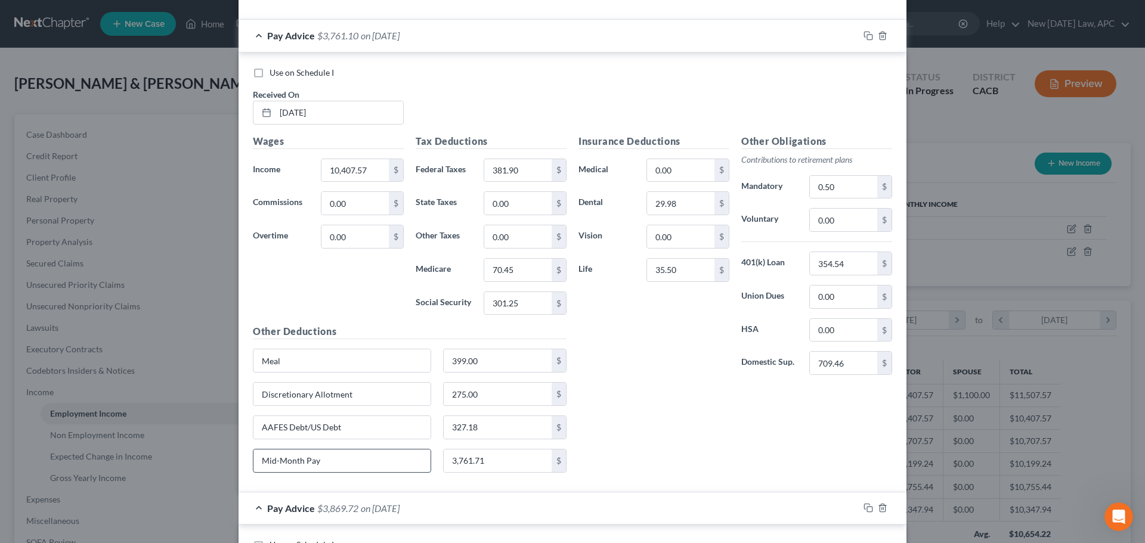
drag, startPoint x: 341, startPoint y: 456, endPoint x: 250, endPoint y: 455, distance: 91.3
click at [254, 455] on input "Mid-Month Pay" at bounding box center [342, 461] width 177 height 23
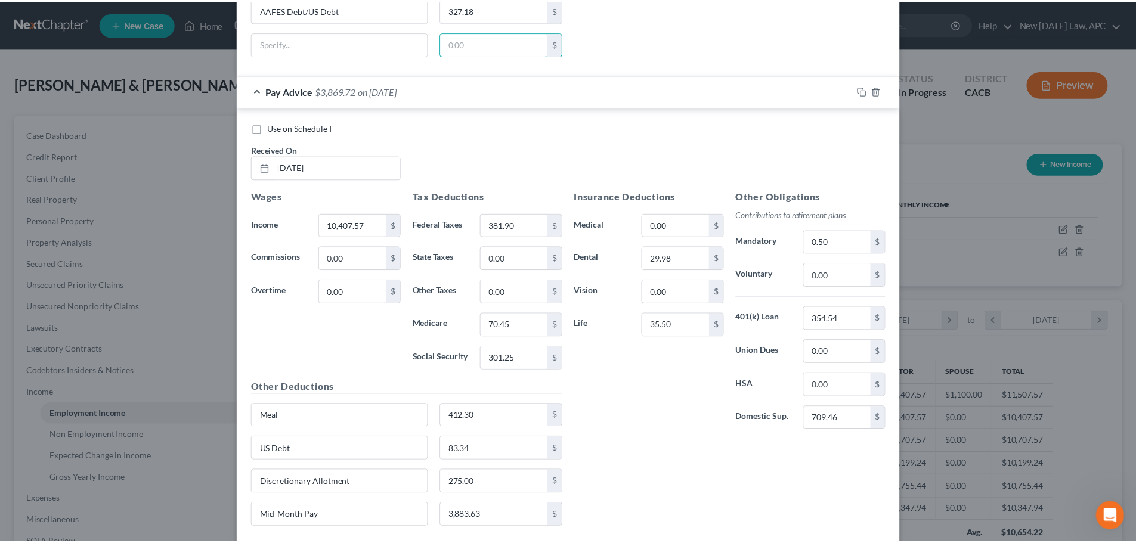
scroll to position [2693, 0]
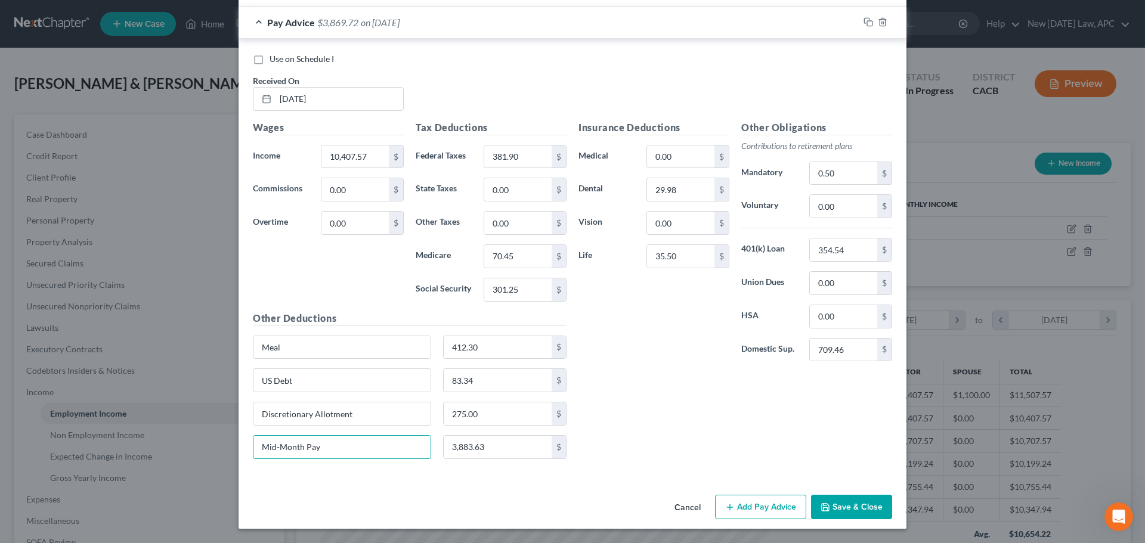
drag, startPoint x: 387, startPoint y: 453, endPoint x: 246, endPoint y: 453, distance: 141.4
click at [247, 453] on div "Mid-Month Pay" at bounding box center [342, 447] width 190 height 24
type input "3,883.63"
click at [850, 506] on button "Save & Close" at bounding box center [851, 507] width 81 height 25
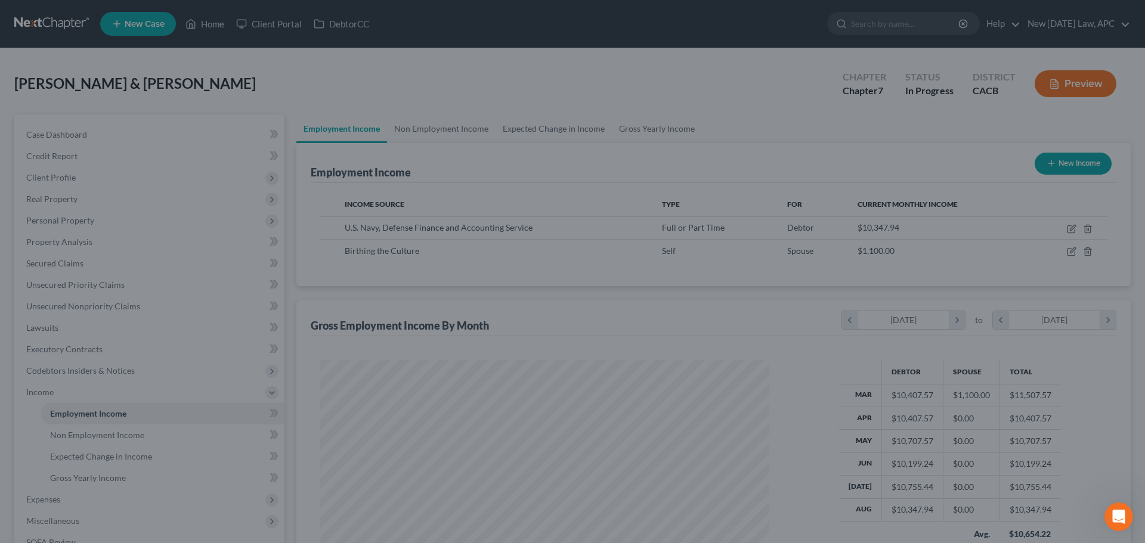
scroll to position [596323, 596077]
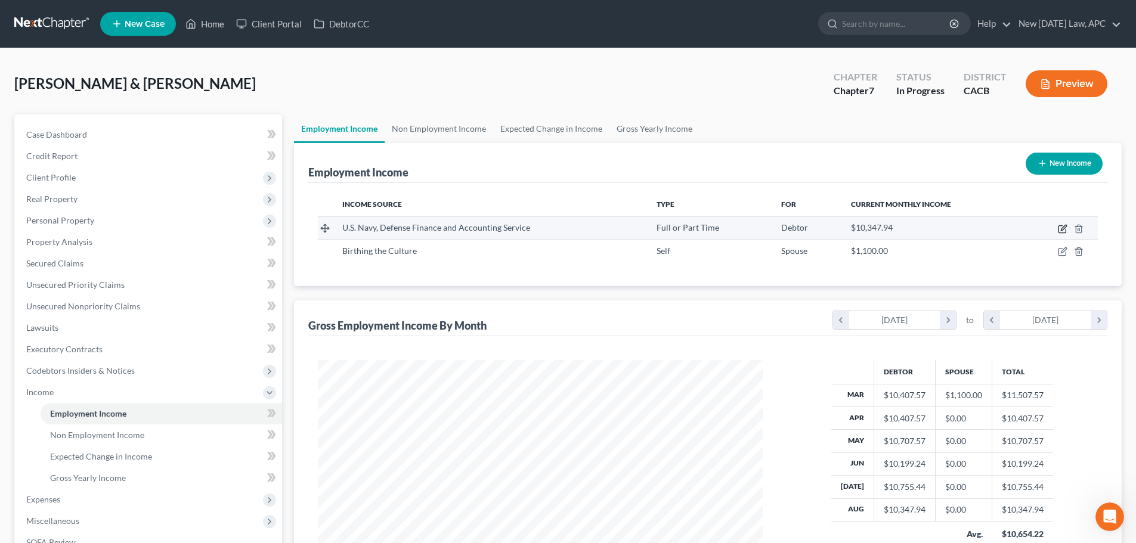
click at [1062, 230] on icon "button" at bounding box center [1063, 227] width 5 height 5
select select "0"
select select "15"
select select "0"
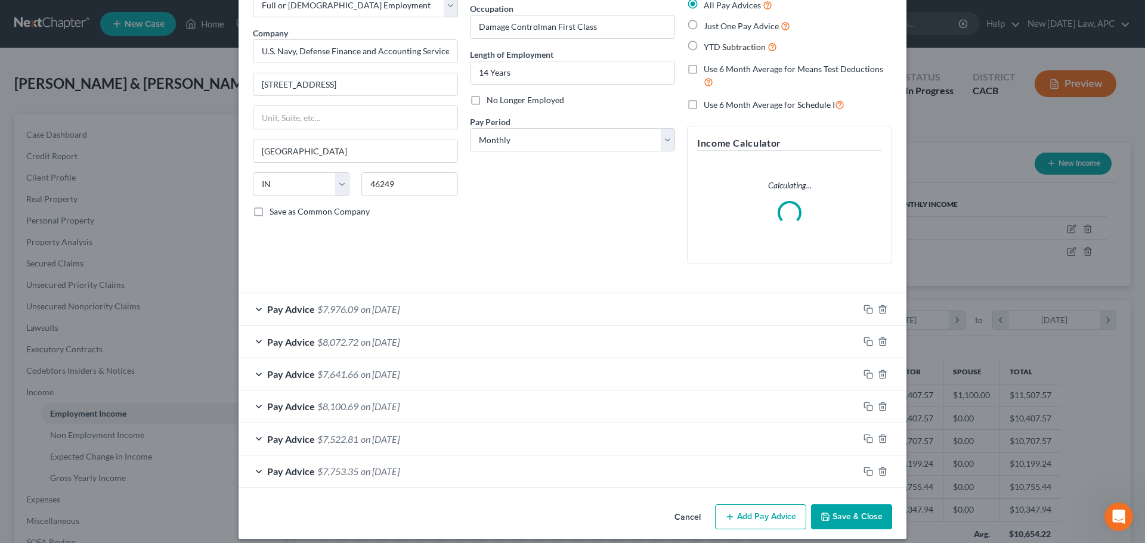
scroll to position [84, 0]
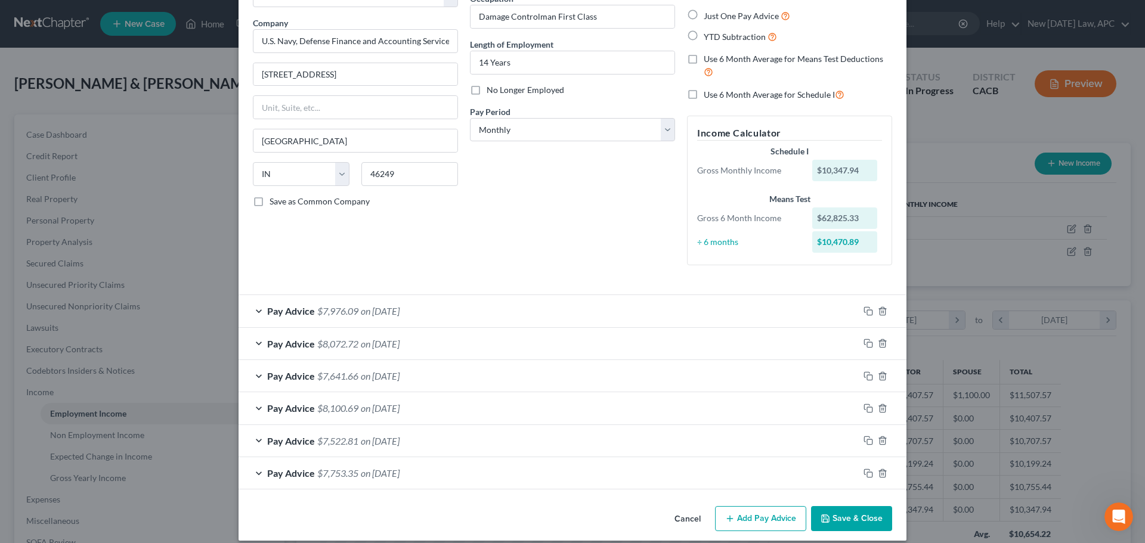
click at [476, 312] on div "Pay Advice $7,976.09 on 08/31/2025" at bounding box center [549, 311] width 620 height 32
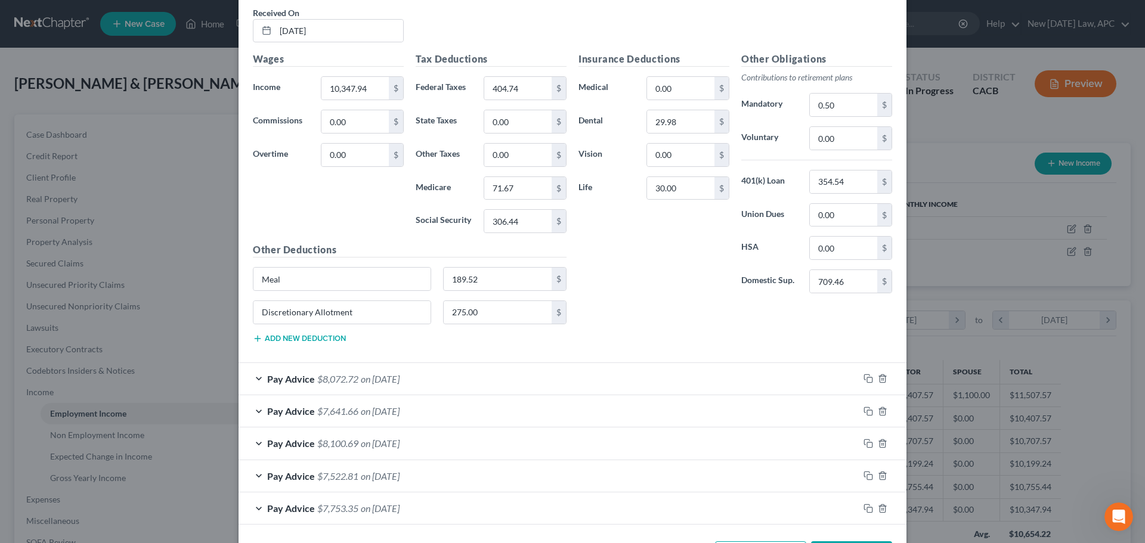
scroll to position [442, 0]
click at [474, 370] on div "Pay Advice $8,072.72 on 07/31/2025" at bounding box center [549, 379] width 620 height 32
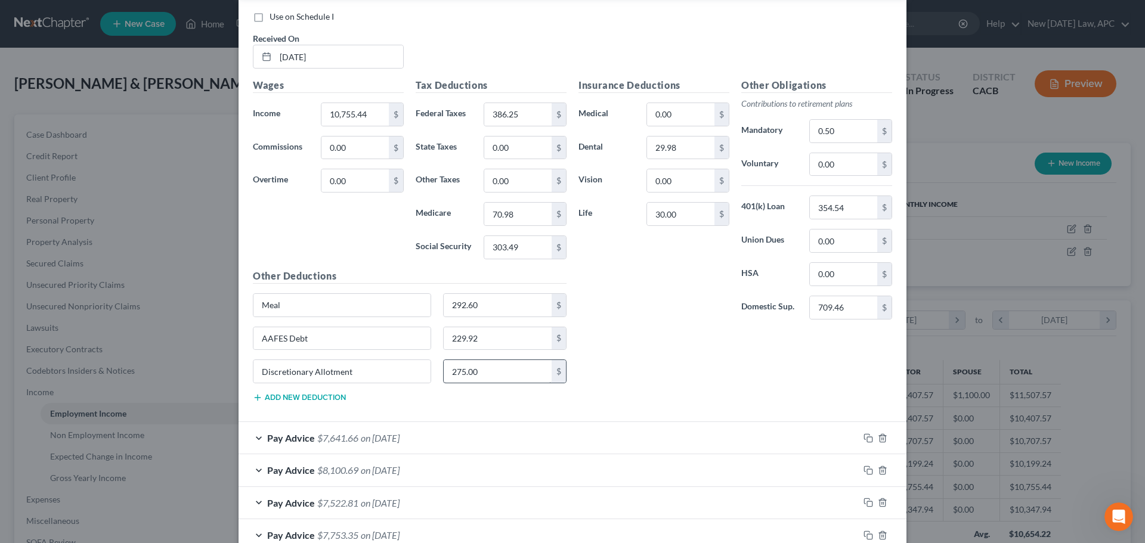
scroll to position [860, 0]
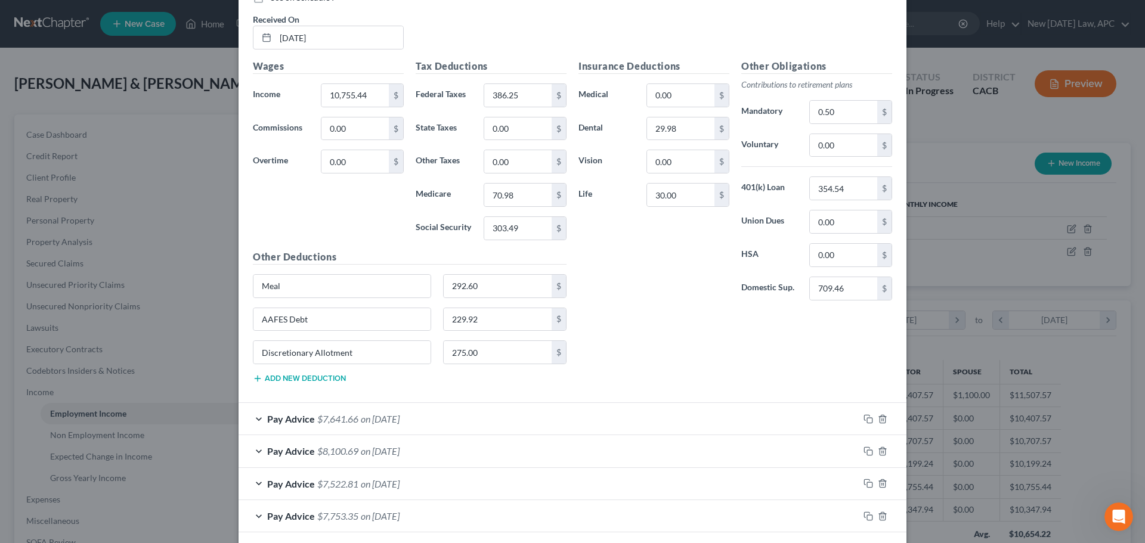
click at [467, 412] on div "Pay Advice $7,641.66 on 06/30/2025" at bounding box center [549, 419] width 620 height 32
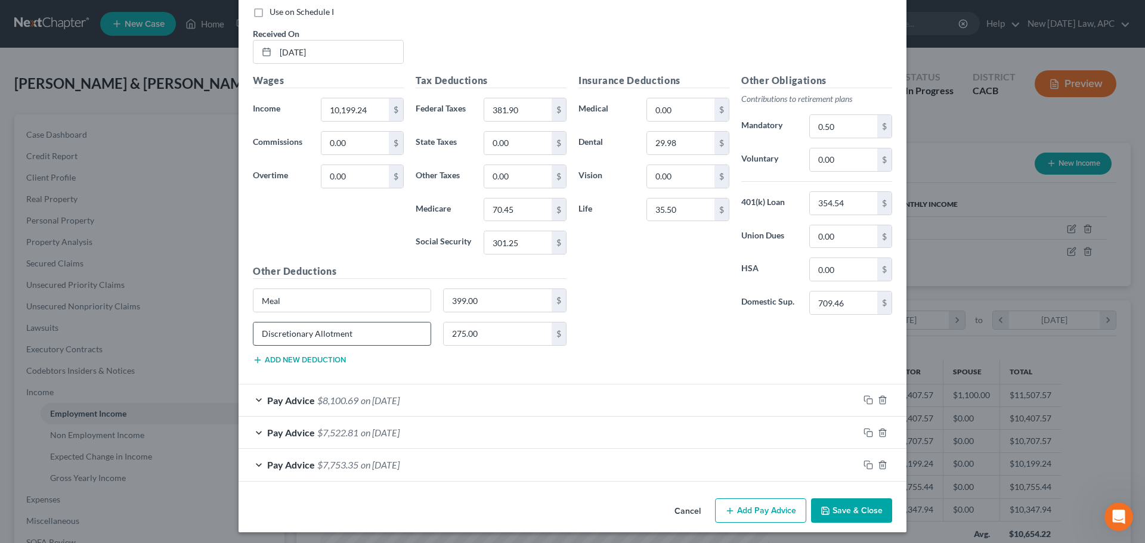
scroll to position [1307, 0]
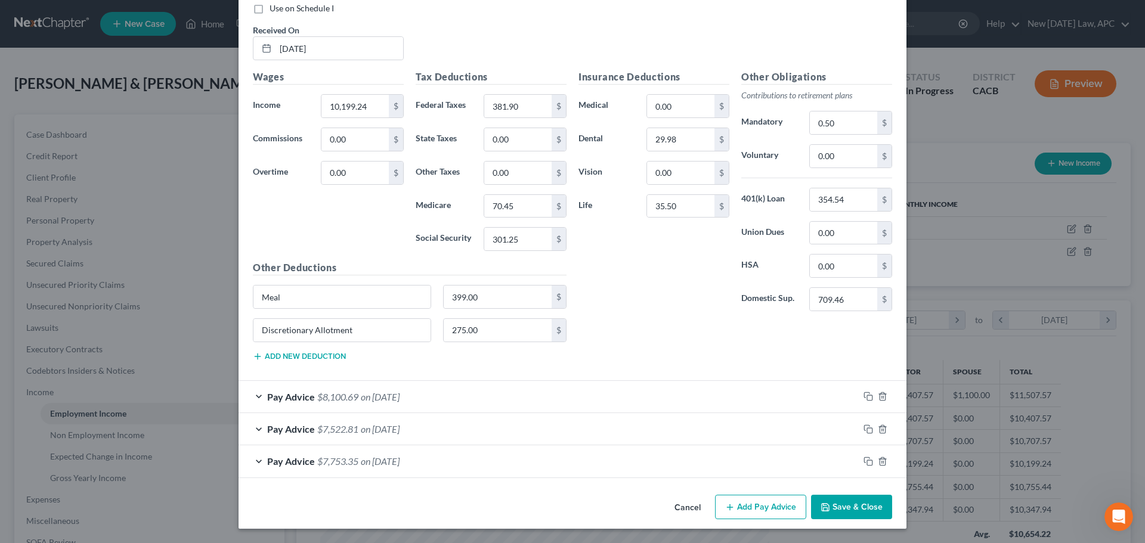
click at [400, 393] on span "on 05/31/2025" at bounding box center [380, 396] width 39 height 11
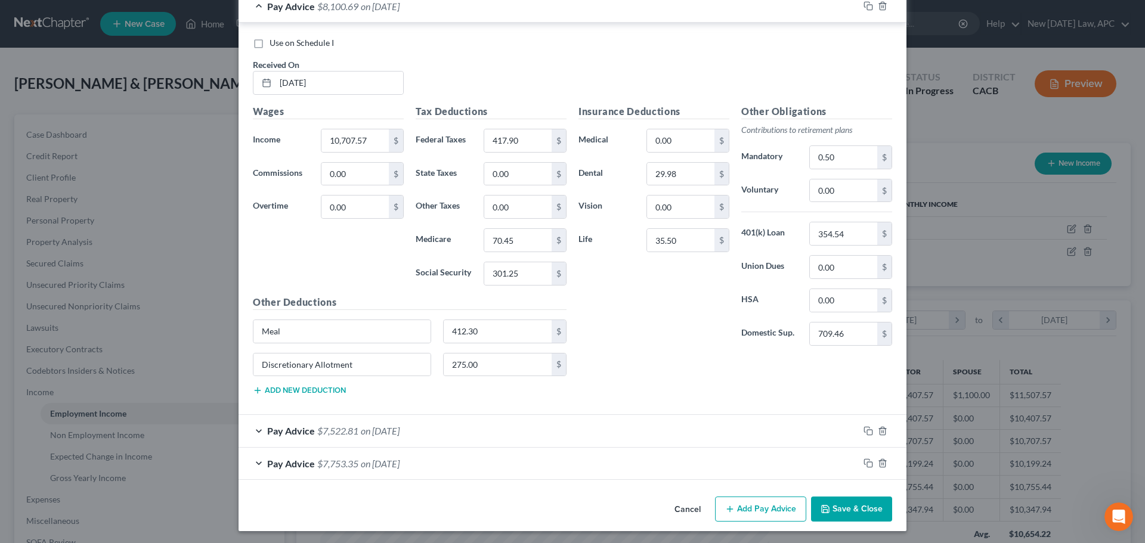
scroll to position [1700, 0]
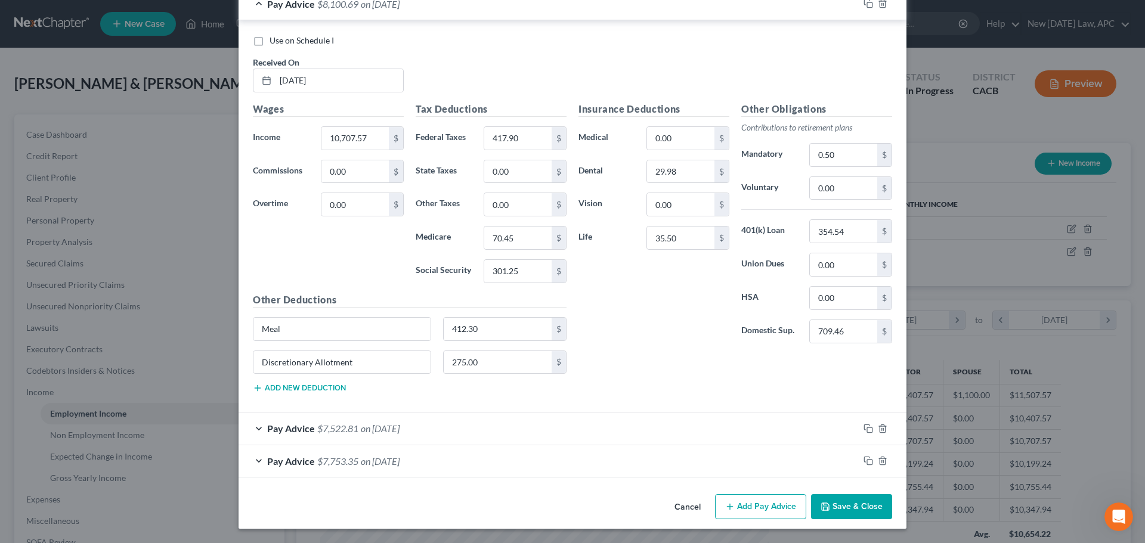
click at [390, 428] on span "on 04/30/2025" at bounding box center [380, 428] width 39 height 11
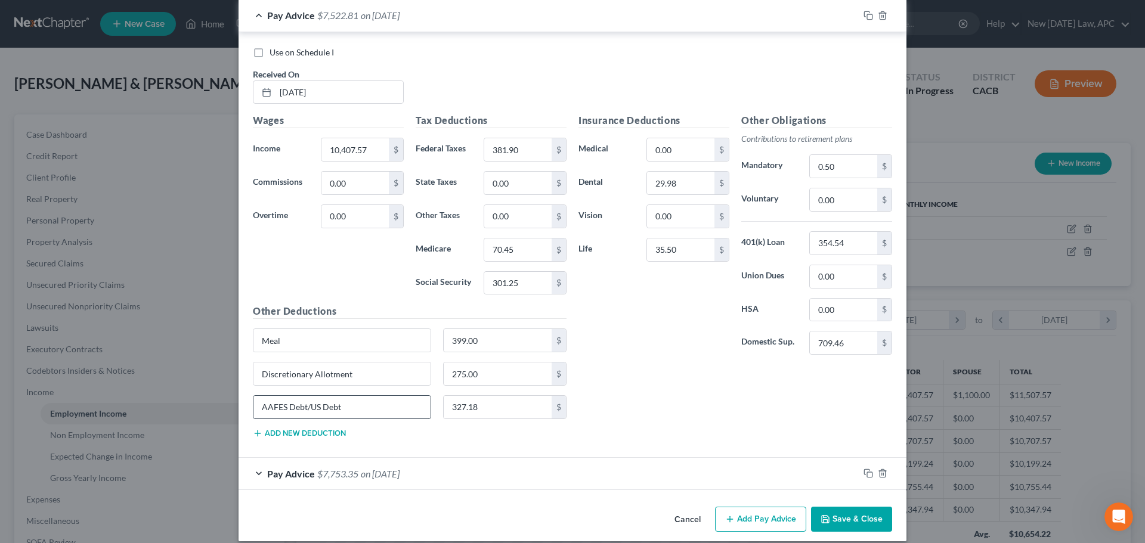
scroll to position [2118, 0]
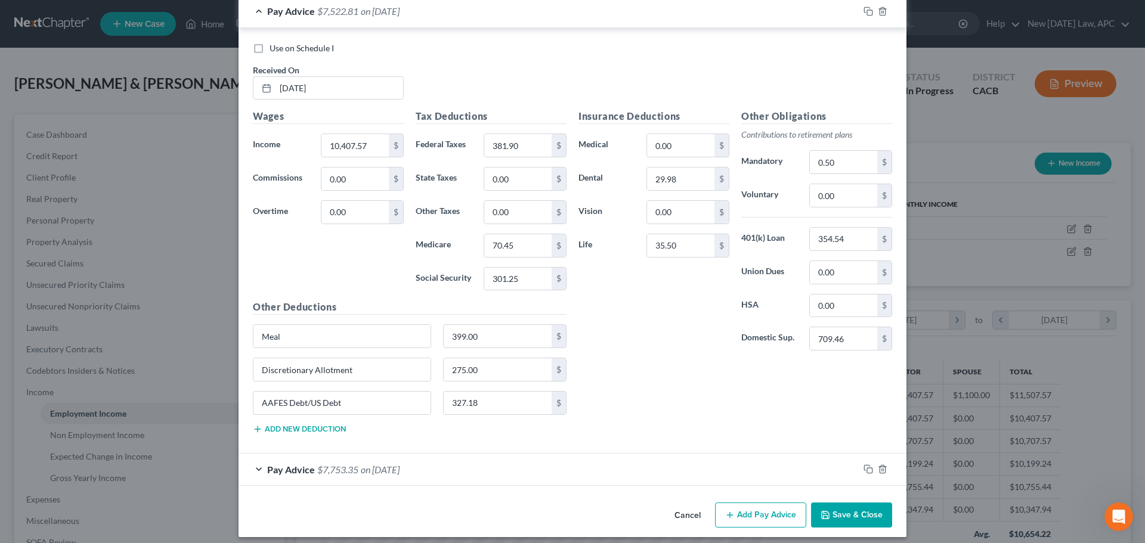
click at [434, 463] on div "Pay Advice $7,753.35 on 03/31/2025" at bounding box center [549, 470] width 620 height 32
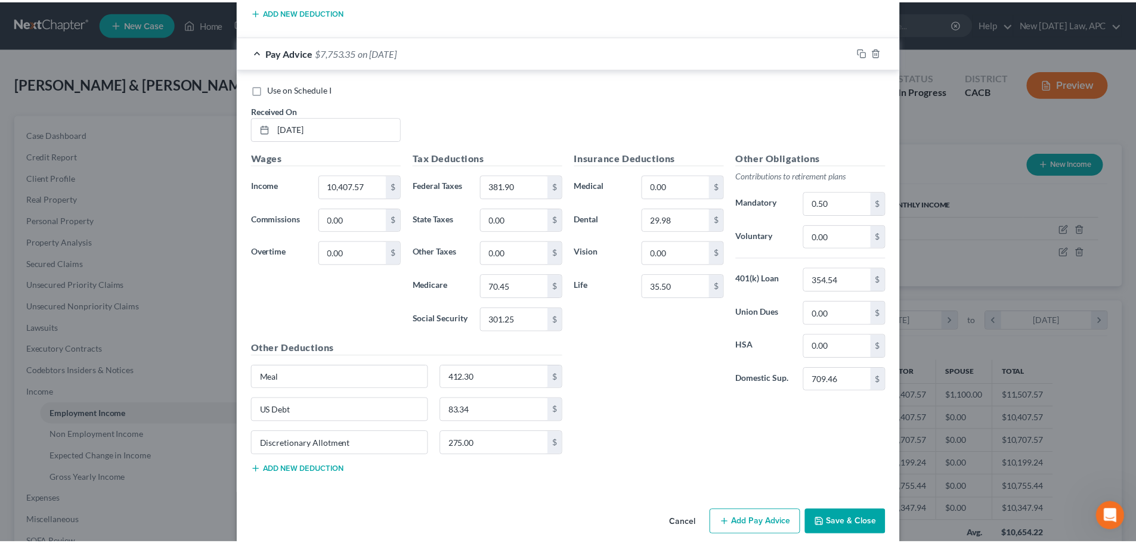
scroll to position [2551, 0]
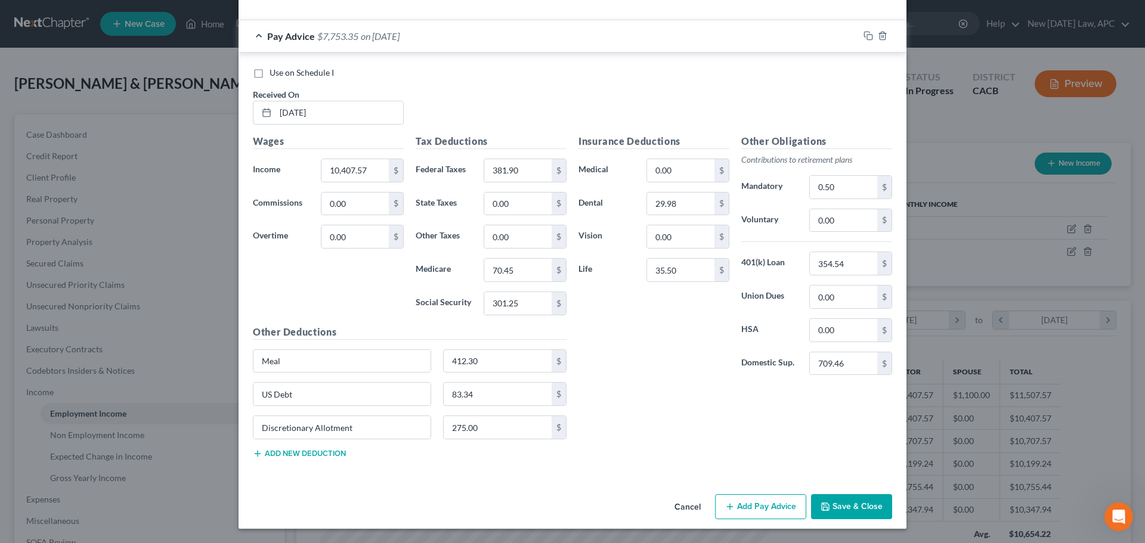
click at [859, 506] on button "Save & Close" at bounding box center [851, 507] width 81 height 25
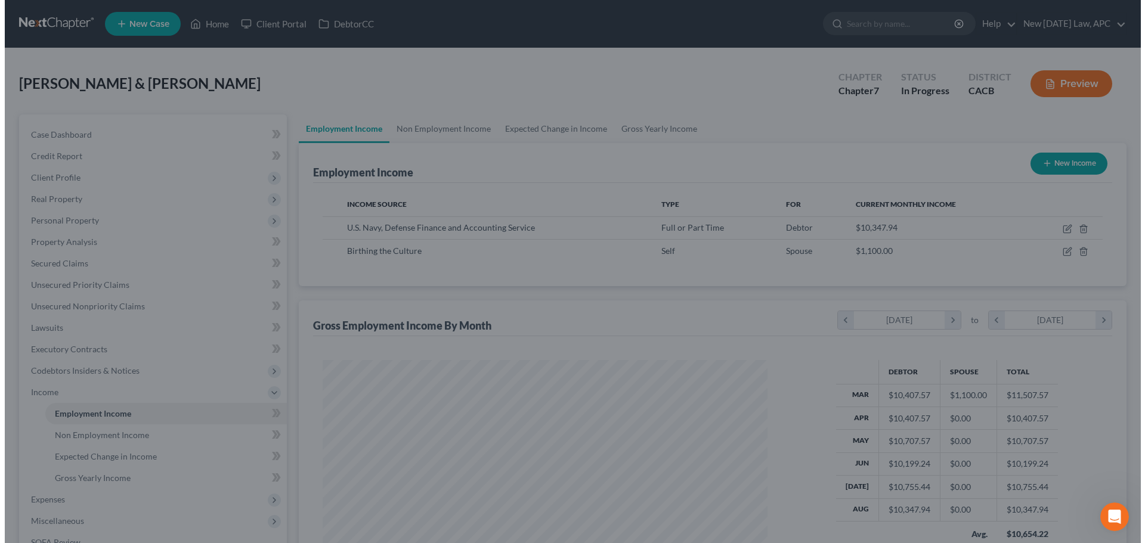
scroll to position [596323, 596077]
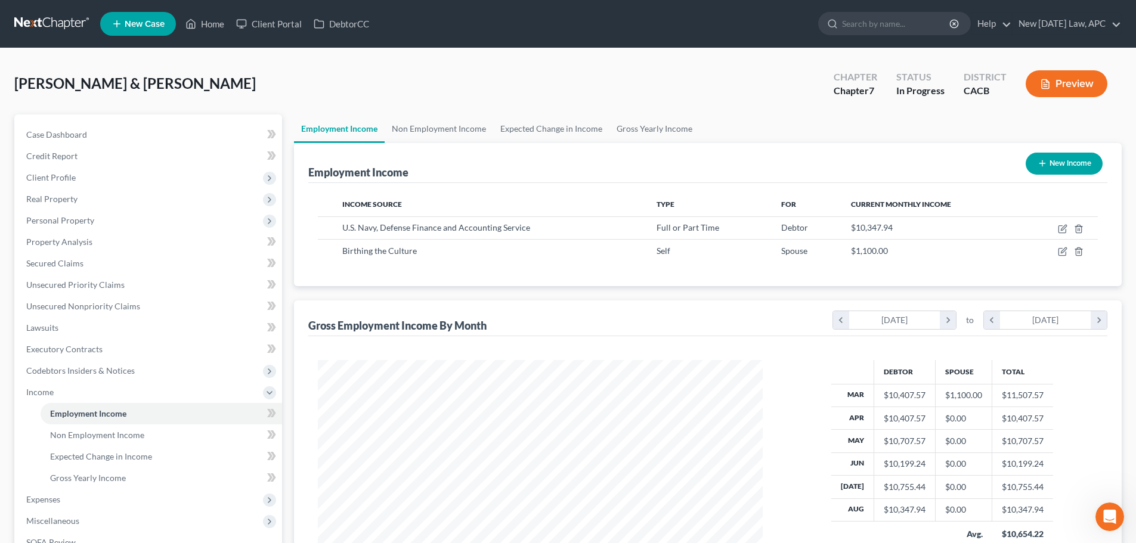
click at [1047, 95] on button "Preview" at bounding box center [1067, 83] width 82 height 27
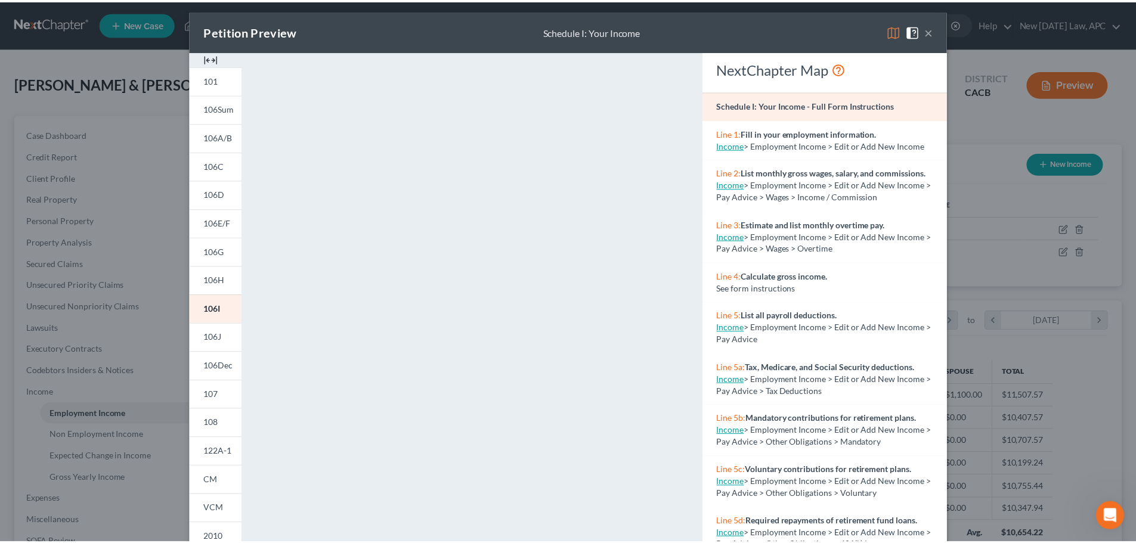
scroll to position [0, 0]
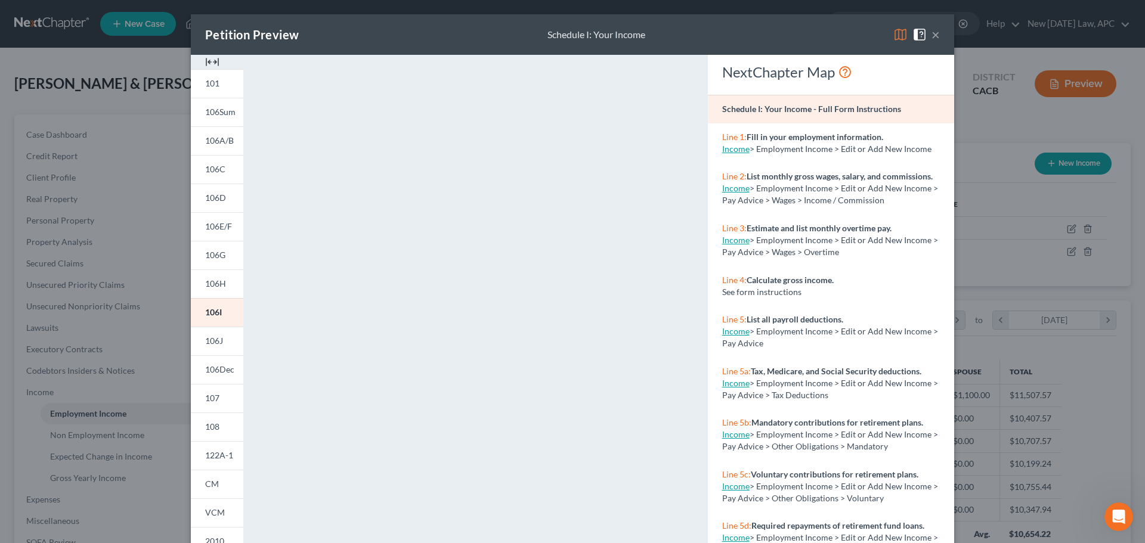
click at [932, 33] on button "×" at bounding box center [936, 34] width 8 height 14
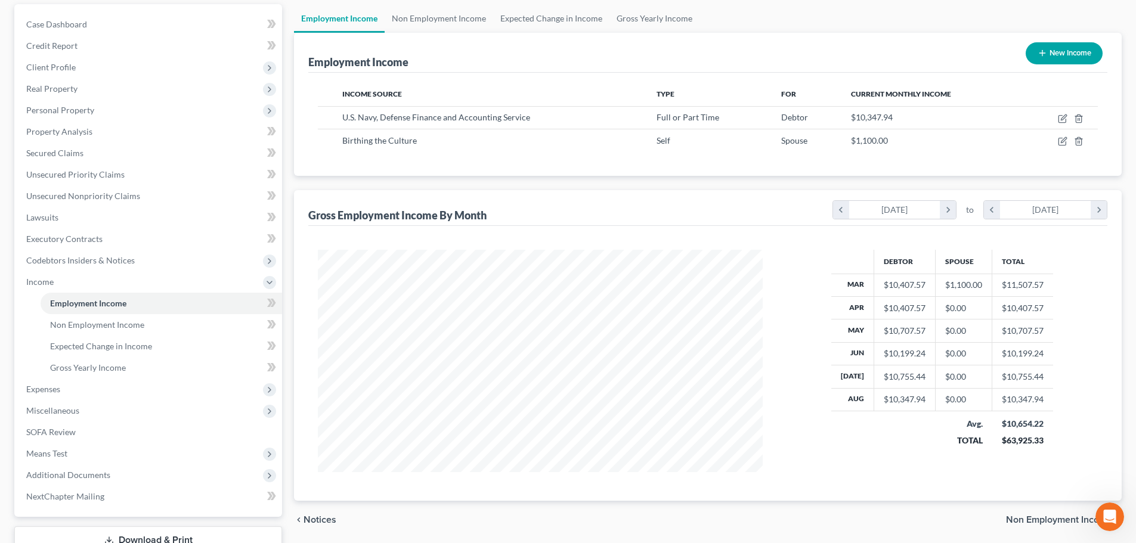
scroll to position [198, 0]
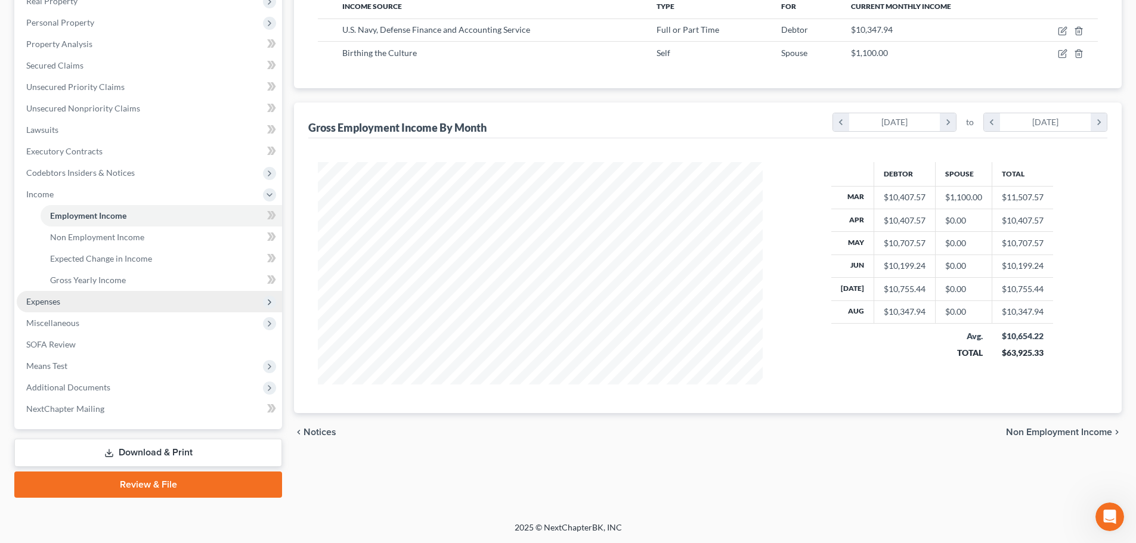
click at [81, 303] on span "Expenses" at bounding box center [149, 301] width 265 height 21
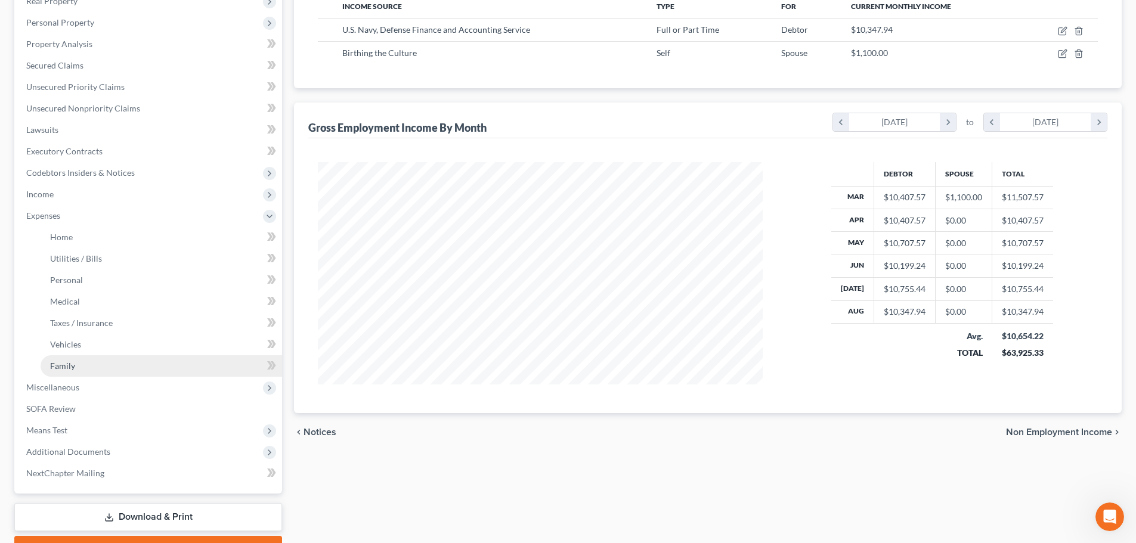
click at [90, 362] on link "Family" at bounding box center [162, 366] width 242 height 21
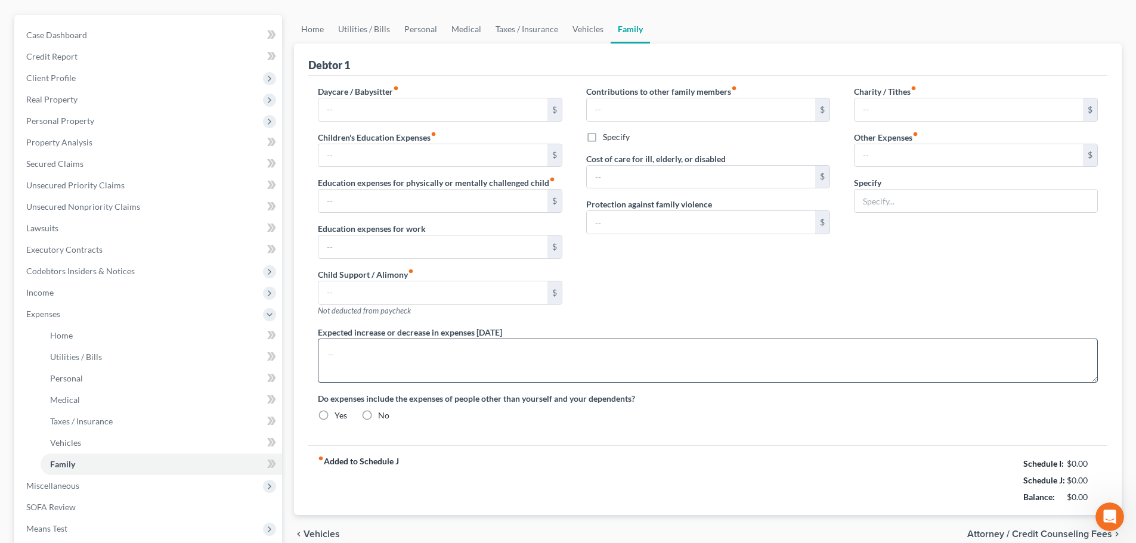
type input "0.00"
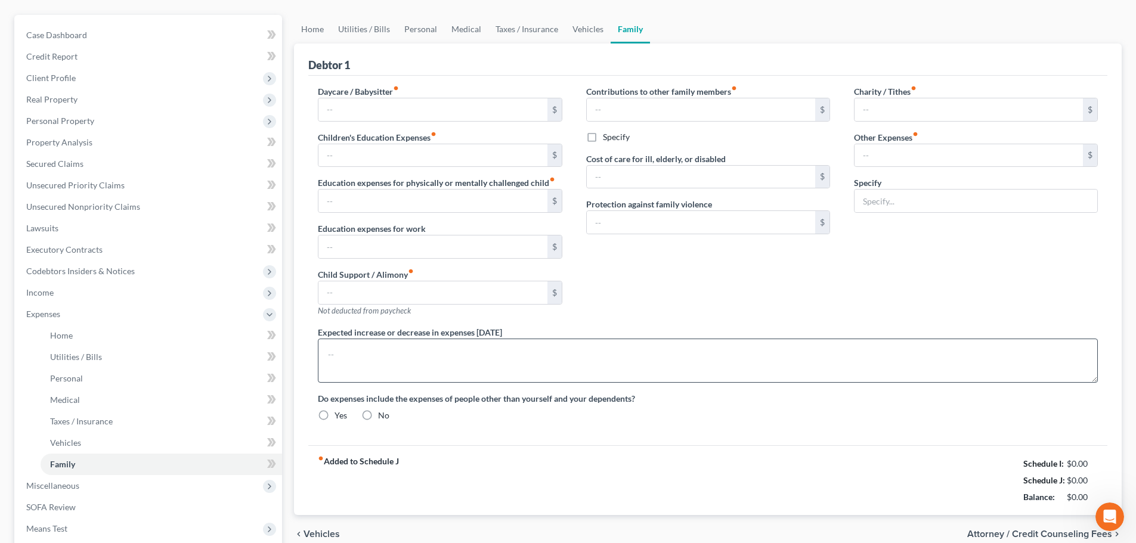
type input "0.00"
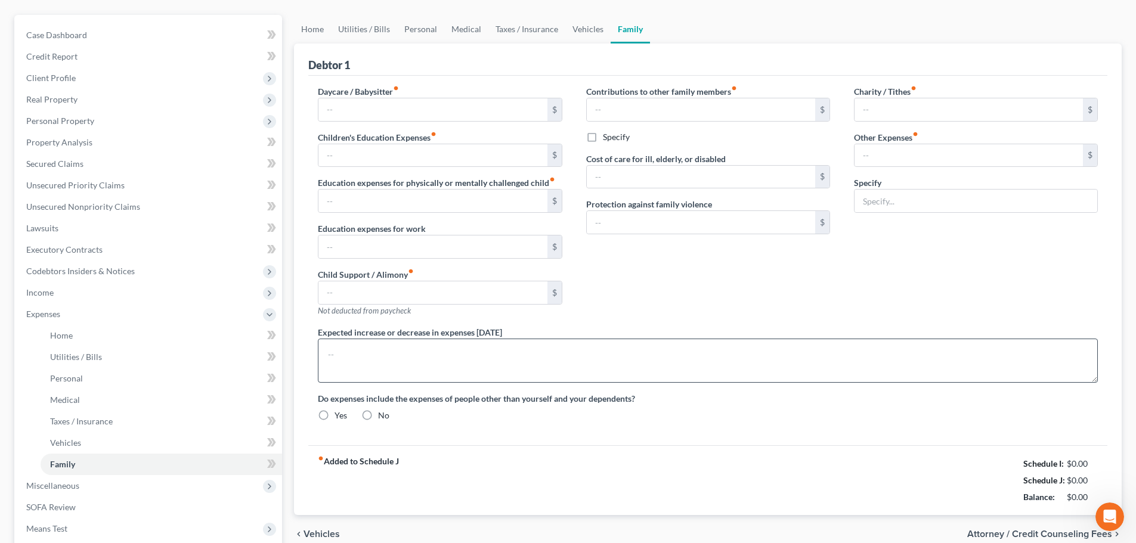
radio input "true"
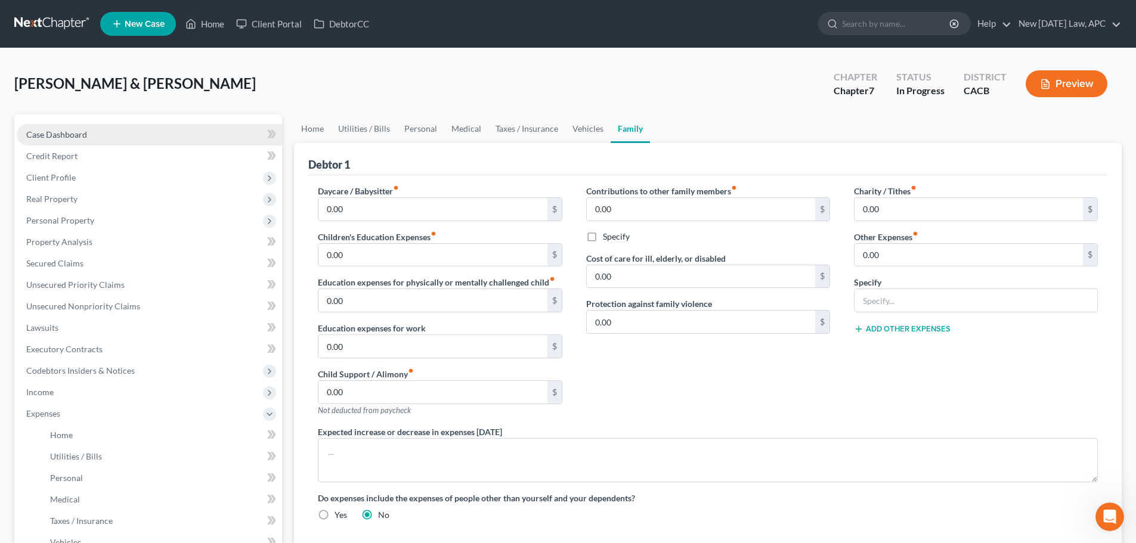
click at [111, 132] on link "Case Dashboard" at bounding box center [149, 134] width 265 height 21
select select "4"
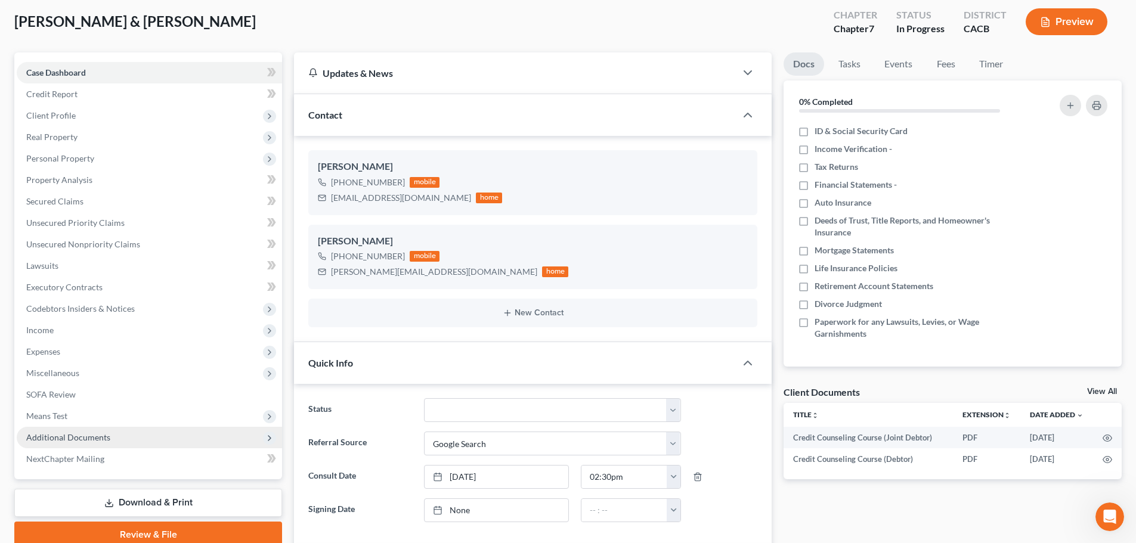
scroll to position [179, 0]
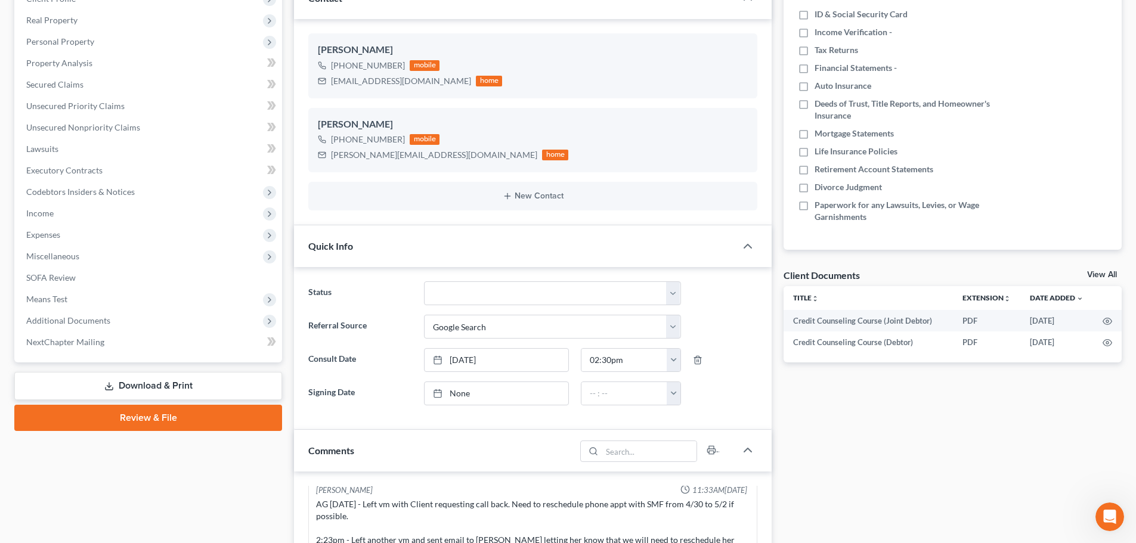
click at [150, 391] on link "Download & Print" at bounding box center [148, 386] width 268 height 28
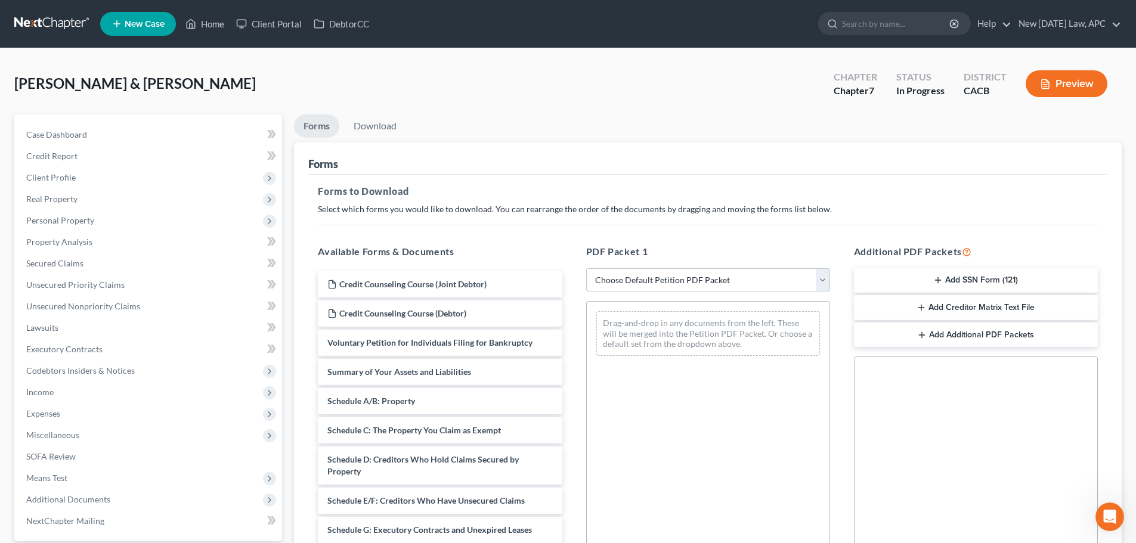
click at [763, 282] on select "Choose Default Petition PDF Packet Complete Bankruptcy Petition (all forms and …" at bounding box center [708, 280] width 244 height 24
select select "4"
click at [586, 268] on select "Choose Default Petition PDF Packet Complete Bankruptcy Petition (all forms and …" at bounding box center [708, 280] width 244 height 24
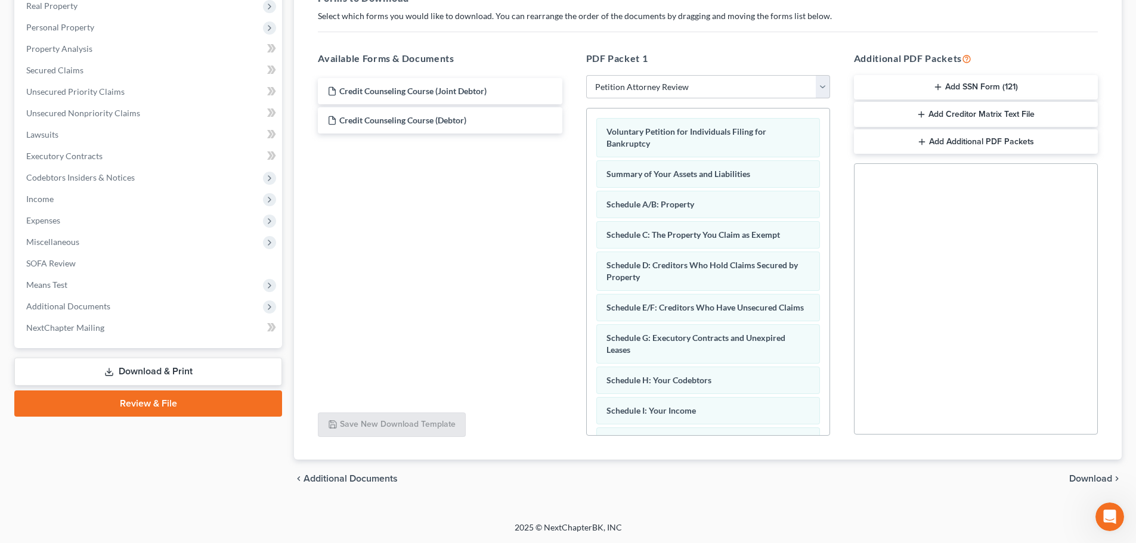
click at [1101, 475] on span "Download" at bounding box center [1091, 479] width 43 height 10
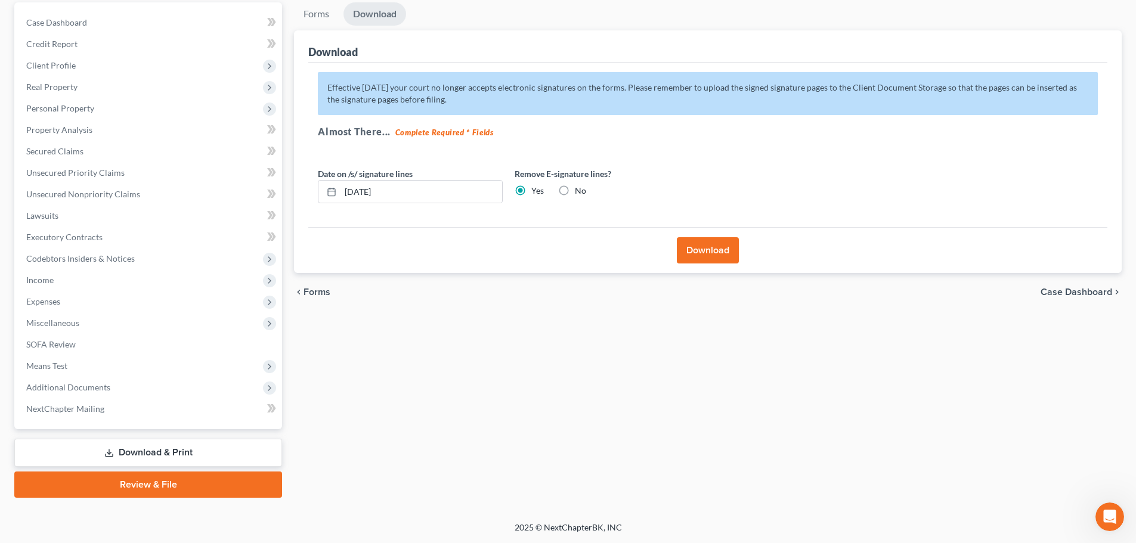
scroll to position [112, 0]
click at [700, 262] on button "Download" at bounding box center [708, 250] width 62 height 26
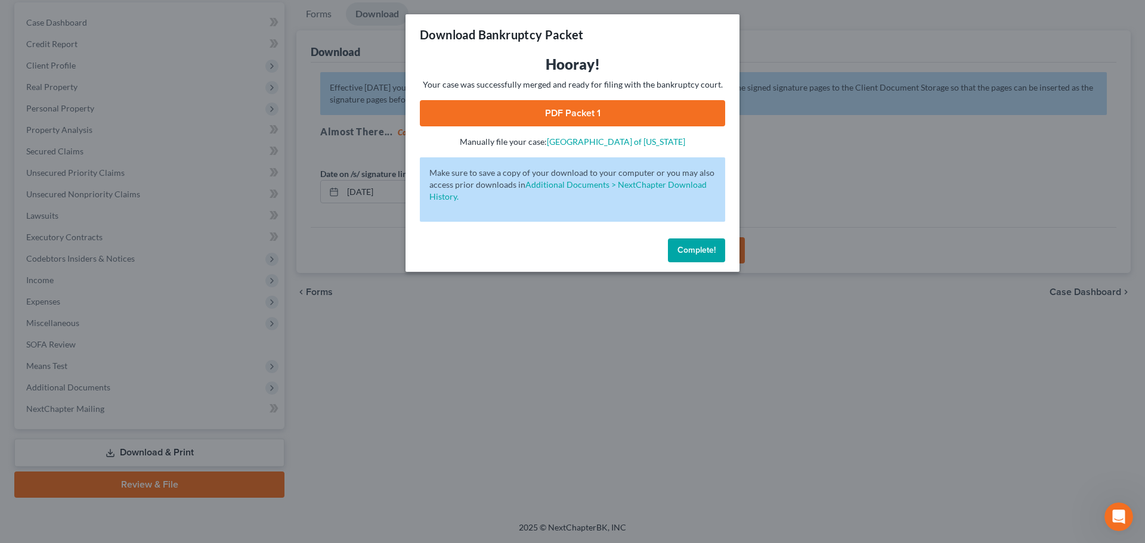
click at [592, 107] on link "PDF Packet 1" at bounding box center [572, 113] width 305 height 26
click at [684, 242] on button "Complete!" at bounding box center [696, 251] width 57 height 24
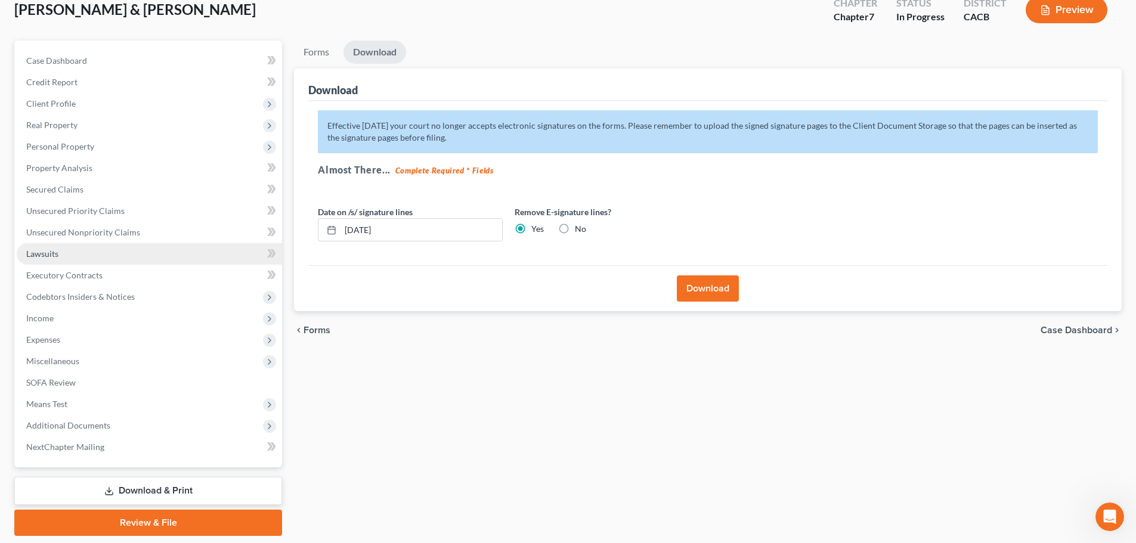
scroll to position [52, 0]
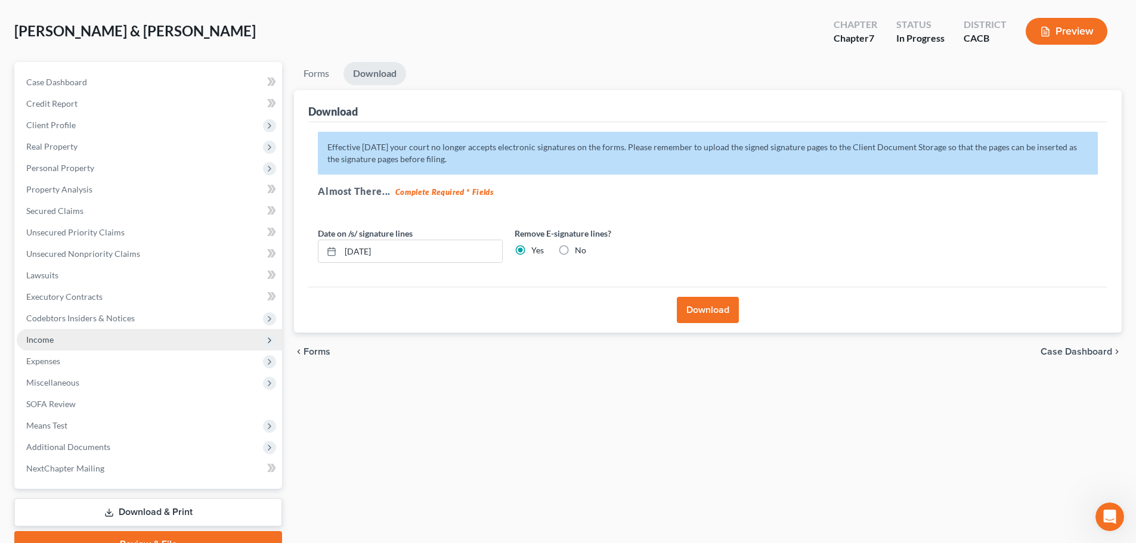
click at [62, 339] on span "Income" at bounding box center [149, 339] width 265 height 21
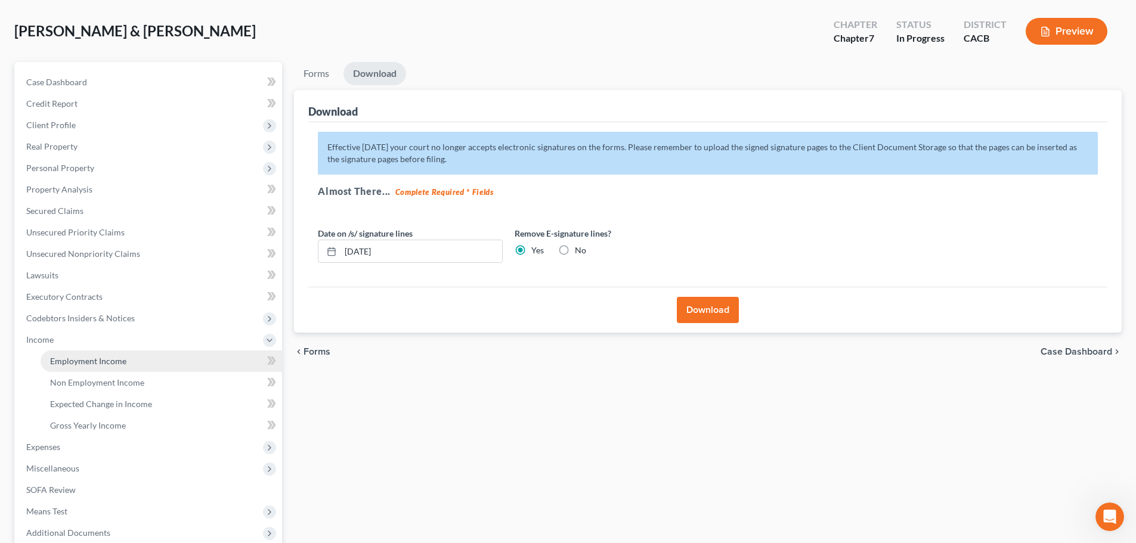
click at [90, 363] on span "Employment Income" at bounding box center [88, 361] width 76 height 10
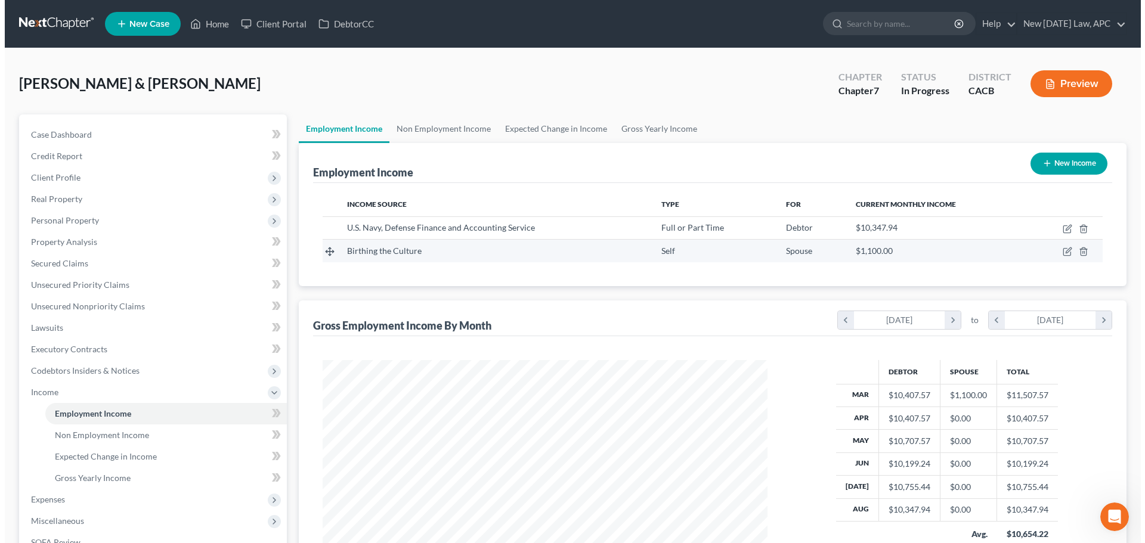
scroll to position [223, 469]
click at [1060, 252] on icon "button" at bounding box center [1063, 252] width 10 height 10
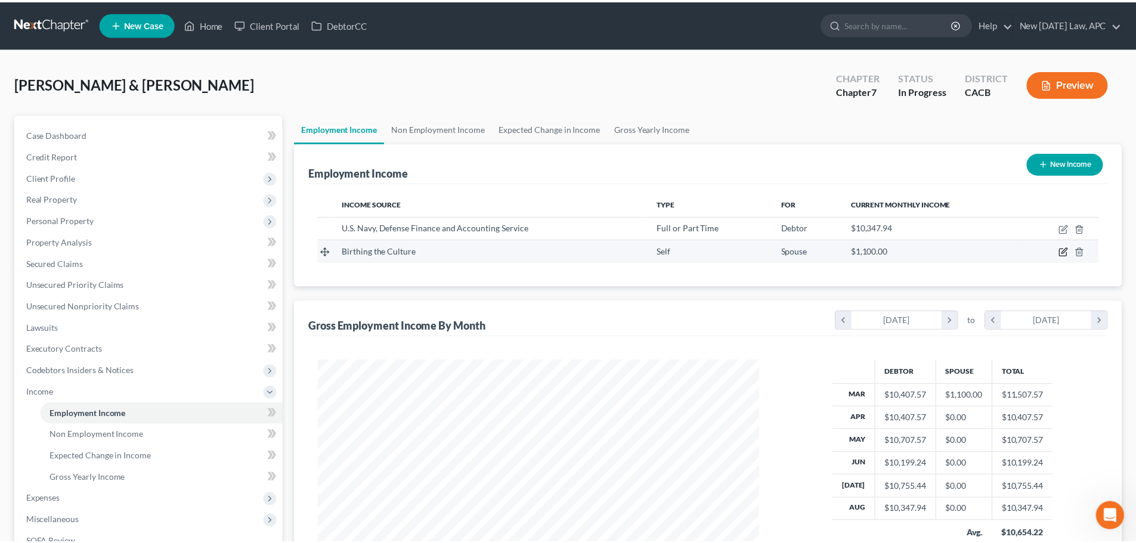
scroll to position [224, 473]
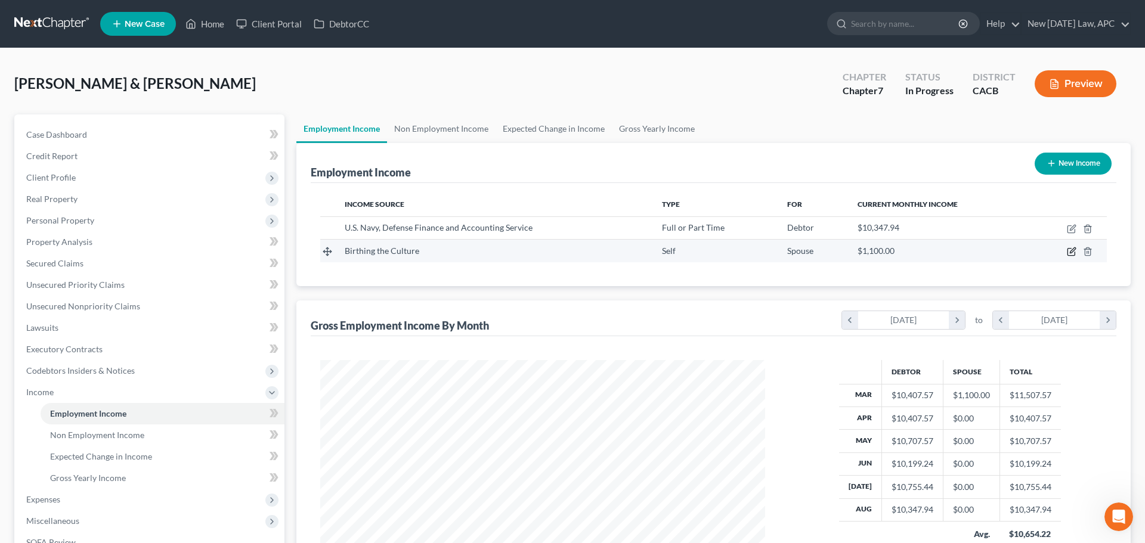
select select "1"
select select "4"
select select "0"
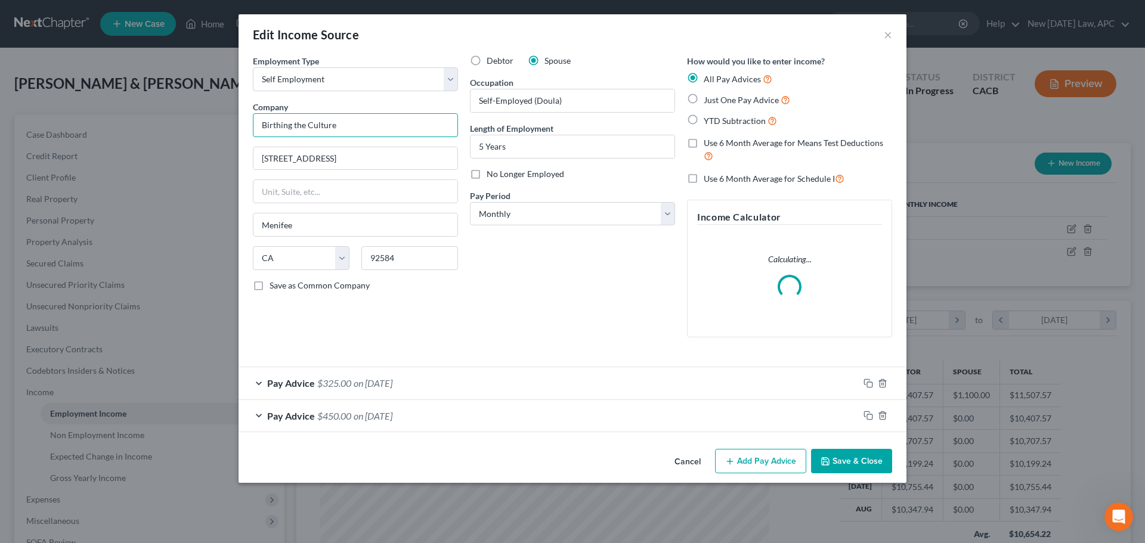
click at [261, 126] on input "Birthing the Culture" at bounding box center [355, 125] width 205 height 24
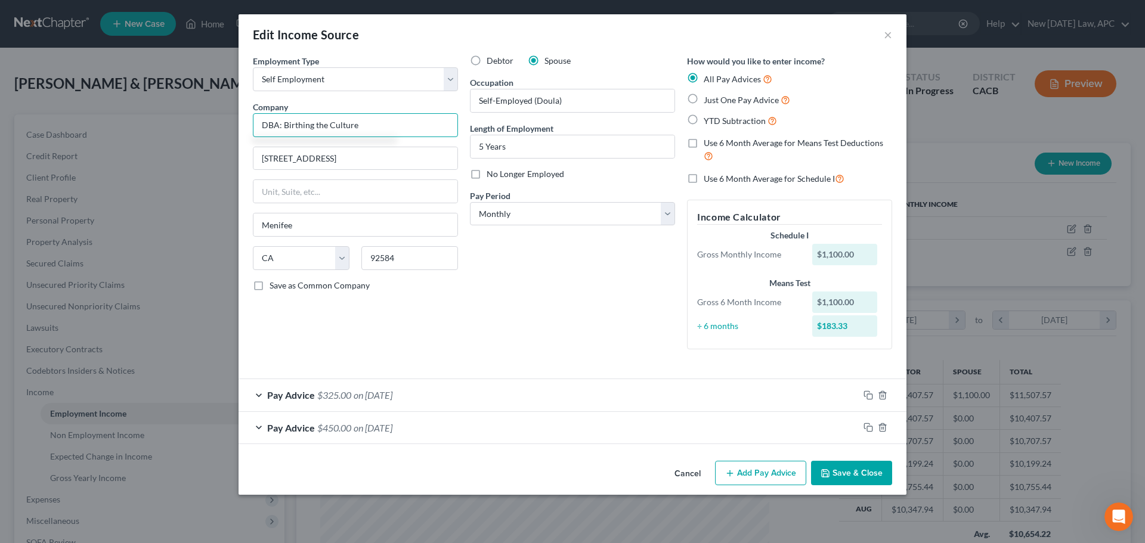
type input "DBA: Birthing the Culture"
click at [839, 477] on button "Save & Close" at bounding box center [851, 473] width 81 height 25
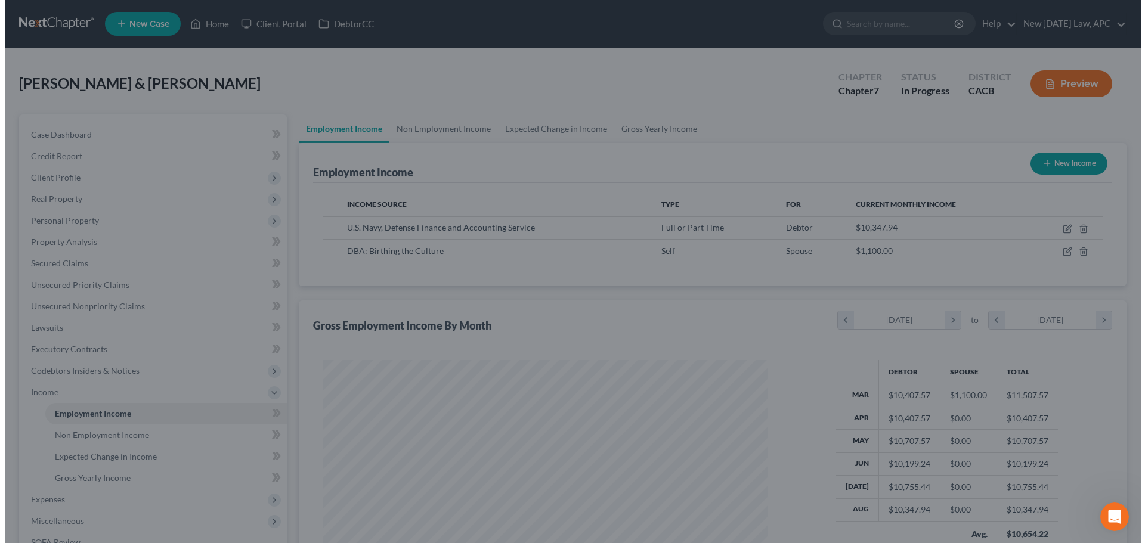
scroll to position [596323, 596077]
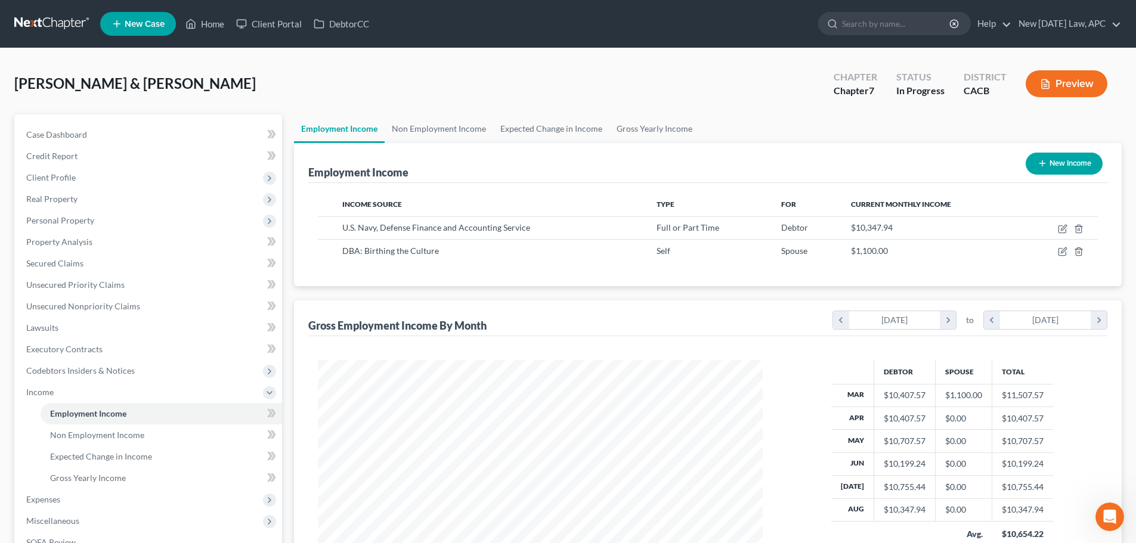
click at [1050, 87] on icon "button" at bounding box center [1045, 84] width 11 height 11
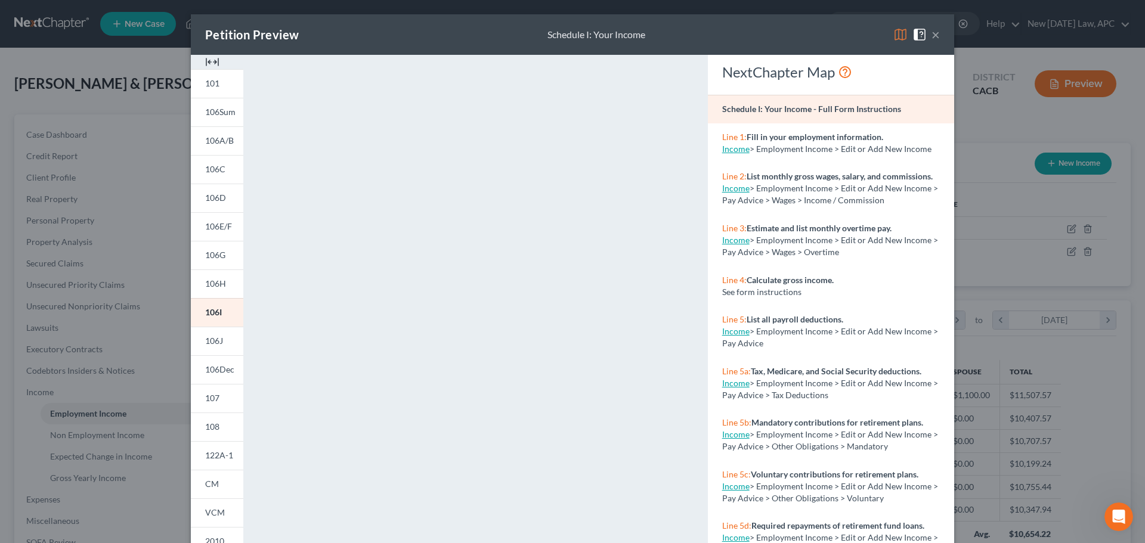
click at [932, 30] on button "×" at bounding box center [936, 34] width 8 height 14
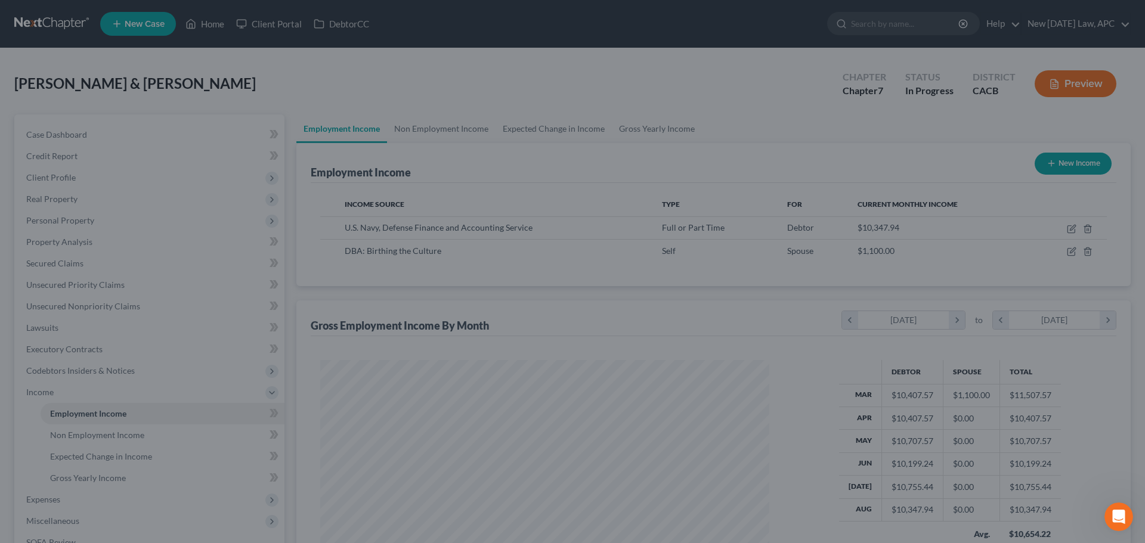
scroll to position [596323, 596077]
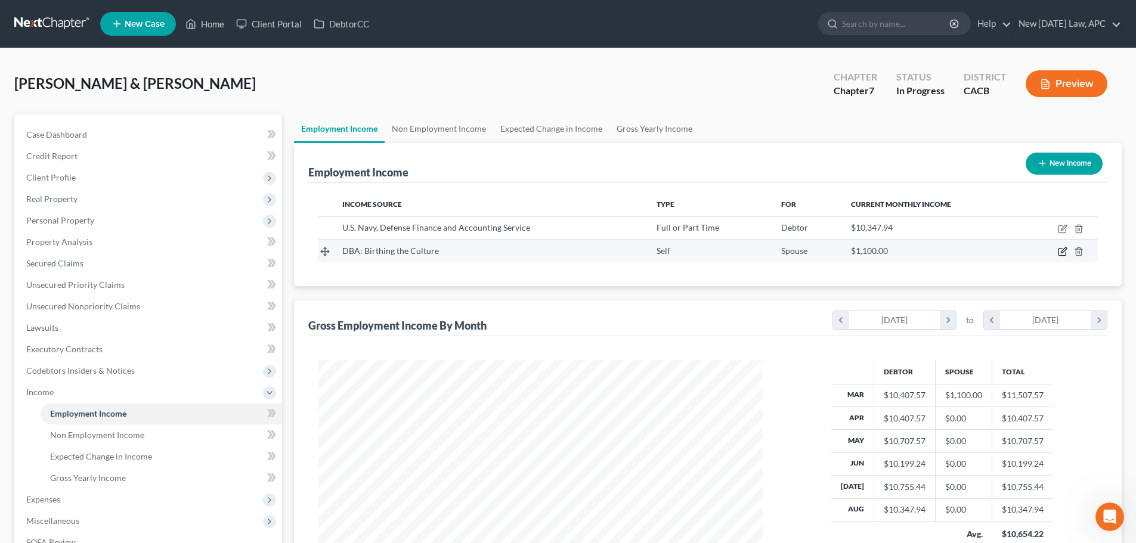
click at [1059, 251] on icon "button" at bounding box center [1063, 252] width 10 height 10
select select "1"
select select "4"
select select "0"
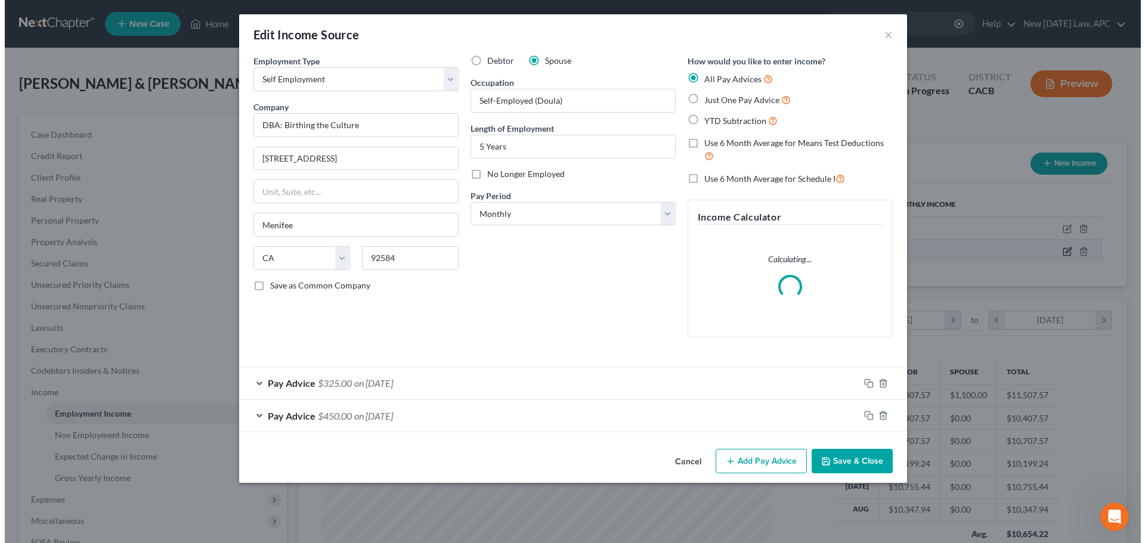
scroll to position [224, 473]
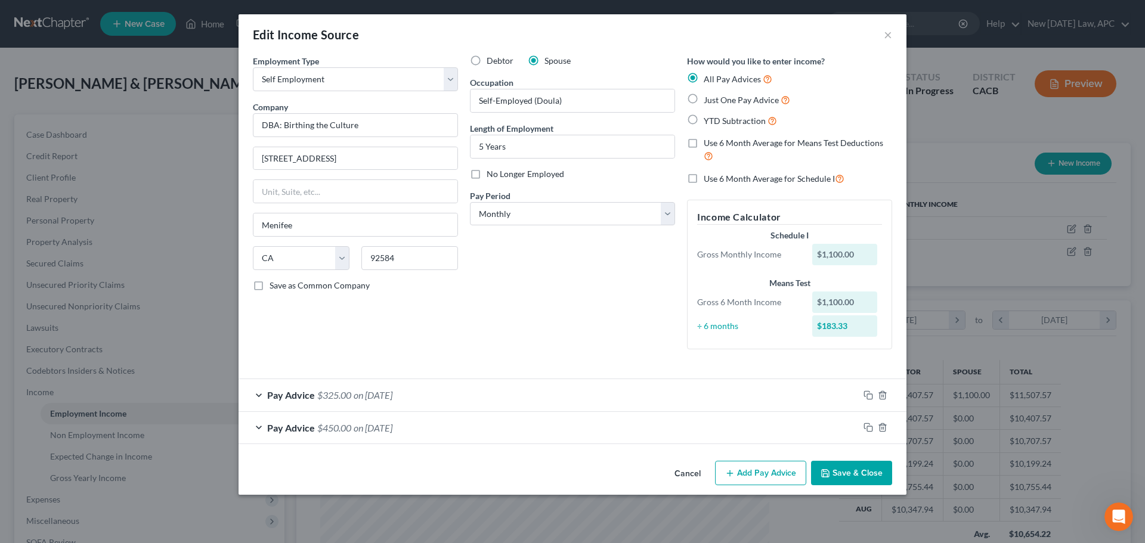
click at [704, 181] on label "Use 6 Month Average for Schedule I" at bounding box center [774, 179] width 141 height 14
click at [709, 180] on input "Use 6 Month Average for Schedule I" at bounding box center [713, 176] width 8 height 8
checkbox input "true"
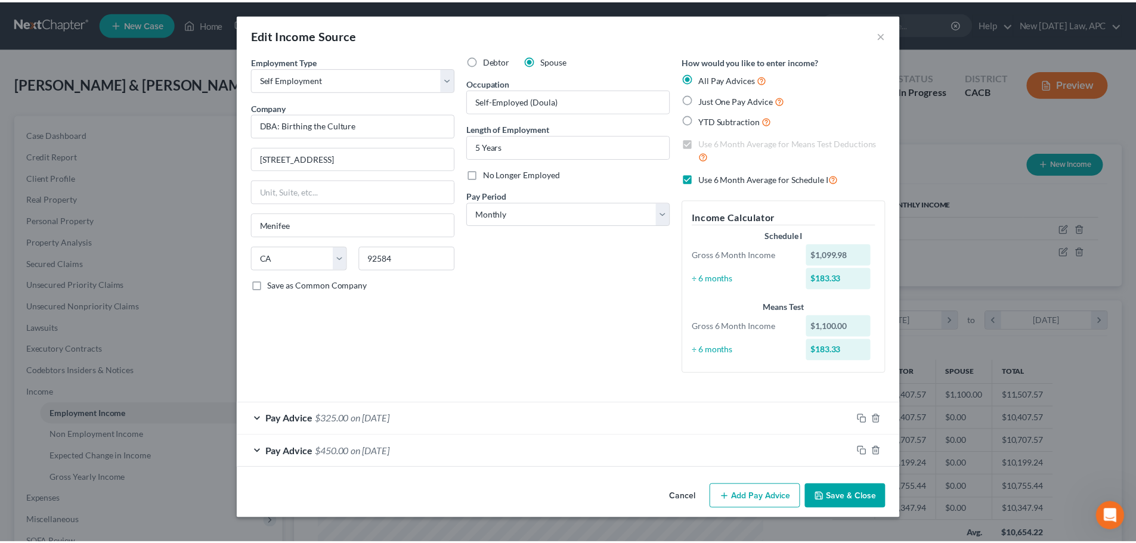
scroll to position [320, 0]
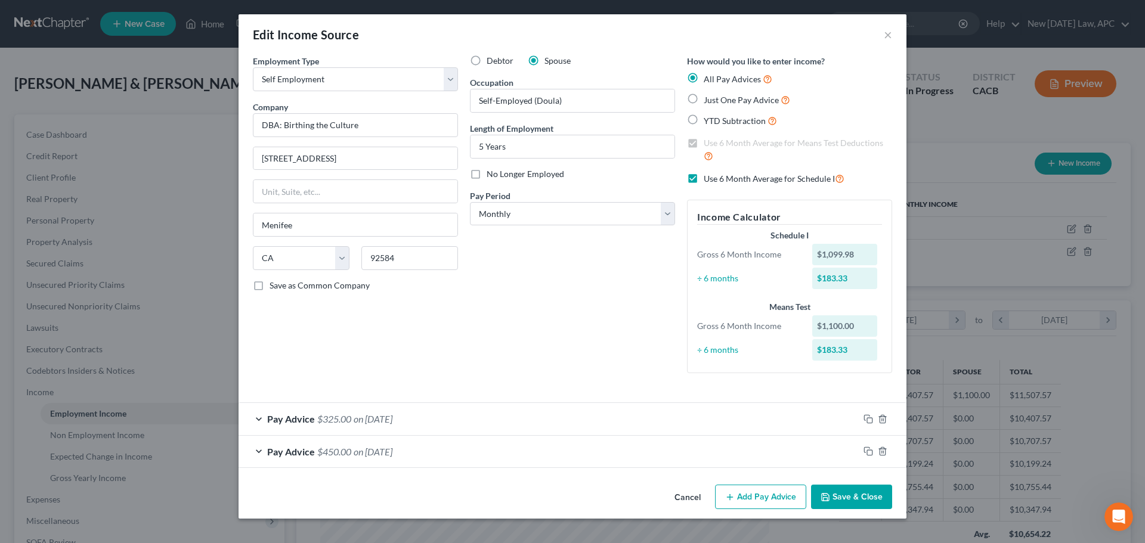
click at [848, 493] on button "Save & Close" at bounding box center [851, 497] width 81 height 25
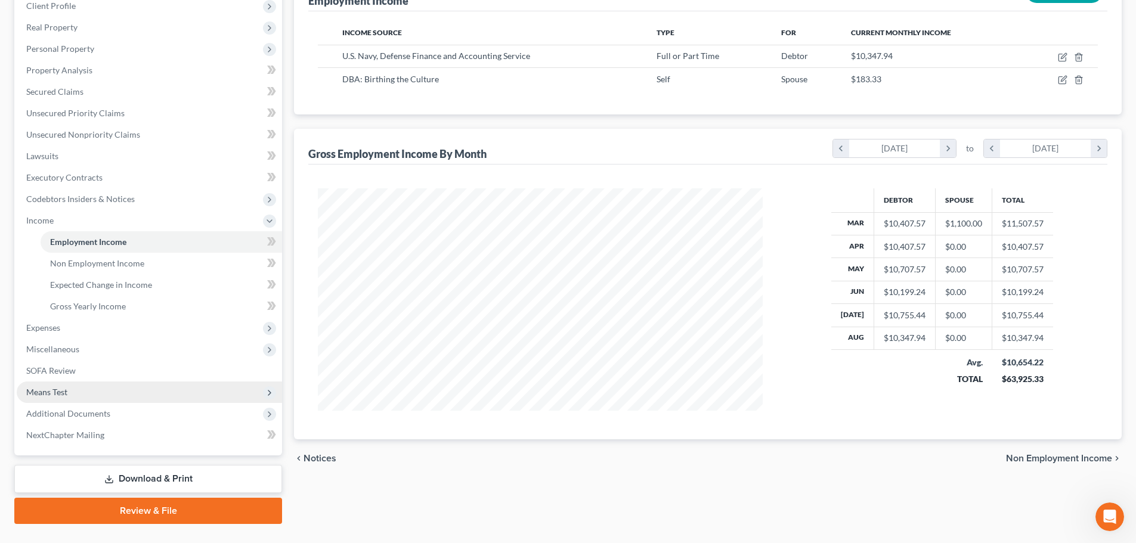
scroll to position [179, 0]
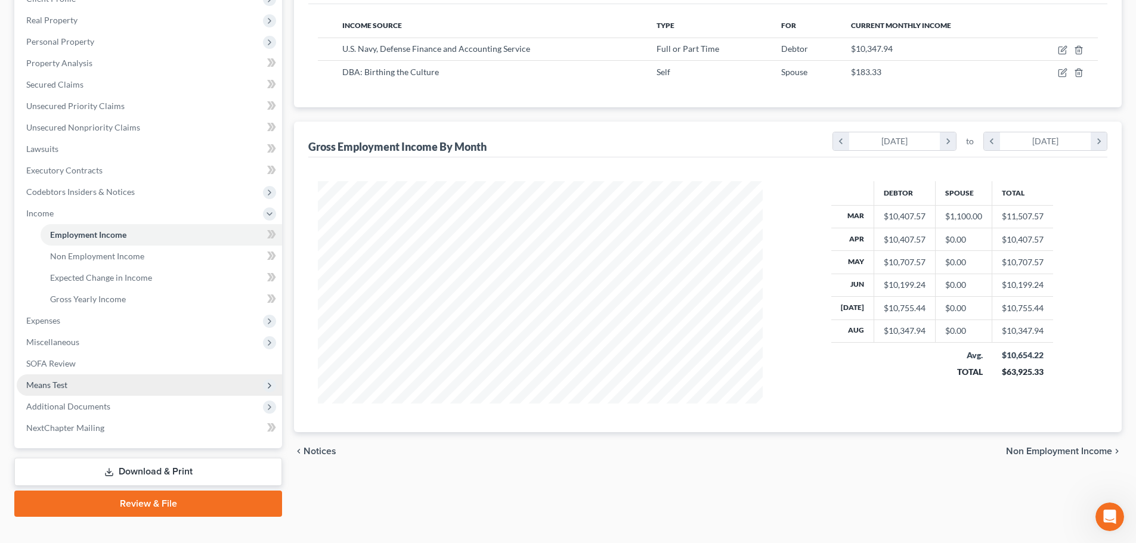
click at [85, 387] on span "Means Test" at bounding box center [149, 385] width 265 height 21
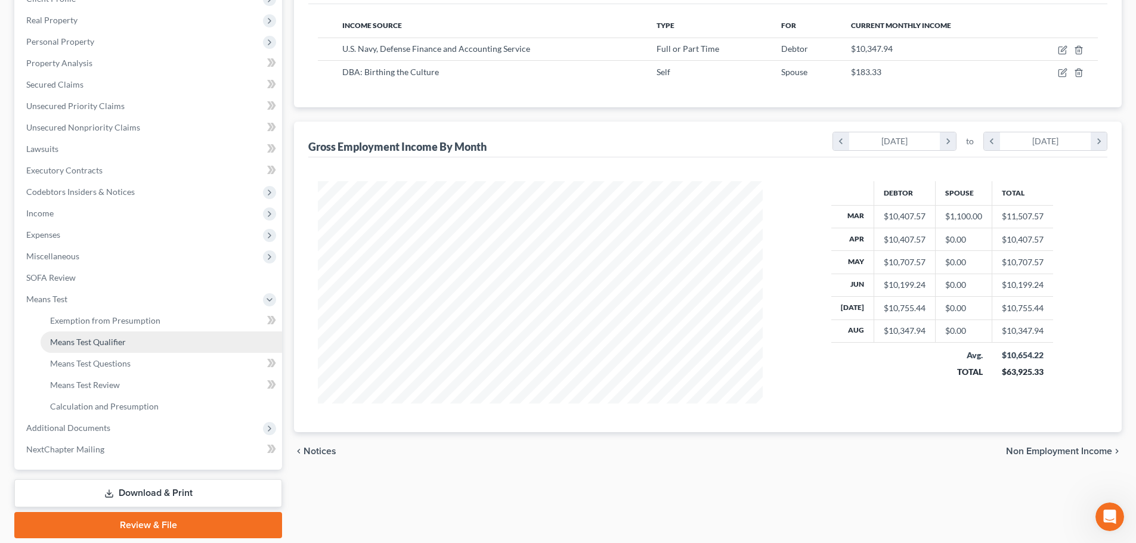
click at [106, 348] on link "Means Test Qualifier" at bounding box center [162, 342] width 242 height 21
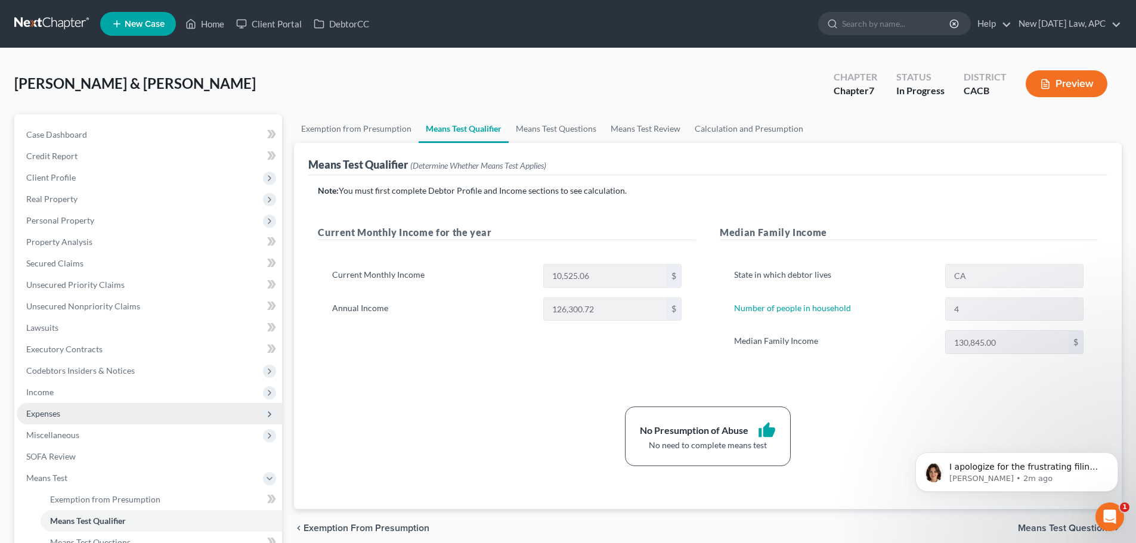
click at [60, 412] on span "Expenses" at bounding box center [43, 414] width 34 height 10
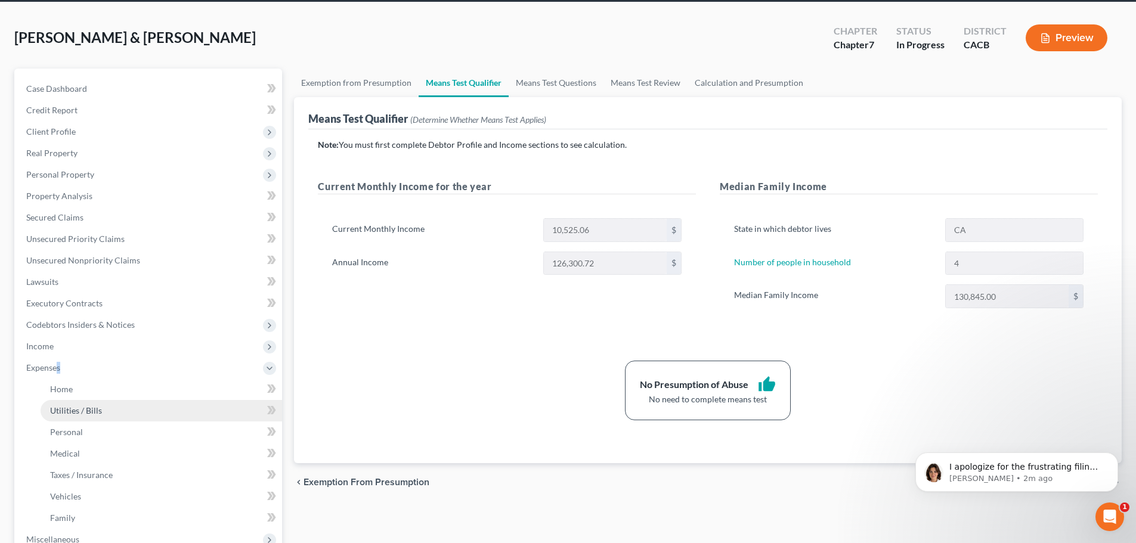
scroll to position [60, 0]
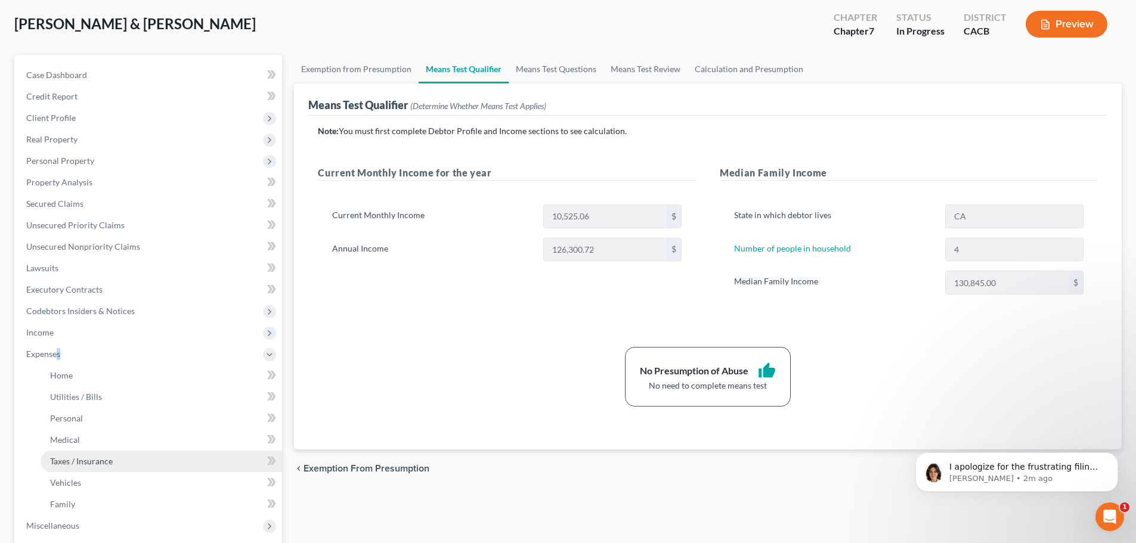
click at [83, 464] on span "Taxes / Insurance" at bounding box center [81, 461] width 63 height 10
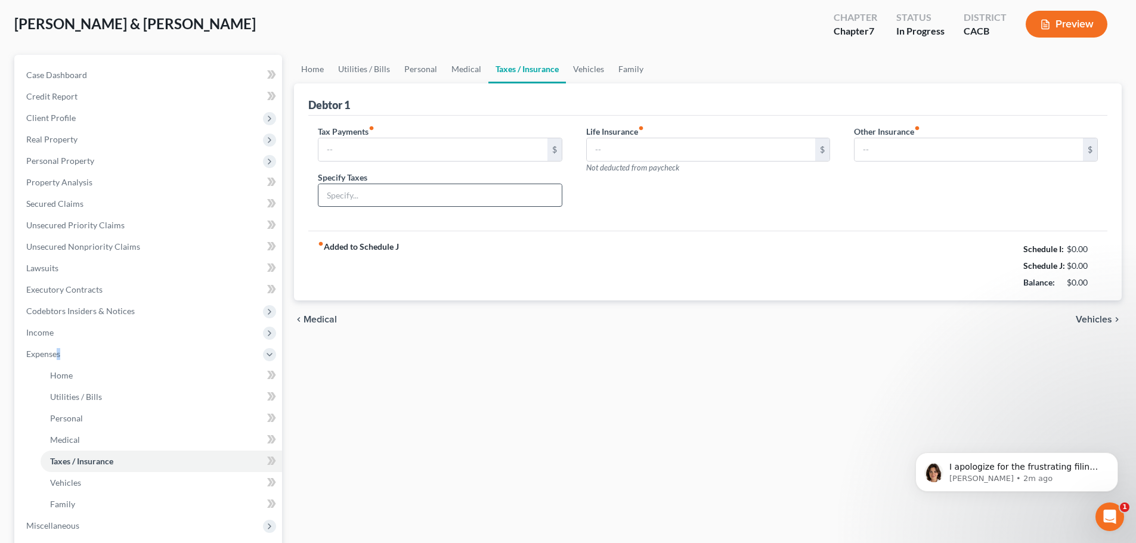
scroll to position [2, 0]
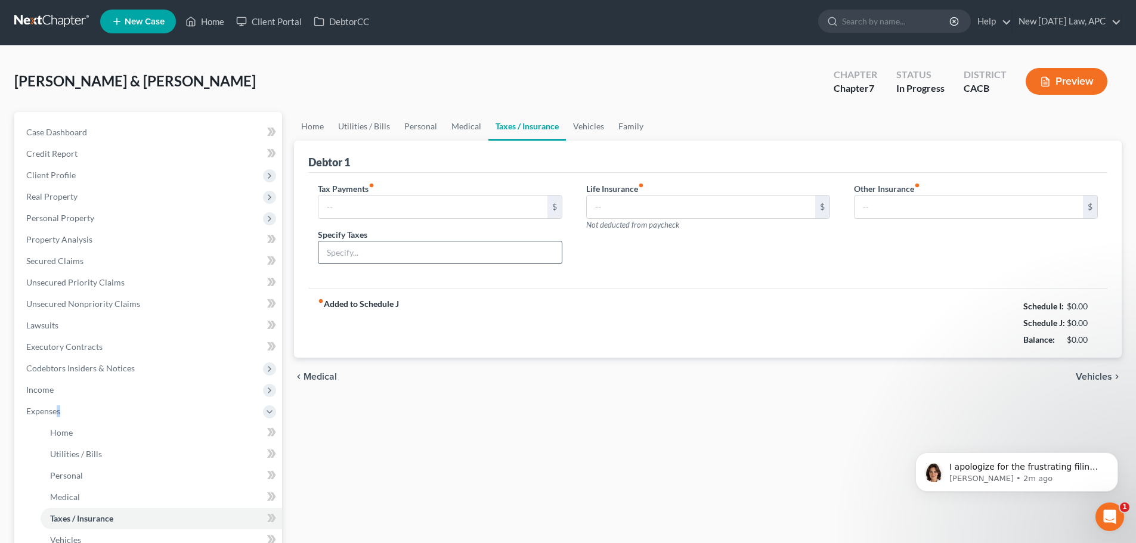
type input "0.00"
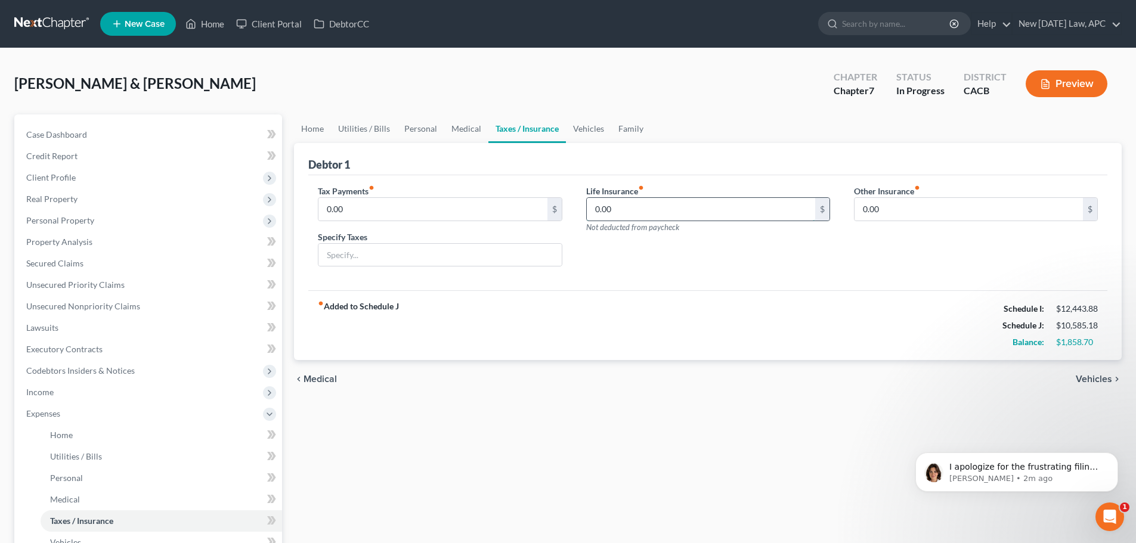
click at [629, 215] on input "0.00" at bounding box center [701, 209] width 228 height 23
type input "65.14"
click at [320, 132] on link "Home" at bounding box center [312, 129] width 37 height 29
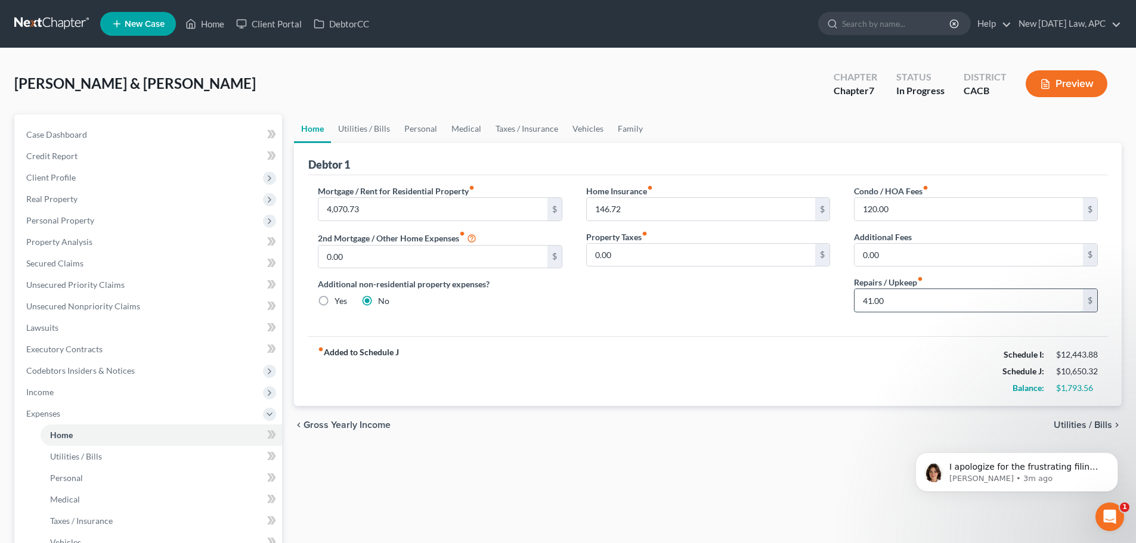
click at [906, 299] on input "41.00" at bounding box center [969, 300] width 228 height 23
type input "100.00"
click at [364, 137] on link "Utilities / Bills" at bounding box center [364, 129] width 66 height 29
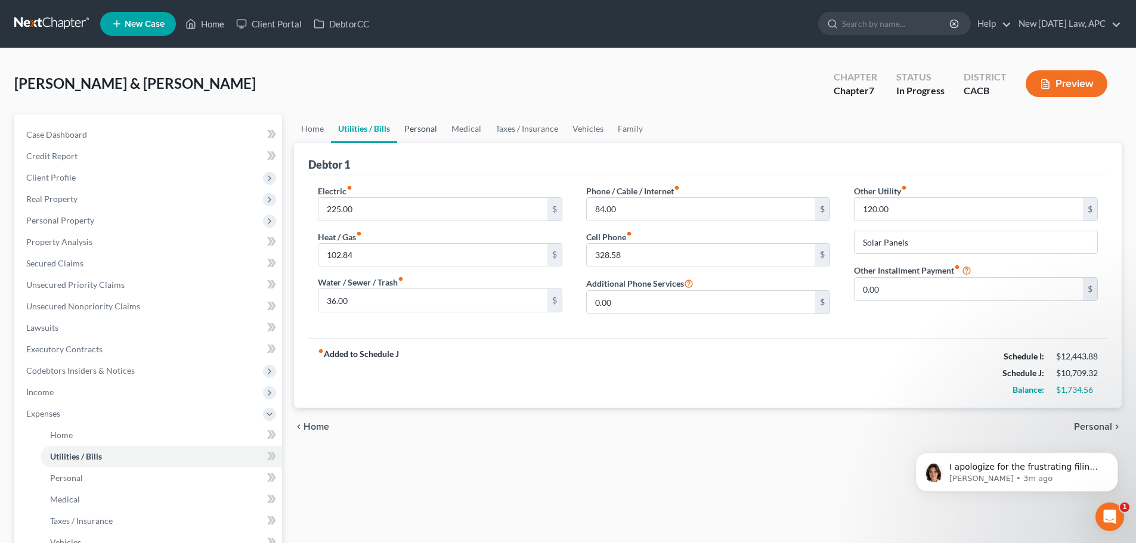
click at [411, 133] on link "Personal" at bounding box center [420, 129] width 47 height 29
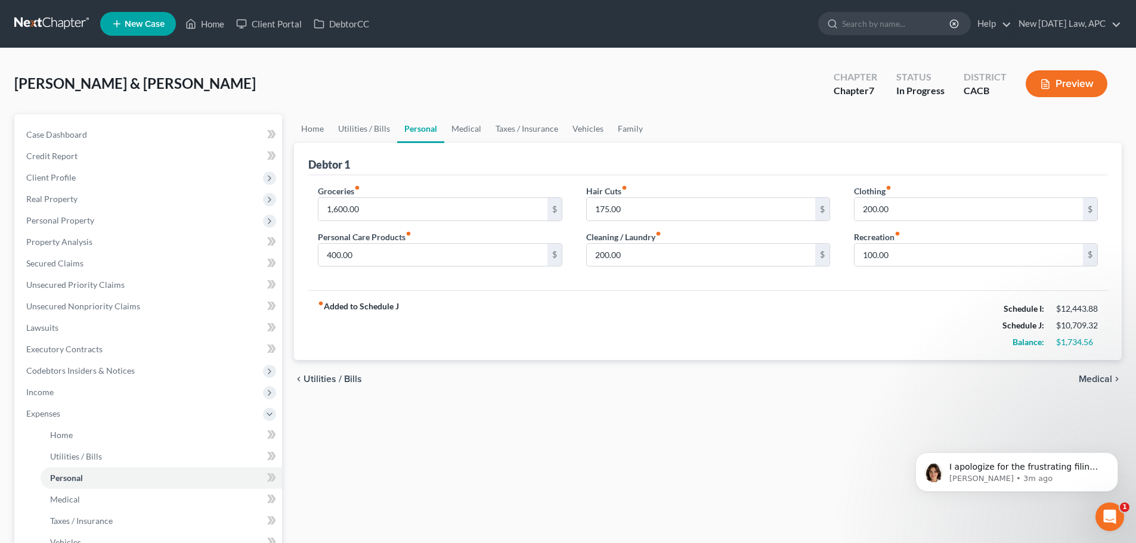
click at [1089, 518] on div "Home Utilities / Bills Personal Medical Taxes / Insurance Vehicles Family Debto…" at bounding box center [708, 438] width 840 height 646
click at [1105, 511] on icon "Open Intercom Messenger" at bounding box center [1109, 516] width 20 height 20
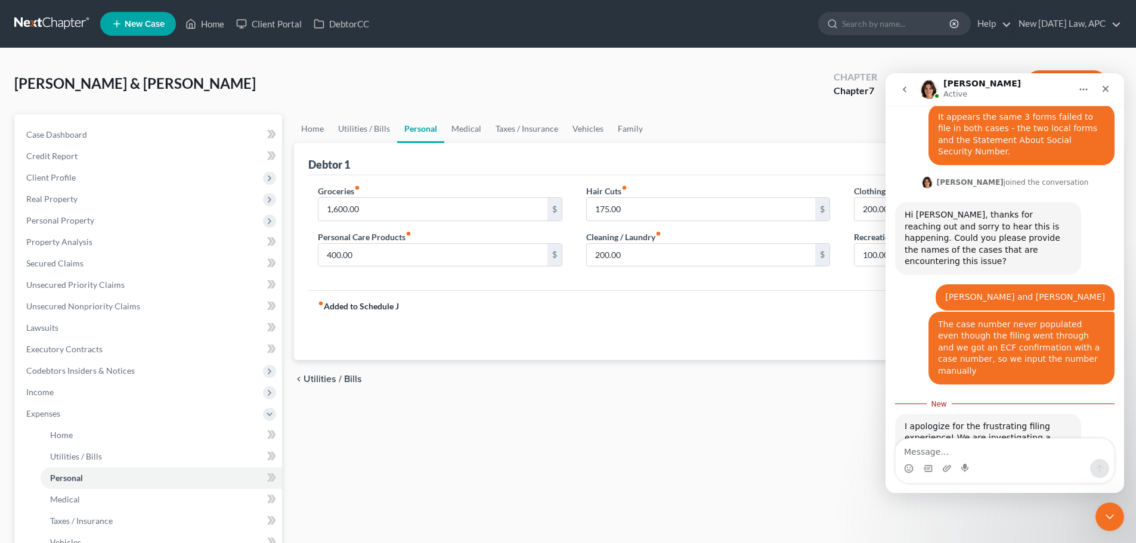
scroll to position [400, 0]
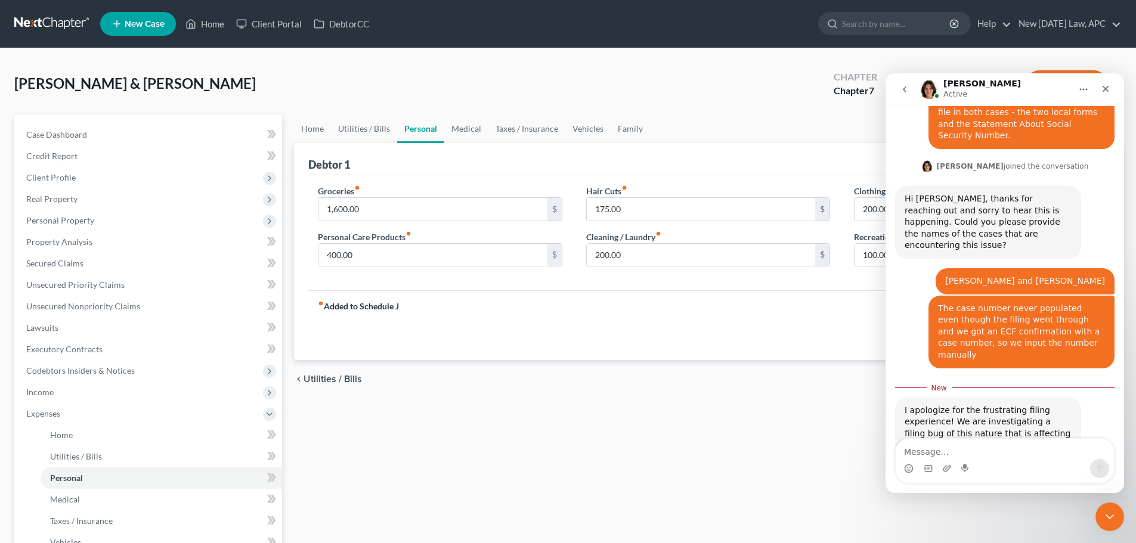
click at [977, 453] on textarea "Message…" at bounding box center [1005, 449] width 218 height 20
type textarea "okay, thank you for looking into it!"
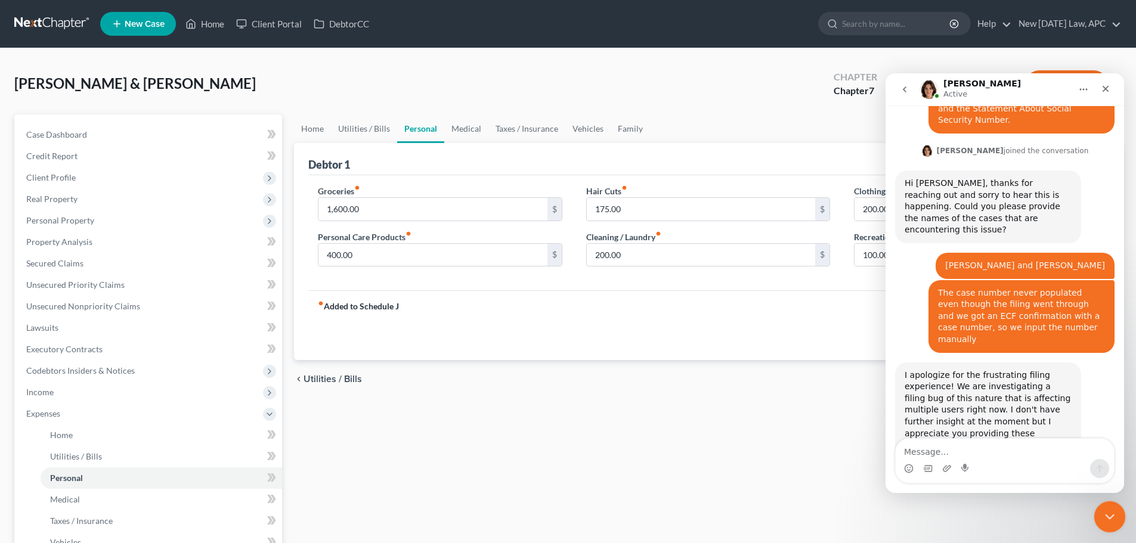
click at [1101, 516] on icon "Close Intercom Messenger" at bounding box center [1108, 515] width 14 height 14
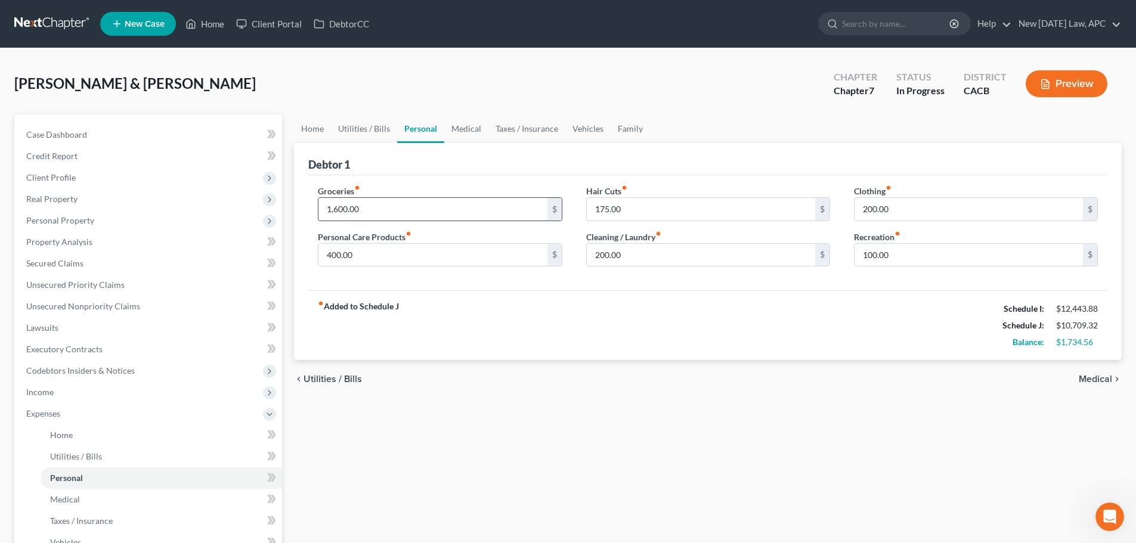
click at [385, 202] on input "1,600.00" at bounding box center [433, 209] width 228 height 23
type input "1,600.00"
click at [453, 129] on link "Medical" at bounding box center [466, 129] width 44 height 29
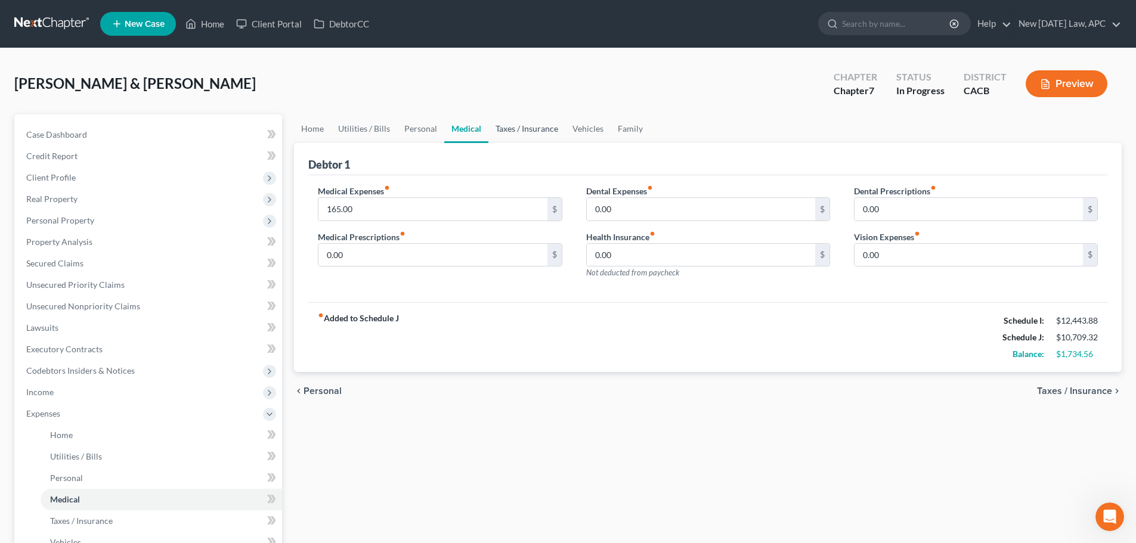
click at [537, 126] on link "Taxes / Insurance" at bounding box center [527, 129] width 77 height 29
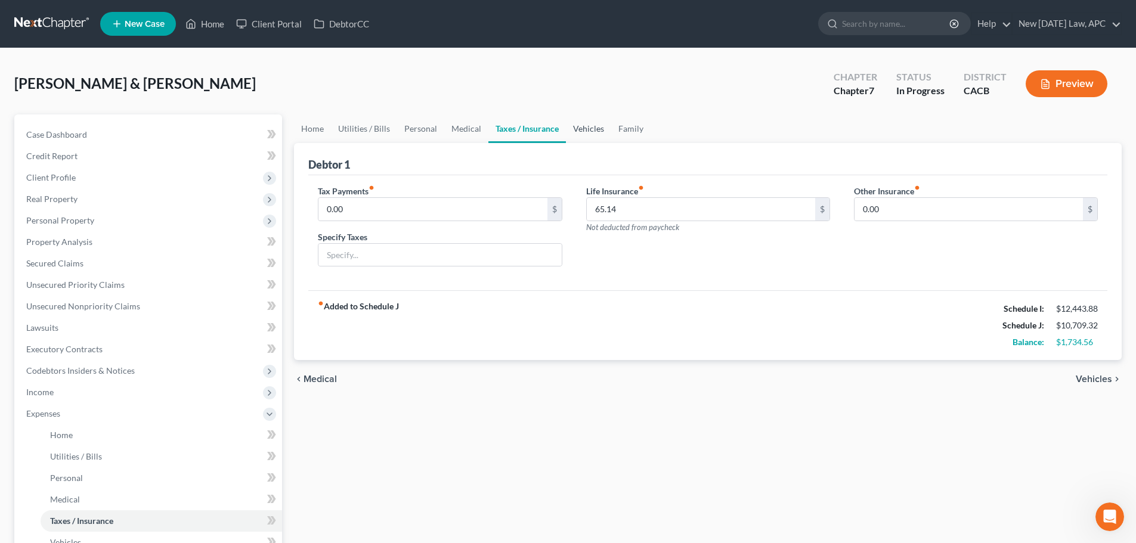
click at [603, 124] on link "Vehicles" at bounding box center [588, 129] width 45 height 29
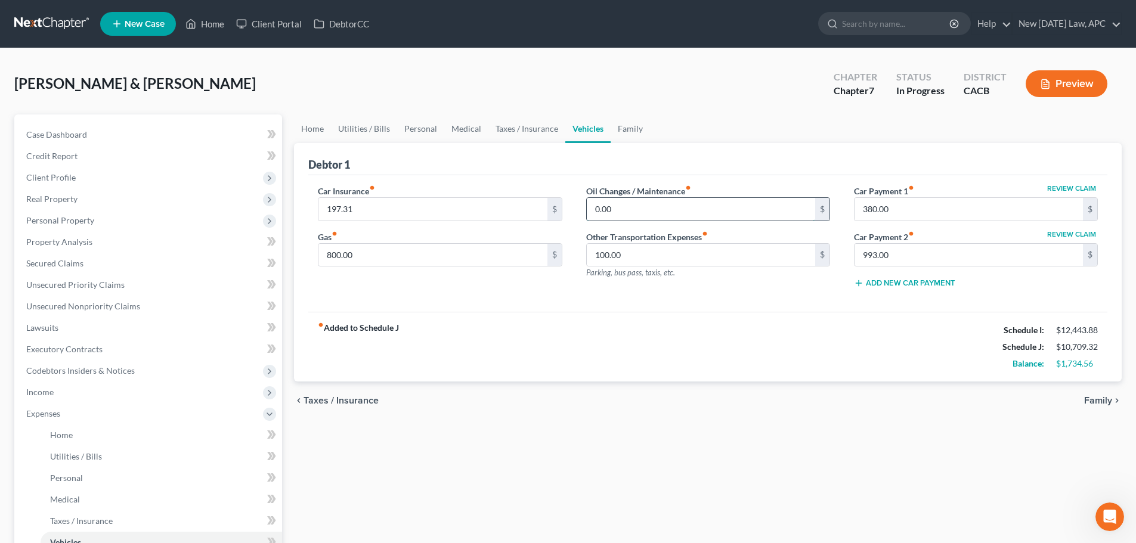
click at [626, 209] on input "0.00" at bounding box center [701, 209] width 228 height 23
type input "100.00"
click at [368, 258] on input "800.00" at bounding box center [433, 255] width 228 height 23
click at [685, 349] on div "fiber_manual_record Added to Schedule J Schedule I: $12,443.88 Schedule J: $10,…" at bounding box center [707, 347] width 799 height 70
click at [424, 129] on link "Personal" at bounding box center [420, 129] width 47 height 29
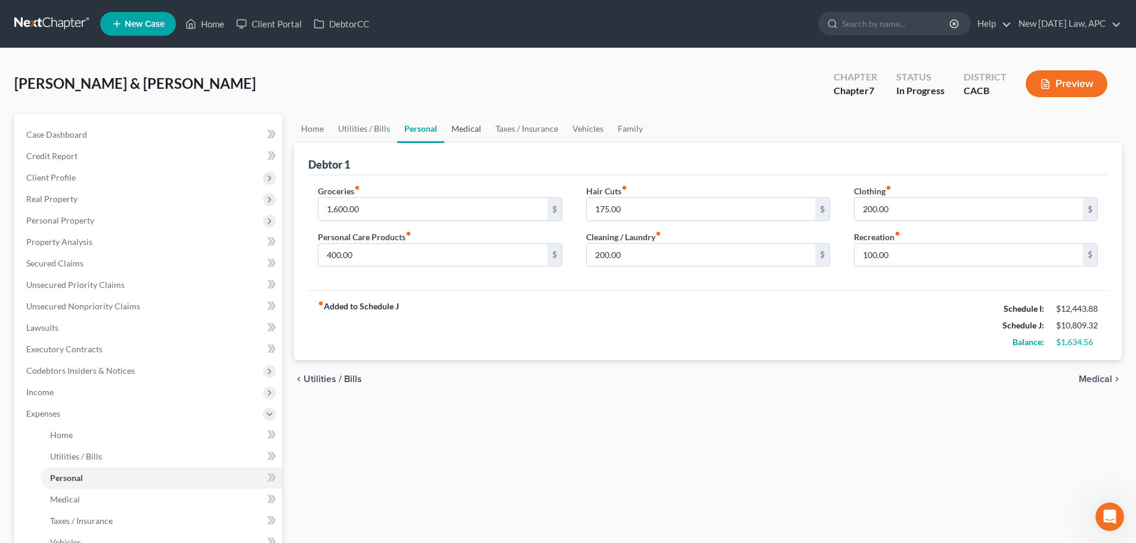
click at [474, 127] on link "Medical" at bounding box center [466, 129] width 44 height 29
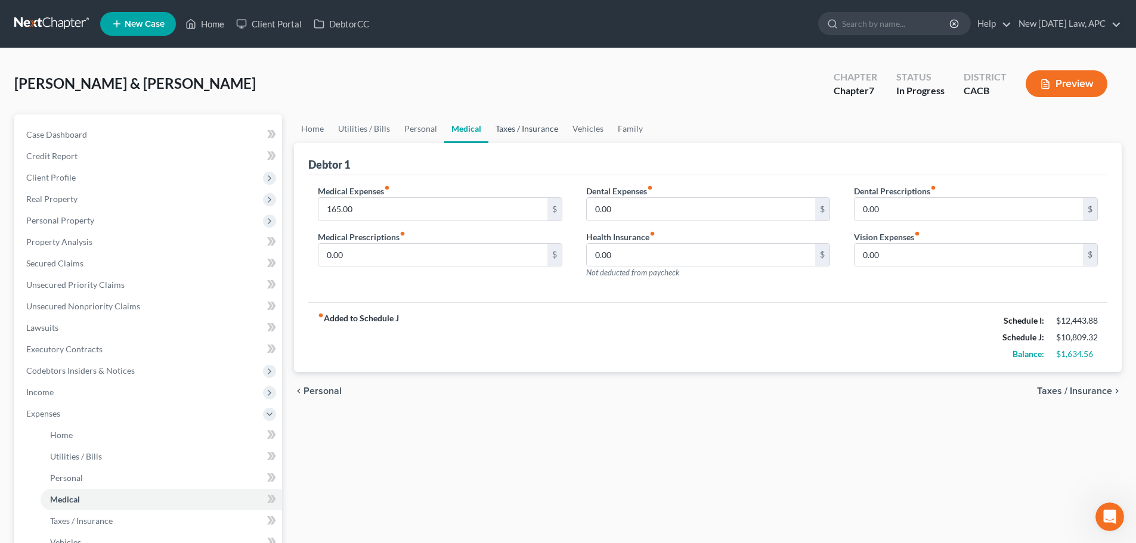
click at [533, 134] on link "Taxes / Insurance" at bounding box center [527, 129] width 77 height 29
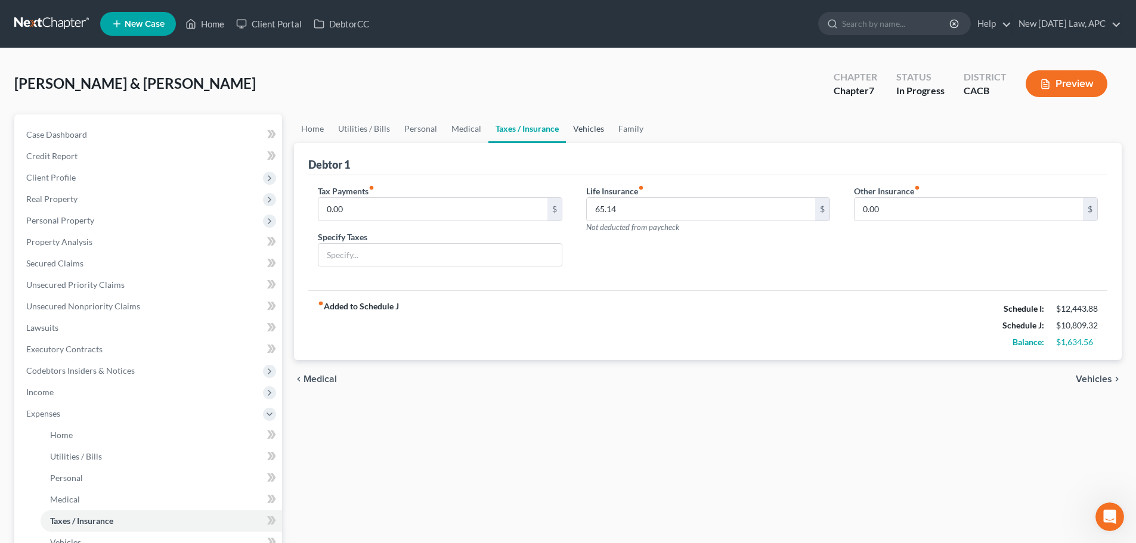
click at [572, 129] on link "Vehicles" at bounding box center [588, 129] width 45 height 29
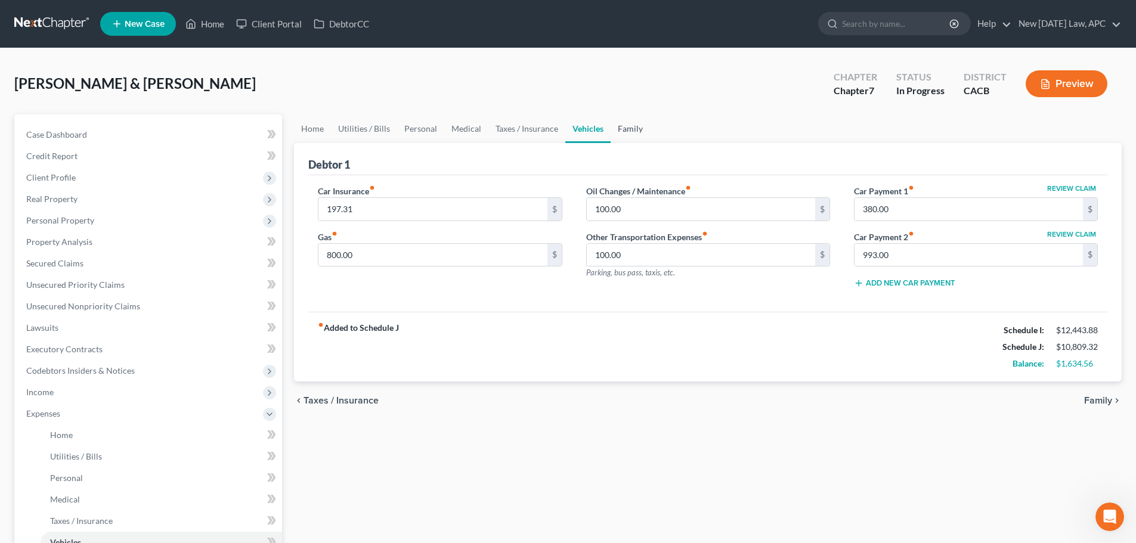
click at [632, 125] on link "Family" at bounding box center [630, 129] width 39 height 29
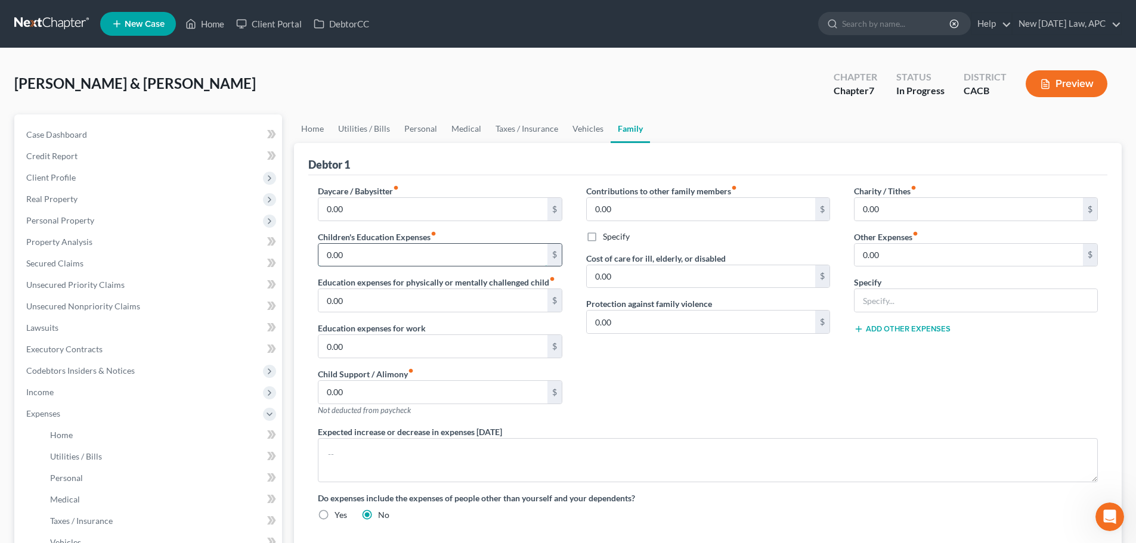
click at [379, 258] on input "0.00" at bounding box center [433, 255] width 228 height 23
type input "5"
type input "0.00"
click at [301, 132] on link "Home" at bounding box center [312, 129] width 37 height 29
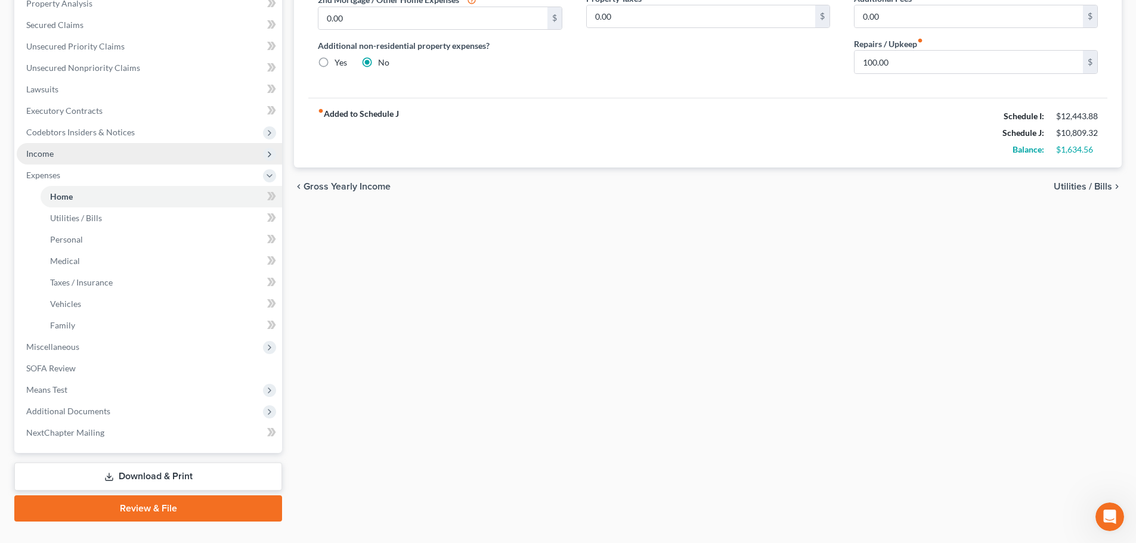
click at [55, 155] on span "Income" at bounding box center [149, 153] width 265 height 21
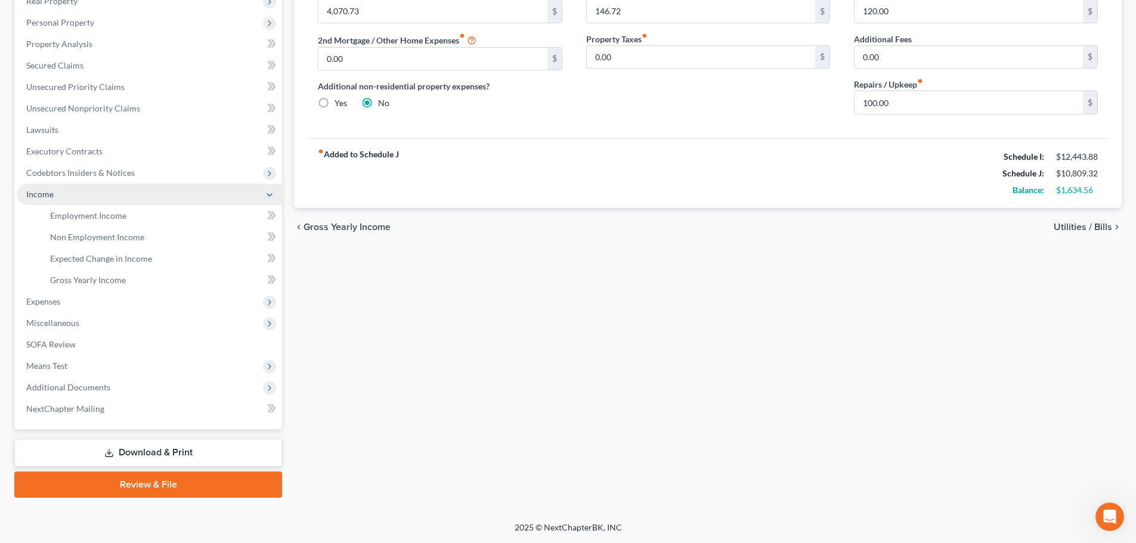
scroll to position [198, 0]
click at [92, 275] on span "Gross Yearly Income" at bounding box center [88, 280] width 76 height 10
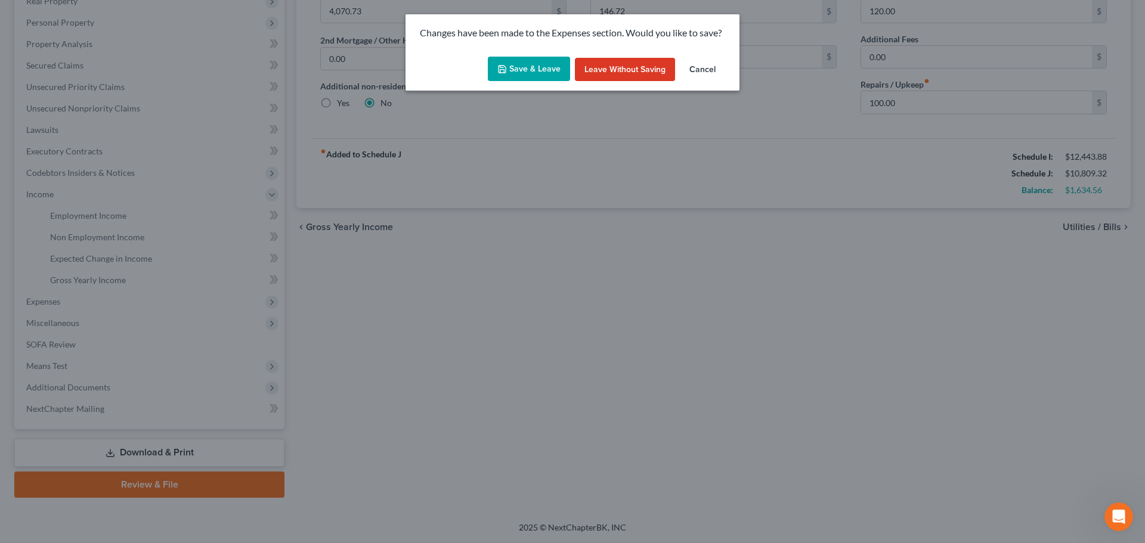
click at [545, 63] on button "Save & Leave" at bounding box center [529, 69] width 82 height 25
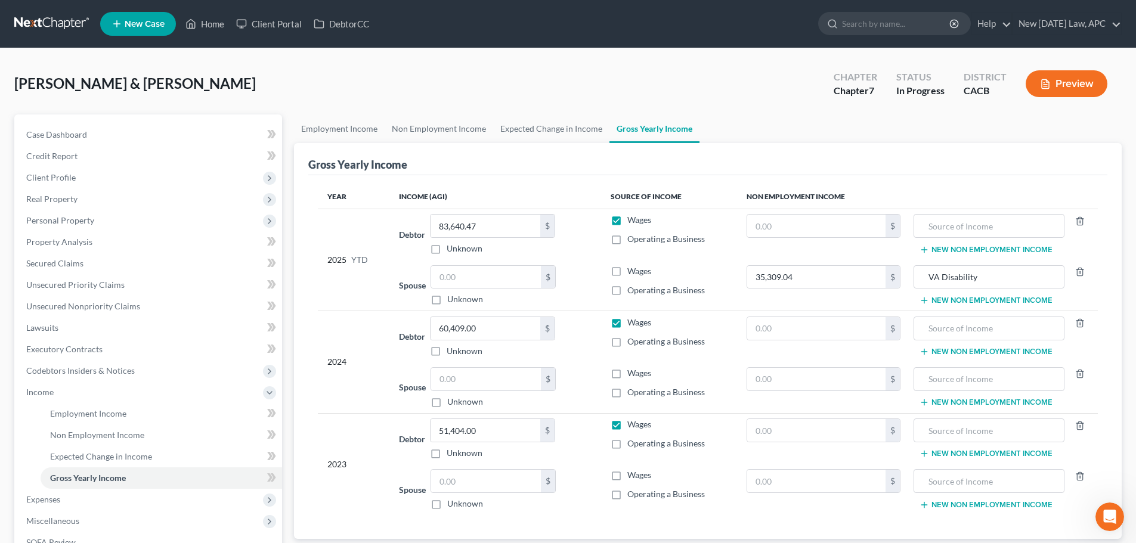
click at [628, 288] on label "Operating a Business" at bounding box center [667, 291] width 78 height 12
click at [632, 288] on input "Operating a Business" at bounding box center [636, 289] width 8 height 8
checkbox input "true"
click at [505, 272] on input "text" at bounding box center [486, 277] width 110 height 23
type input "775.00"
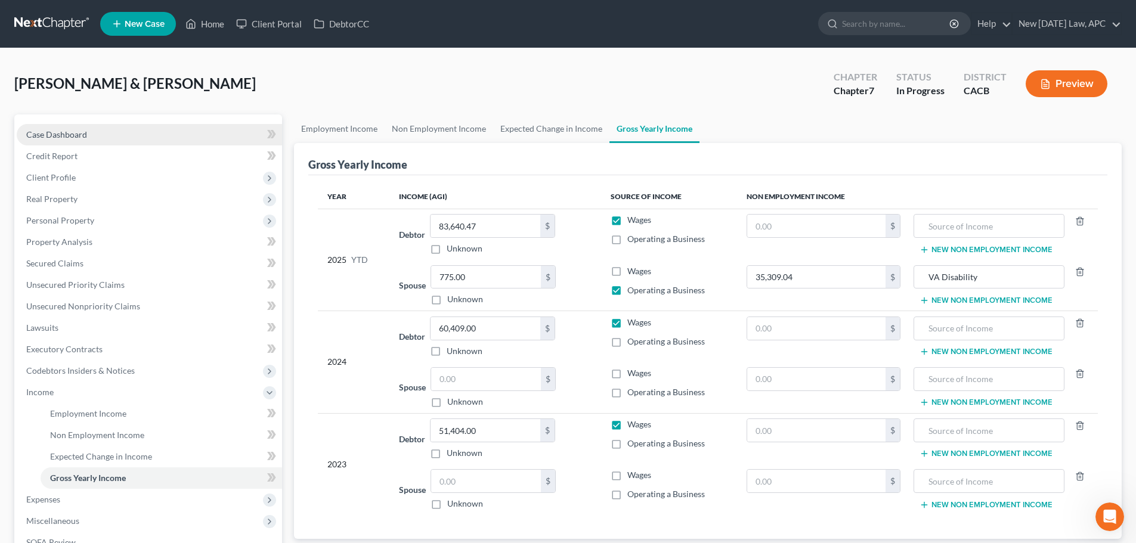
click at [82, 124] on link "Case Dashboard" at bounding box center [149, 134] width 265 height 21
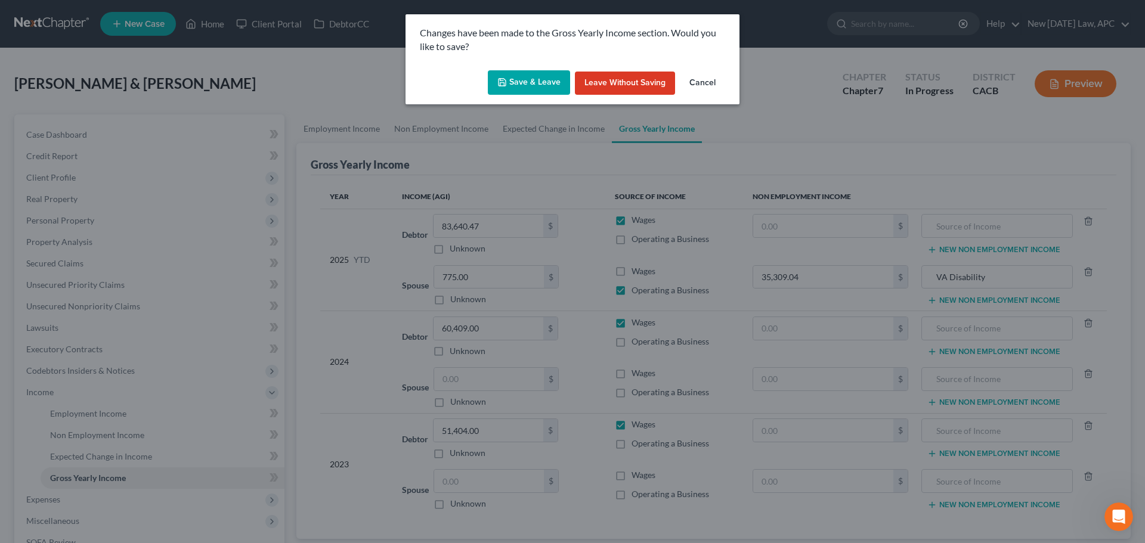
click at [524, 76] on button "Save & Leave" at bounding box center [529, 82] width 82 height 25
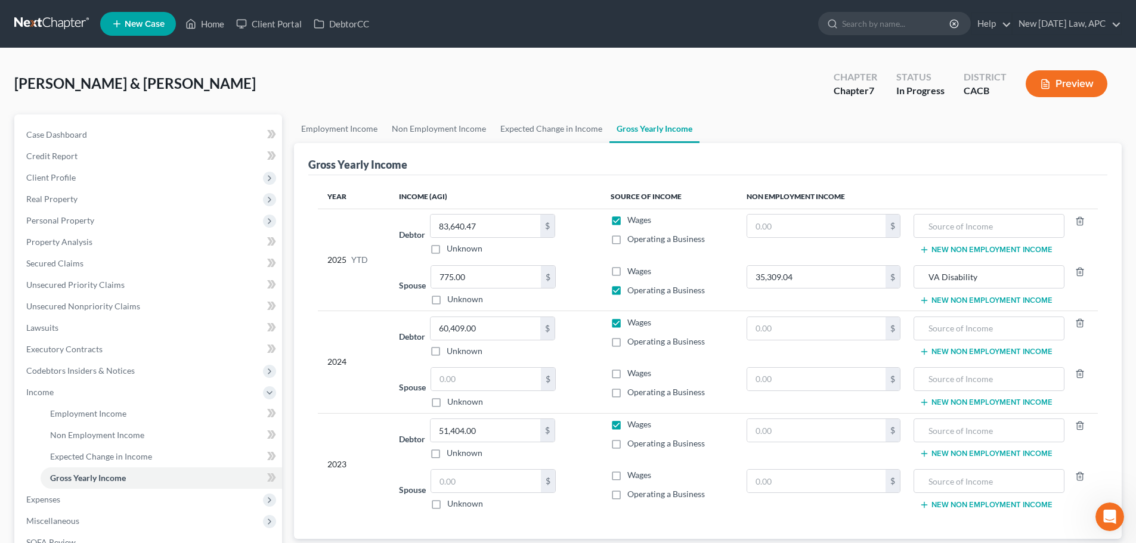
select select "4"
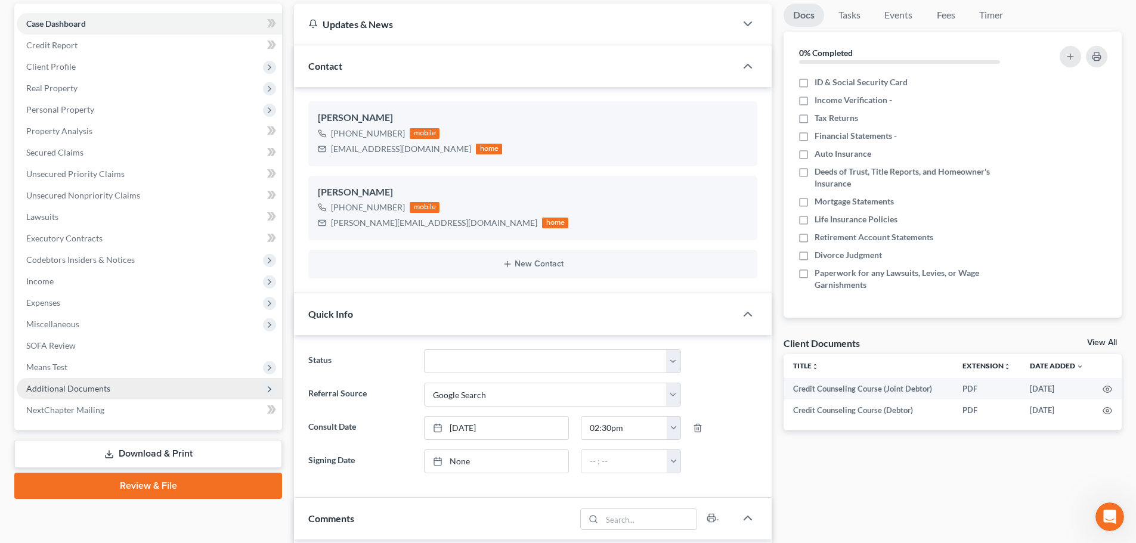
scroll to position [119, 0]
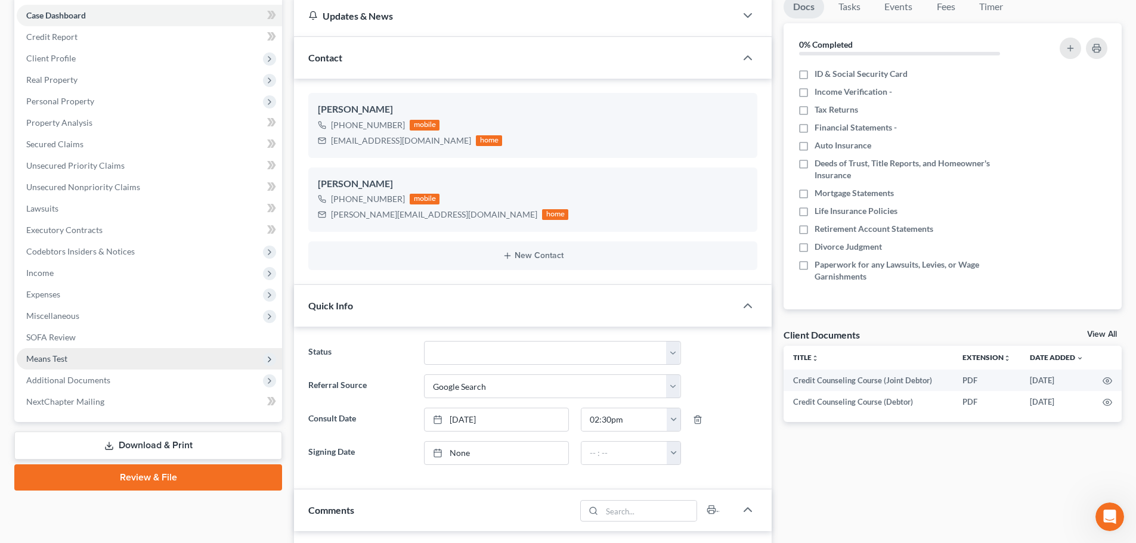
click at [66, 357] on span "Means Test" at bounding box center [46, 359] width 41 height 10
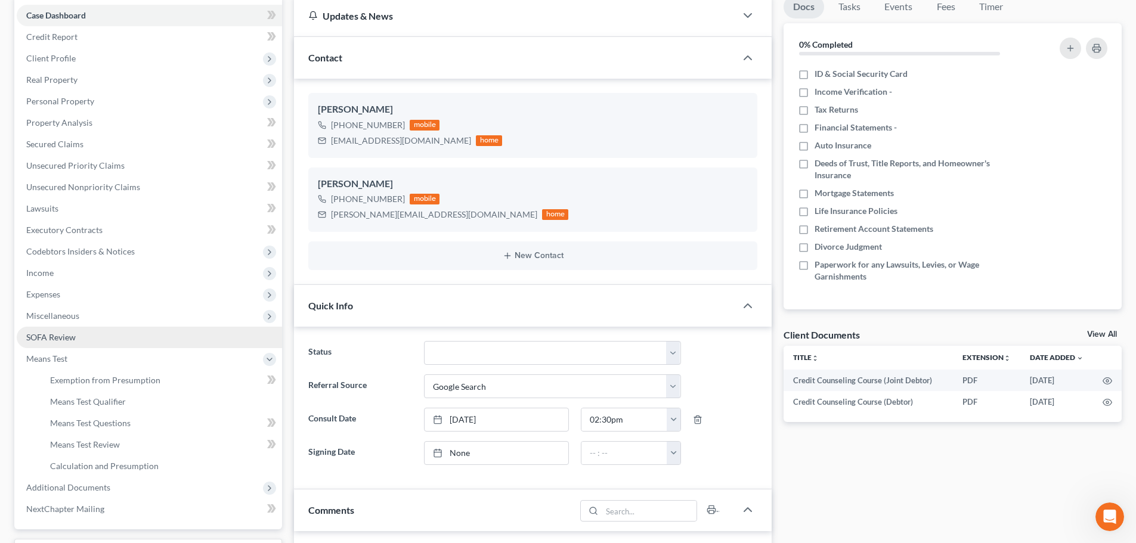
click at [69, 327] on link "SOFA Review" at bounding box center [149, 337] width 265 height 21
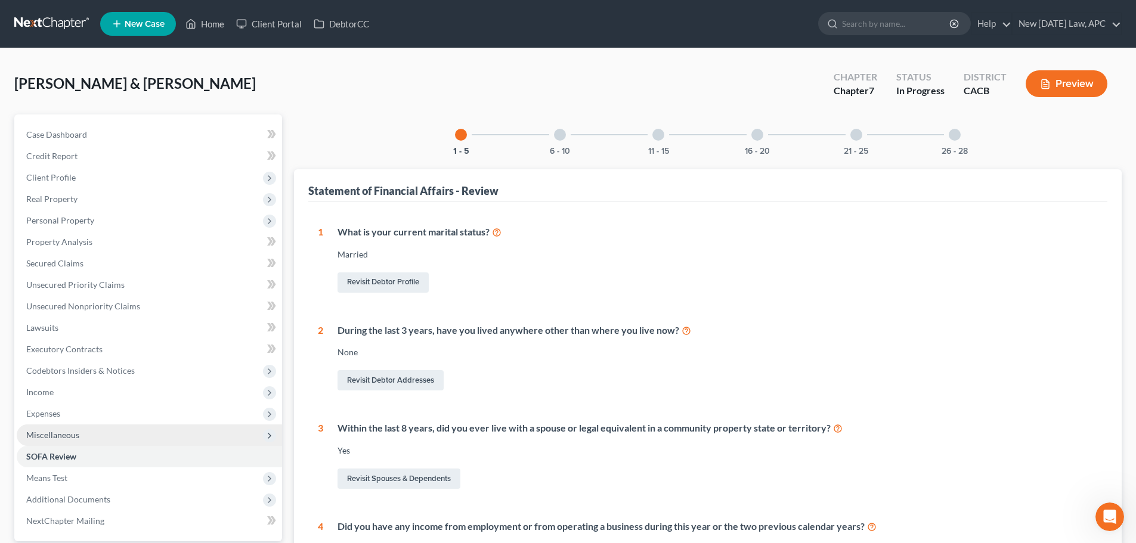
click at [76, 438] on span "Miscellaneous" at bounding box center [52, 435] width 53 height 10
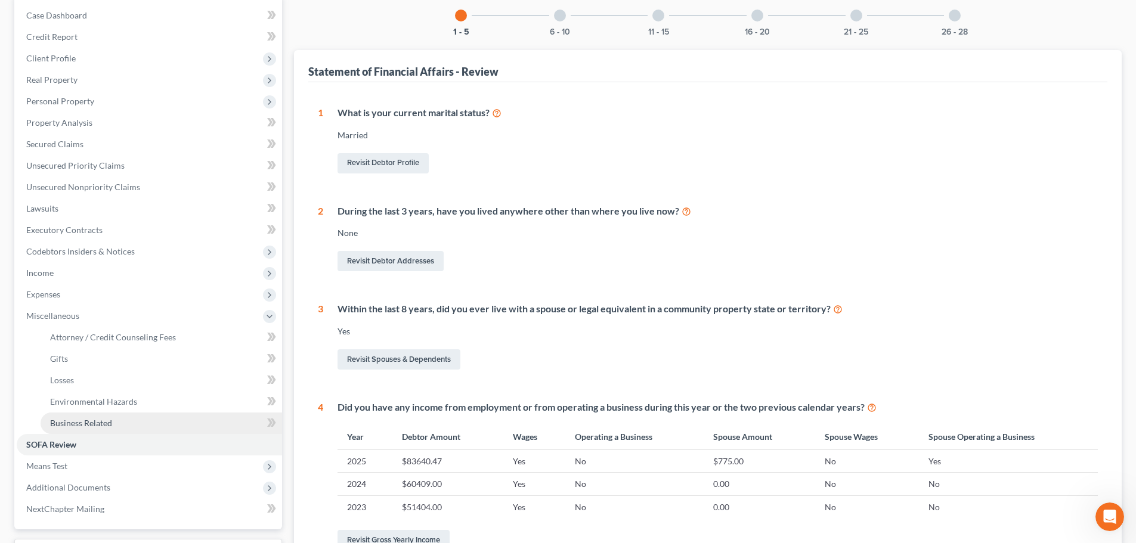
click at [84, 415] on link "Business Related" at bounding box center [162, 423] width 242 height 21
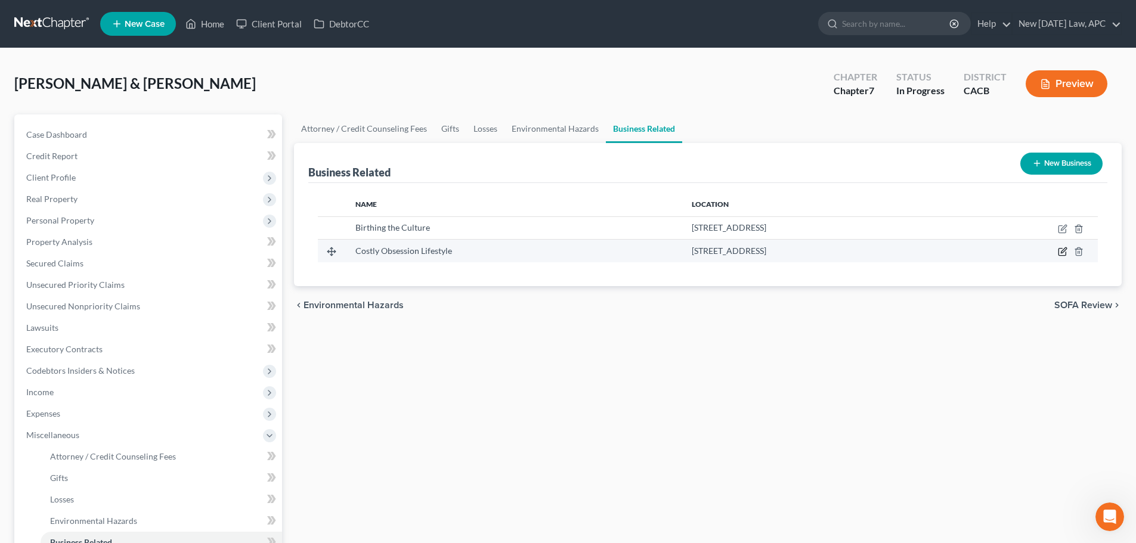
click at [1059, 254] on icon "button" at bounding box center [1062, 252] width 7 height 7
select select "member"
select select "4"
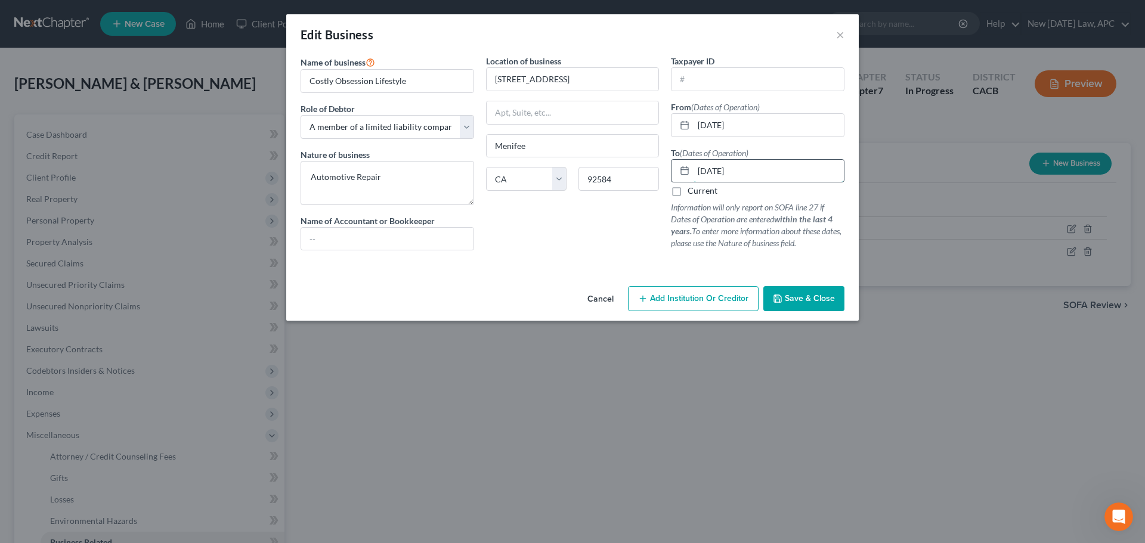
click at [768, 172] on input "03/25/2023" at bounding box center [769, 171] width 150 height 23
drag, startPoint x: 769, startPoint y: 173, endPoint x: 669, endPoint y: 175, distance: 100.2
click at [669, 175] on div "Taxpayer ID From (Dates of Operation) 03/16/2020 To (Dates of Operation) 03/25/…" at bounding box center [758, 157] width 186 height 205
type input "03//"
drag, startPoint x: 765, startPoint y: 173, endPoint x: 688, endPoint y: 163, distance: 78.1
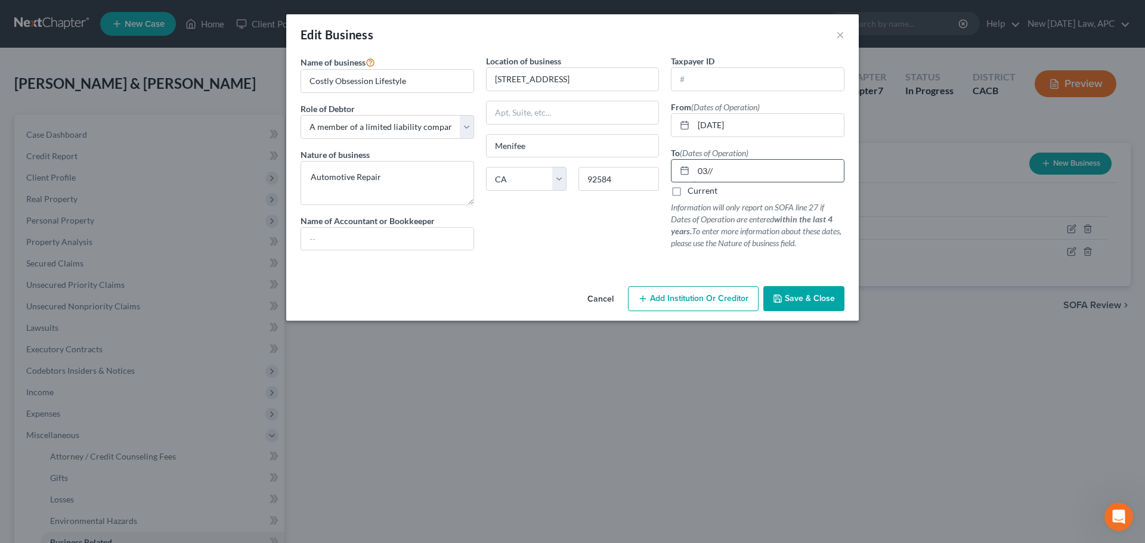
click at [688, 163] on div "03//" at bounding box center [758, 171] width 174 height 24
type input "/"
type input "03/10/2024"
click at [797, 305] on button "Save & Close" at bounding box center [804, 298] width 81 height 25
